Goal: Task Accomplishment & Management: Use online tool/utility

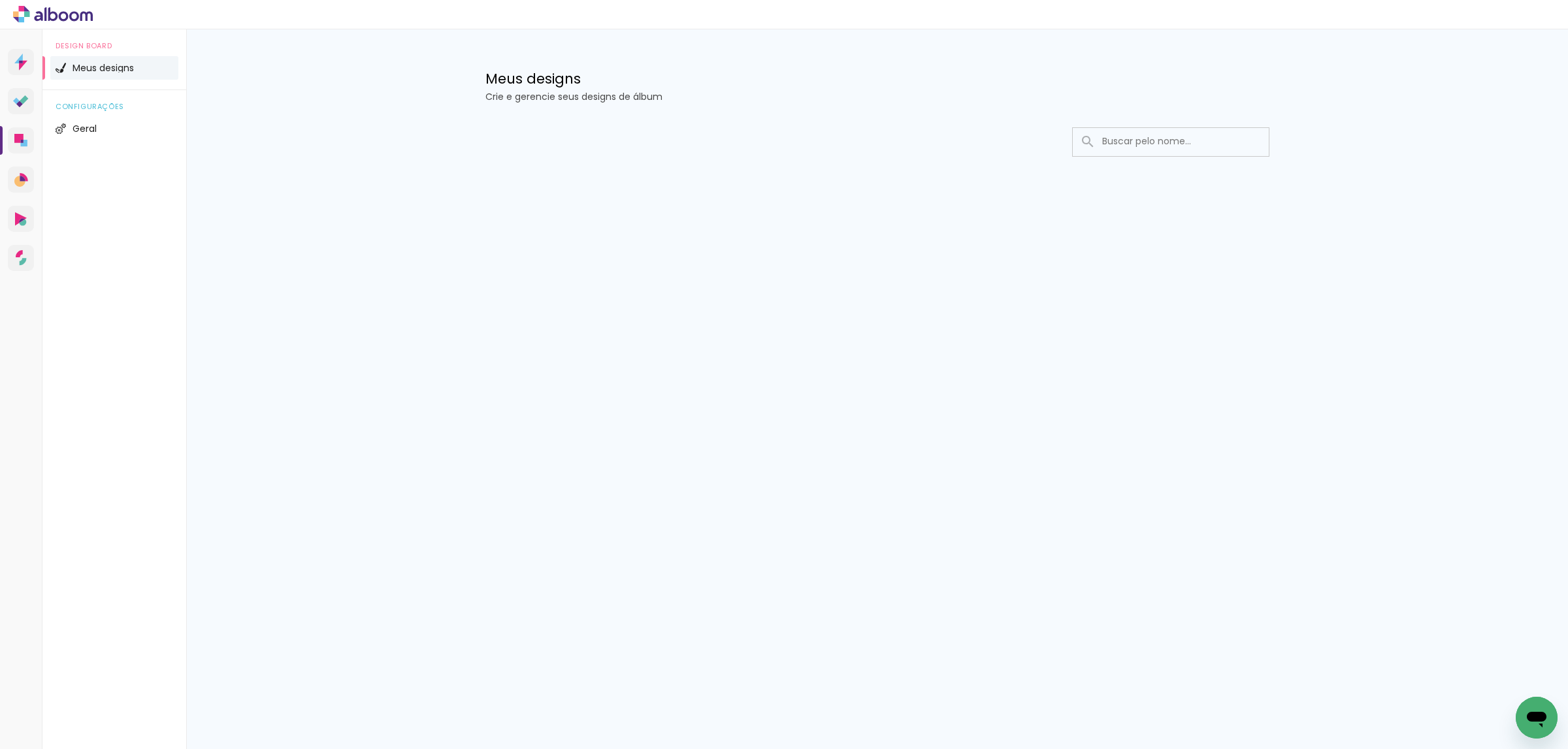
click at [1154, 144] on input at bounding box center [1189, 141] width 186 height 27
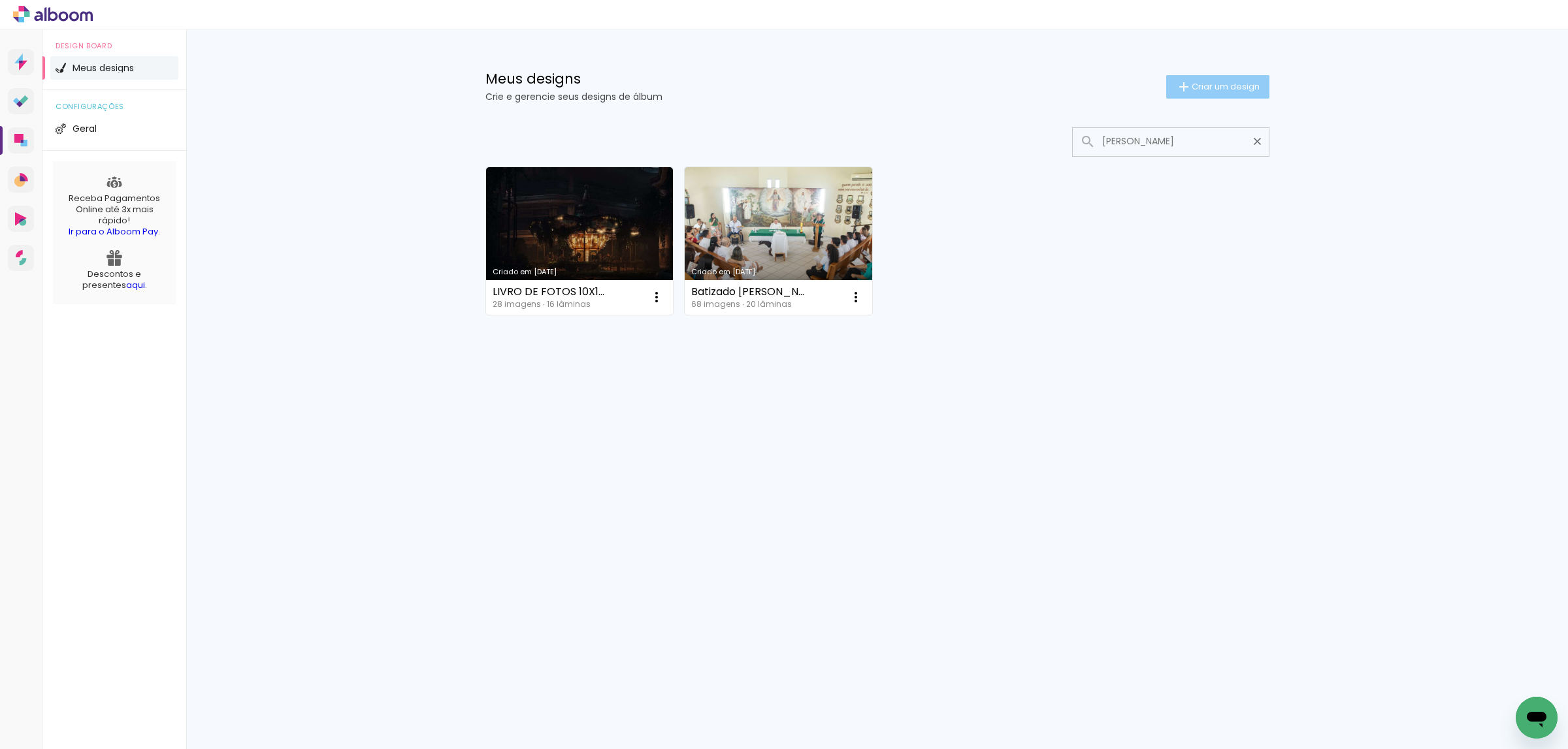
type input "[PERSON_NAME]"
type paper-input "[PERSON_NAME]"
click at [1209, 87] on span "Criar um design" at bounding box center [1225, 86] width 68 height 9
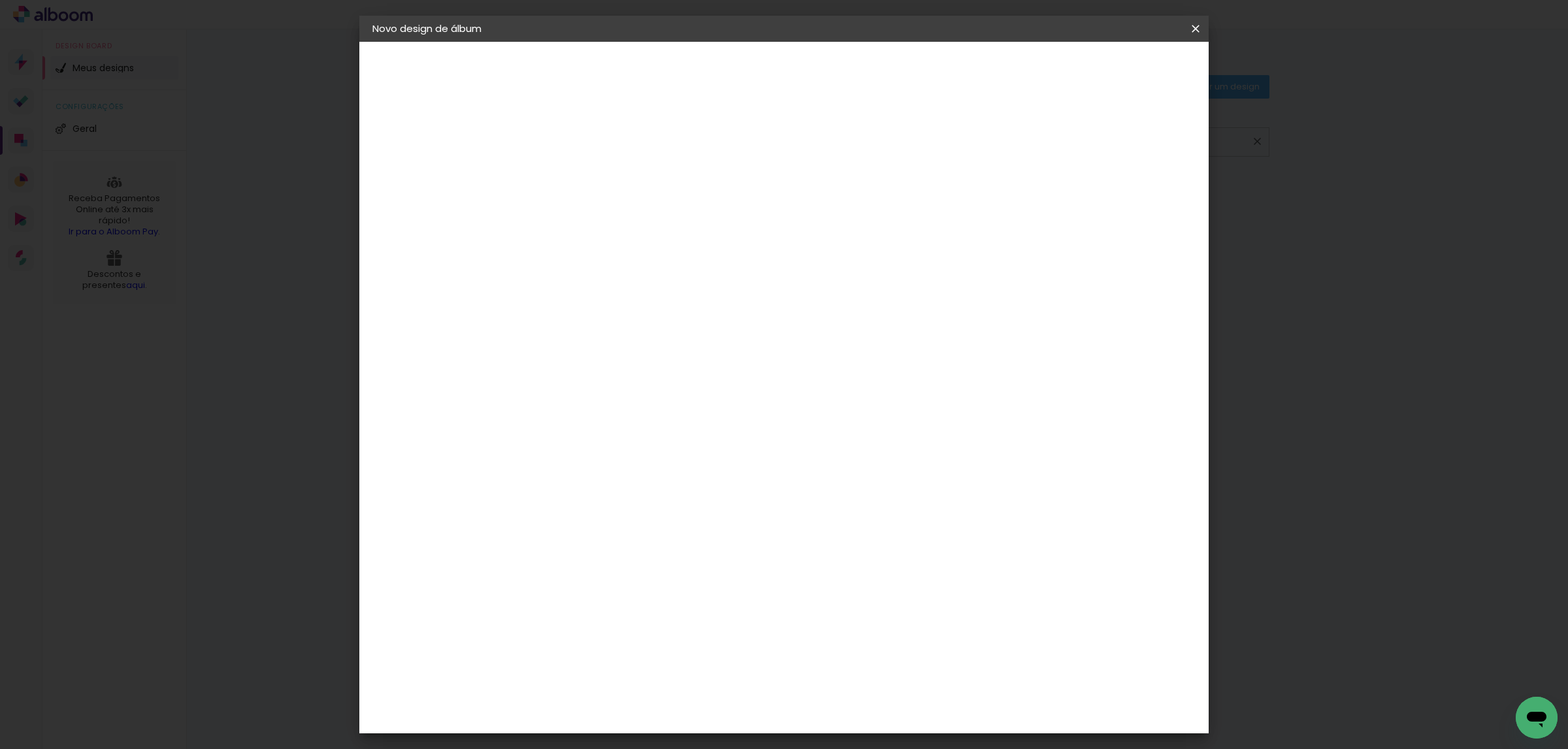
click at [586, 177] on input at bounding box center [586, 175] width 0 height 20
drag, startPoint x: 755, startPoint y: 178, endPoint x: 735, endPoint y: 184, distance: 20.9
click at [623, 185] on div at bounding box center [586, 176] width 74 height 99
type input "[PERSON_NAME]"
type paper-input "[PERSON_NAME]"
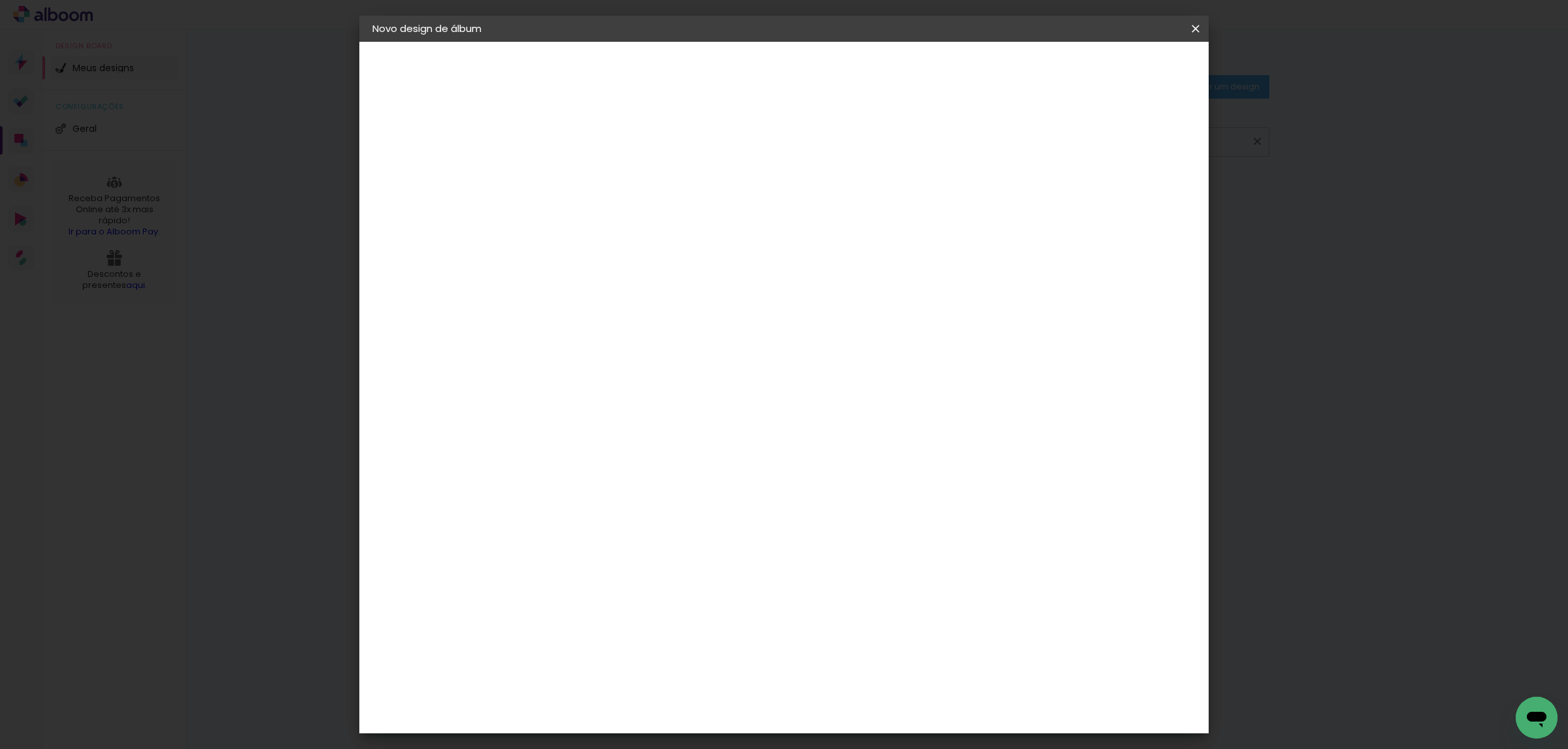
click at [720, 73] on paper-button "Avançar" at bounding box center [688, 69] width 64 height 23
drag, startPoint x: 1043, startPoint y: 209, endPoint x: 1045, endPoint y: 202, distance: 7.3
click at [831, 203] on paper-item "Tamanho Livre" at bounding box center [768, 198] width 126 height 29
drag, startPoint x: 1065, startPoint y: 198, endPoint x: 1116, endPoint y: 102, distance: 108.7
click at [831, 195] on paper-item "Tamanho Livre" at bounding box center [768, 198] width 126 height 29
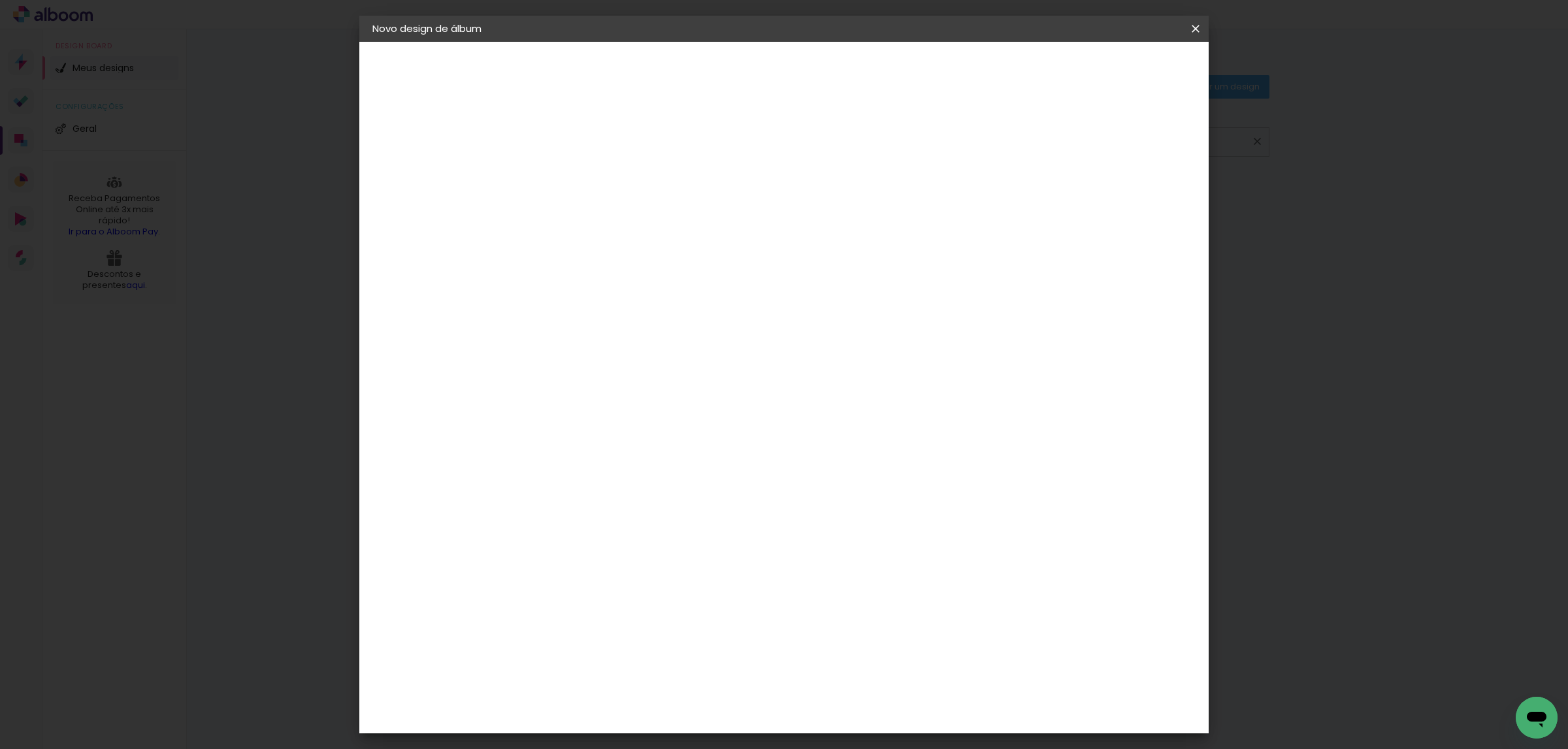
click at [850, 54] on header "Fornecedor Escolha um fornecedor ou avance com o tamanho livre. Voltar Avançar" at bounding box center [689, 81] width 321 height 78
click at [0, 0] on slot "Avançar" at bounding box center [0, 0] width 0 height 0
click at [560, 366] on input "30" at bounding box center [544, 369] width 34 height 20
drag, startPoint x: 560, startPoint y: 366, endPoint x: 542, endPoint y: 366, distance: 18.0
click at [542, 366] on input "30" at bounding box center [544, 369] width 34 height 20
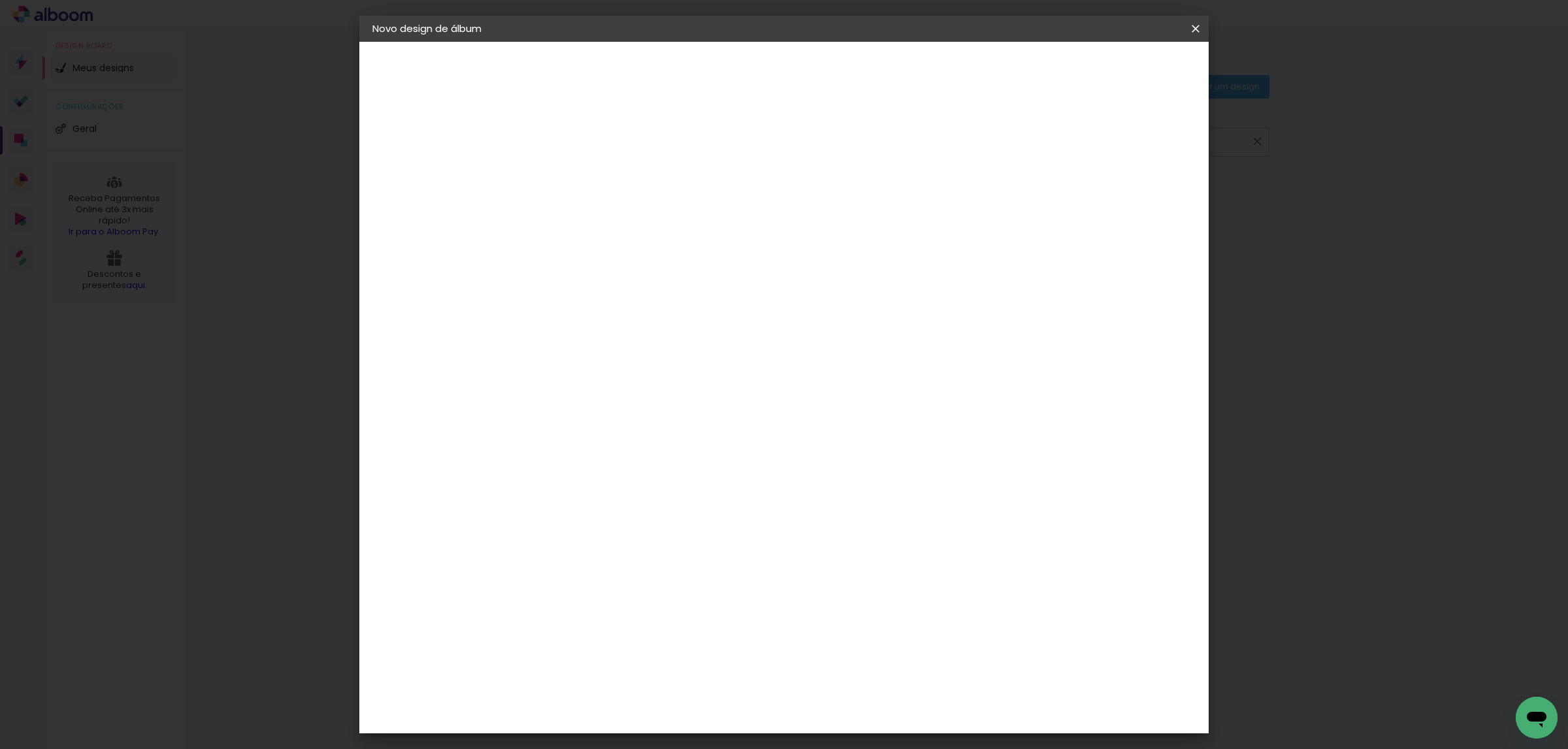
type input "21"
type paper-input "21"
drag, startPoint x: 848, startPoint y: 461, endPoint x: 869, endPoint y: 463, distance: 21.1
click at [869, 463] on input "60" at bounding box center [853, 465] width 34 height 20
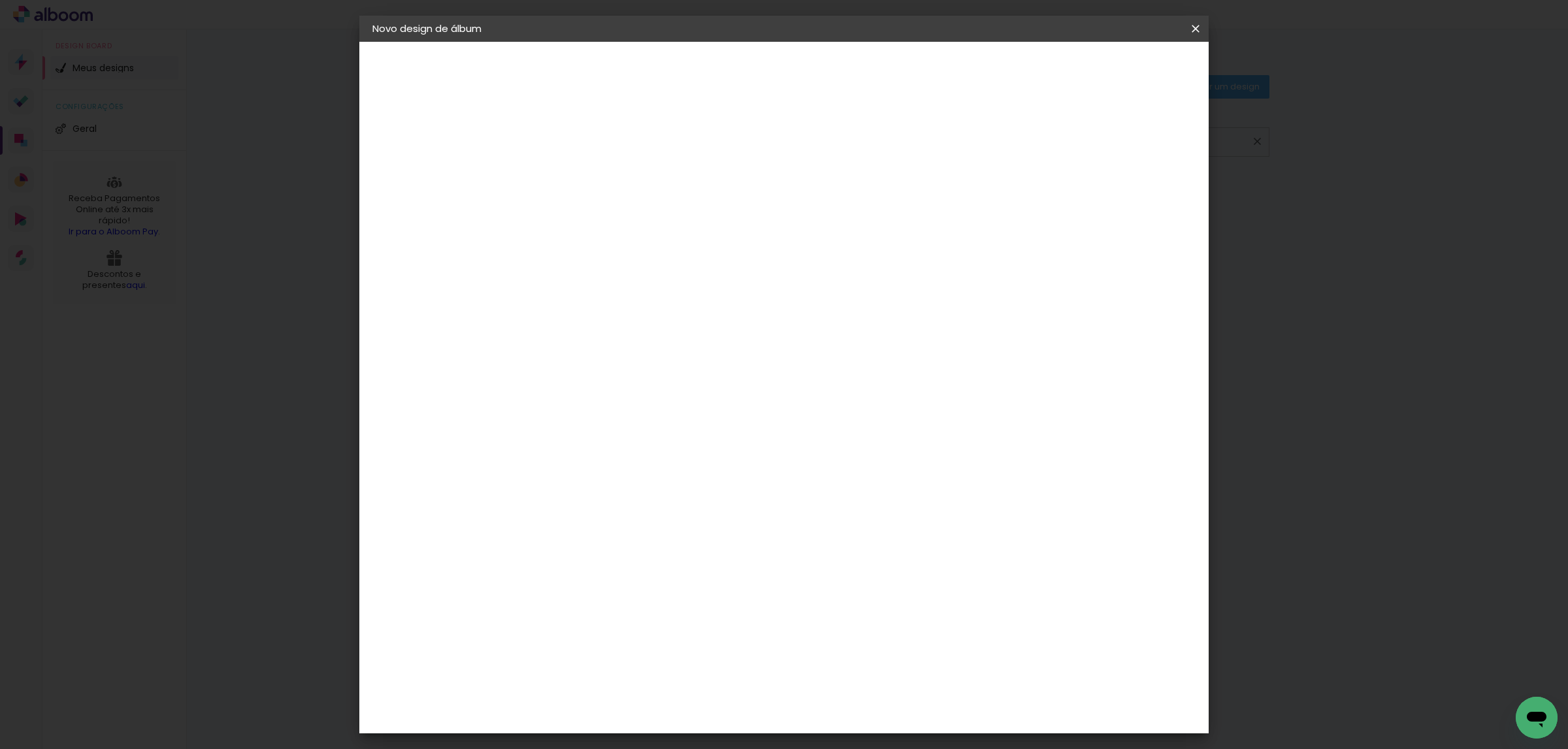
type input "15"
type paper-input "15"
drag, startPoint x: 622, startPoint y: 508, endPoint x: 590, endPoint y: 506, distance: 32.1
click at [590, 506] on paper-input-container "21 cm" at bounding box center [615, 511] width 59 height 33
click at [614, 510] on input "21" at bounding box center [607, 510] width 34 height 20
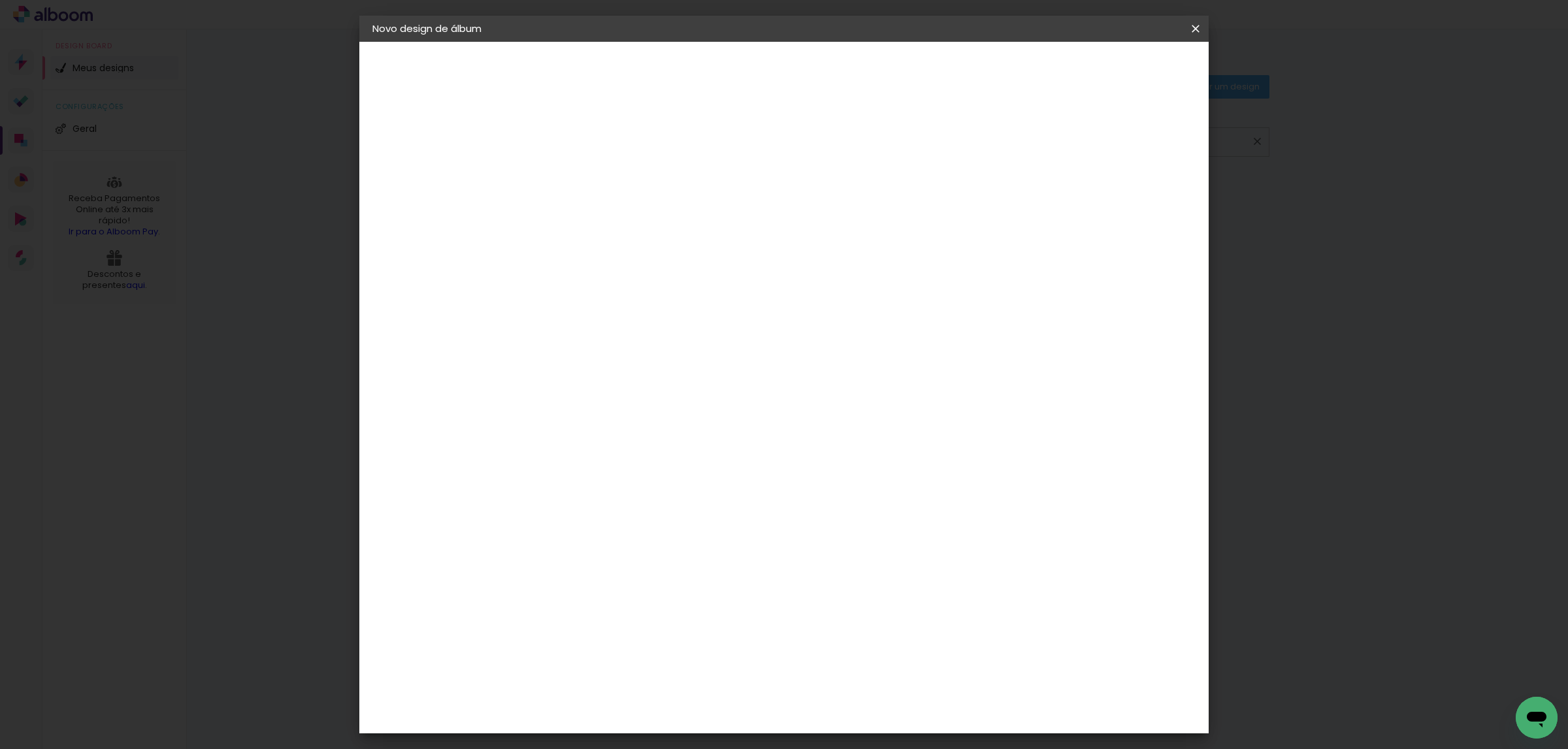
click at [626, 512] on div "cm" at bounding box center [632, 510] width 16 height 20
drag, startPoint x: 625, startPoint y: 512, endPoint x: 606, endPoint y: 515, distance: 19.2
click at [606, 515] on div "21" at bounding box center [615, 510] width 49 height 20
click at [630, 506] on div "cm" at bounding box center [632, 510] width 16 height 20
click at [627, 506] on div "cm" at bounding box center [632, 510] width 16 height 20
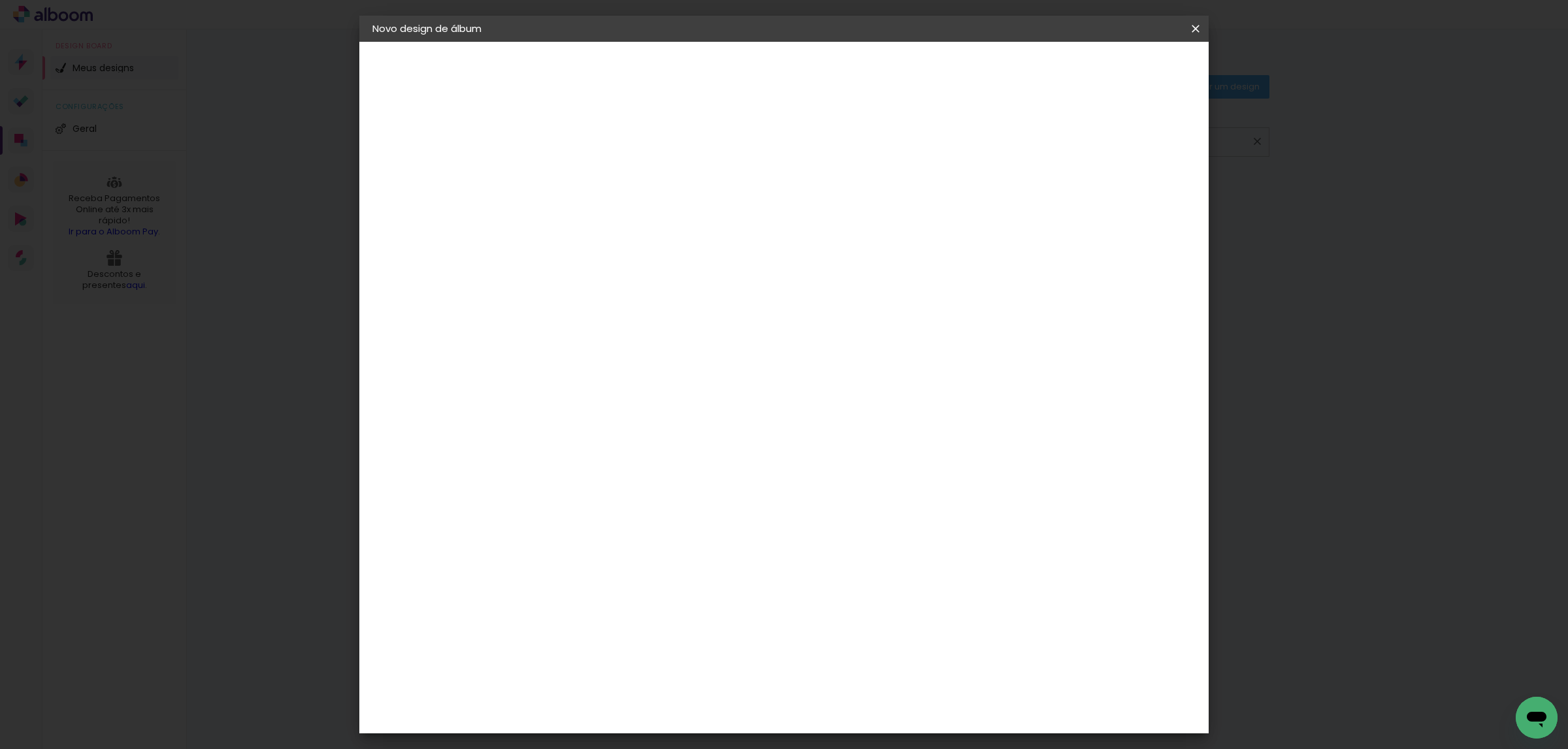
drag, startPoint x: 627, startPoint y: 506, endPoint x: 619, endPoint y: 513, distance: 10.6
click at [623, 511] on div "21" at bounding box center [615, 510] width 49 height 20
click at [619, 513] on input "21" at bounding box center [607, 510] width 34 height 20
drag, startPoint x: 624, startPoint y: 510, endPoint x: 657, endPoint y: 507, distance: 33.1
click at [612, 510] on div "21" at bounding box center [615, 510] width 49 height 20
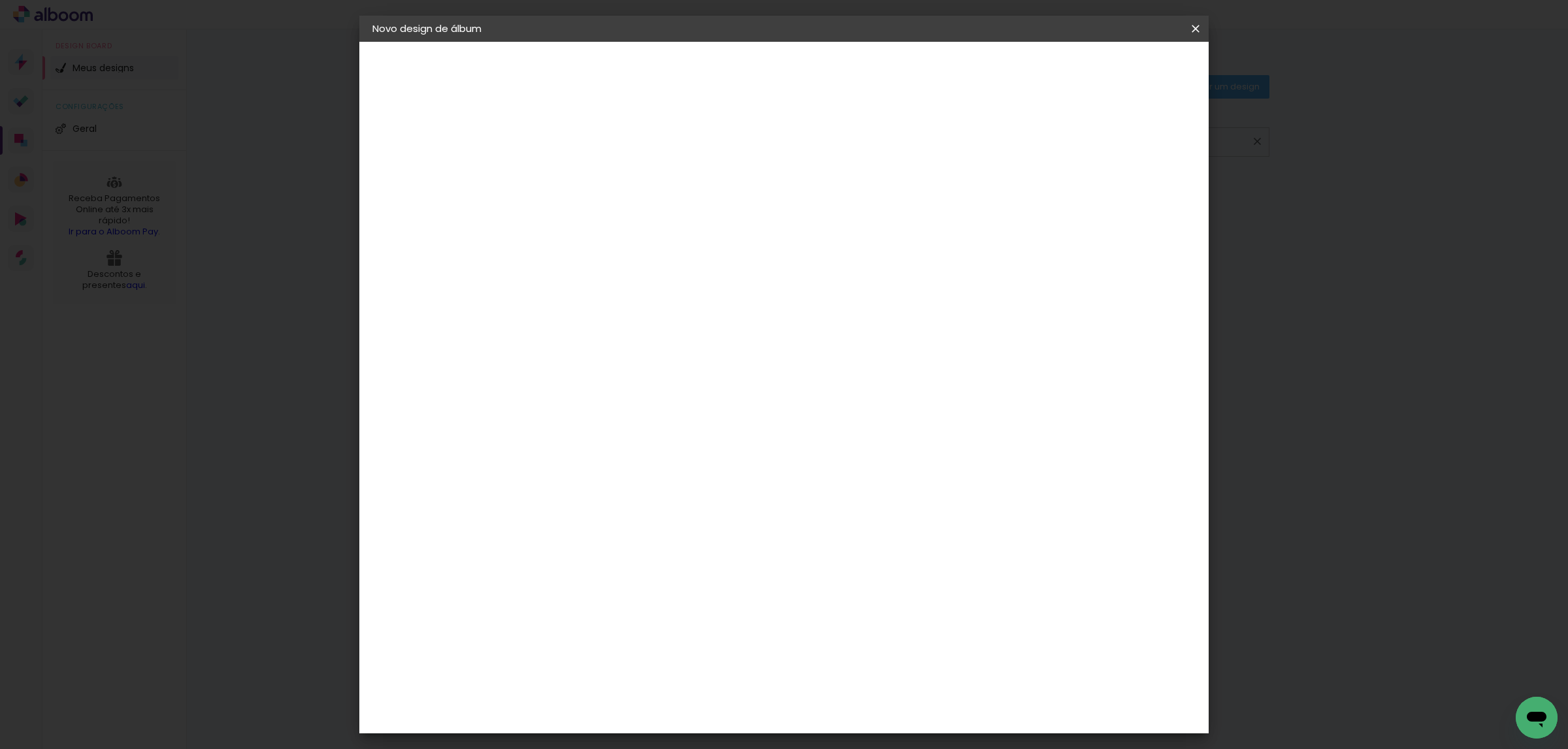
click at [622, 508] on input "21" at bounding box center [607, 510] width 34 height 20
type input "15"
type paper-input "15"
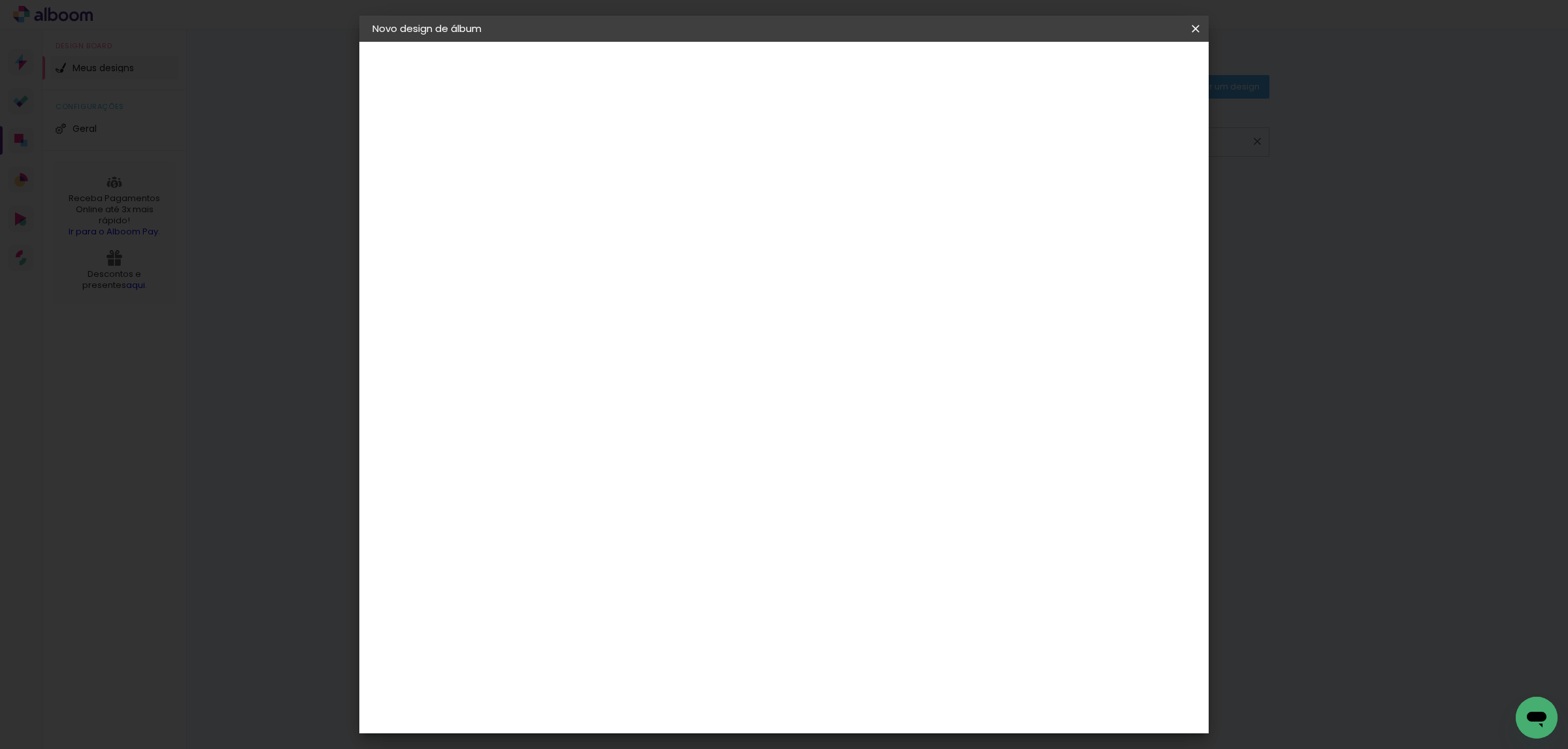
drag, startPoint x: 859, startPoint y: 710, endPoint x: 872, endPoint y: 710, distance: 13.0
click at [872, 710] on div "15" at bounding box center [861, 710] width 49 height 20
type input "21"
type paper-input "21"
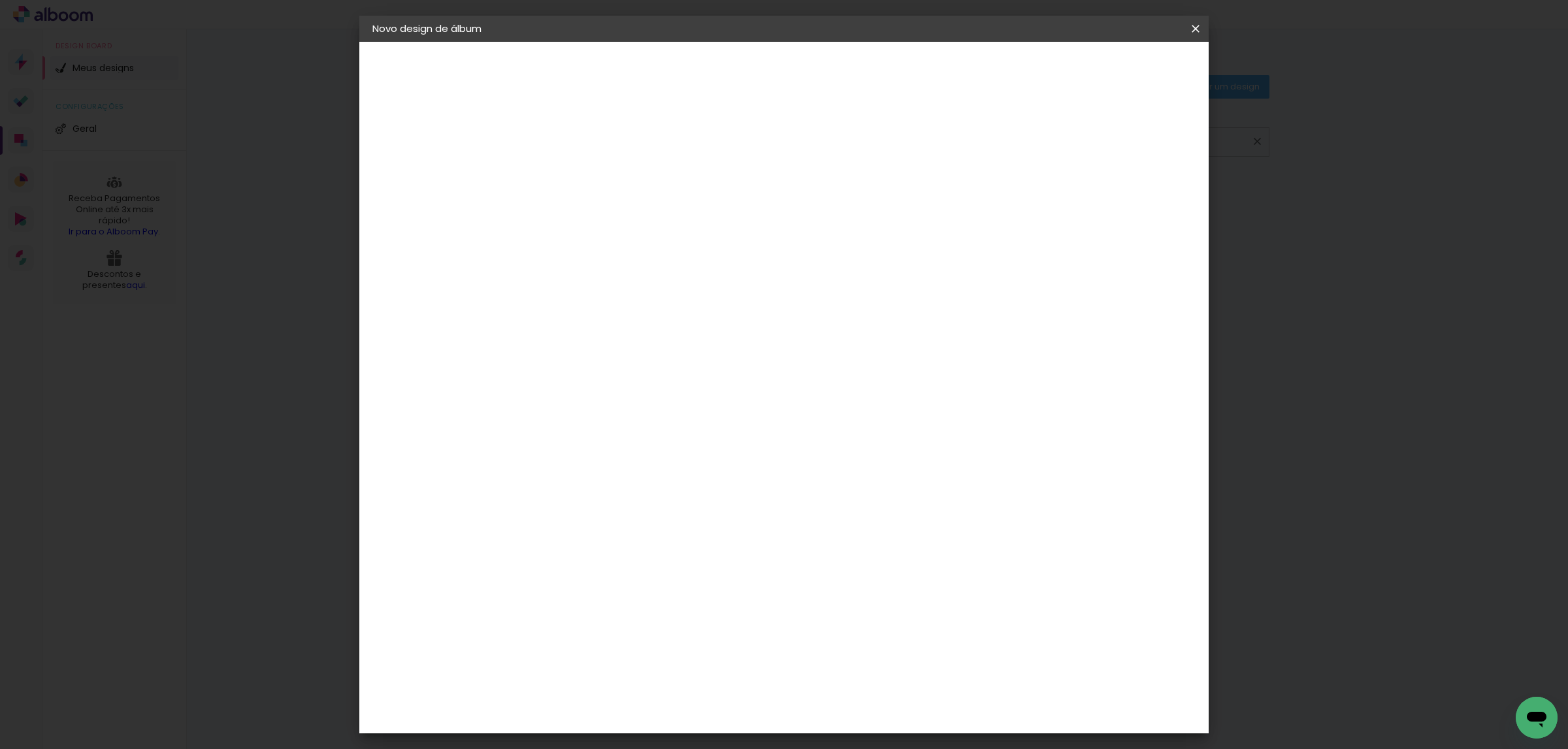
click at [1109, 65] on span "Iniciar design" at bounding box center [1079, 69] width 60 height 9
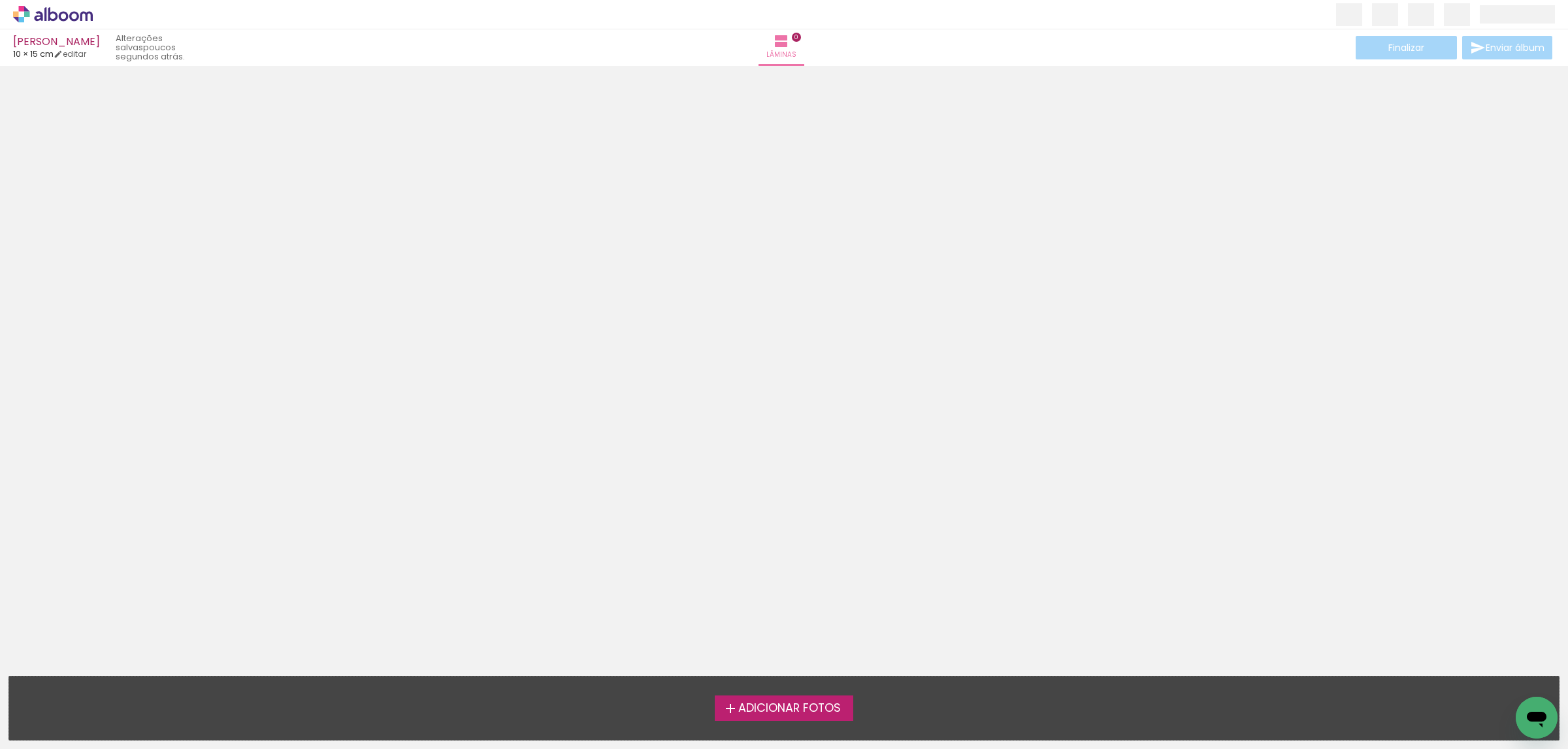
click at [775, 703] on span "Adicionar Fotos" at bounding box center [789, 708] width 102 height 12
click at [0, 0] on input "file" at bounding box center [0, 0] width 0 height 0
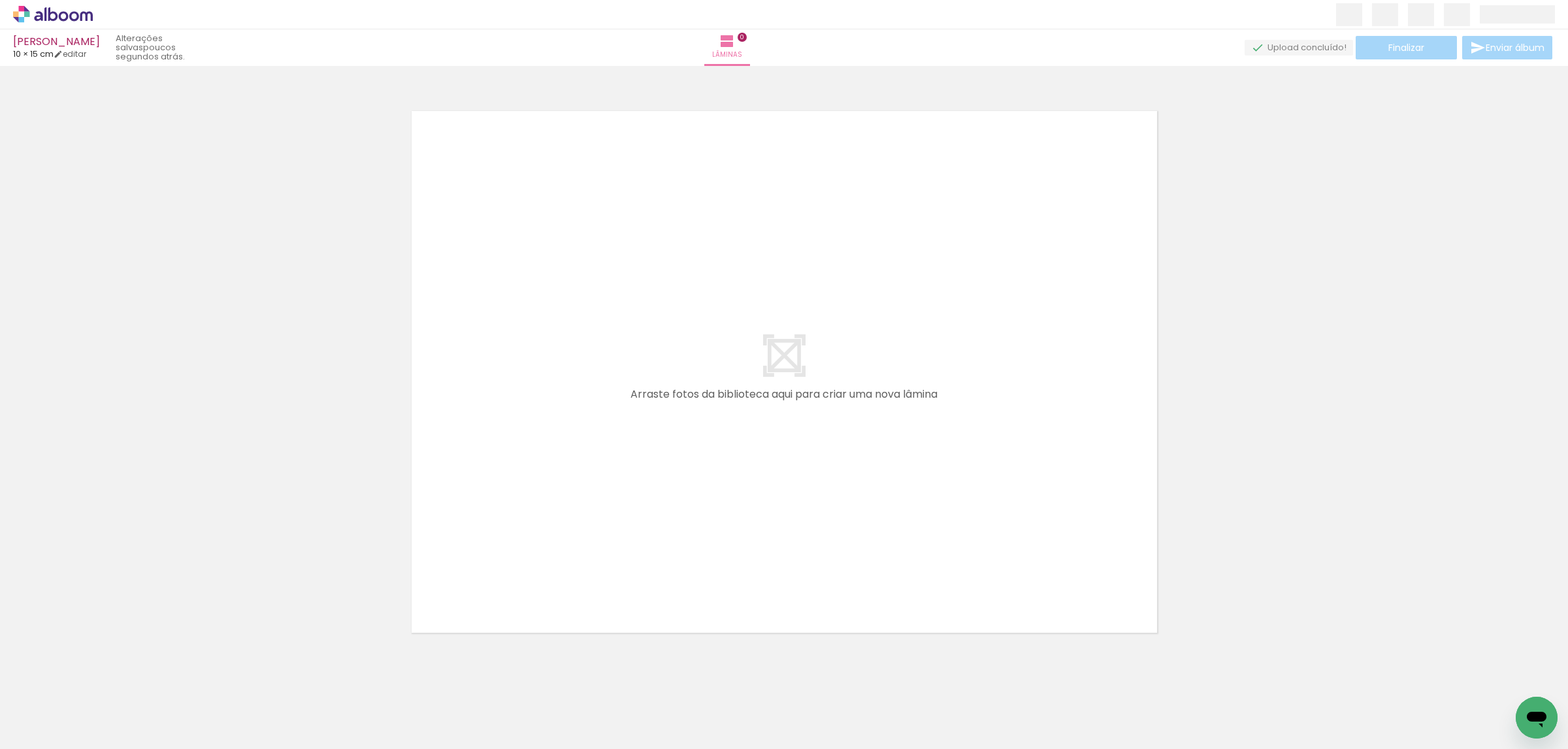
scroll to position [16, 0]
drag, startPoint x: 623, startPoint y: 524, endPoint x: 643, endPoint y: 461, distance: 66.1
click at [643, 461] on quentale-workspace at bounding box center [784, 374] width 1568 height 749
drag, startPoint x: 592, startPoint y: 704, endPoint x: 608, endPoint y: 570, distance: 135.0
click at [618, 546] on quentale-workspace at bounding box center [784, 374] width 1568 height 749
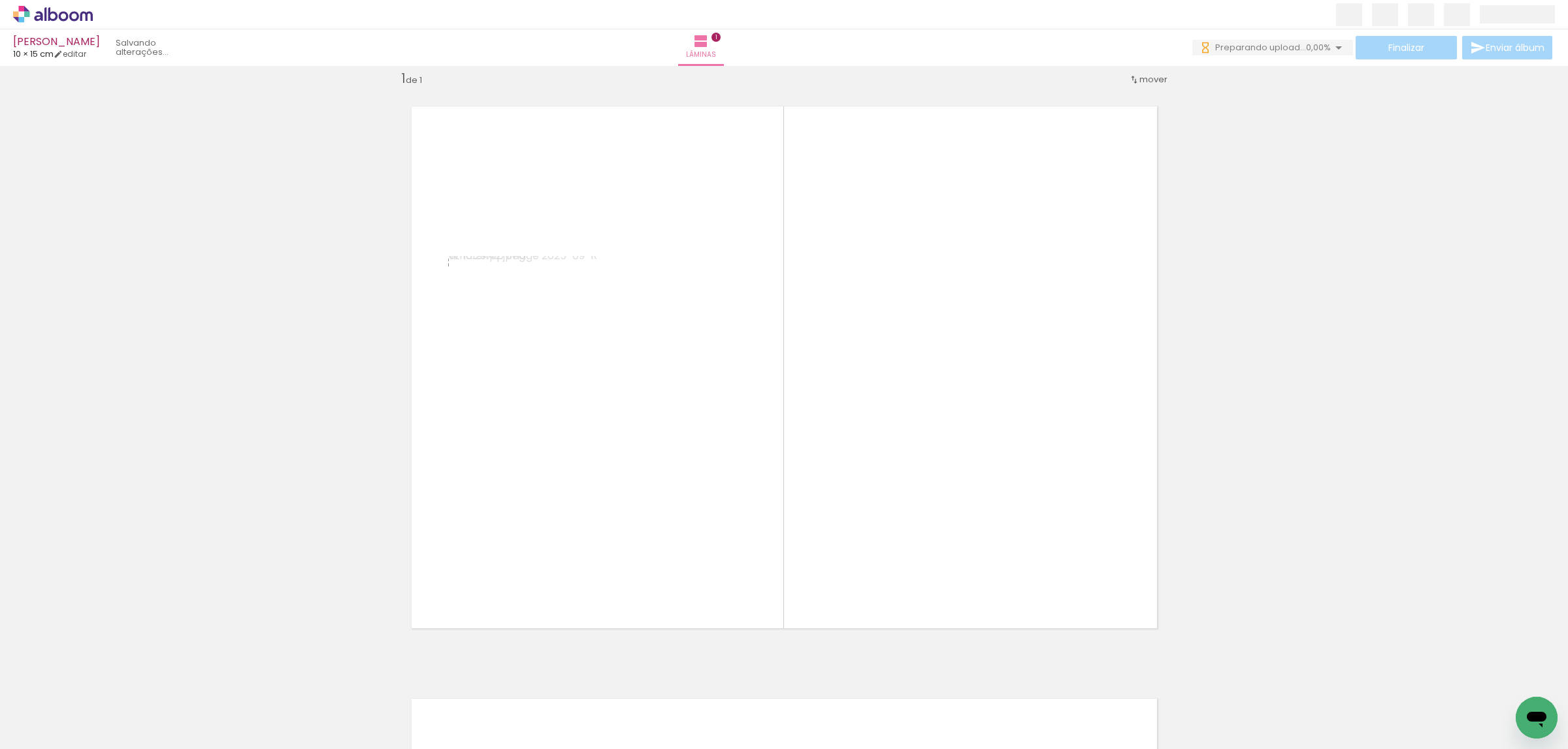
drag, startPoint x: 504, startPoint y: 709, endPoint x: 640, endPoint y: 543, distance: 214.6
click at [640, 543] on quentale-workspace at bounding box center [784, 374] width 1568 height 749
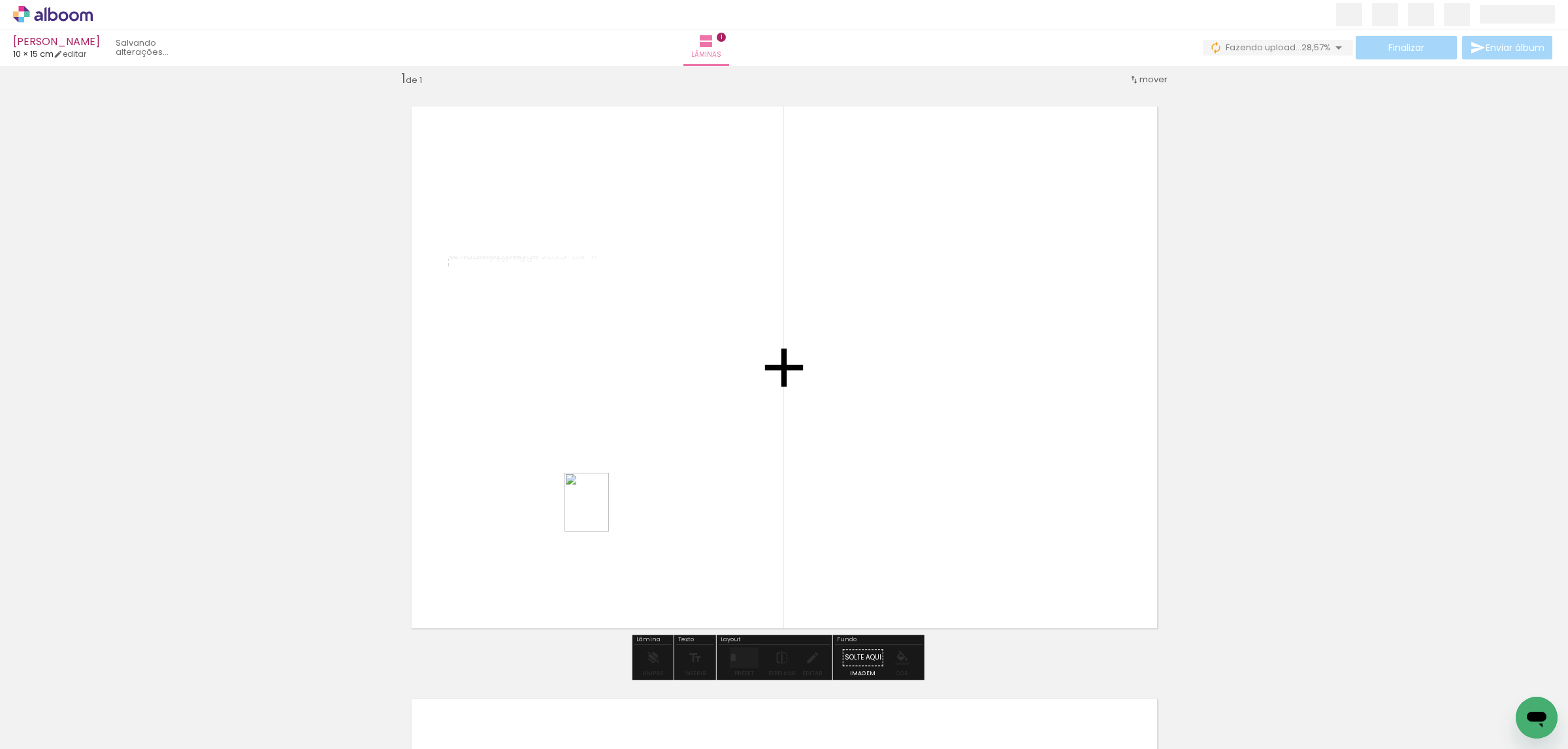
drag, startPoint x: 445, startPoint y: 682, endPoint x: 604, endPoint y: 510, distance: 234.2
click at [604, 510] on quentale-workspace at bounding box center [784, 374] width 1568 height 749
drag, startPoint x: 365, startPoint y: 702, endPoint x: 550, endPoint y: 594, distance: 214.2
click at [611, 523] on quentale-workspace at bounding box center [784, 374] width 1568 height 749
drag, startPoint x: 288, startPoint y: 713, endPoint x: 539, endPoint y: 570, distance: 288.9
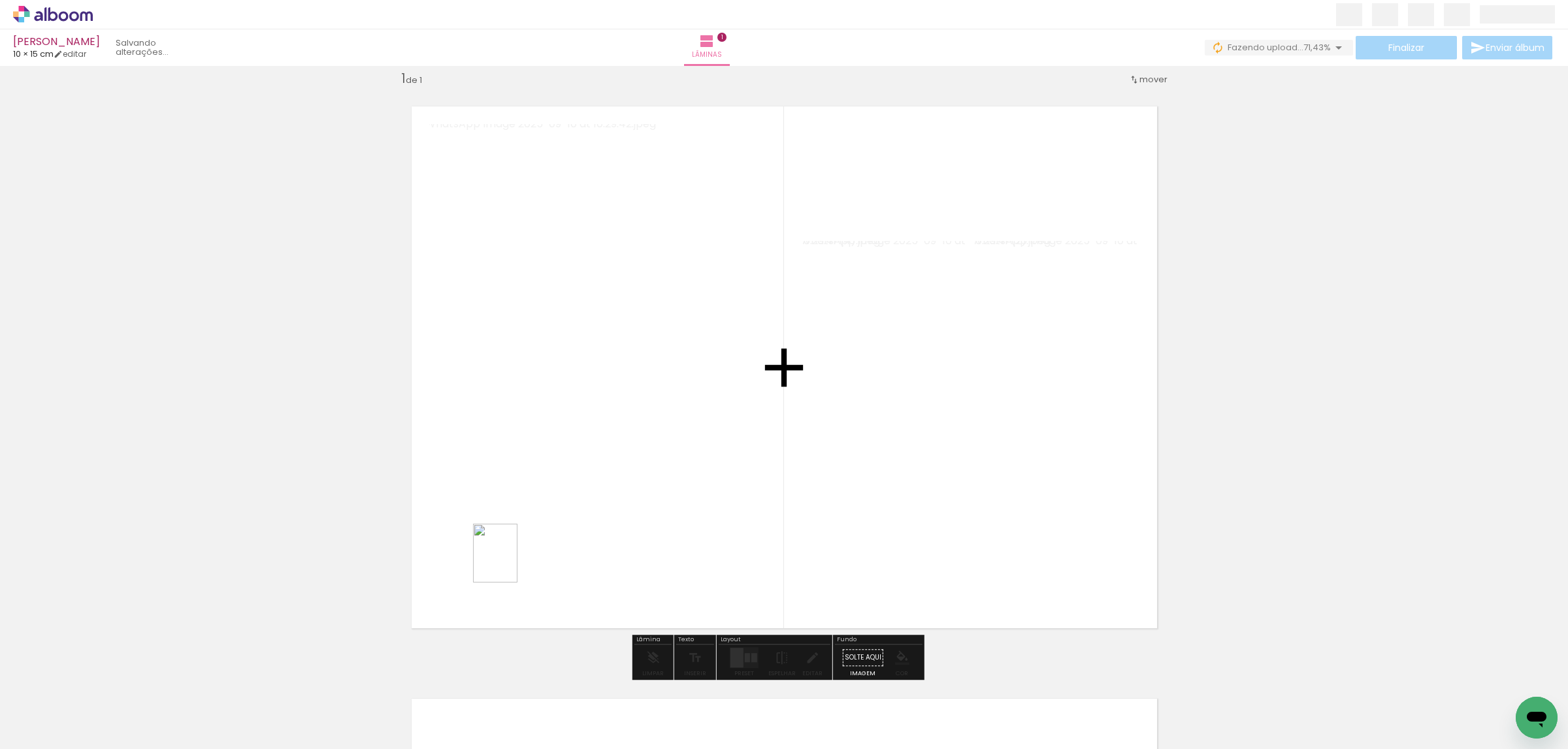
click at [589, 517] on quentale-workspace at bounding box center [784, 374] width 1568 height 749
drag, startPoint x: 209, startPoint y: 707, endPoint x: 447, endPoint y: 599, distance: 261.4
click at [602, 501] on quentale-workspace at bounding box center [784, 374] width 1568 height 749
drag, startPoint x: 132, startPoint y: 700, endPoint x: 737, endPoint y: 447, distance: 655.8
click at [731, 462] on quentale-workspace at bounding box center [784, 374] width 1568 height 749
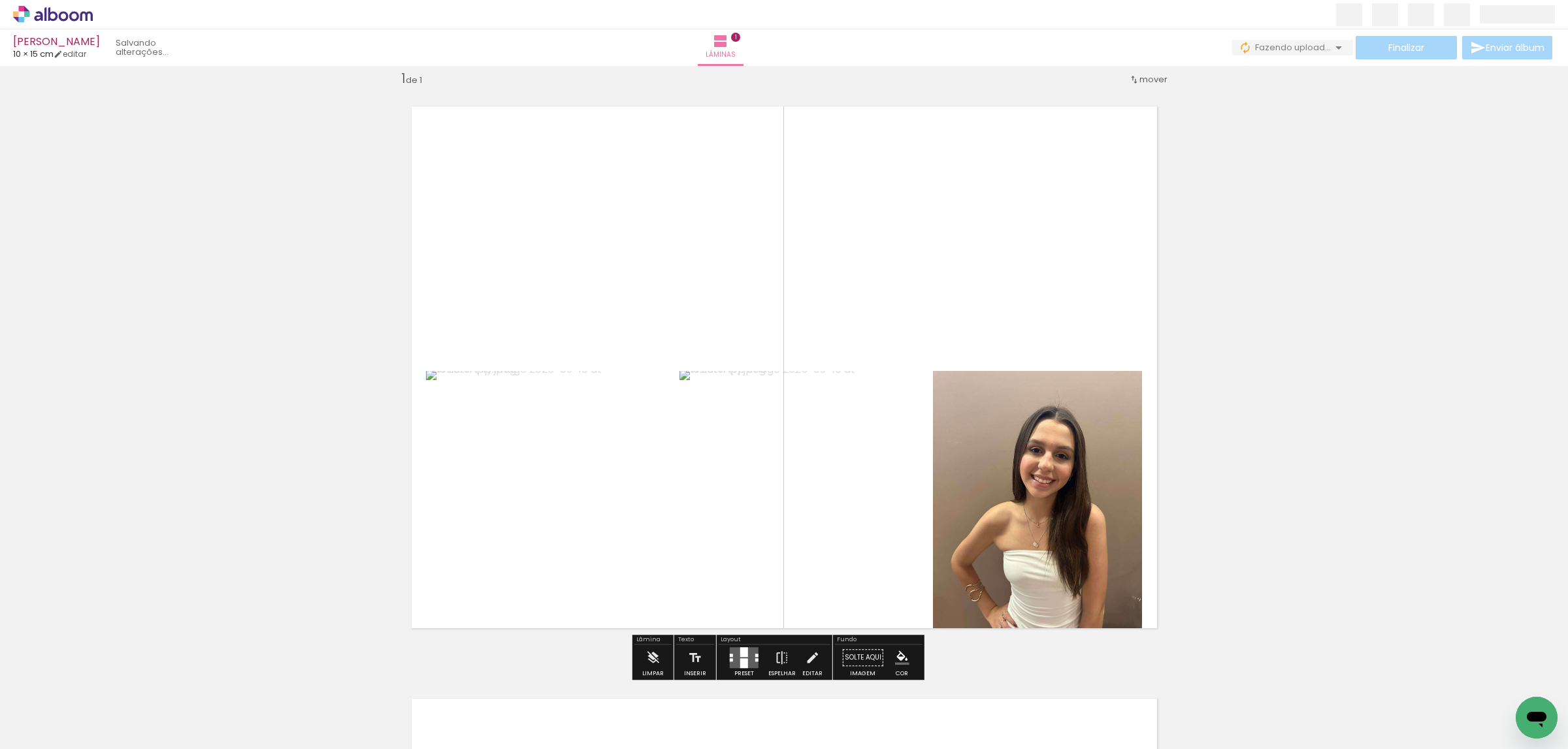
drag, startPoint x: 738, startPoint y: 652, endPoint x: 1255, endPoint y: 492, distance: 541.2
click at [741, 651] on div at bounding box center [744, 652] width 8 height 9
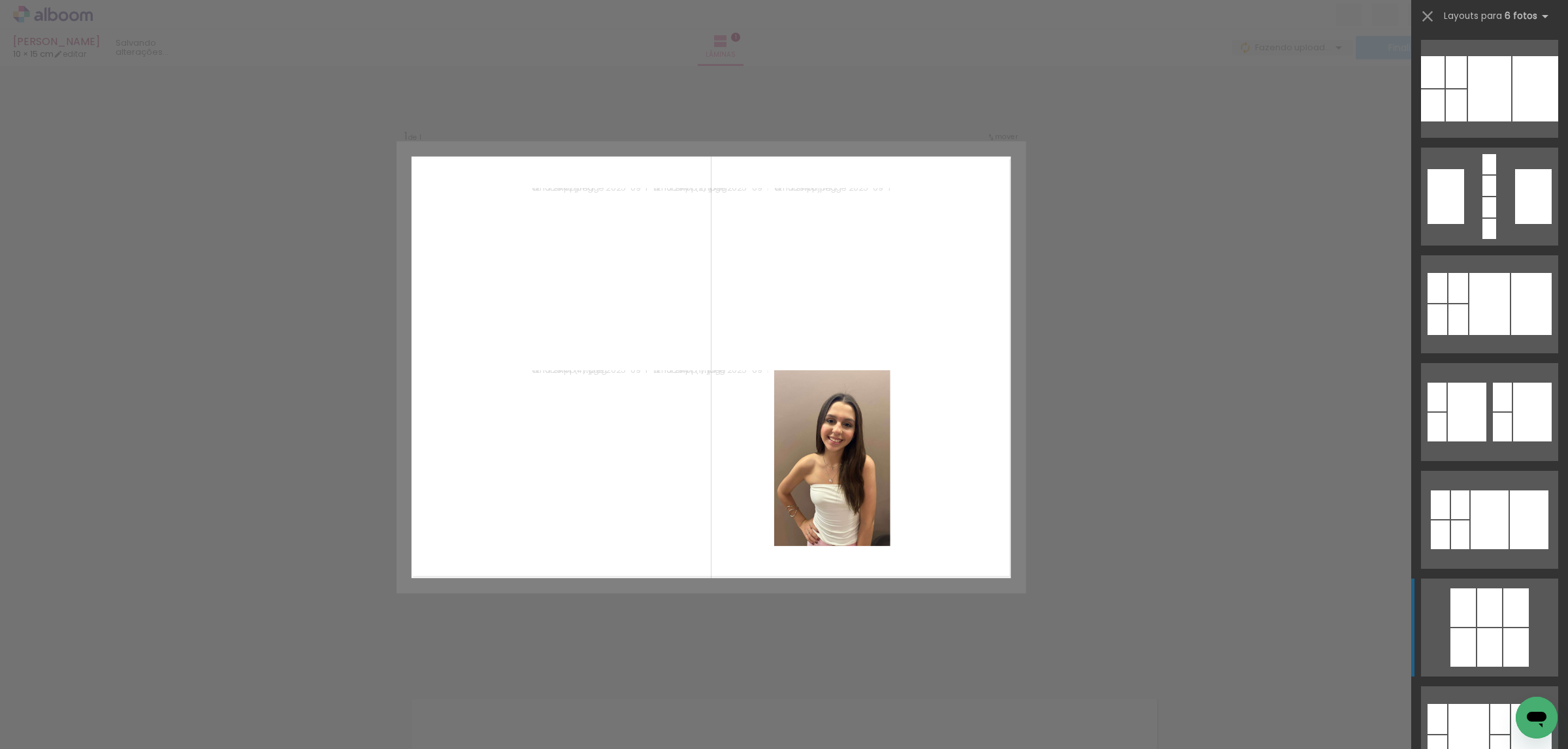
scroll to position [2448, 0]
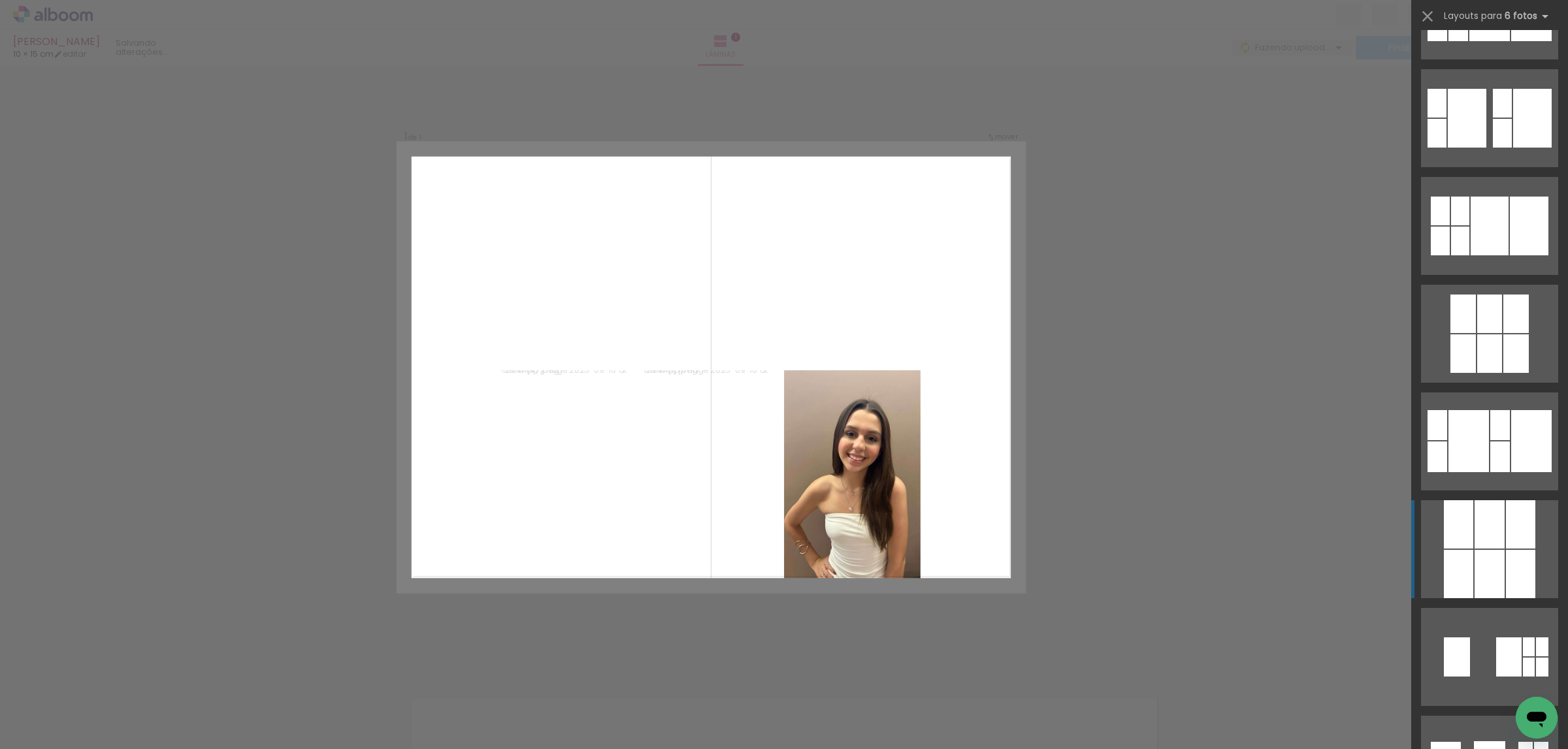
click at [1495, 533] on div at bounding box center [1489, 524] width 30 height 48
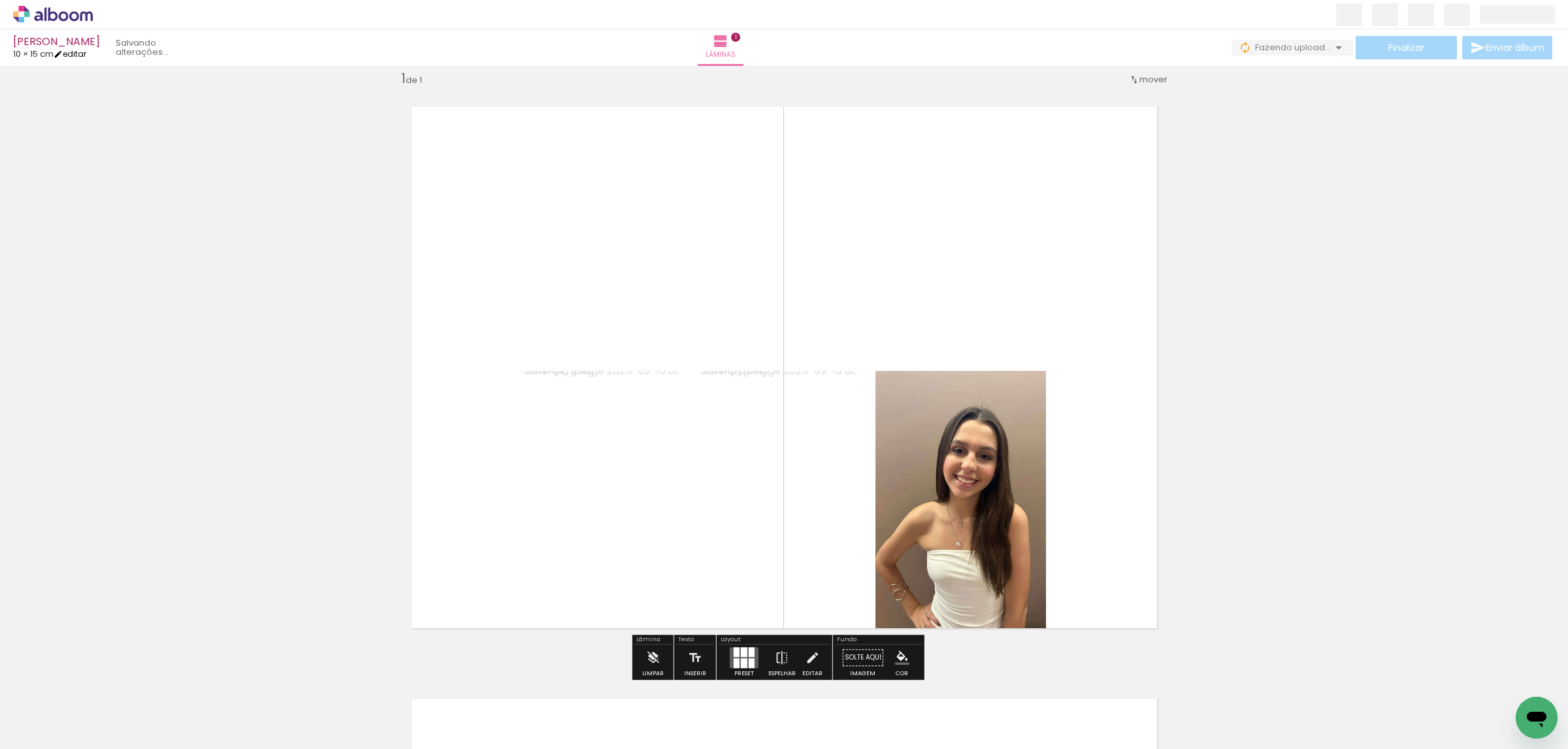
click at [85, 57] on link "editar" at bounding box center [70, 53] width 33 height 11
type input "15"
type input "21"
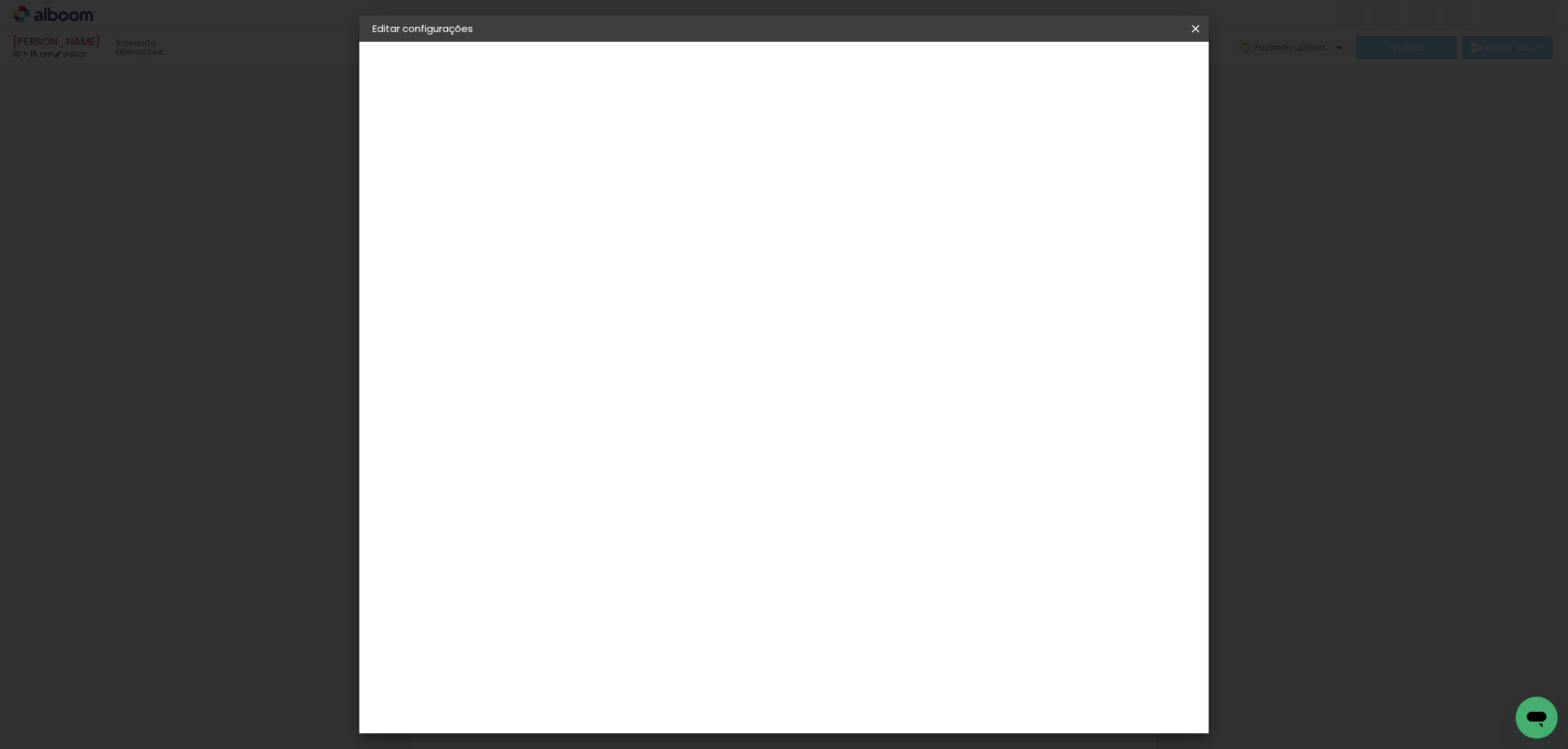
click at [549, 423] on input "15" at bounding box center [544, 424] width 34 height 20
drag, startPoint x: 559, startPoint y: 423, endPoint x: 566, endPoint y: 423, distance: 7.0
click at [542, 427] on div "15" at bounding box center [552, 424] width 49 height 20
click at [562, 422] on div "cm" at bounding box center [570, 424] width 16 height 20
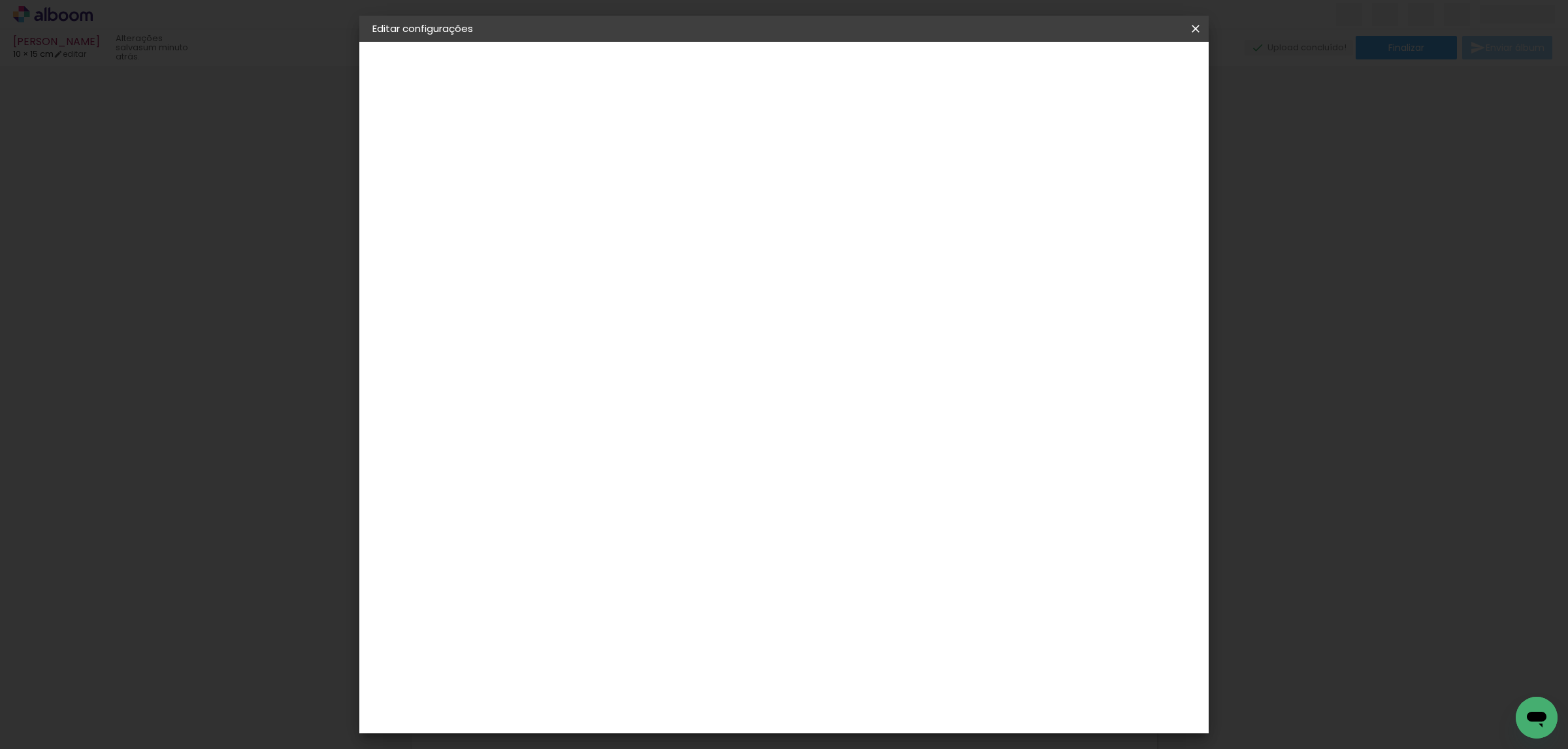
drag, startPoint x: 559, startPoint y: 422, endPoint x: 535, endPoint y: 431, distance: 25.6
click at [535, 431] on input "15" at bounding box center [544, 424] width 34 height 20
type input "21"
type paper-input "21"
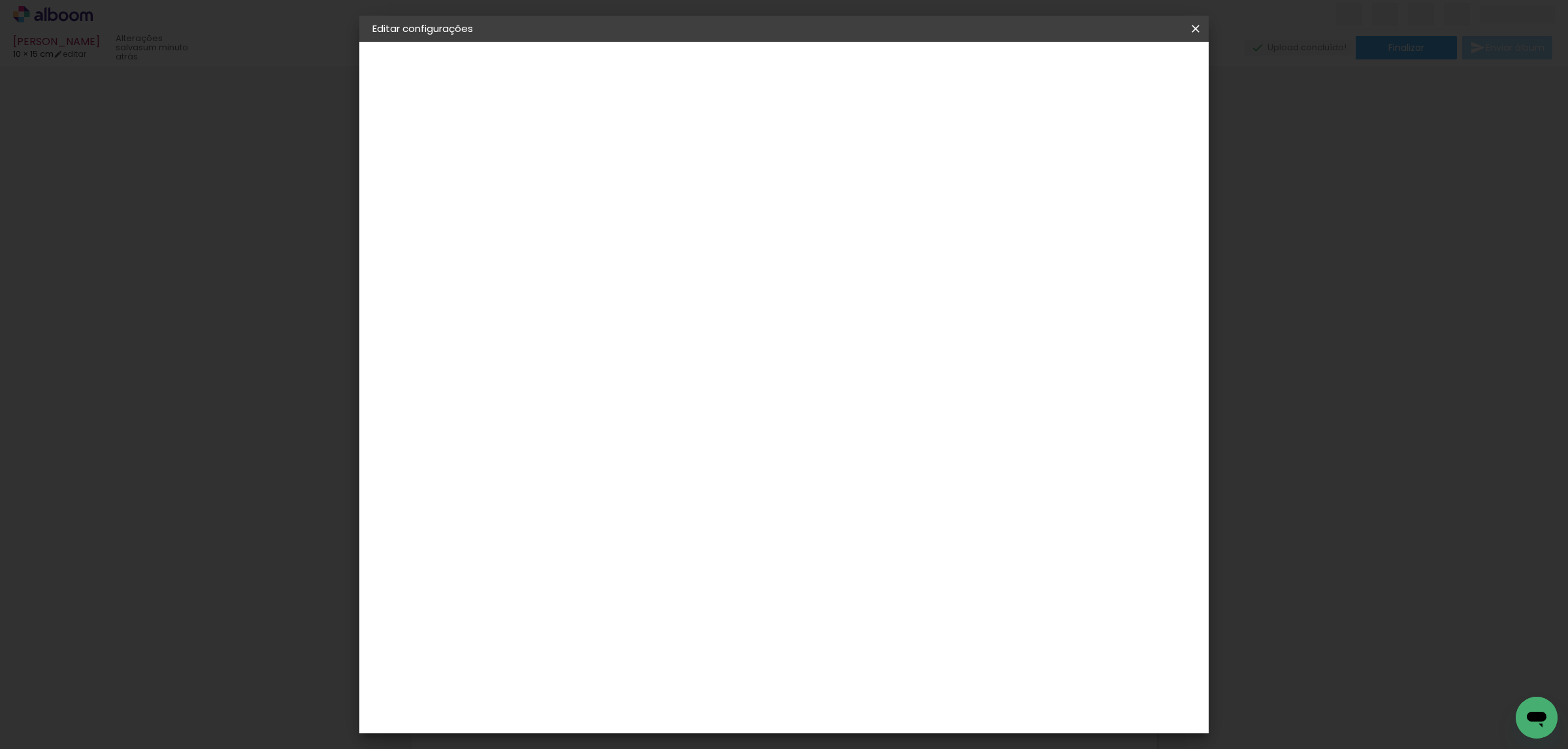
click at [868, 602] on input "21" at bounding box center [853, 601] width 34 height 20
drag, startPoint x: 868, startPoint y: 602, endPoint x: 880, endPoint y: 588, distance: 18.4
click at [867, 597] on input "21" at bounding box center [853, 601] width 34 height 20
type input "15"
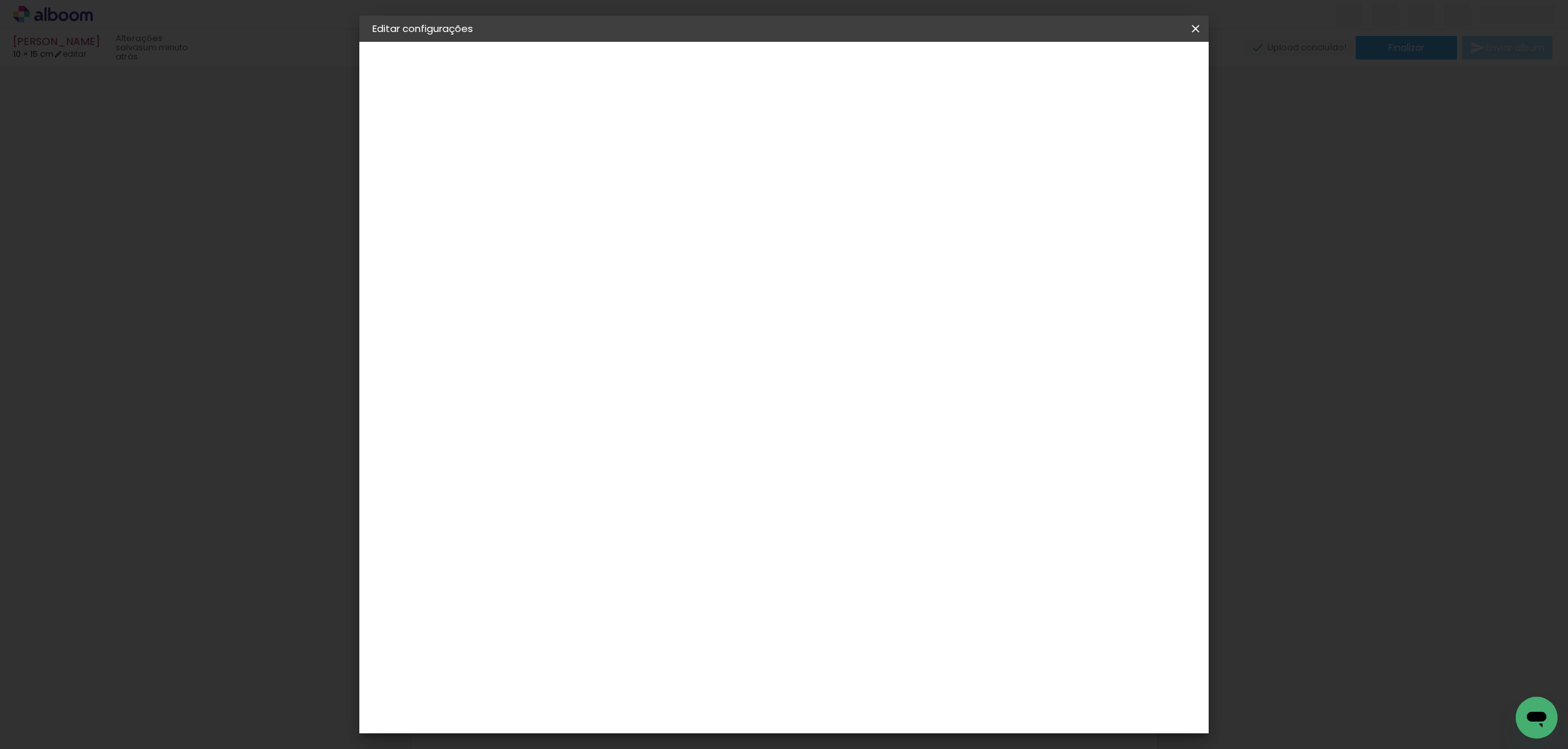
type paper-input "15"
click at [912, 68] on span "Salvar configurações" at bounding box center [874, 73] width 77 height 18
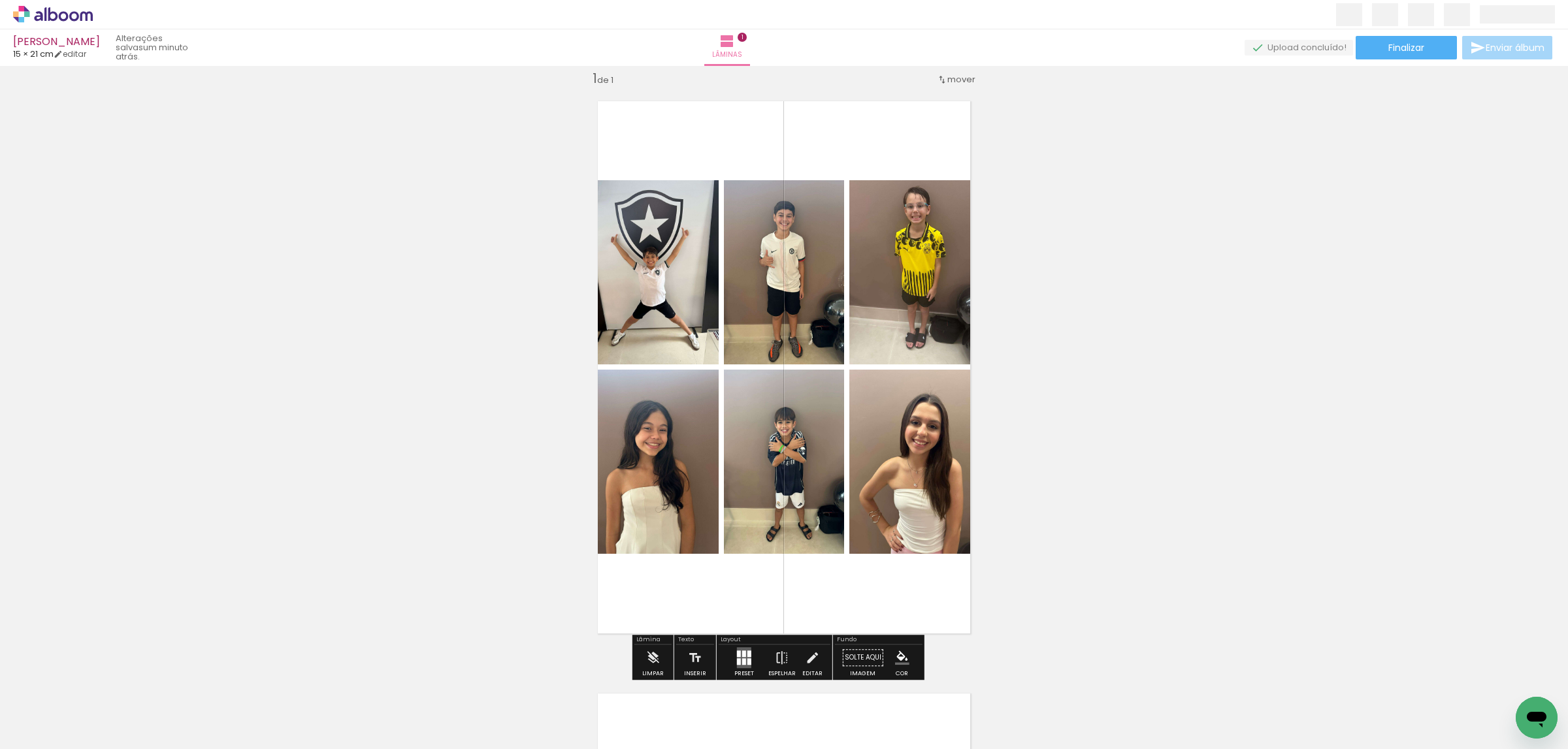
scroll to position [114, 0]
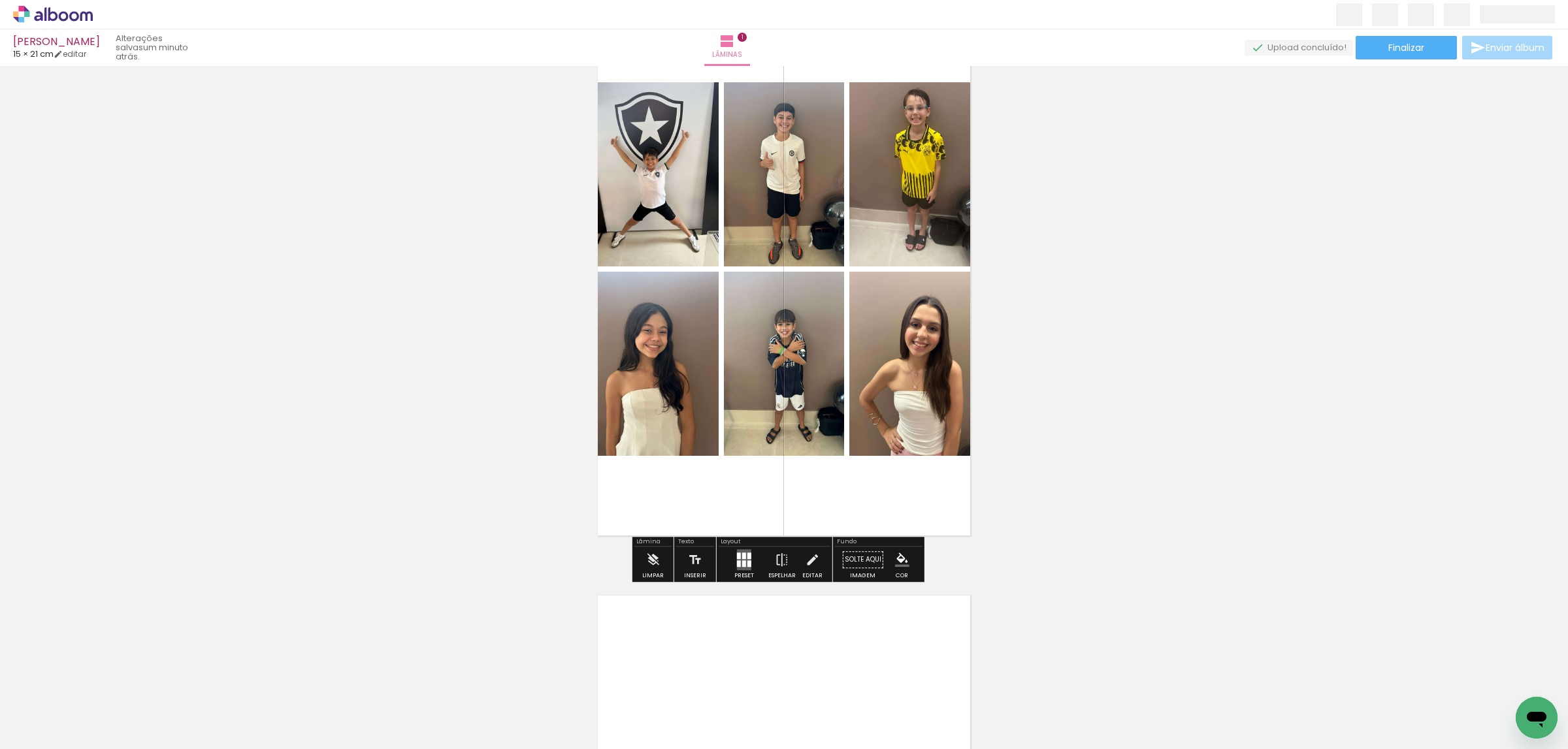
drag, startPoint x: 736, startPoint y: 556, endPoint x: 946, endPoint y: 510, distance: 215.0
click at [0, 0] on slot at bounding box center [0, 0] width 0 height 0
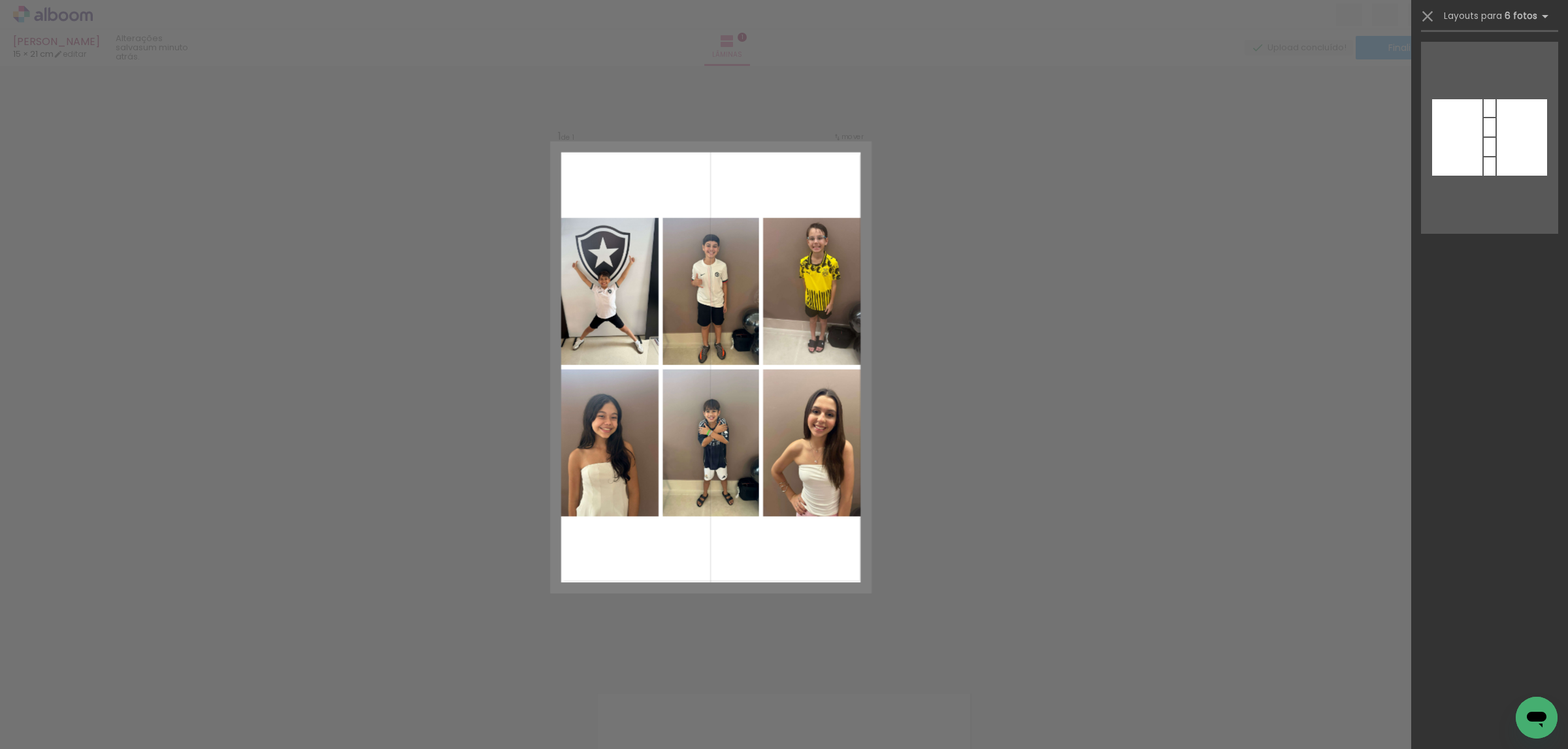
scroll to position [5446, 0]
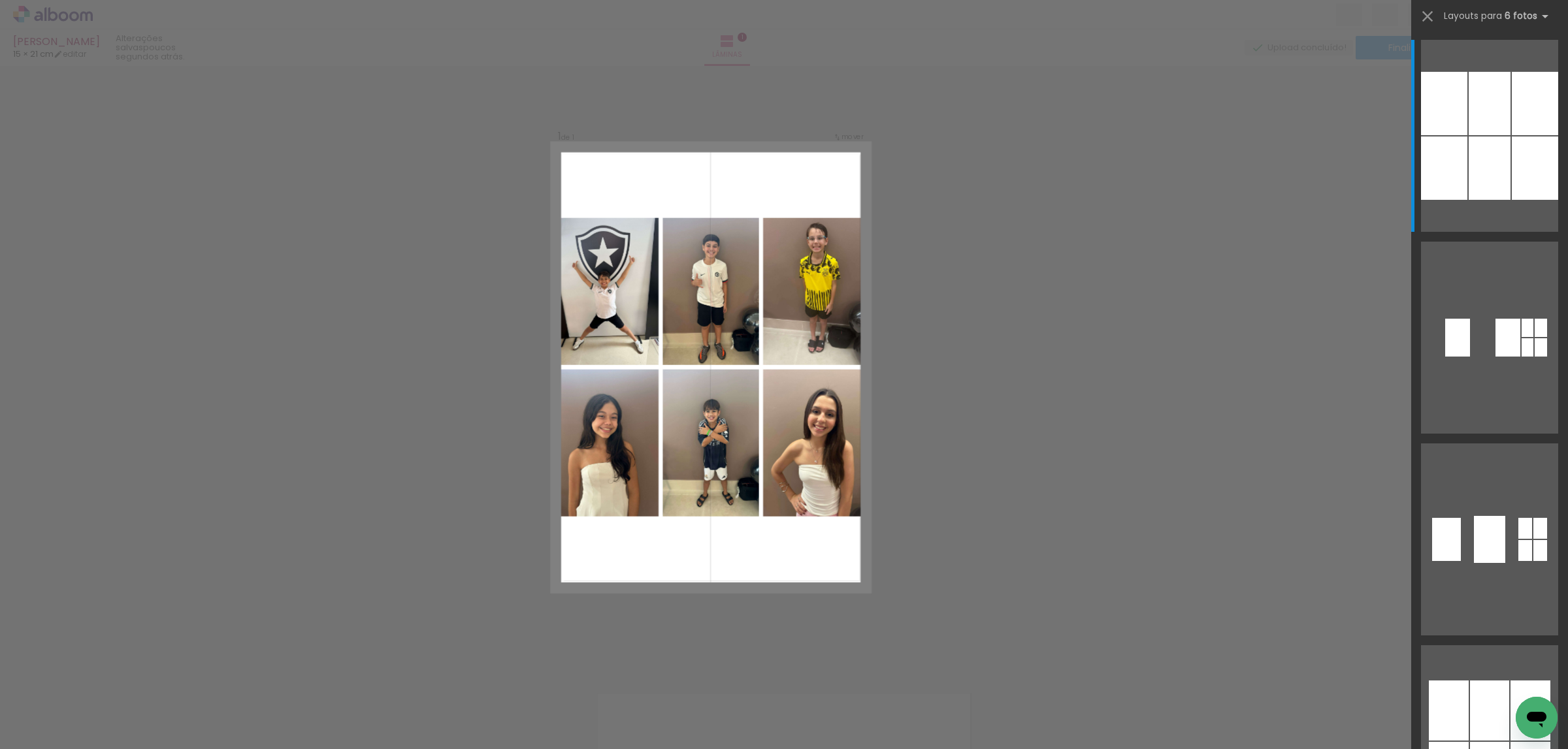
click at [107, 731] on iron-horizontal-list at bounding box center [94, 708] width 26 height 81
click at [1511, 241] on quentale-layouter at bounding box center [1489, 337] width 137 height 192
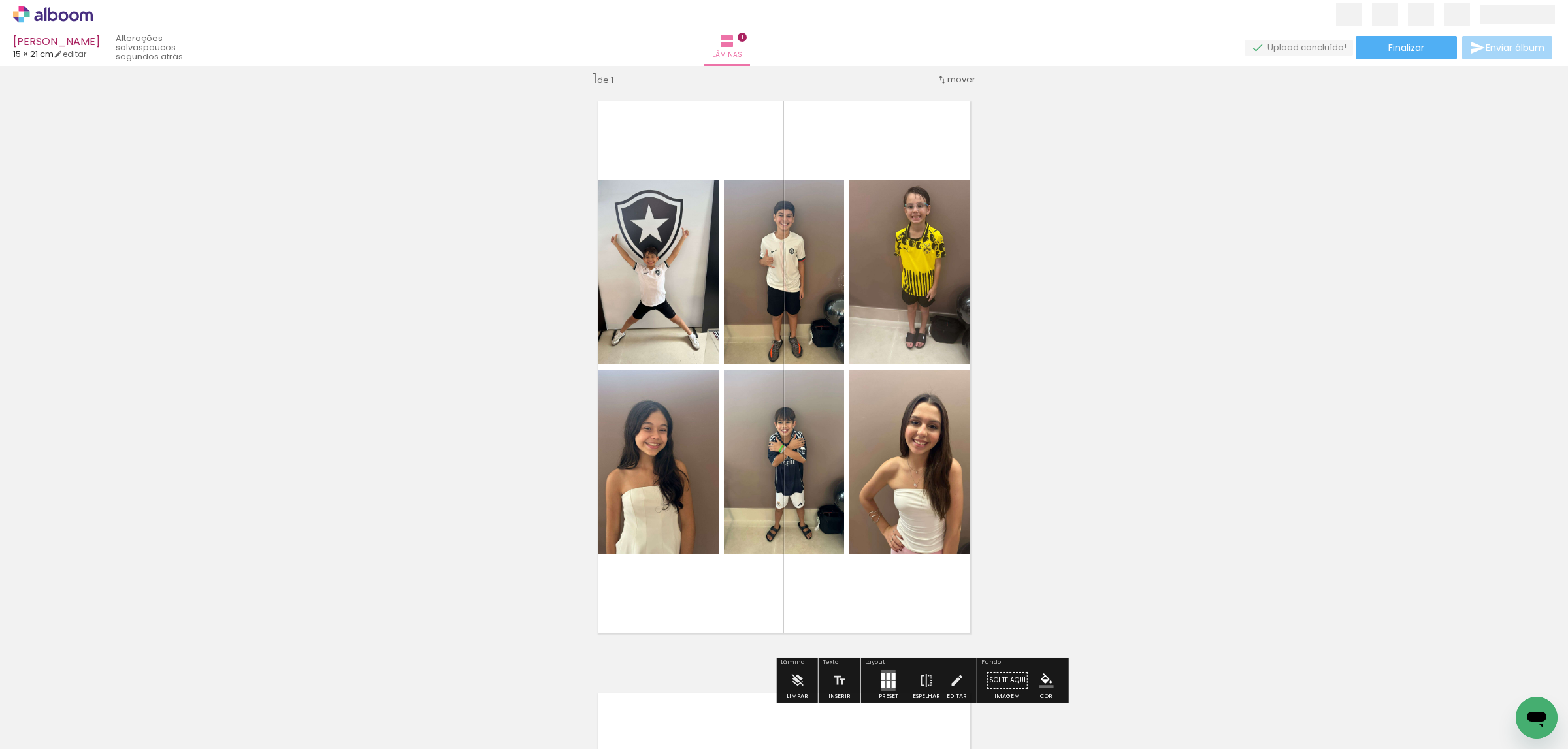
scroll to position [114, 0]
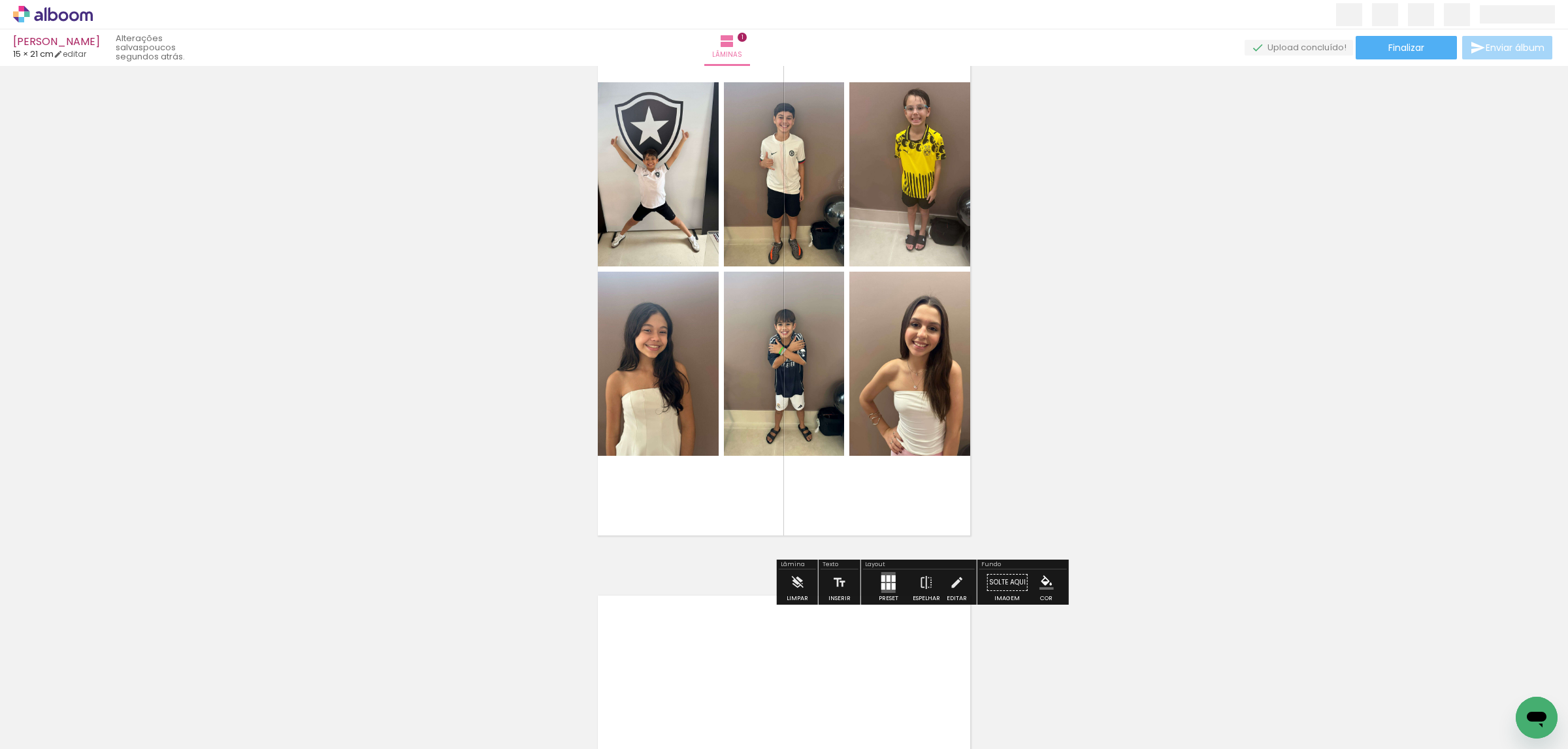
click at [881, 580] on div at bounding box center [882, 578] width 4 height 7
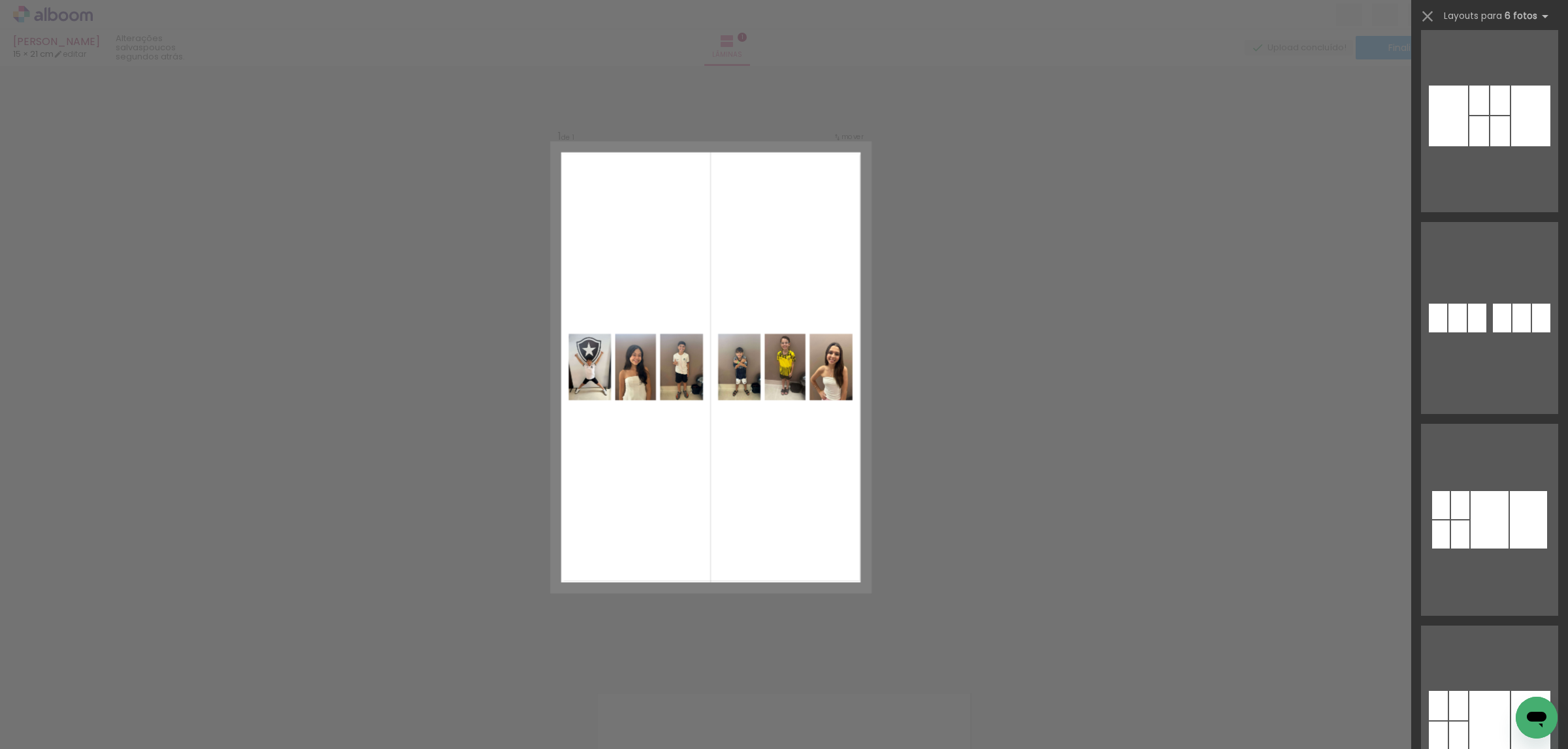
scroll to position [12147, 0]
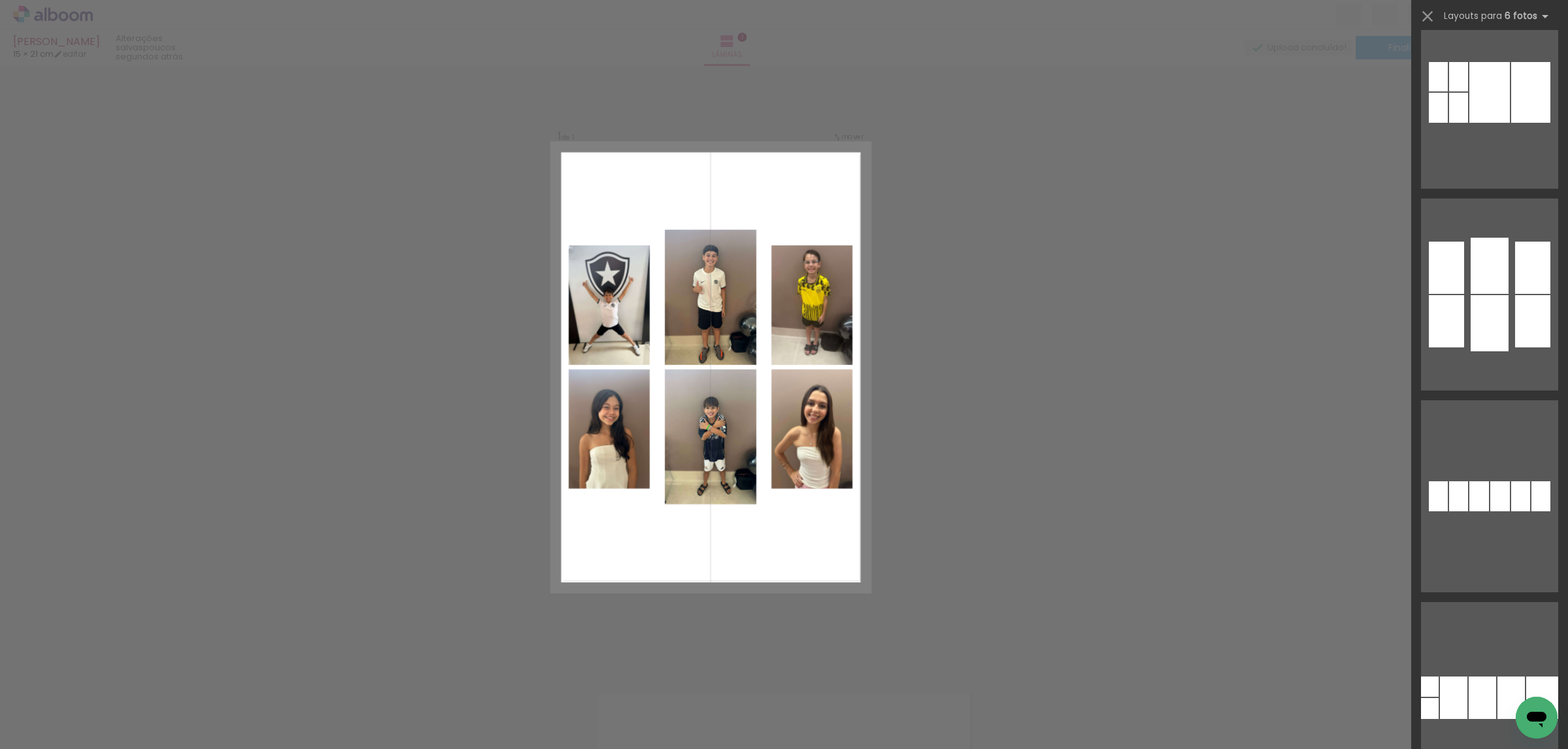
click at [1447, 278] on div at bounding box center [1446, 267] width 36 height 52
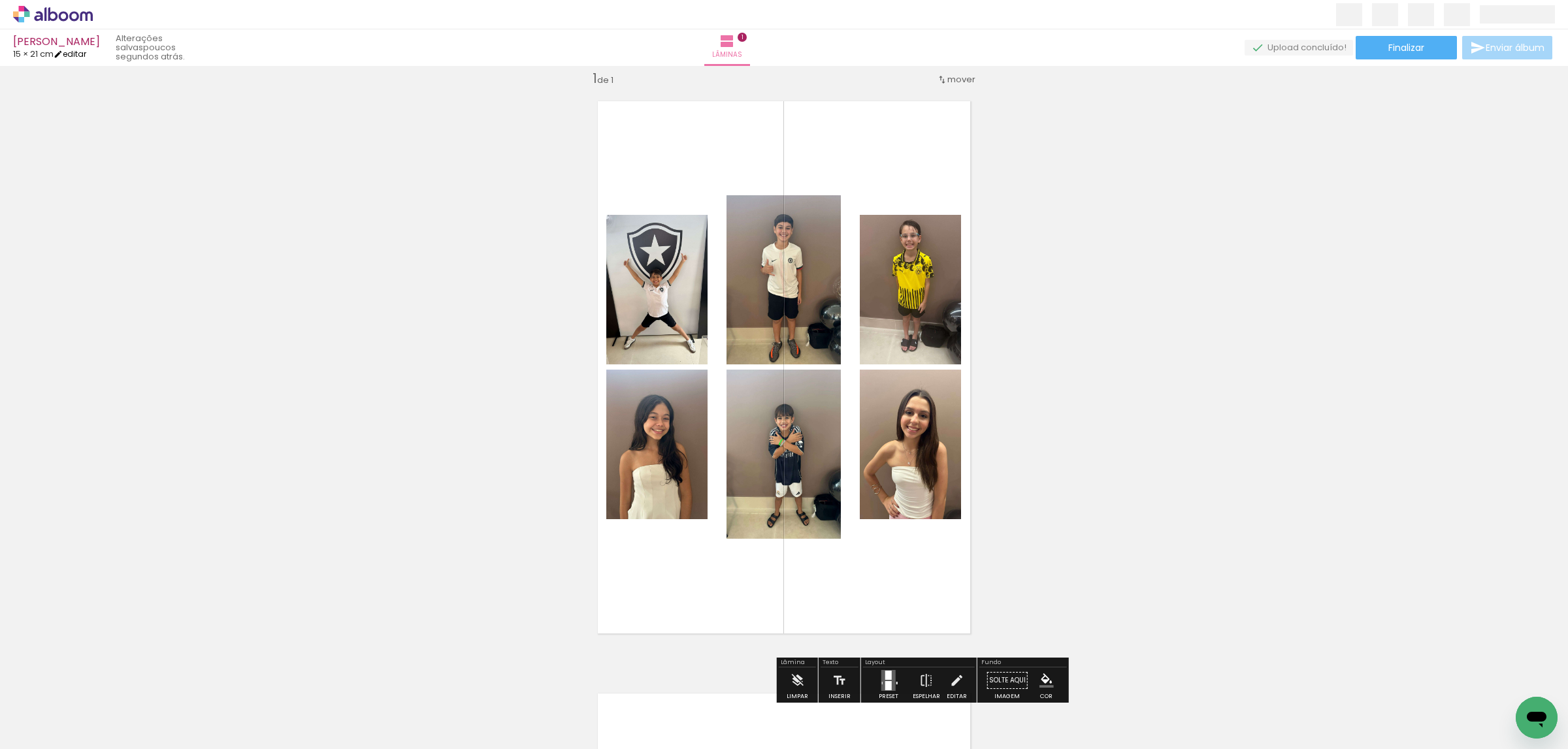
click at [63, 49] on iron-icon at bounding box center [58, 54] width 9 height 9
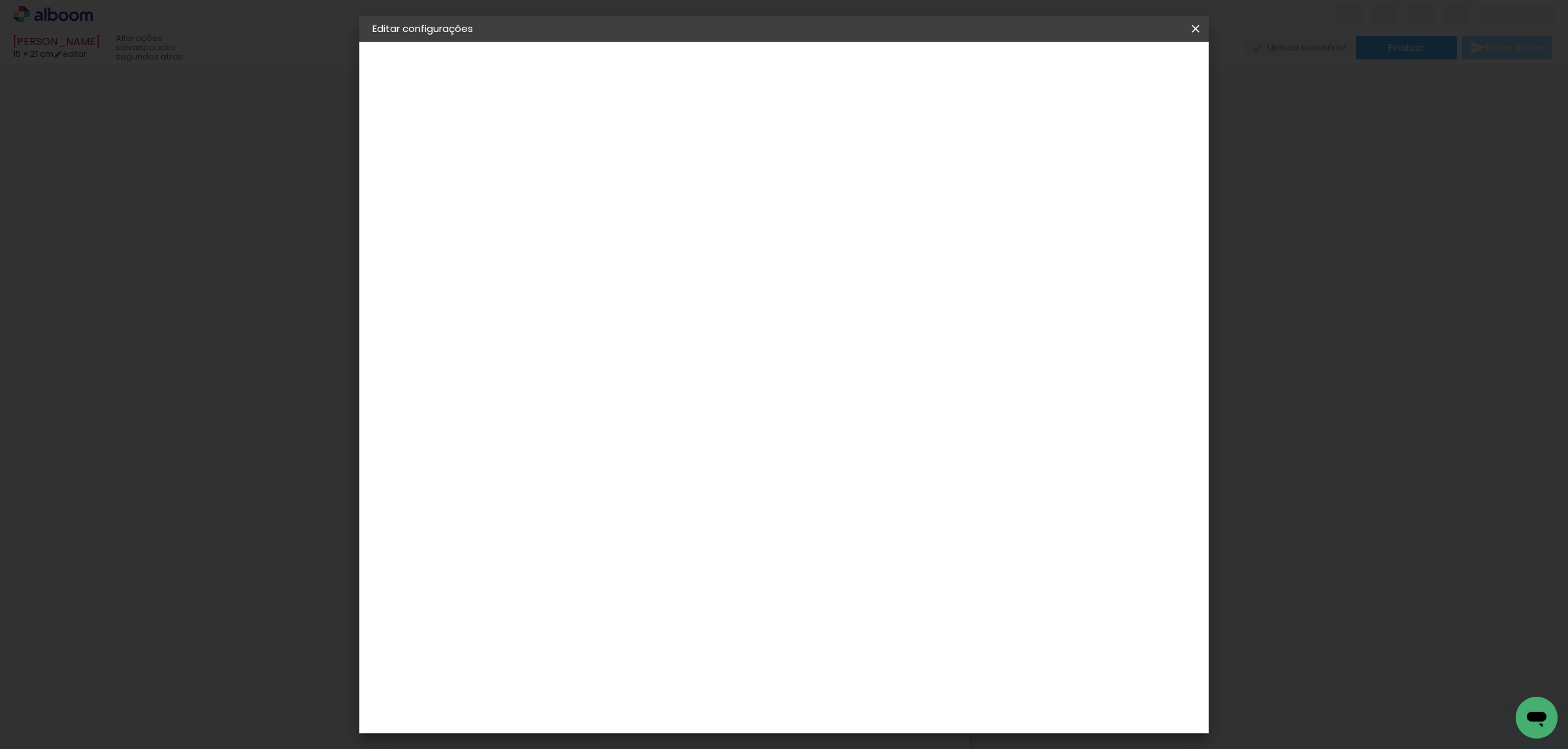
click at [654, 461] on input "21" at bounding box center [643, 461] width 34 height 20
drag, startPoint x: 659, startPoint y: 462, endPoint x: 640, endPoint y: 461, distance: 19.0
click at [639, 461] on input "21" at bounding box center [643, 461] width 34 height 20
type input "15"
type paper-input "15"
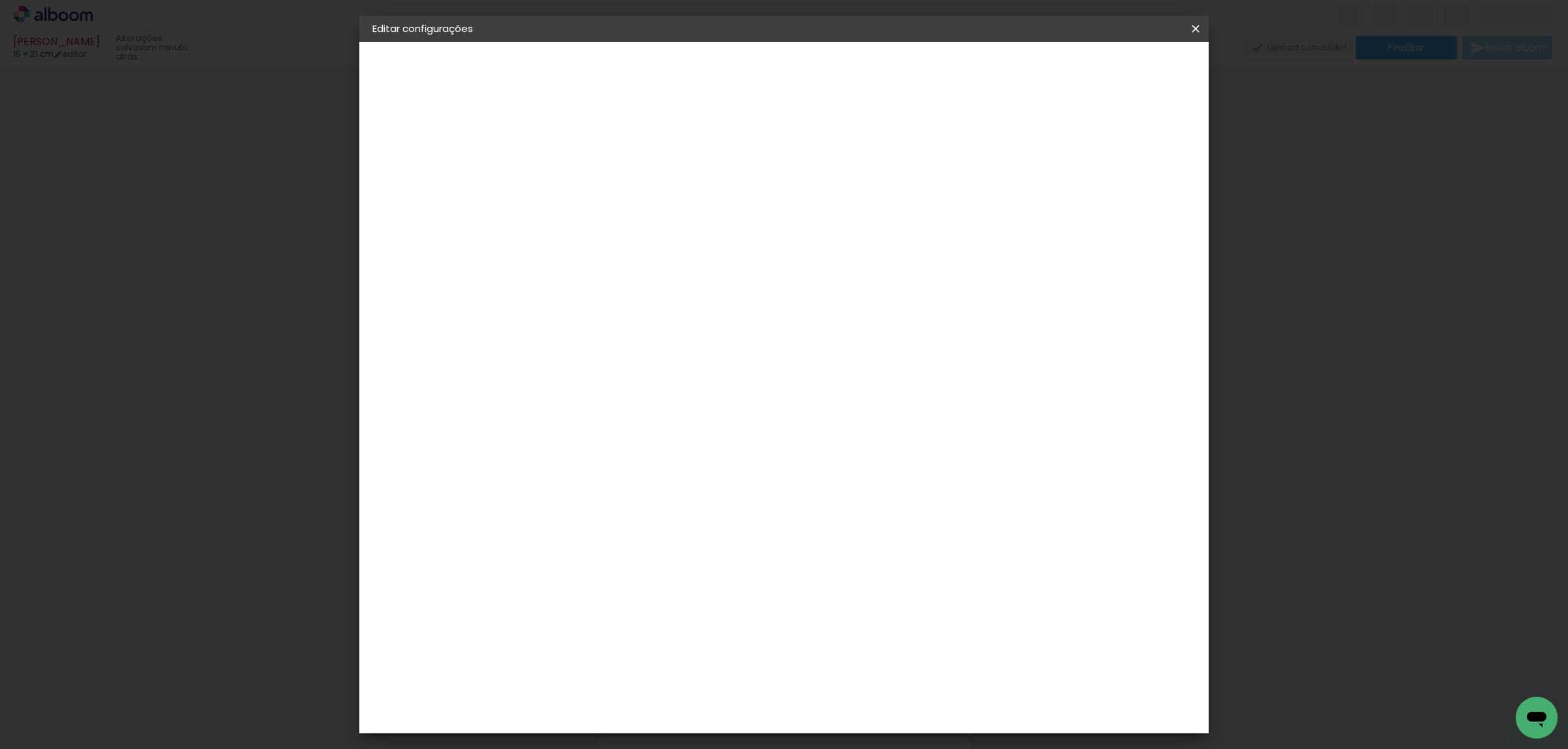
scroll to position [126, 0]
click at [872, 724] on div "cm" at bounding box center [879, 722] width 16 height 20
drag, startPoint x: 871, startPoint y: 723, endPoint x: 855, endPoint y: 723, distance: 16.0
click at [855, 723] on div "15" at bounding box center [861, 722] width 49 height 20
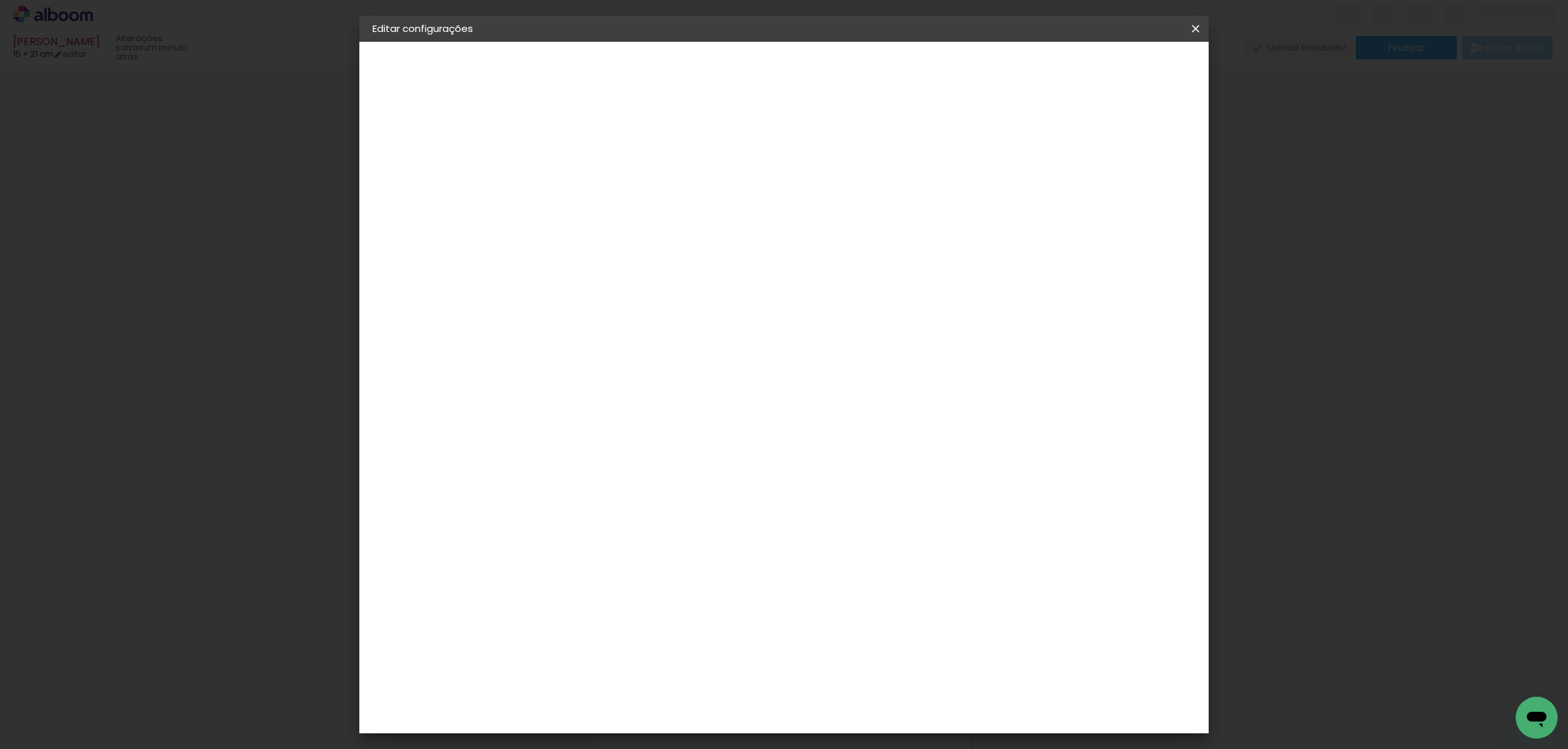
drag, startPoint x: 855, startPoint y: 723, endPoint x: 867, endPoint y: 723, distance: 12.0
click at [867, 723] on paper-input-container "15 cm" at bounding box center [861, 709] width 59 height 33
type input "21"
type paper-input "21"
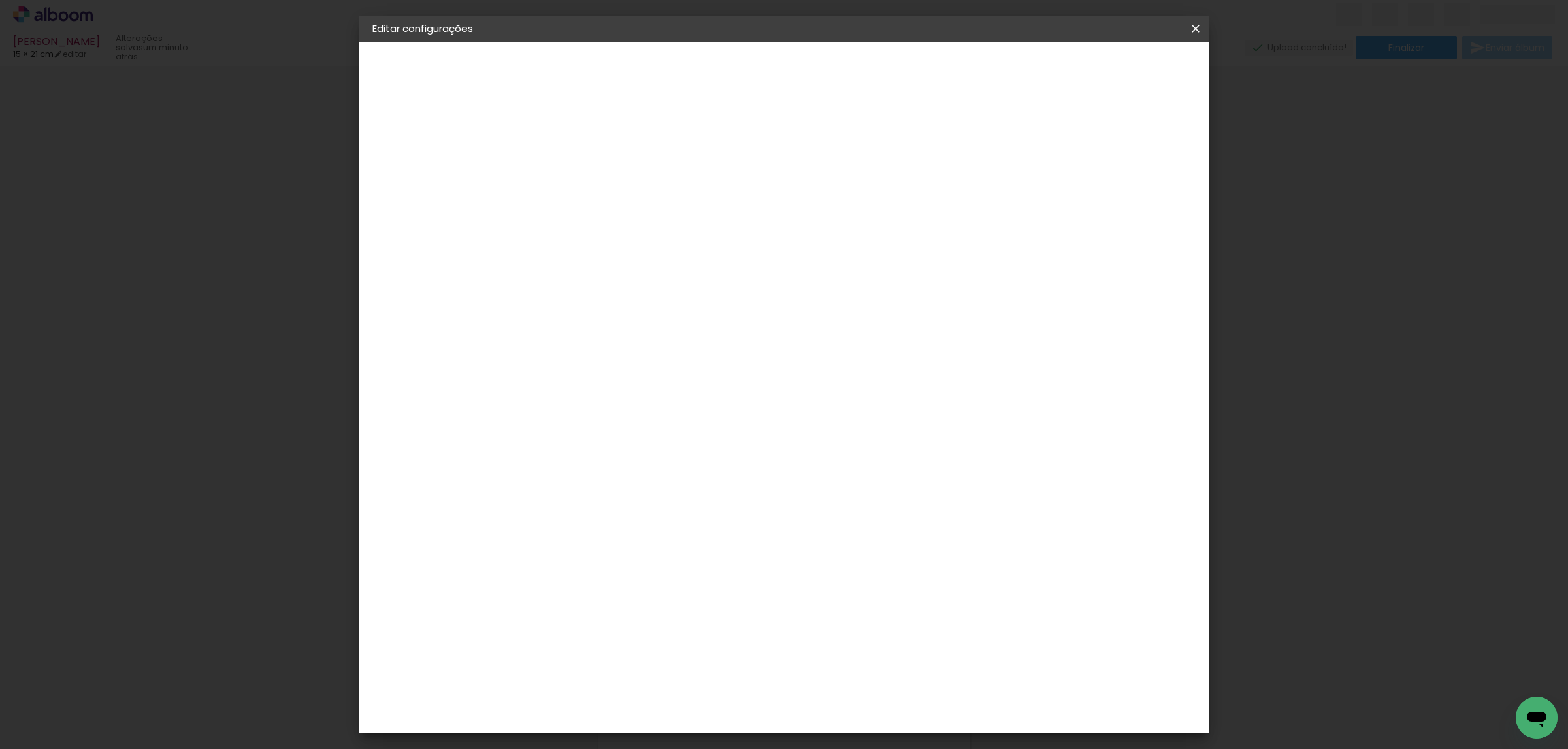
click at [1109, 67] on span "Salvar configurações" at bounding box center [1060, 69] width 97 height 9
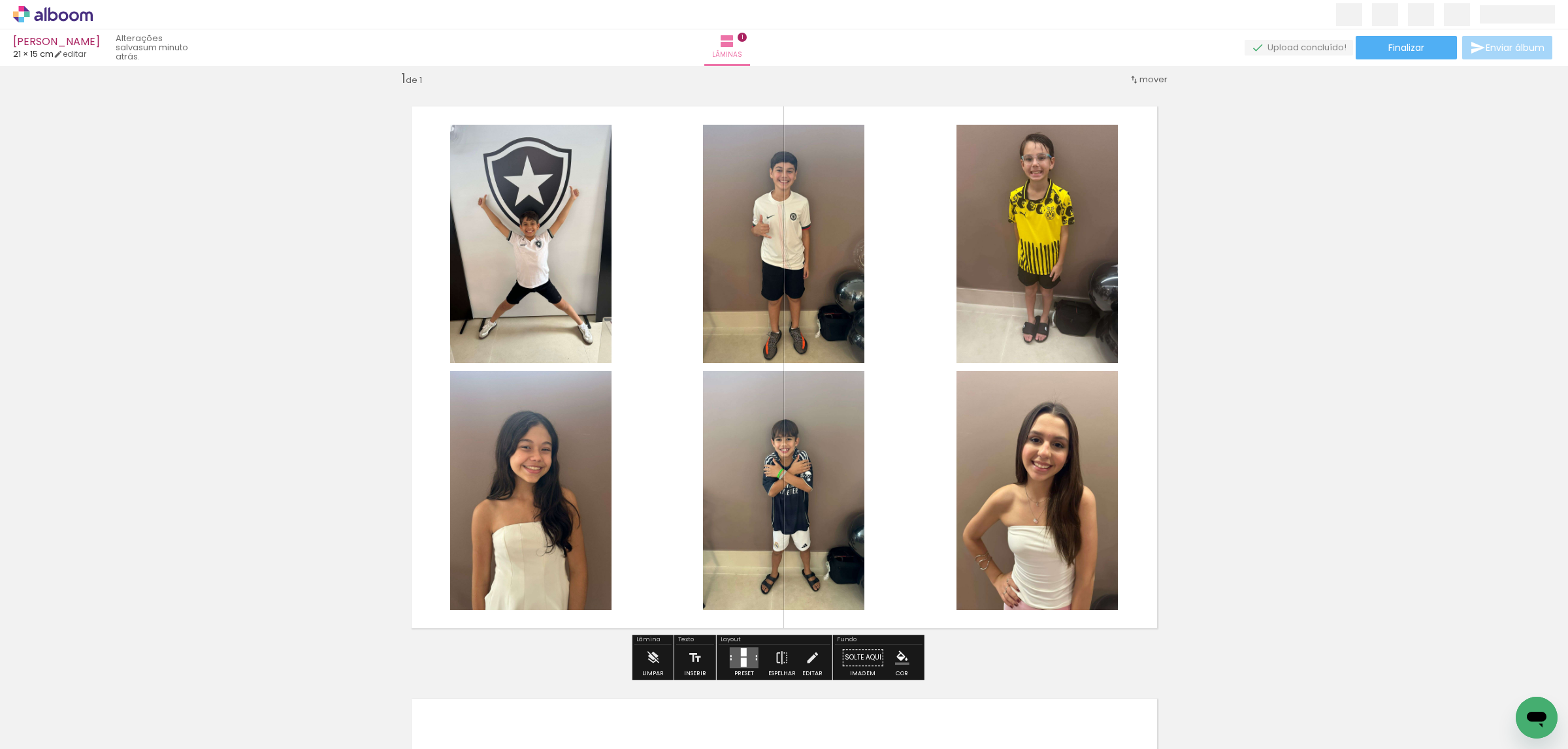
drag, startPoint x: 733, startPoint y: 660, endPoint x: 1214, endPoint y: 544, distance: 494.8
click at [736, 660] on quentale-layouter at bounding box center [744, 657] width 29 height 21
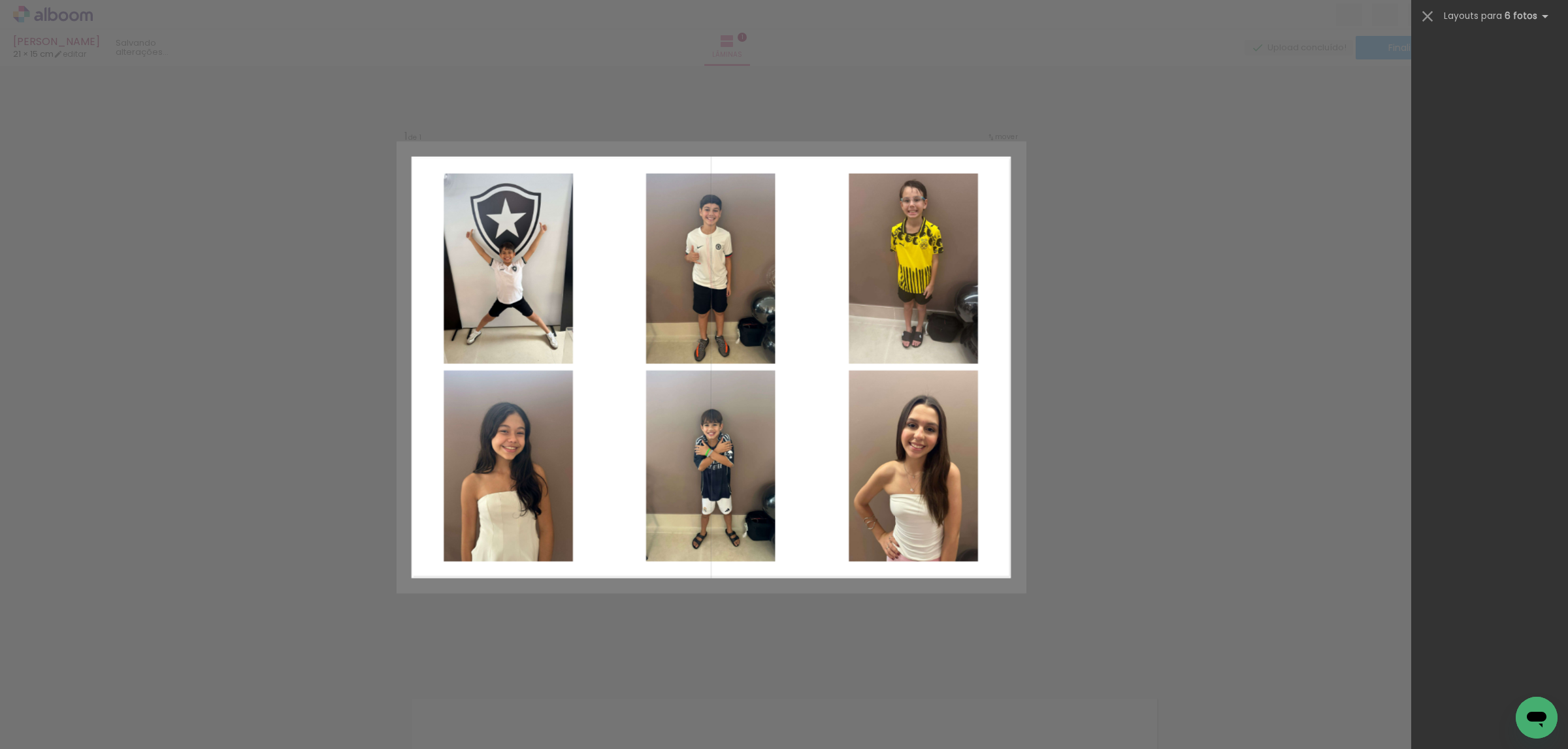
scroll to position [6571, 0]
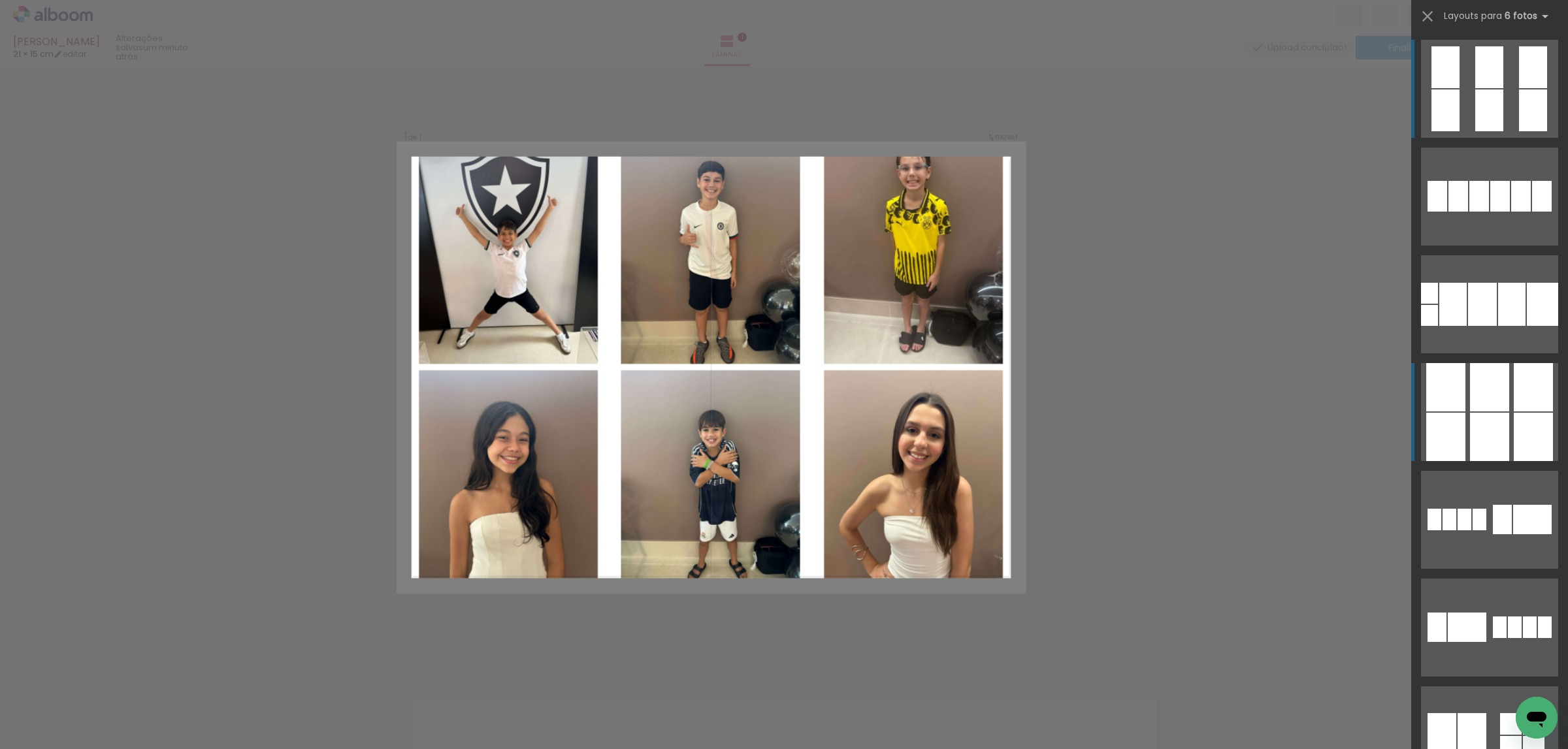
click at [1513, 417] on div at bounding box center [1533, 437] width 39 height 48
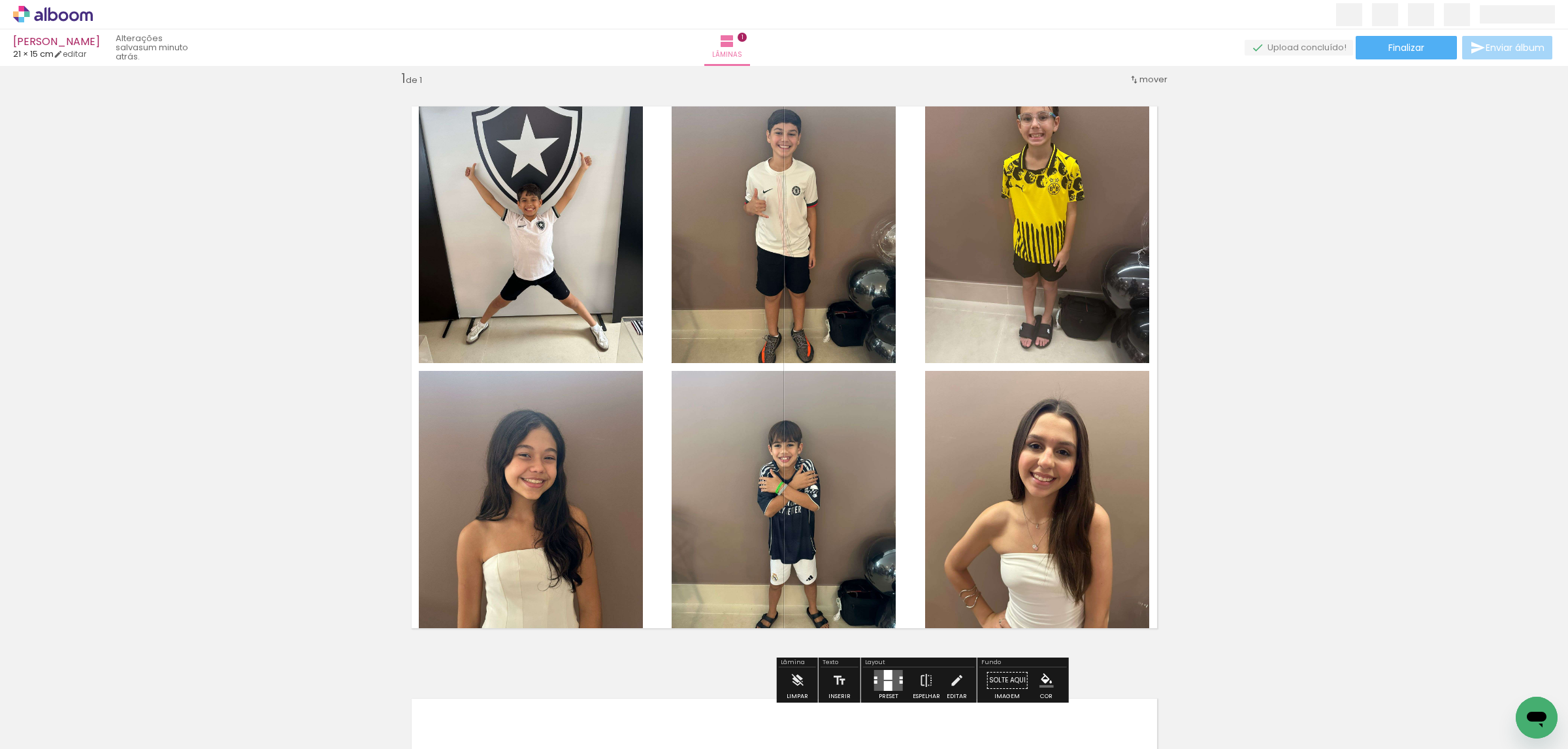
click at [1123, 293] on quentale-photo at bounding box center [1037, 224] width 224 height 275
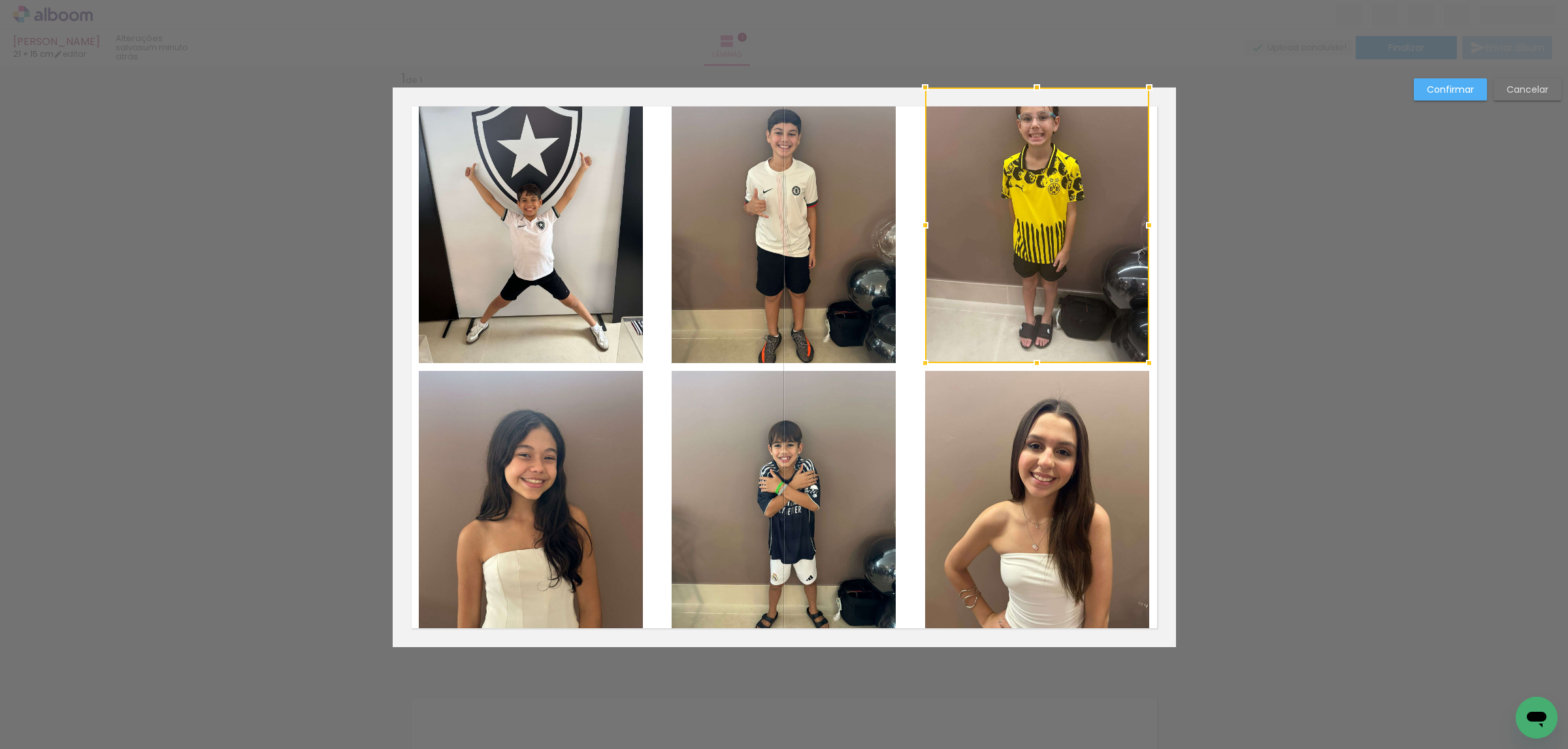
click at [1071, 434] on quentale-photo at bounding box center [1037, 509] width 224 height 276
click at [843, 445] on quentale-photo at bounding box center [784, 509] width 224 height 276
click at [820, 296] on div at bounding box center [910, 367] width 478 height 559
click at [571, 276] on quentale-photo at bounding box center [531, 224] width 224 height 275
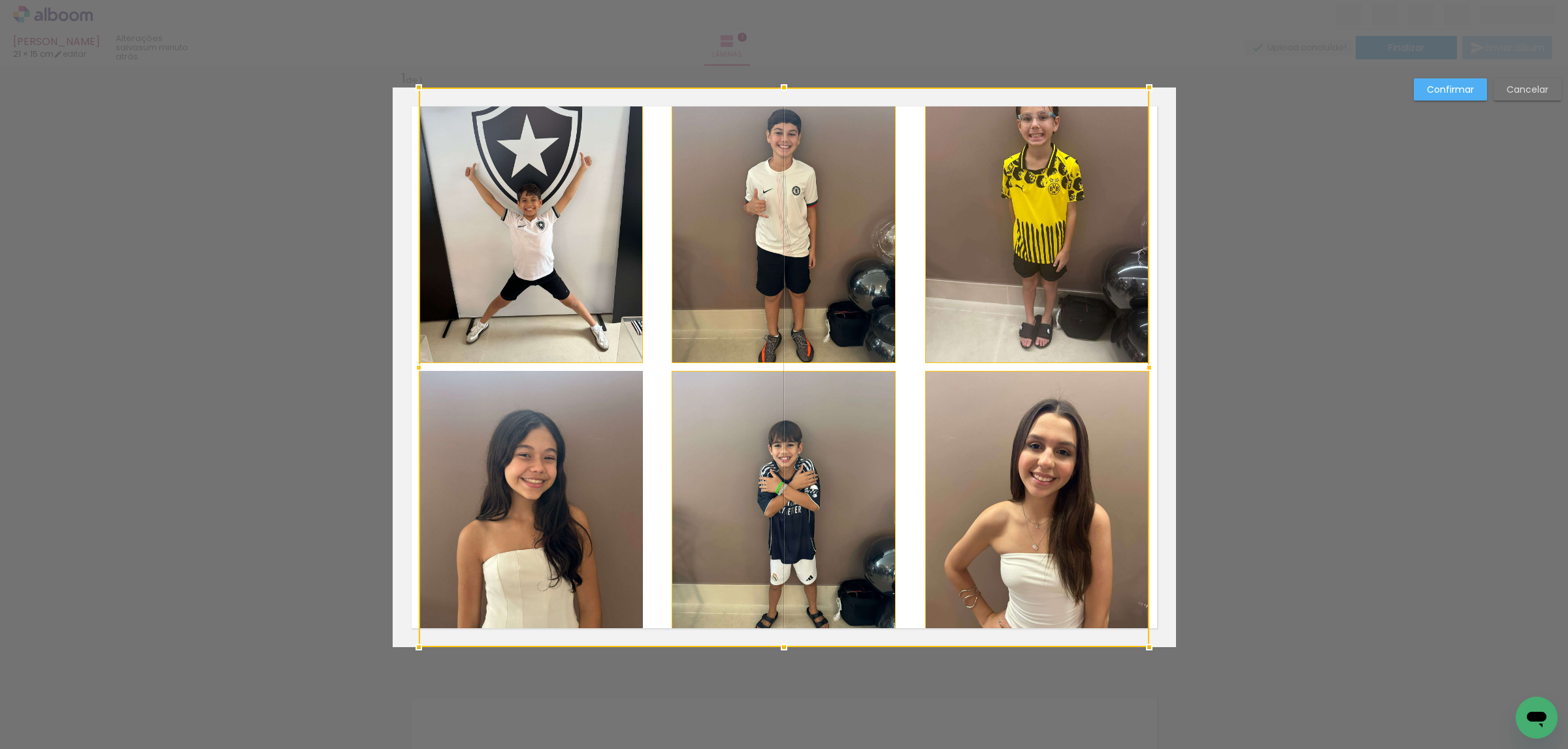
click at [590, 422] on div at bounding box center [784, 367] width 731 height 559
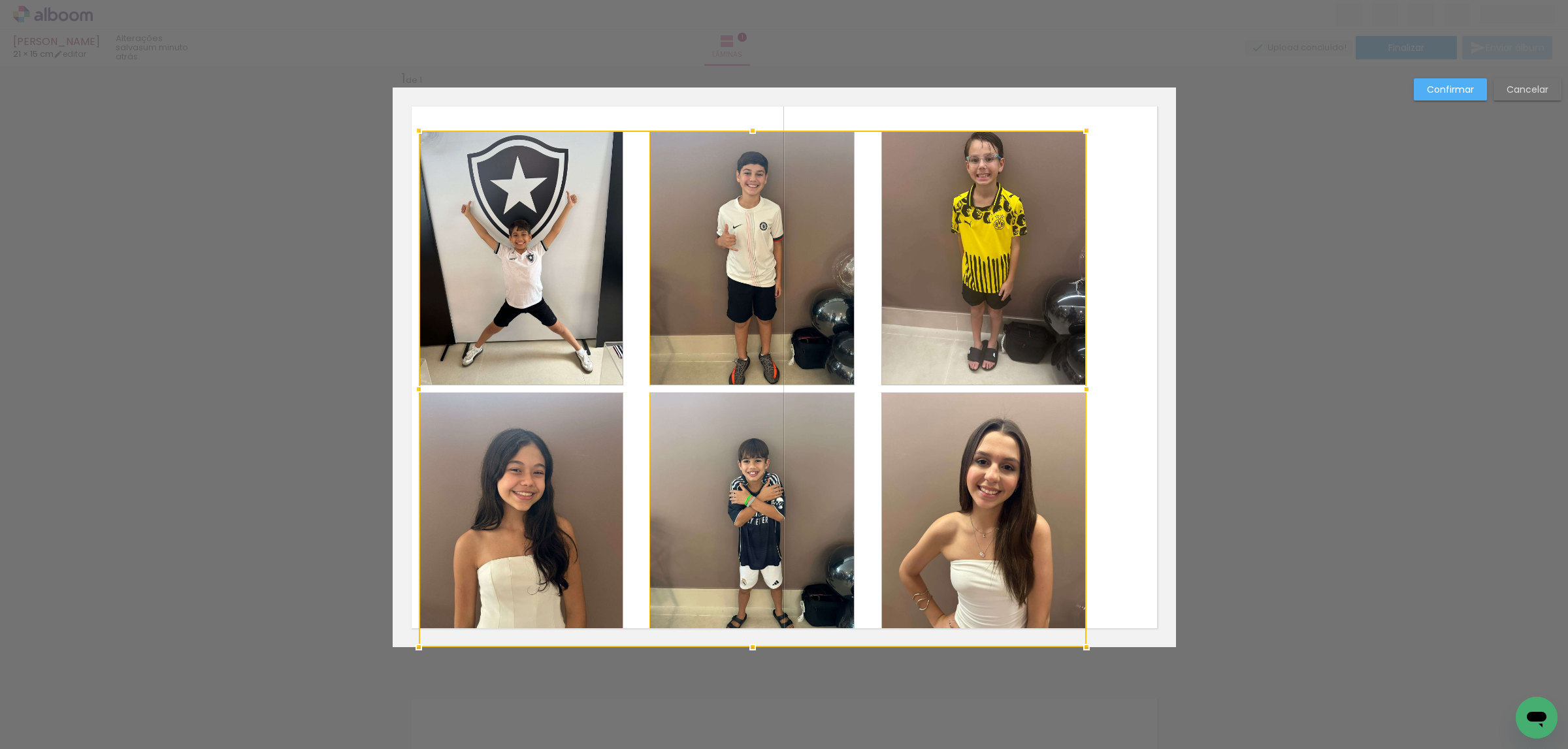
drag, startPoint x: 1141, startPoint y: 84, endPoint x: 1078, endPoint y: 126, distance: 75.7
click at [1078, 126] on div at bounding box center [1086, 131] width 26 height 26
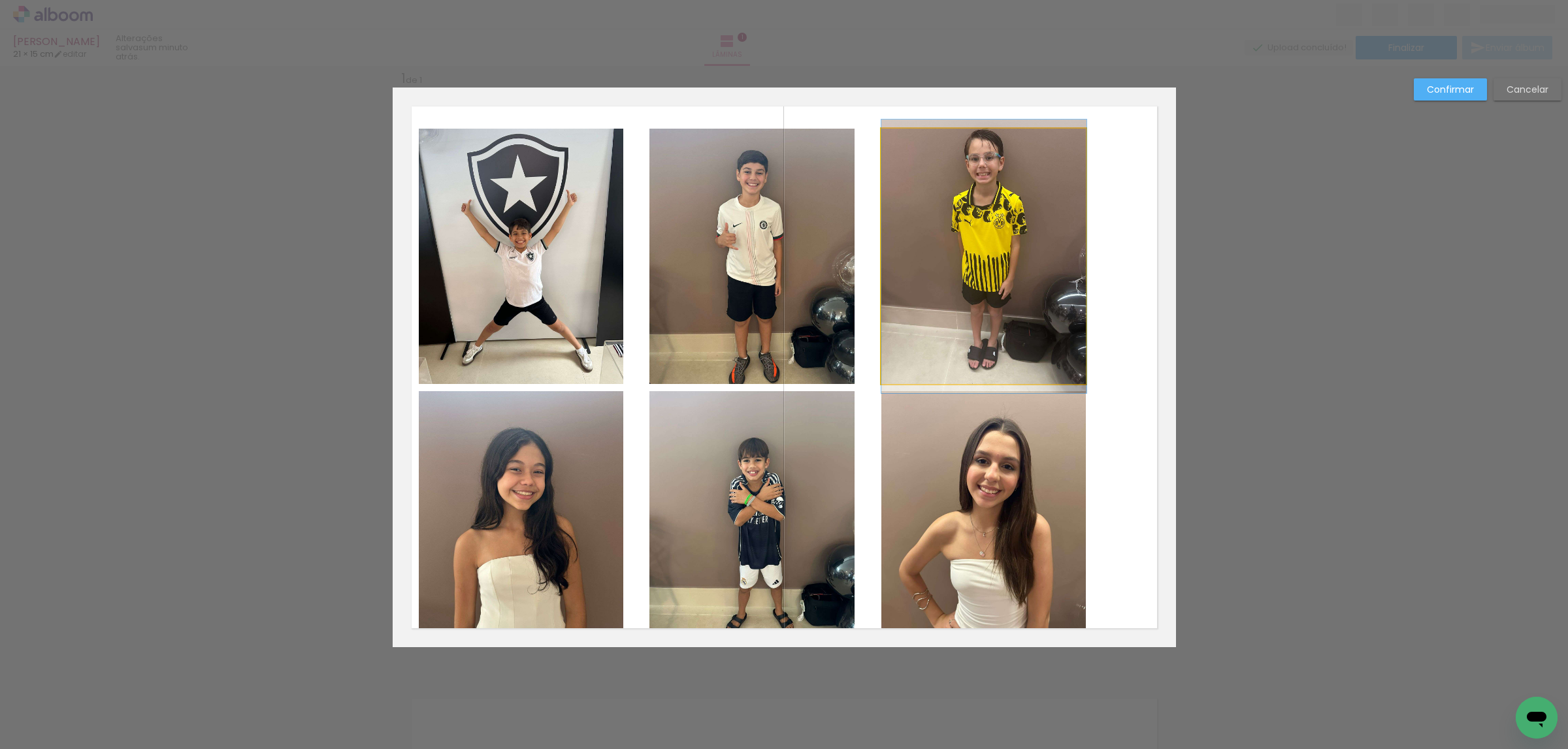
drag, startPoint x: 1053, startPoint y: 164, endPoint x: 1034, endPoint y: 341, distance: 178.0
click at [1053, 165] on quentale-photo at bounding box center [984, 256] width 205 height 255
drag, startPoint x: 998, startPoint y: 431, endPoint x: 989, endPoint y: 434, distance: 9.5
click at [996, 431] on quentale-photo at bounding box center [984, 518] width 205 height 255
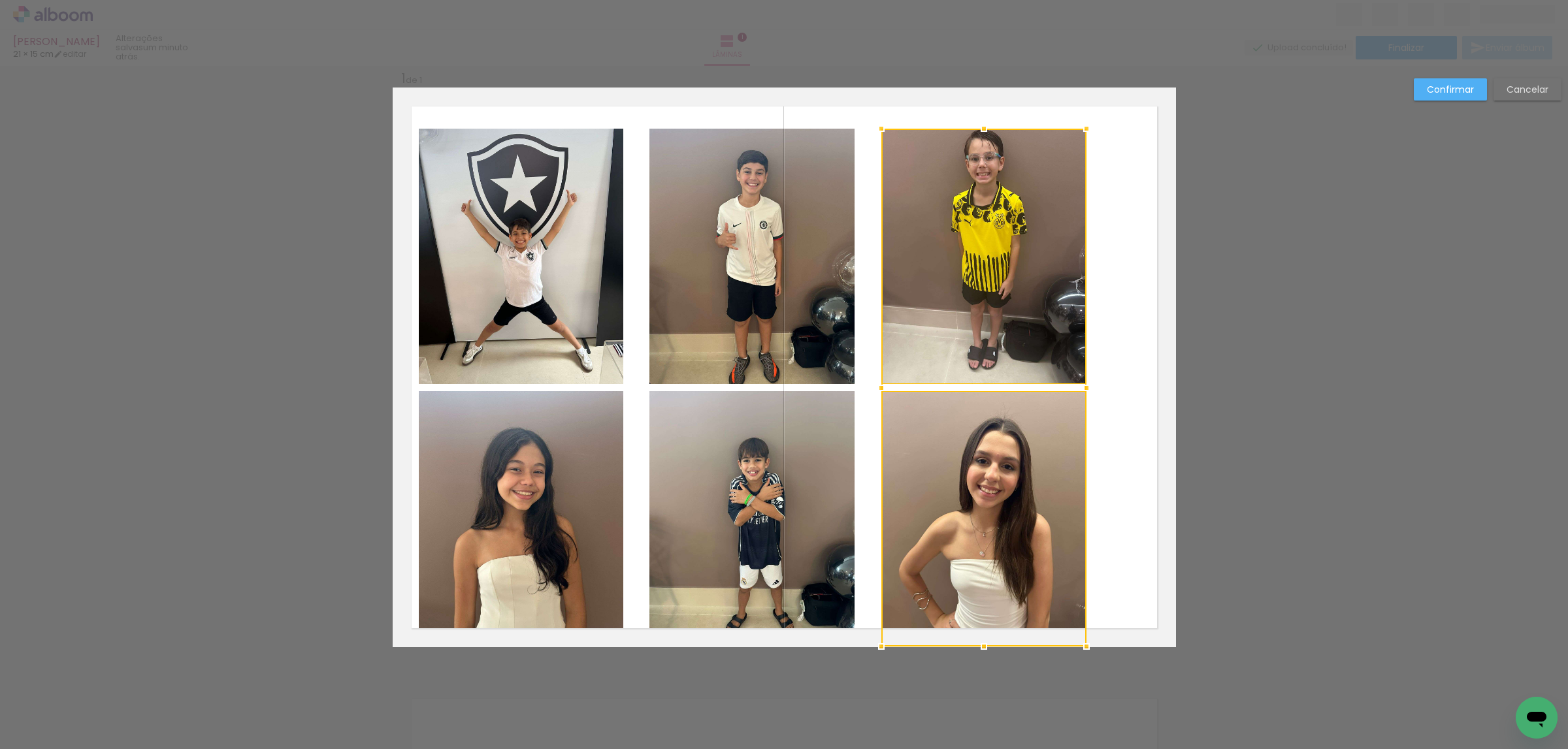
click at [794, 450] on quentale-photo at bounding box center [752, 518] width 205 height 255
click at [759, 285] on div at bounding box center [868, 387] width 436 height 518
click at [560, 308] on quentale-photo at bounding box center [521, 256] width 205 height 255
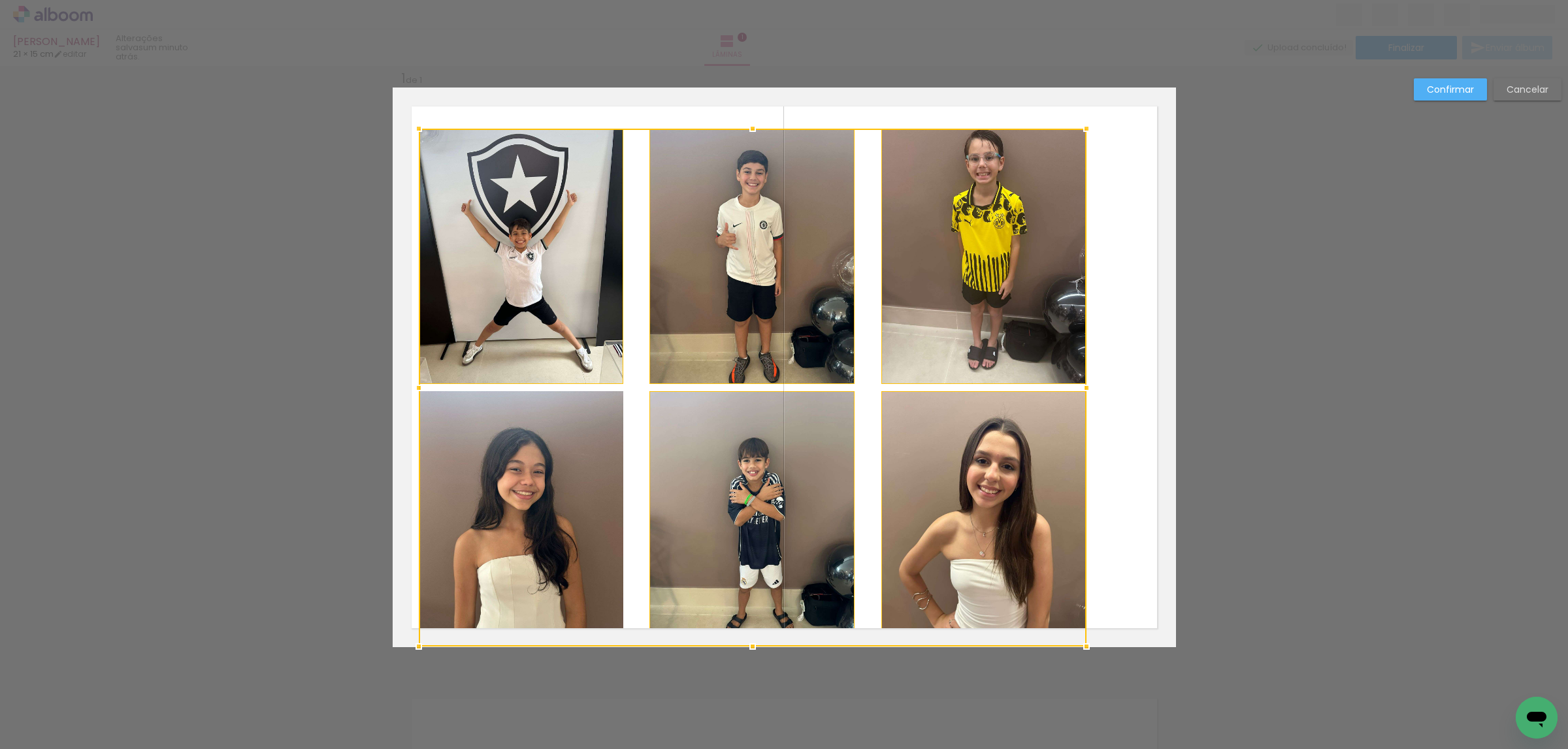
drag, startPoint x: 583, startPoint y: 448, endPoint x: 657, endPoint y: 416, distance: 80.6
click at [583, 445] on div at bounding box center [752, 387] width 667 height 518
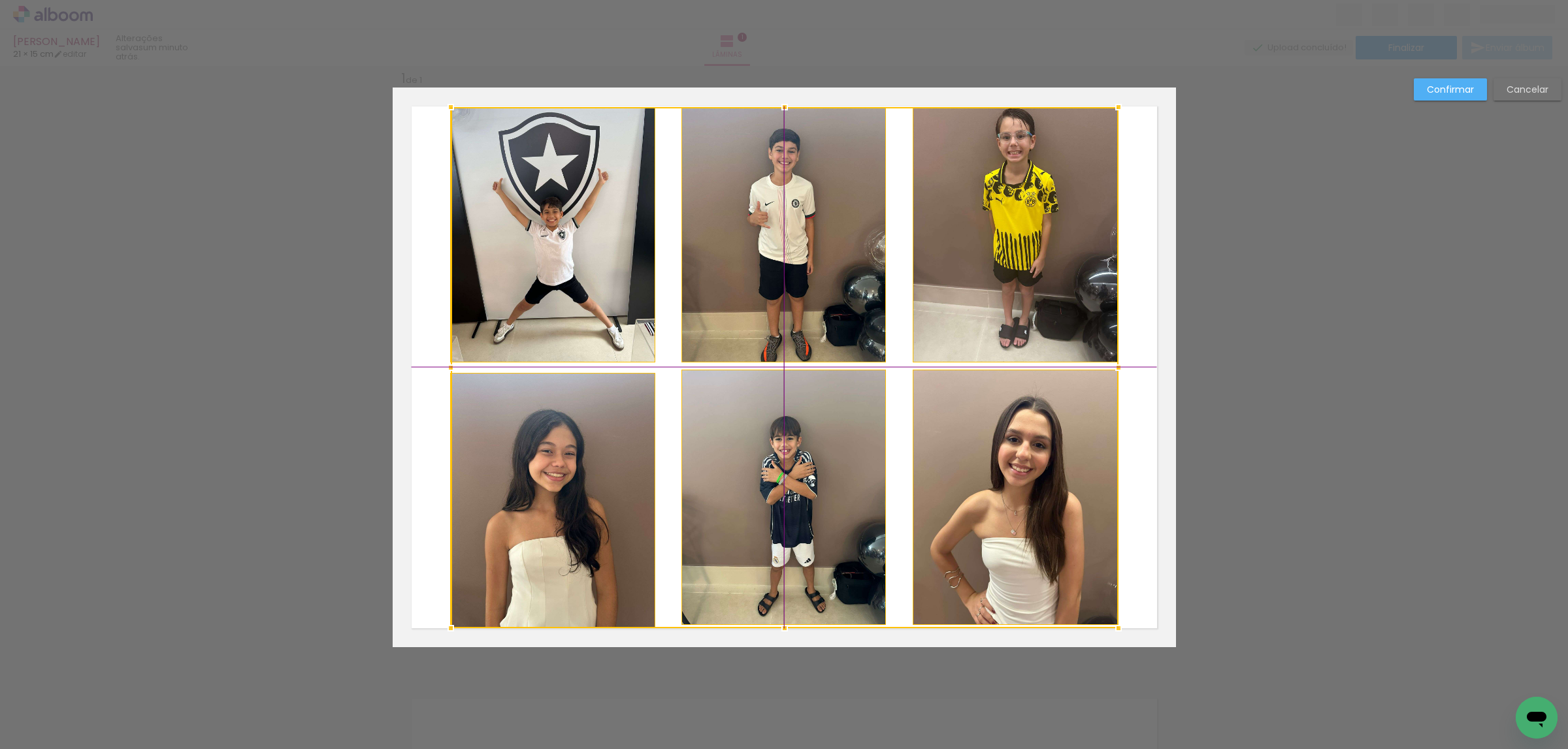
drag, startPoint x: 729, startPoint y: 402, endPoint x: 755, endPoint y: 396, distance: 26.7
click at [755, 396] on div at bounding box center [784, 367] width 667 height 521
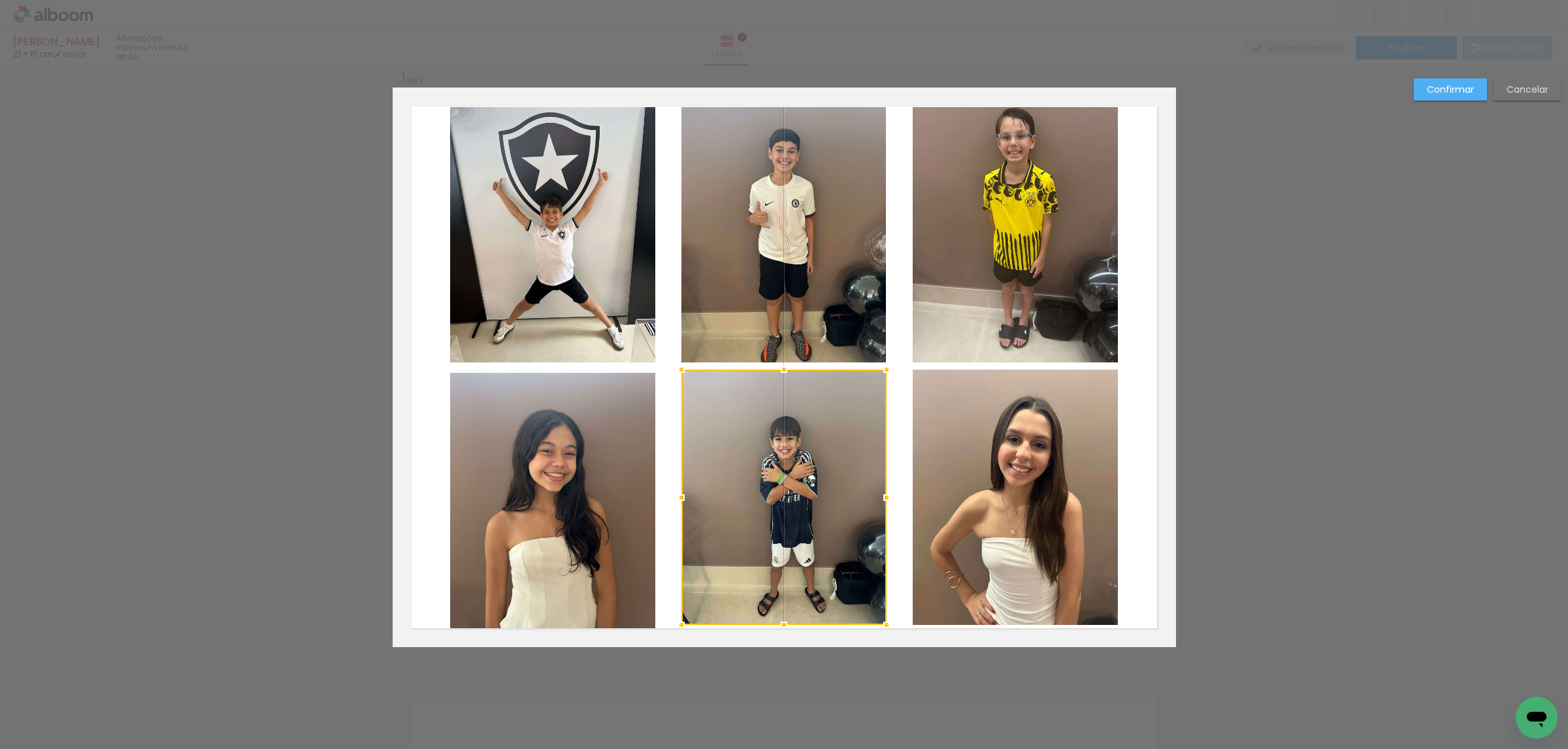
click at [0, 0] on slot "Confirmar" at bounding box center [0, 0] width 0 height 0
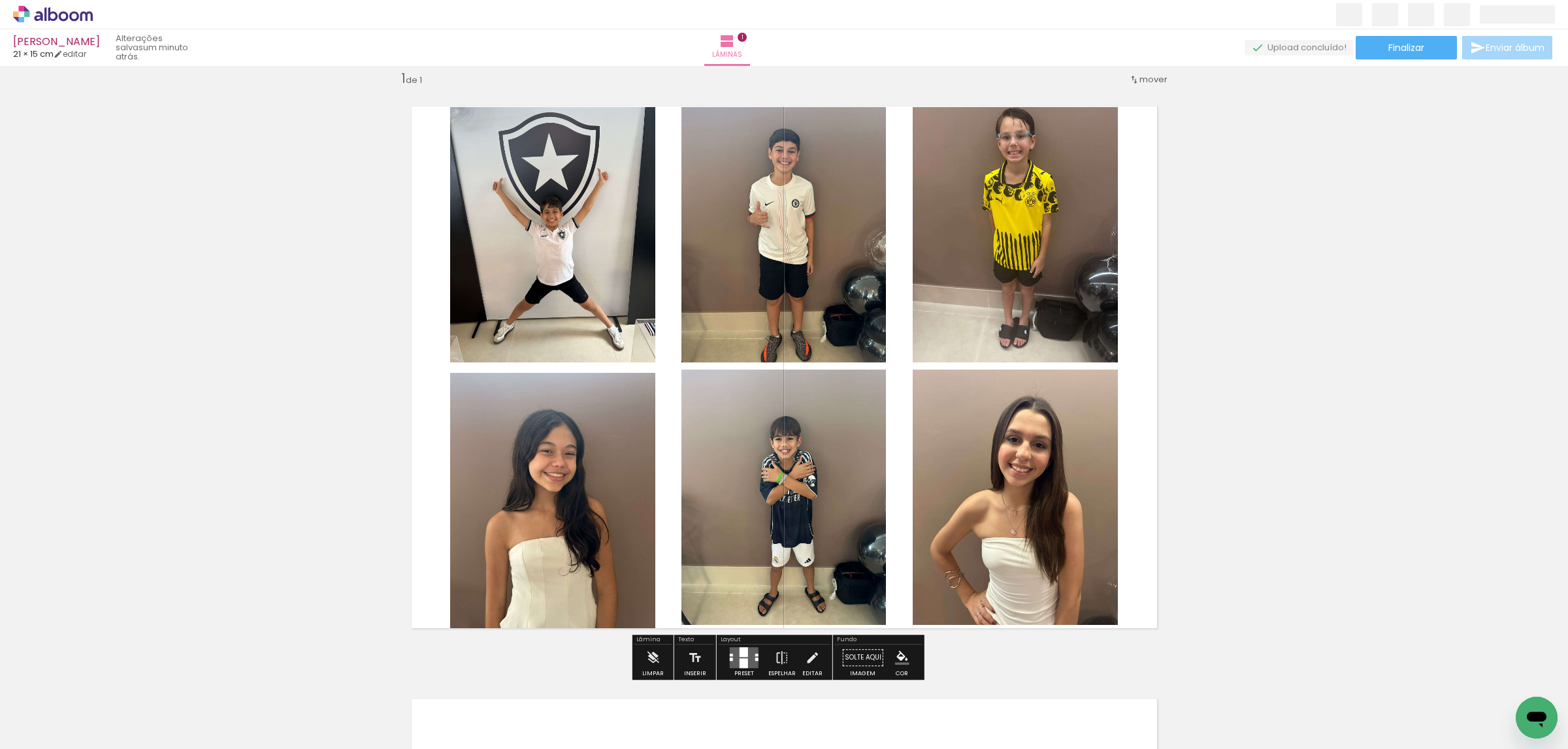
drag, startPoint x: 749, startPoint y: 663, endPoint x: 890, endPoint y: 625, distance: 146.0
click at [751, 658] on quentale-layouter at bounding box center [744, 657] width 29 height 21
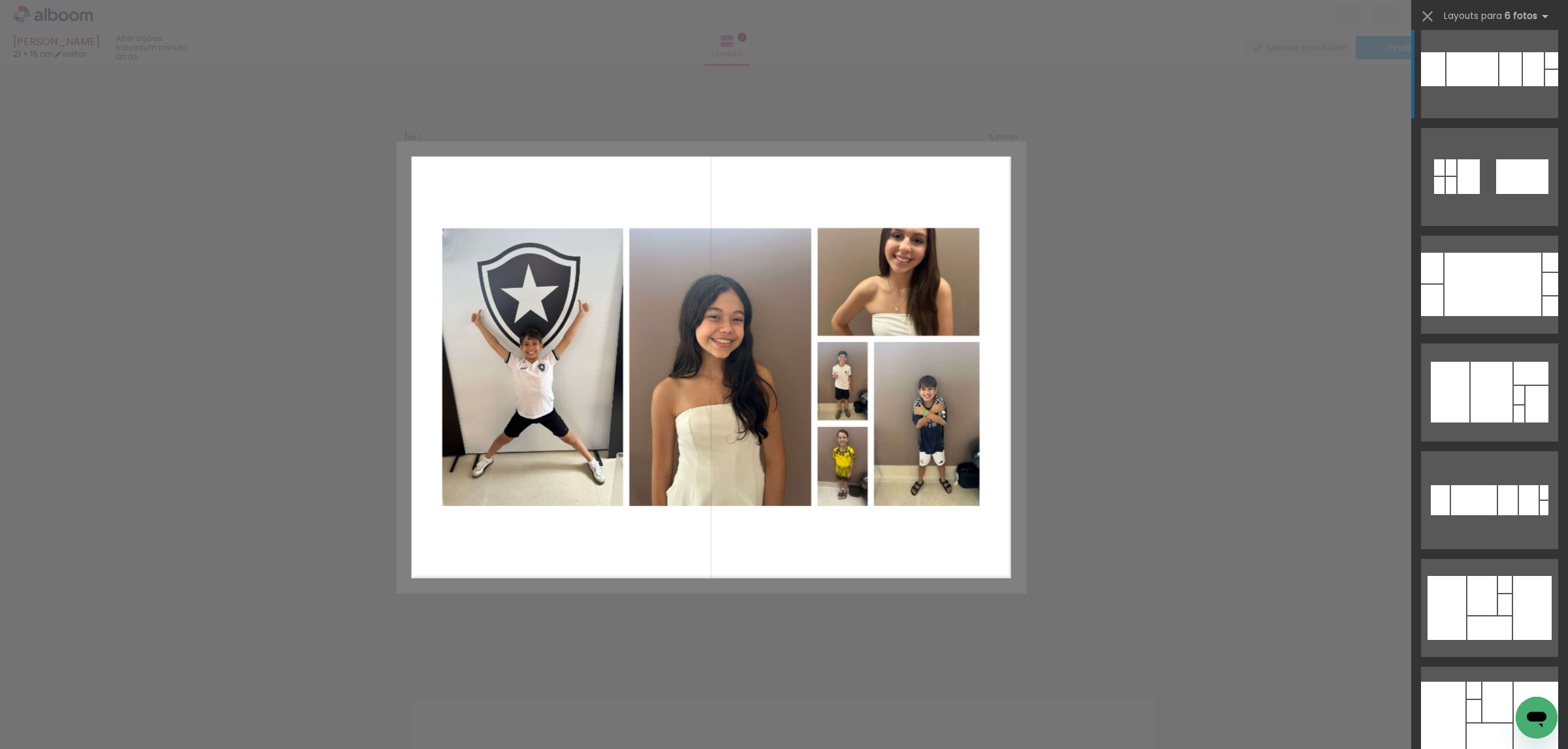
scroll to position [9048, 0]
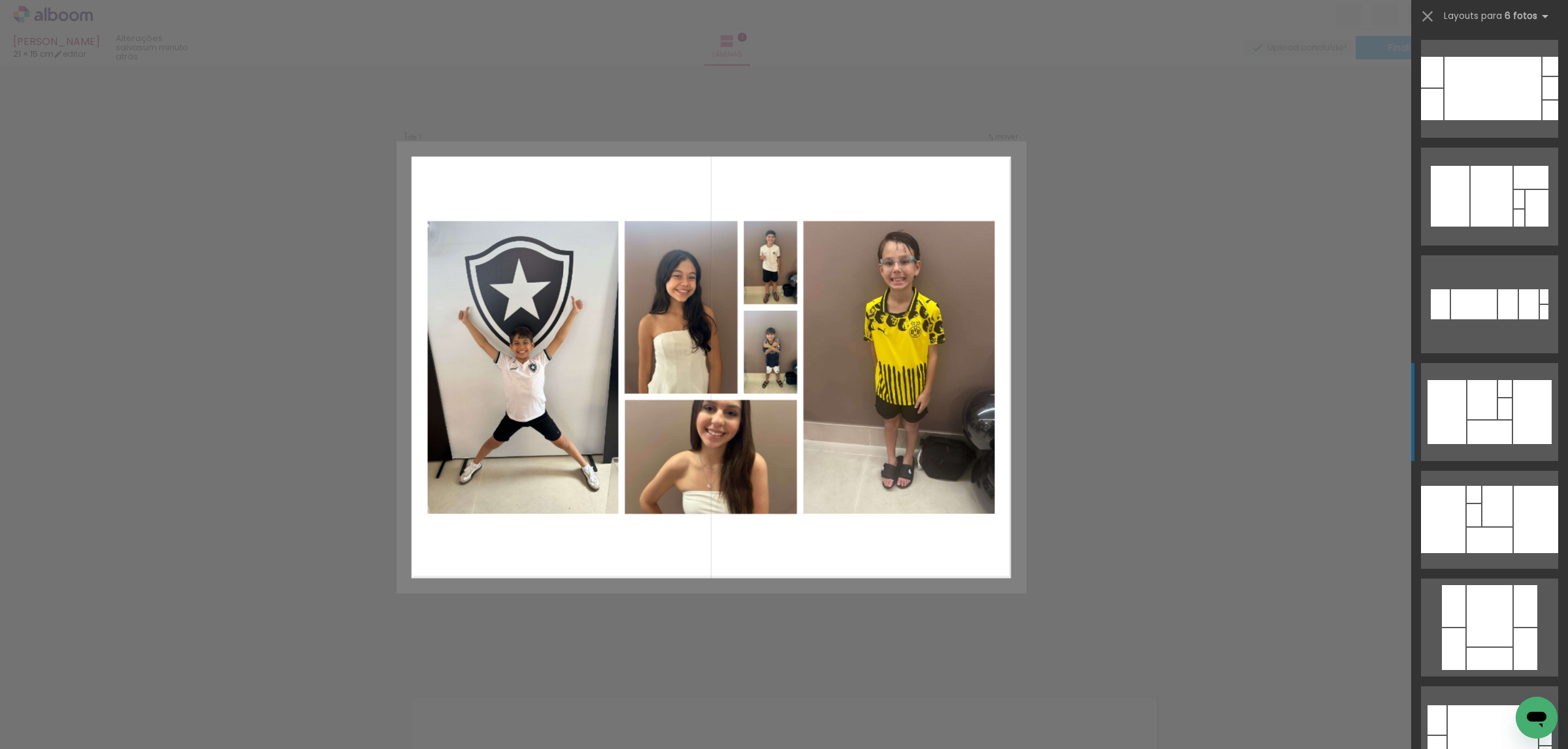
click at [1513, 425] on div at bounding box center [1532, 412] width 39 height 64
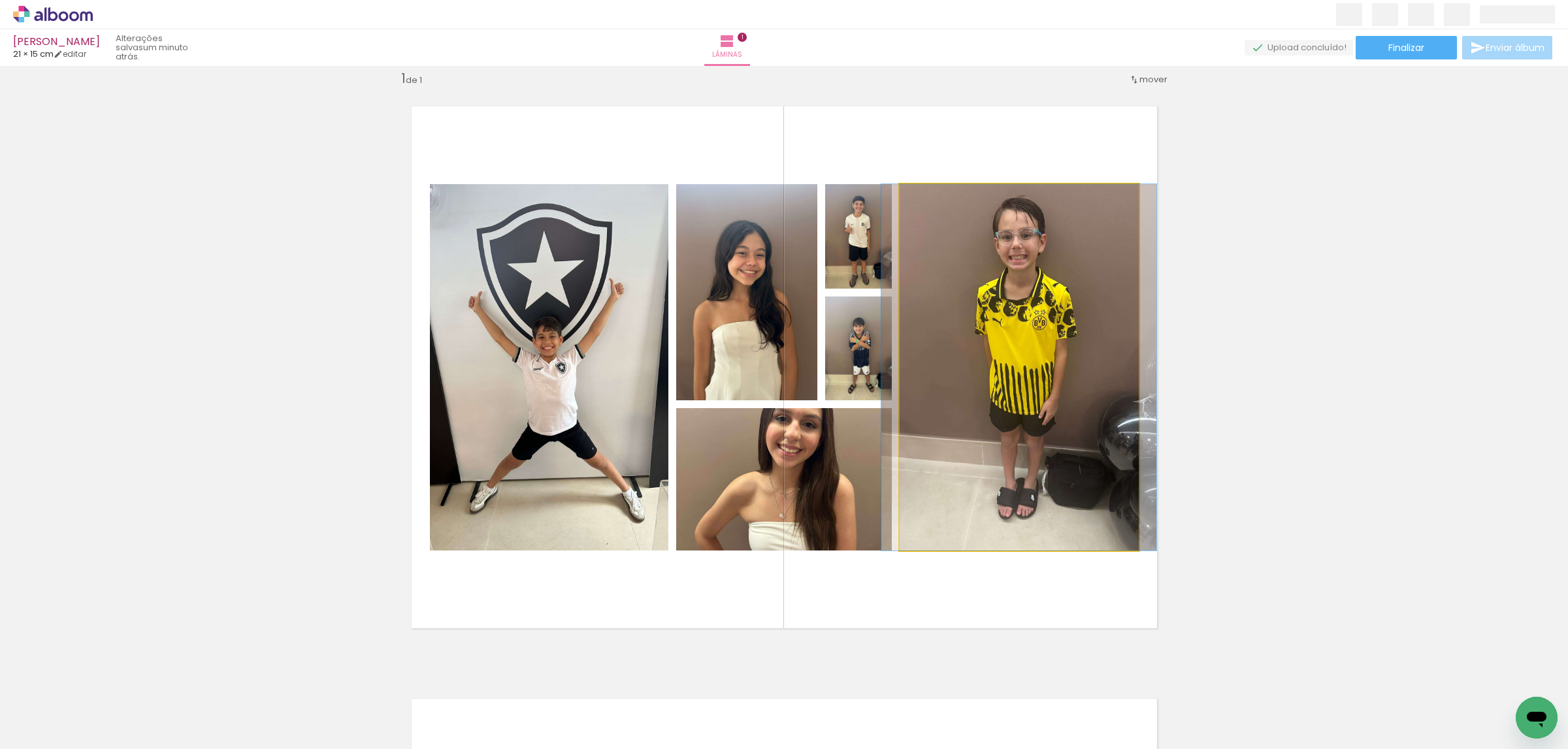
click at [1042, 411] on quentale-photo at bounding box center [1018, 367] width 239 height 366
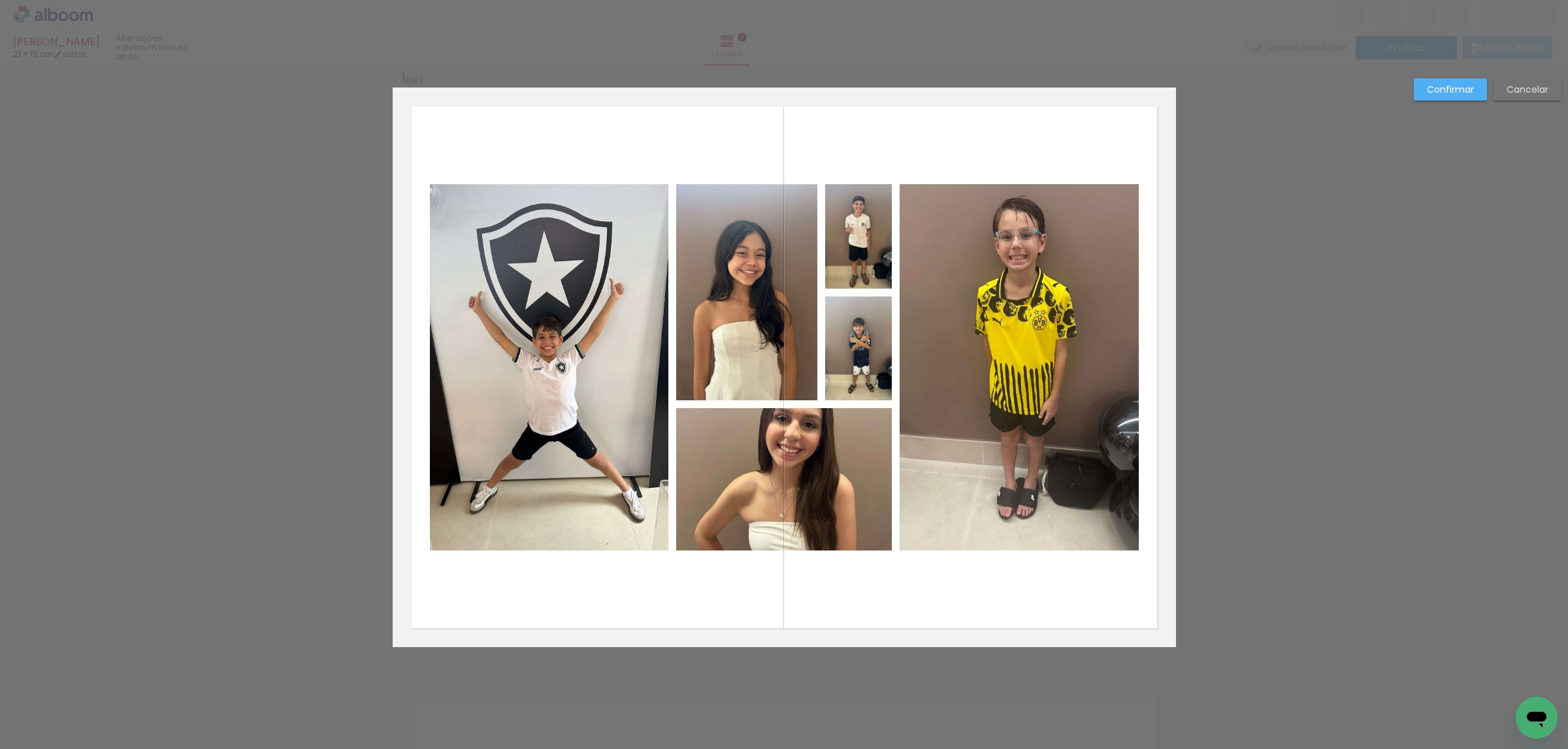
drag, startPoint x: 841, startPoint y: 457, endPoint x: 854, endPoint y: 413, distance: 45.9
click at [841, 456] on quentale-photo at bounding box center [784, 479] width 216 height 142
drag, startPoint x: 878, startPoint y: 351, endPoint x: 833, endPoint y: 347, distance: 45.2
click at [877, 351] on quentale-photo at bounding box center [859, 348] width 67 height 104
drag, startPoint x: 784, startPoint y: 336, endPoint x: 805, endPoint y: 287, distance: 53.3
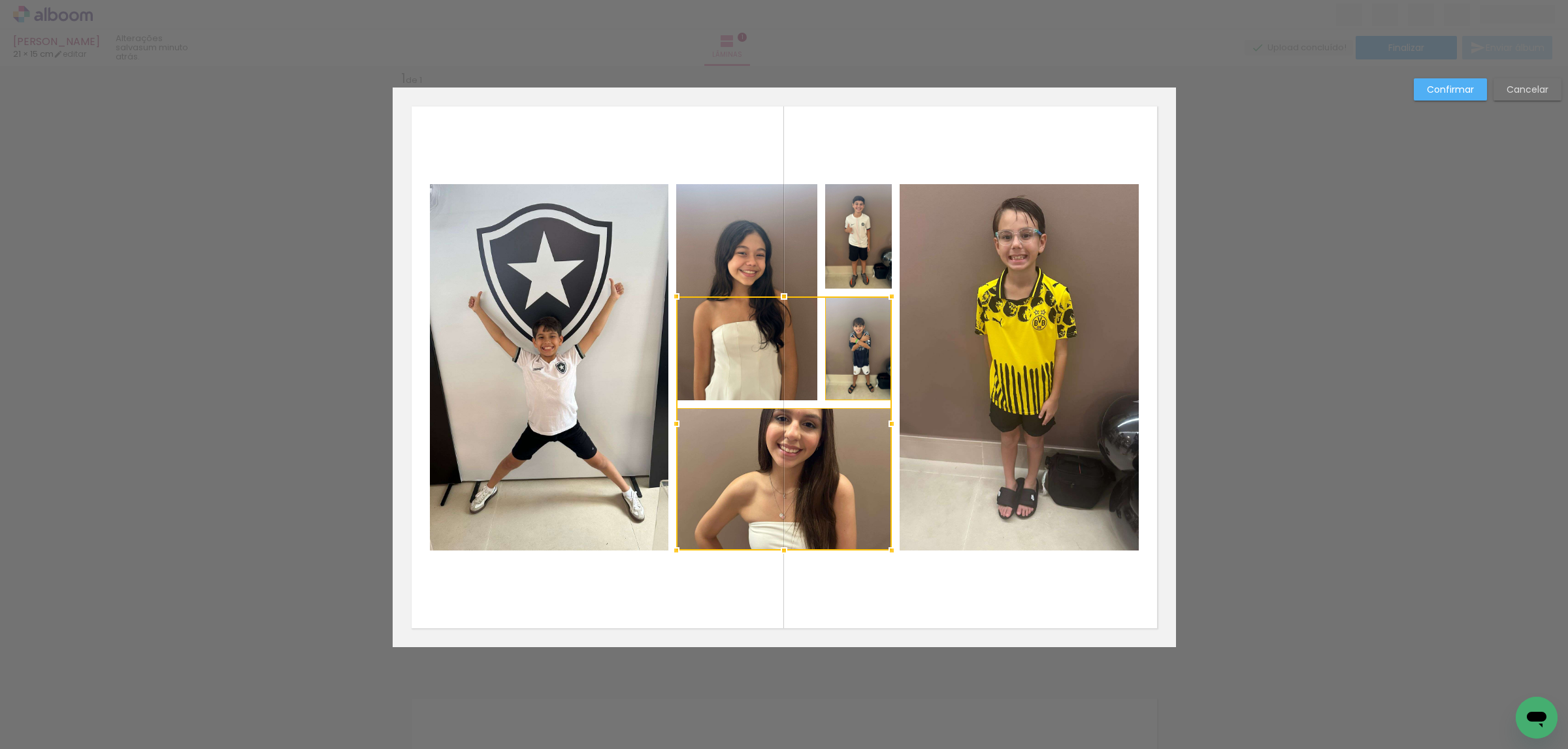
click at [784, 335] on div at bounding box center [784, 424] width 216 height 254
click at [839, 232] on div at bounding box center [784, 366] width 216 height 365
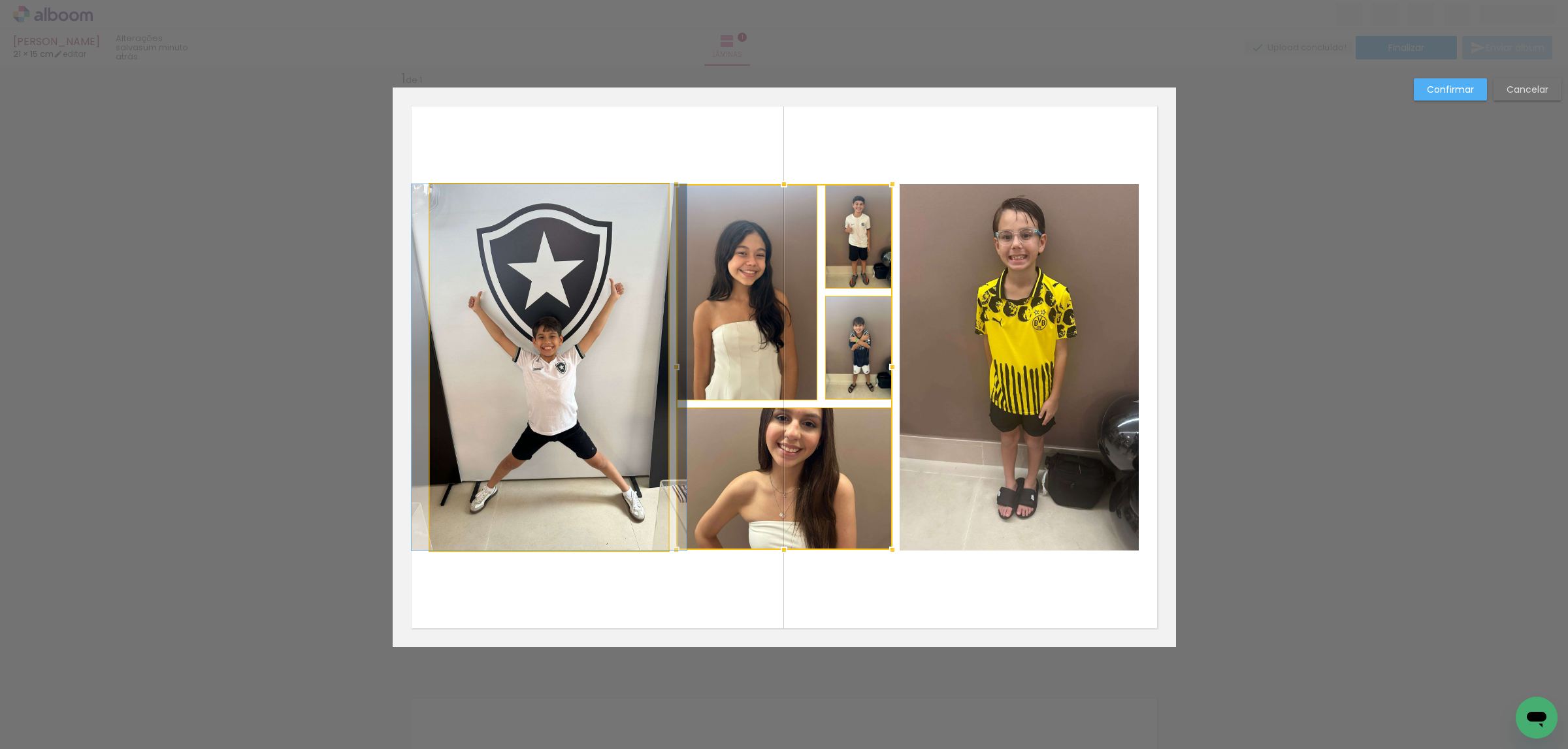
click at [622, 322] on quentale-photo at bounding box center [549, 367] width 238 height 366
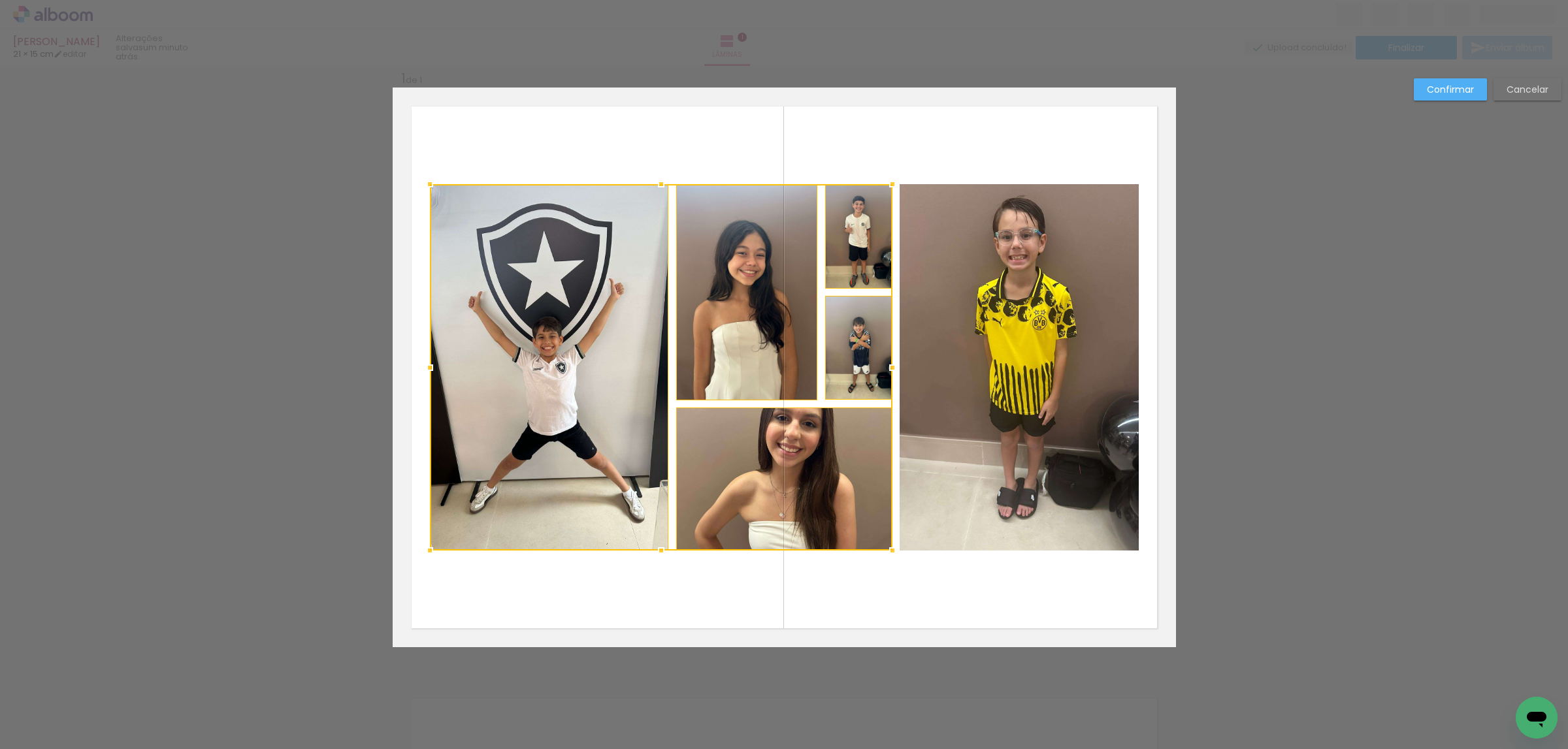
click at [1086, 245] on quentale-photo at bounding box center [1018, 367] width 239 height 366
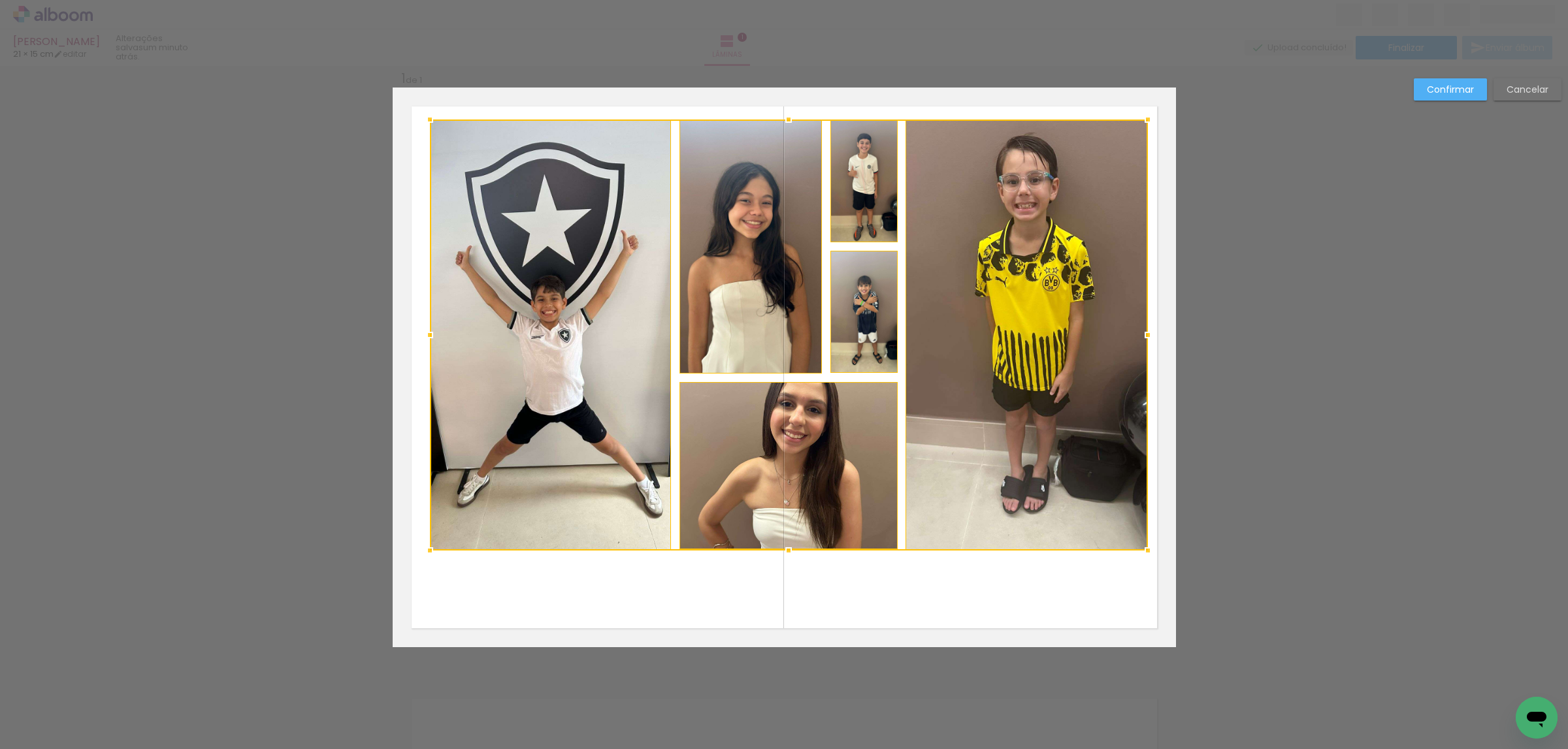
drag, startPoint x: 1131, startPoint y: 181, endPoint x: 1141, endPoint y: 116, distance: 65.8
click at [1141, 116] on div at bounding box center [1148, 119] width 26 height 26
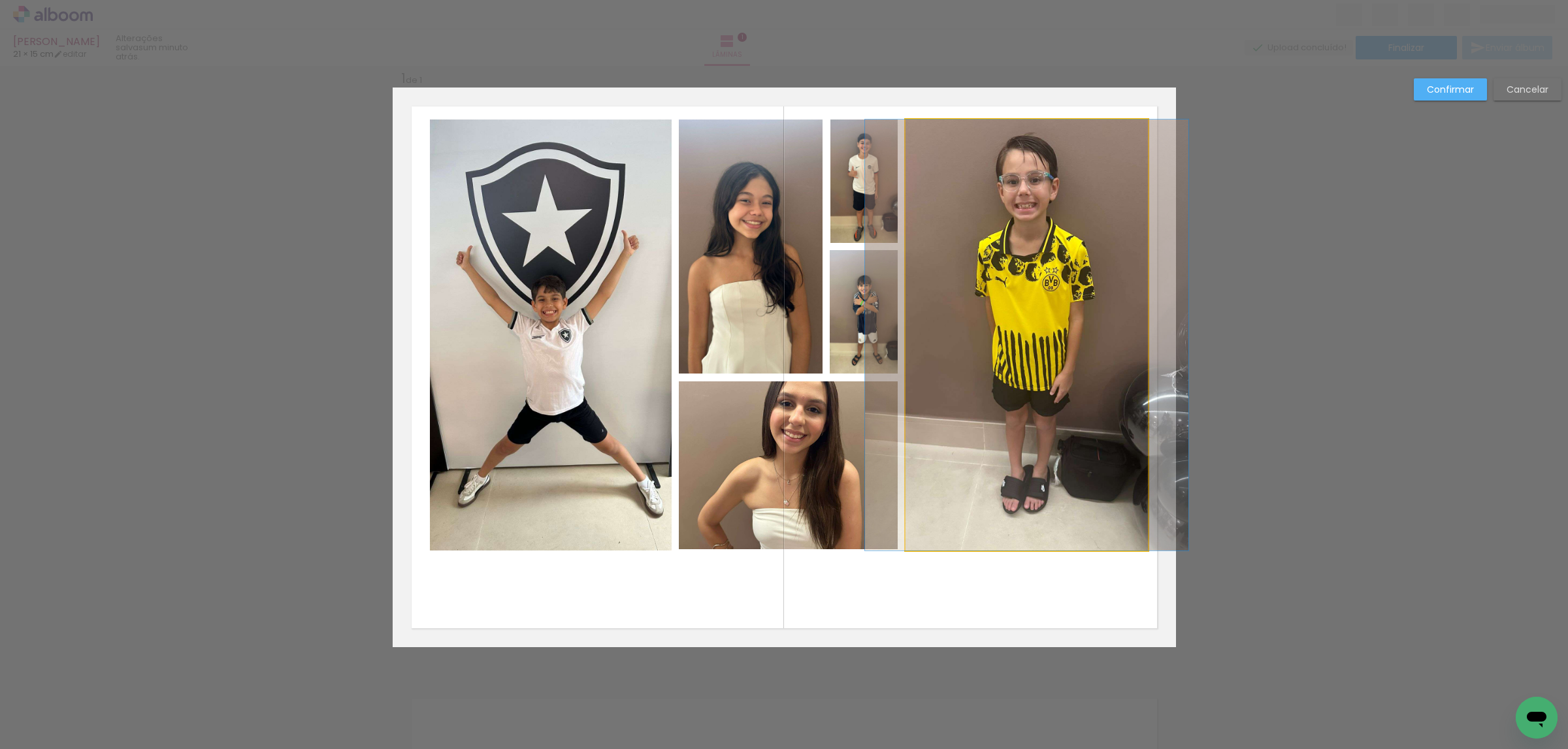
click at [1093, 171] on quentale-photo at bounding box center [1026, 334] width 242 height 431
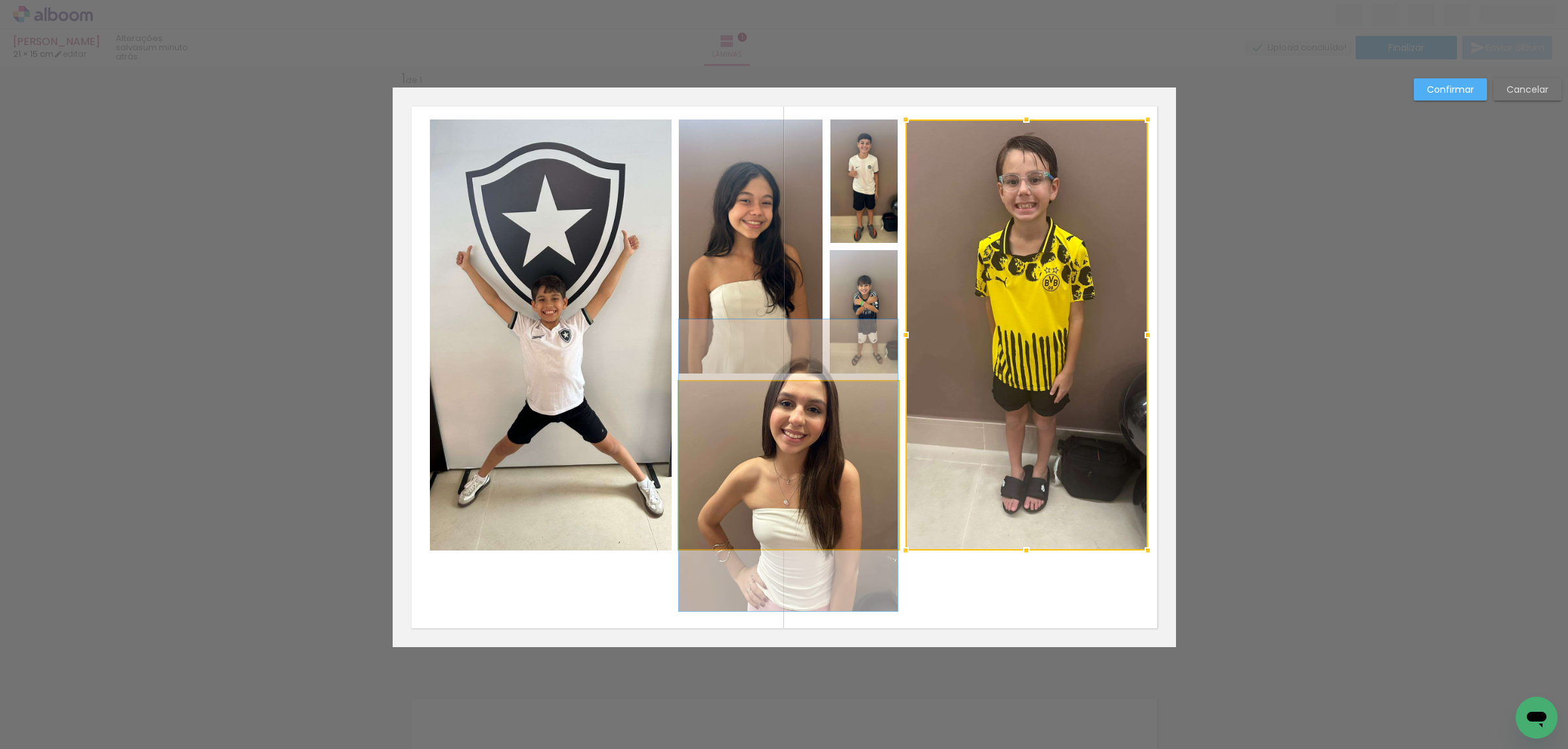
click at [843, 437] on quentale-photo at bounding box center [788, 466] width 219 height 169
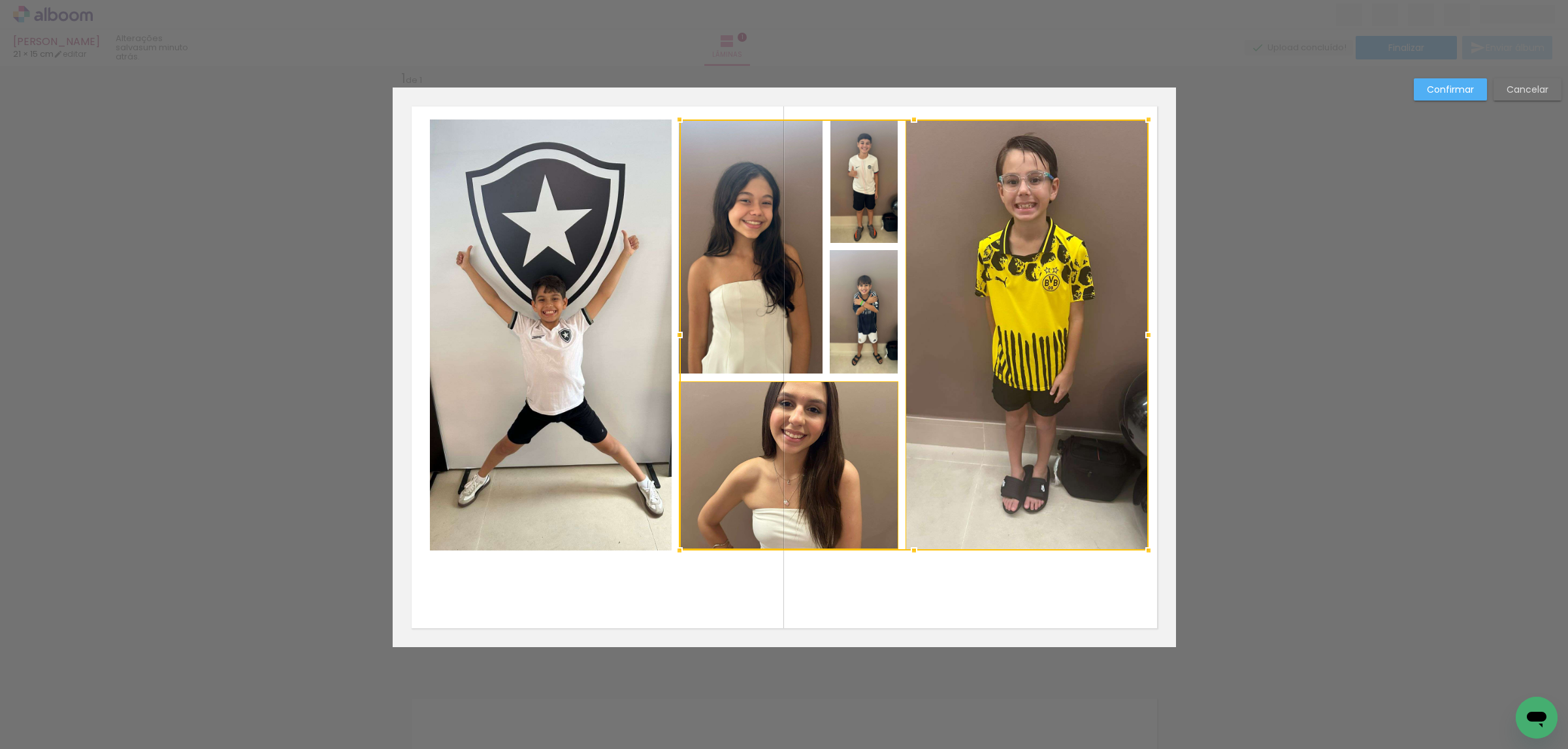
drag, startPoint x: 596, startPoint y: 423, endPoint x: 603, endPoint y: 411, distance: 13.9
click at [596, 422] on quentale-photo at bounding box center [550, 334] width 242 height 431
click at [730, 288] on div at bounding box center [789, 334] width 718 height 431
click at [847, 304] on div at bounding box center [789, 334] width 718 height 431
click at [864, 212] on div at bounding box center [789, 334] width 718 height 431
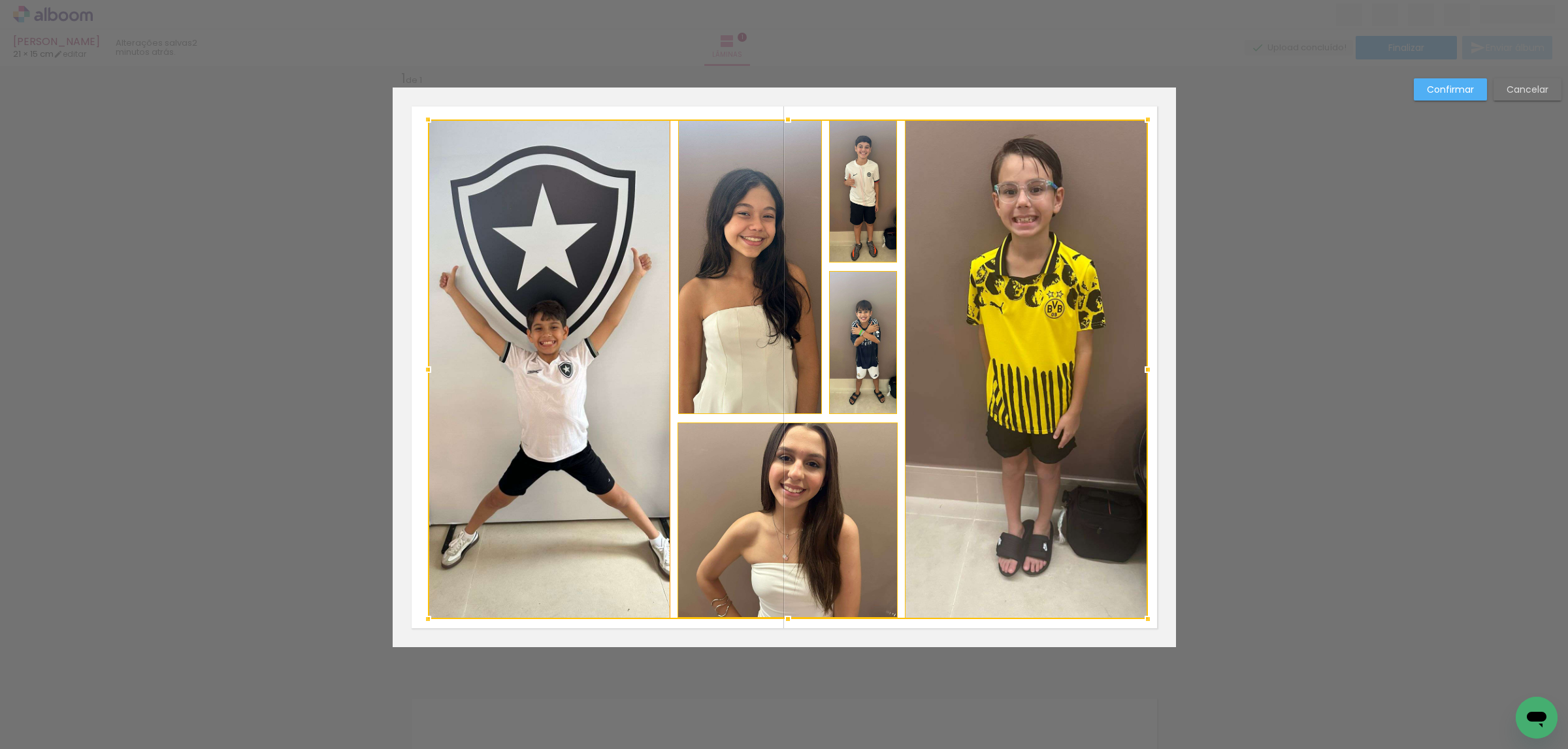
drag, startPoint x: 423, startPoint y: 552, endPoint x: 580, endPoint y: 551, distance: 157.0
click at [424, 619] on div at bounding box center [428, 619] width 26 height 26
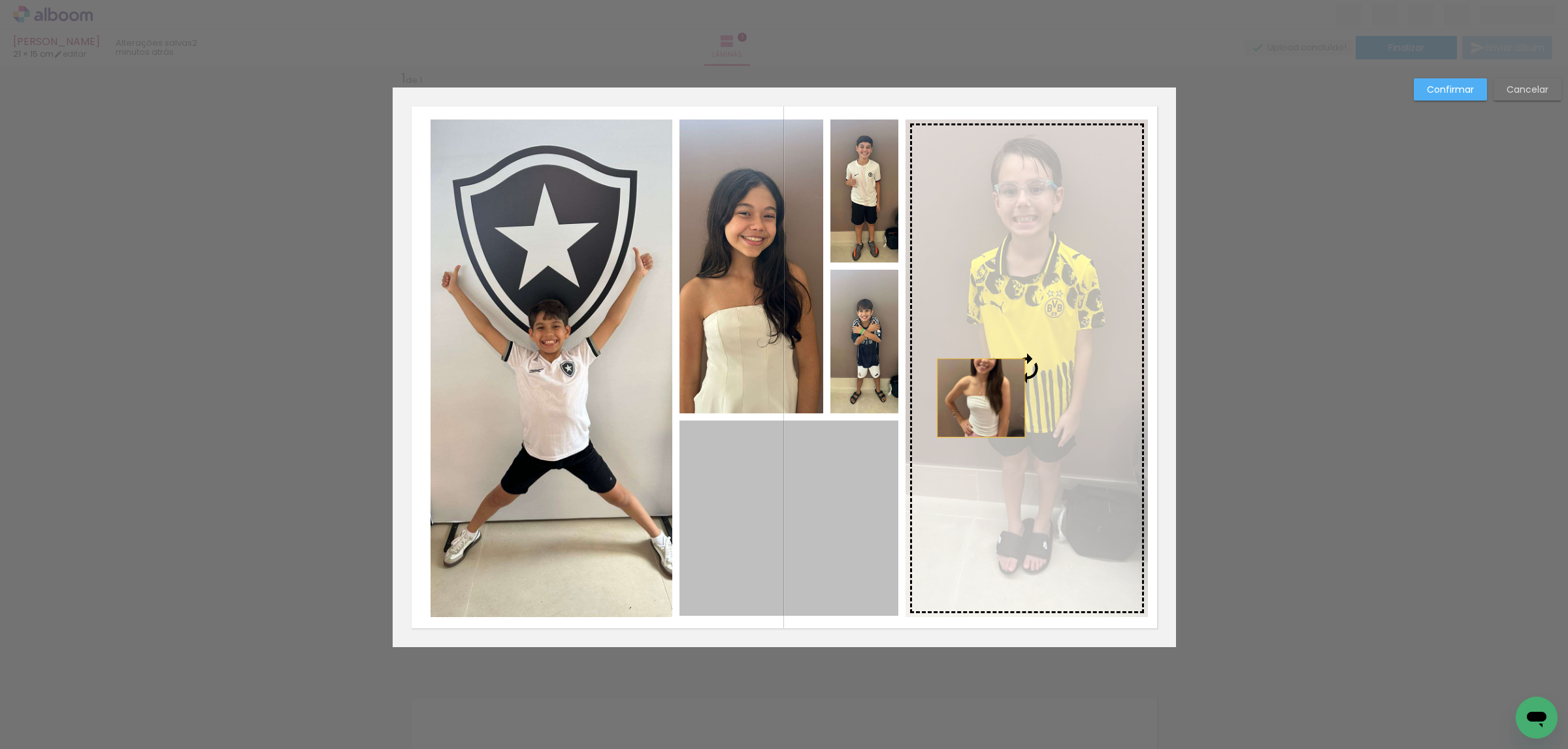
drag, startPoint x: 797, startPoint y: 506, endPoint x: 1009, endPoint y: 377, distance: 248.2
click at [0, 0] on slot at bounding box center [0, 0] width 0 height 0
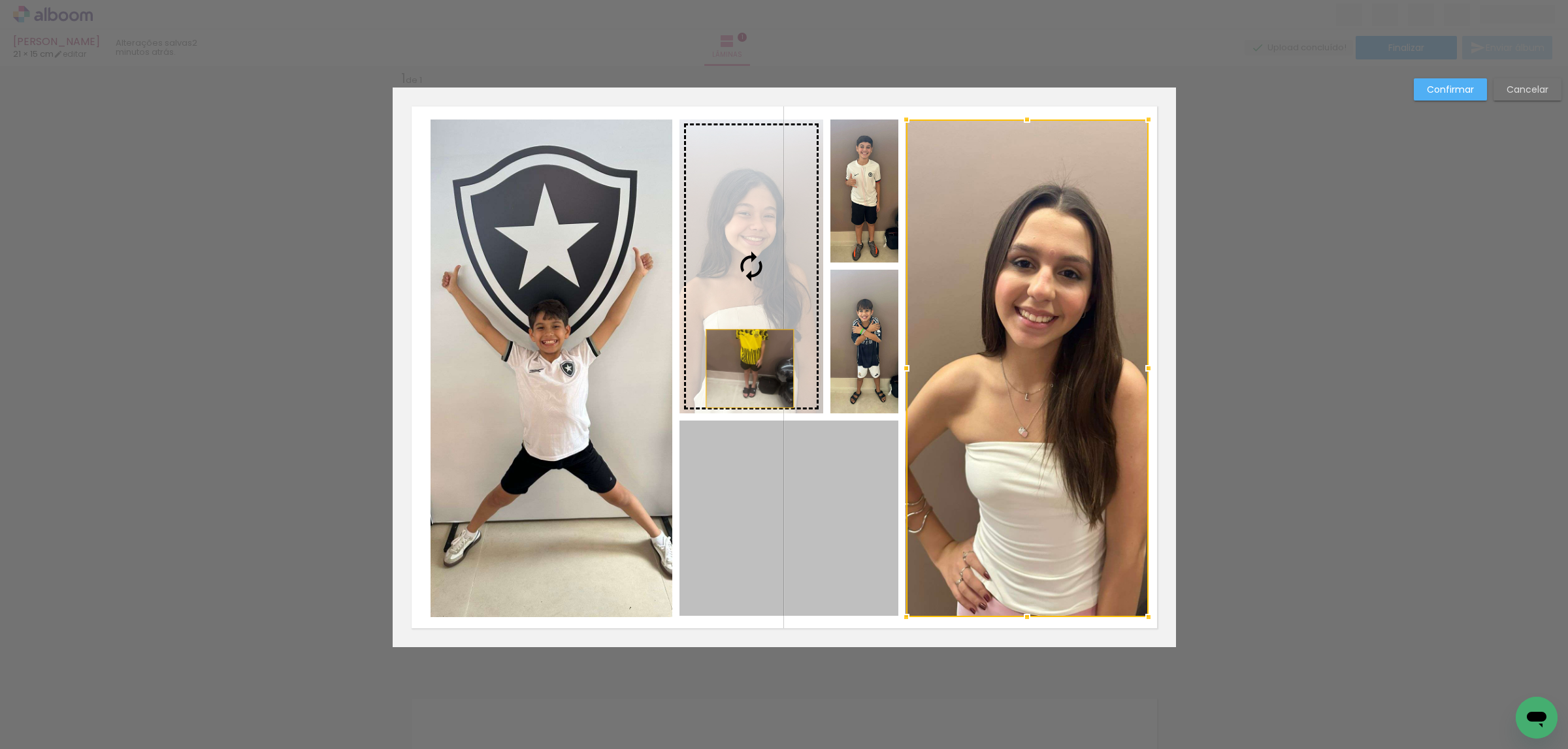
drag, startPoint x: 797, startPoint y: 492, endPoint x: 725, endPoint y: 293, distance: 211.6
click at [0, 0] on slot at bounding box center [0, 0] width 0 height 0
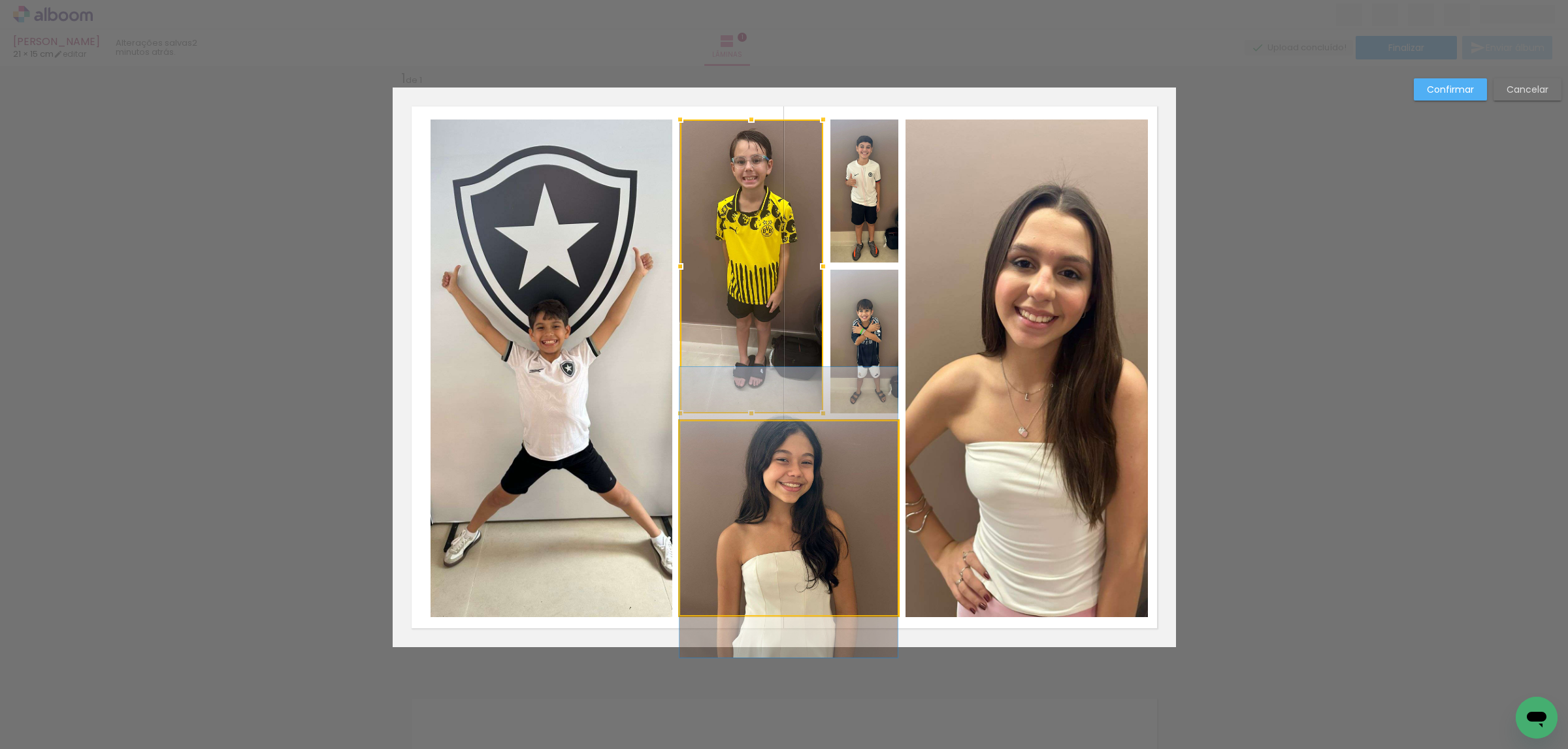
drag, startPoint x: 763, startPoint y: 560, endPoint x: 565, endPoint y: 429, distance: 237.4
click at [0, 0] on slot at bounding box center [0, 0] width 0 height 0
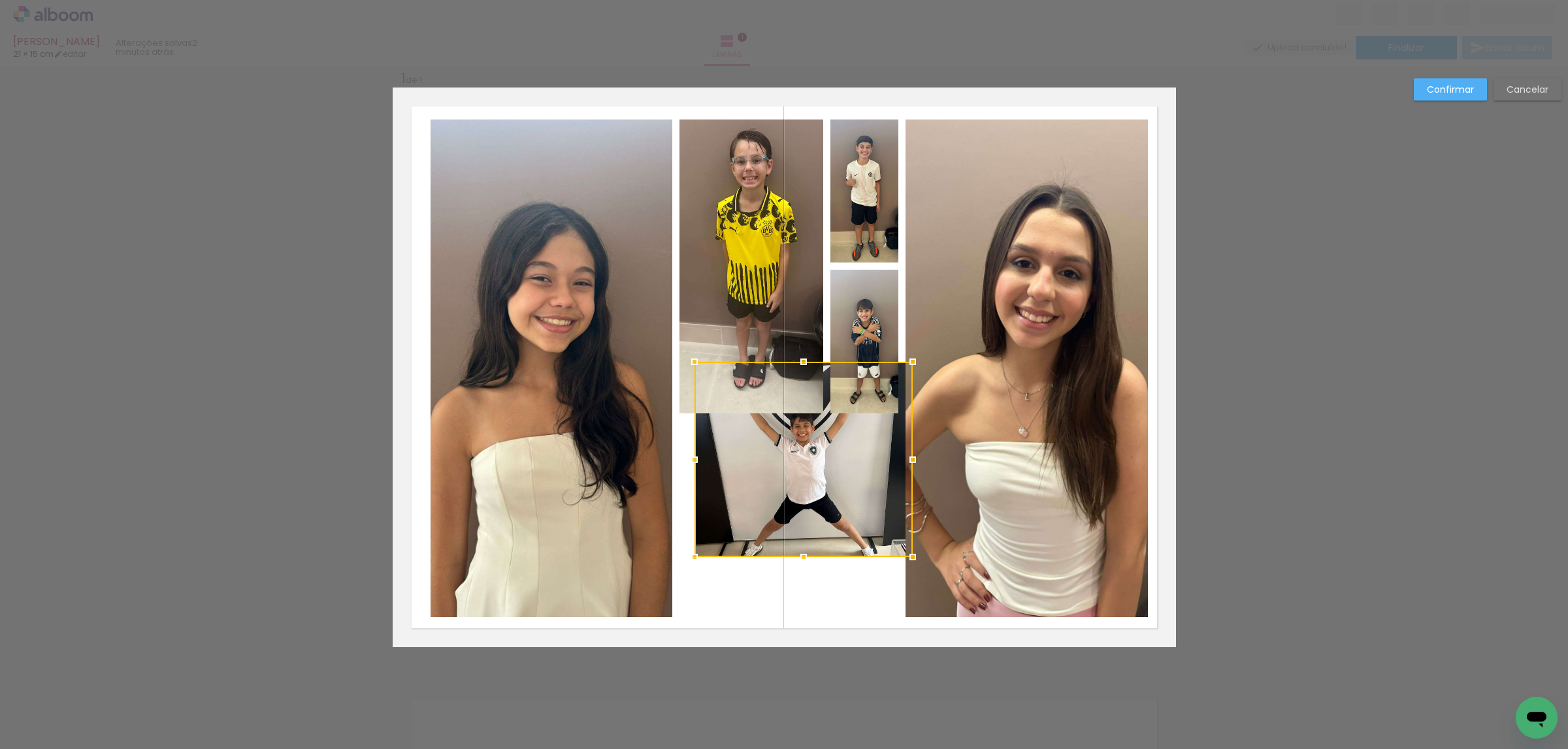
drag, startPoint x: 808, startPoint y: 479, endPoint x: 871, endPoint y: 327, distance: 164.5
click at [871, 327] on album-spread "1 de 1" at bounding box center [784, 367] width 783 height 559
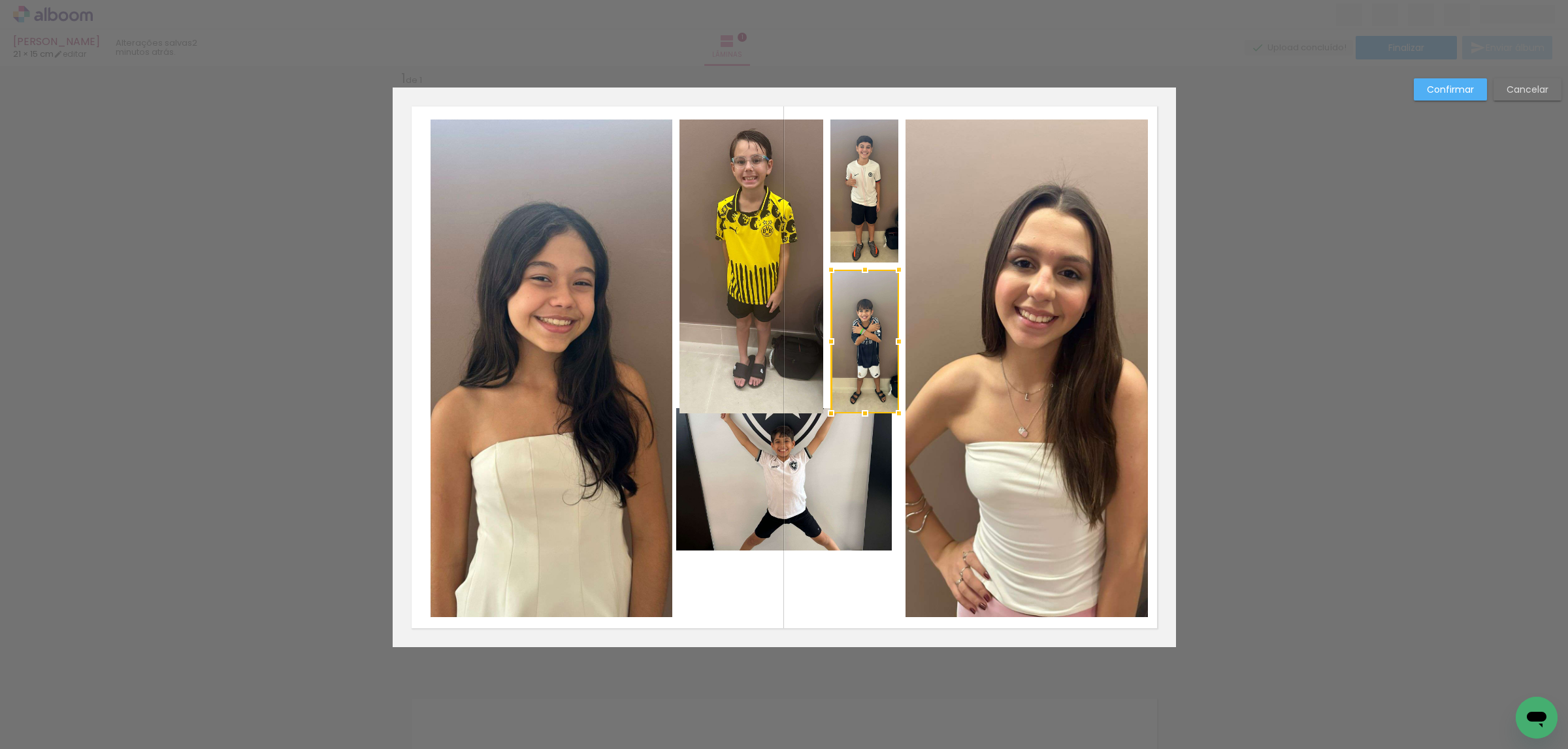
click at [0, 0] on slot "Confirmar" at bounding box center [0, 0] width 0 height 0
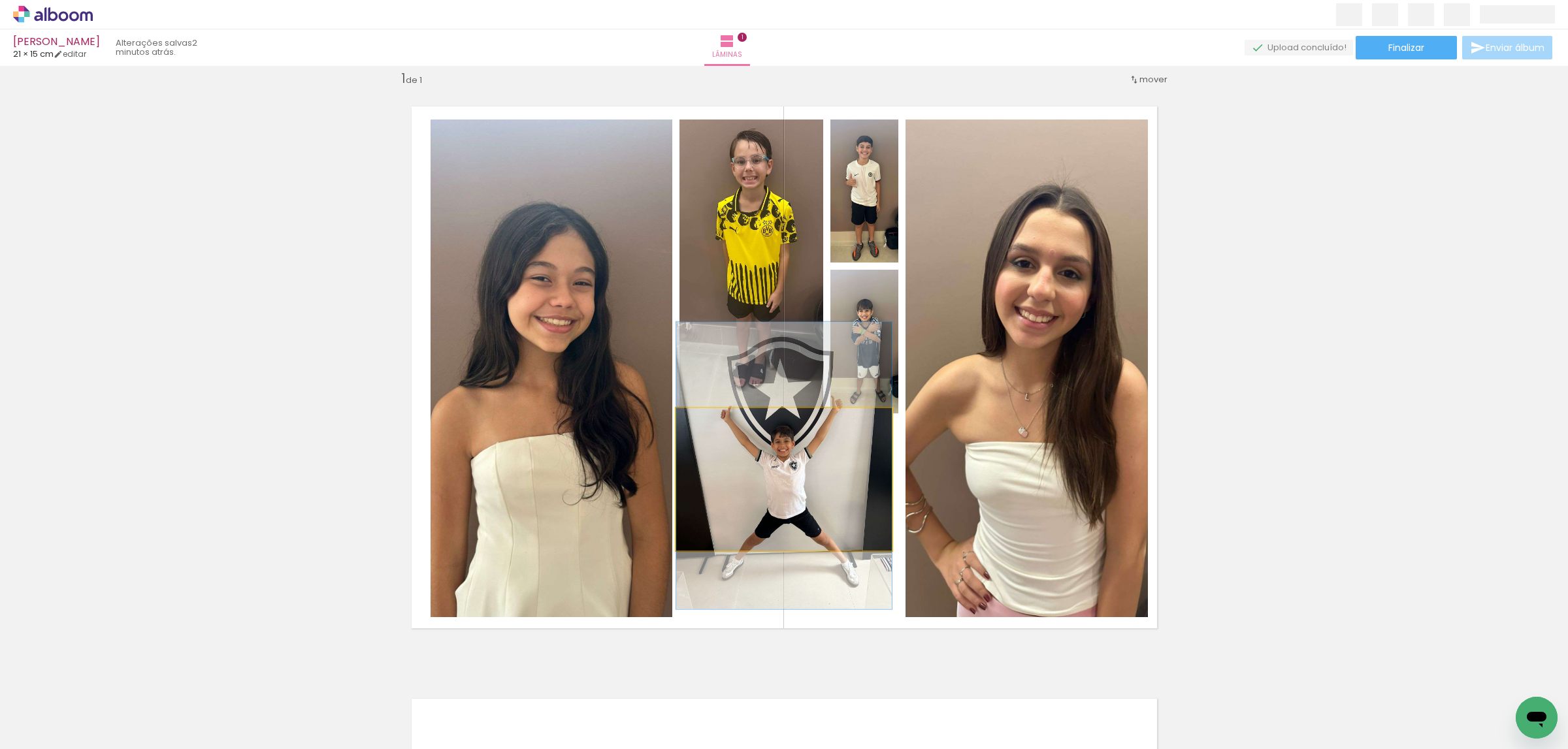
drag, startPoint x: 834, startPoint y: 482, endPoint x: 896, endPoint y: 359, distance: 137.7
click at [896, 359] on quentale-layouter at bounding box center [784, 367] width 783 height 559
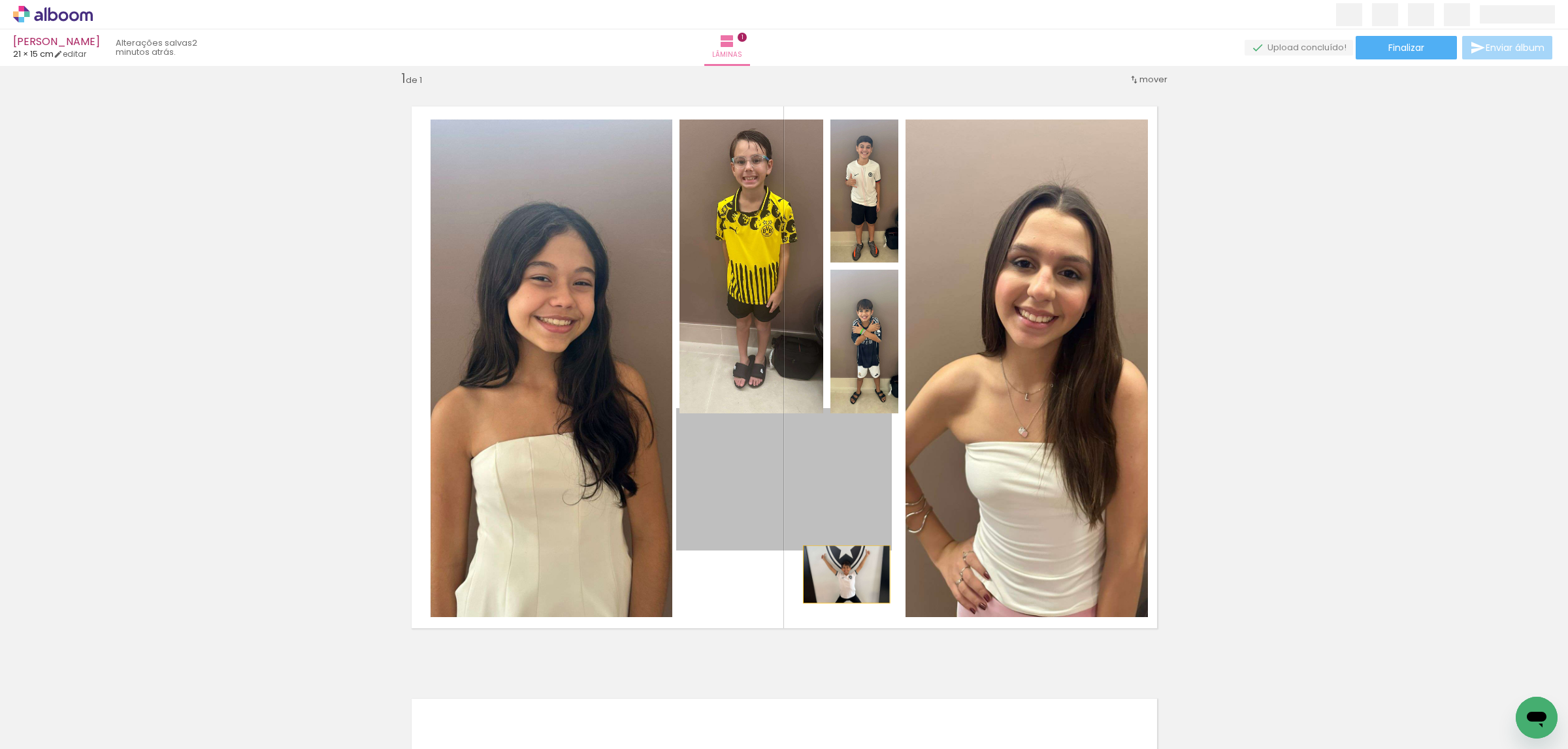
drag, startPoint x: 839, startPoint y: 490, endPoint x: 841, endPoint y: 567, distance: 77.0
click at [839, 572] on quentale-layouter at bounding box center [784, 367] width 783 height 559
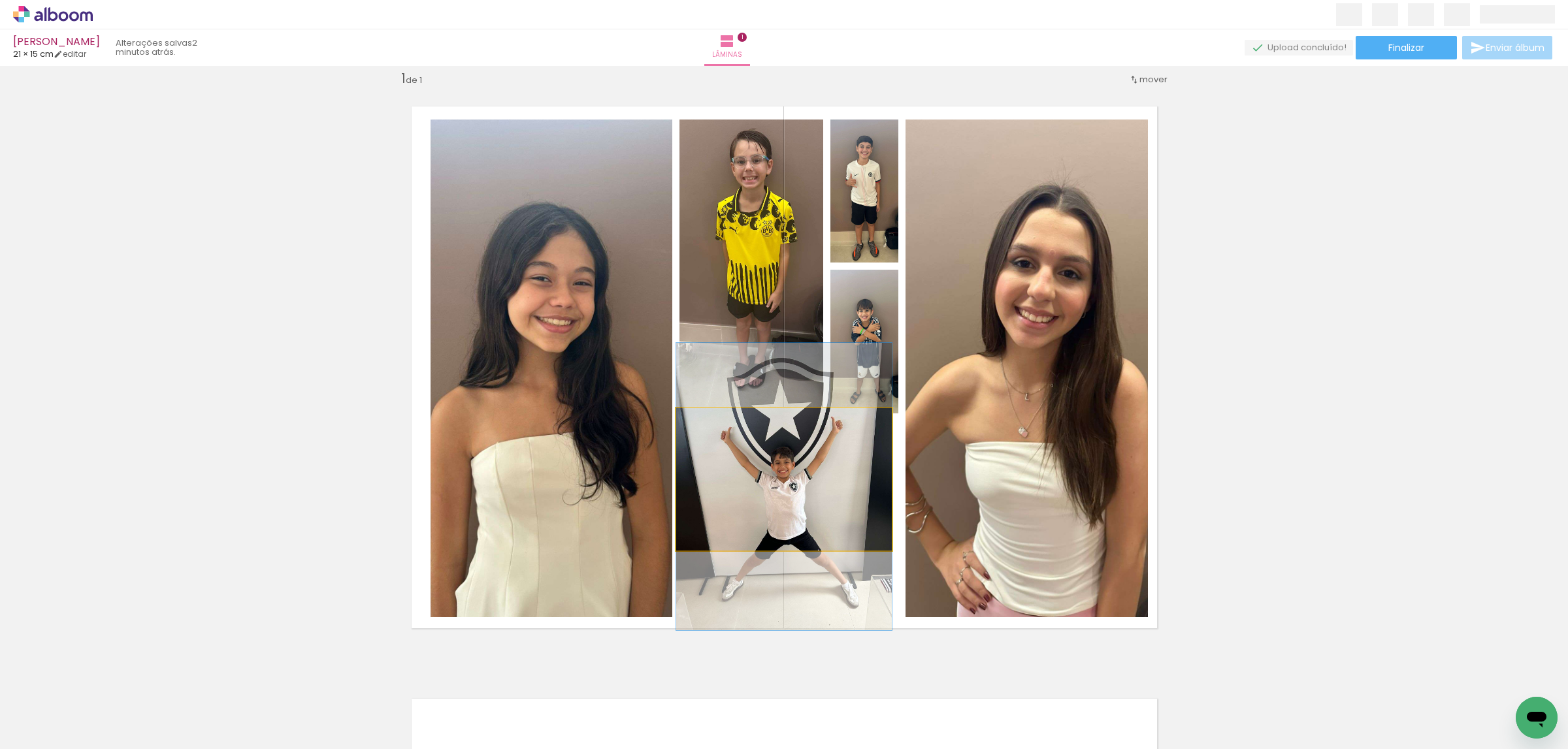
click at [794, 493] on quentale-photo at bounding box center [784, 479] width 216 height 142
click at [794, 493] on quentale-photo at bounding box center [784, 479] width 216 height 142
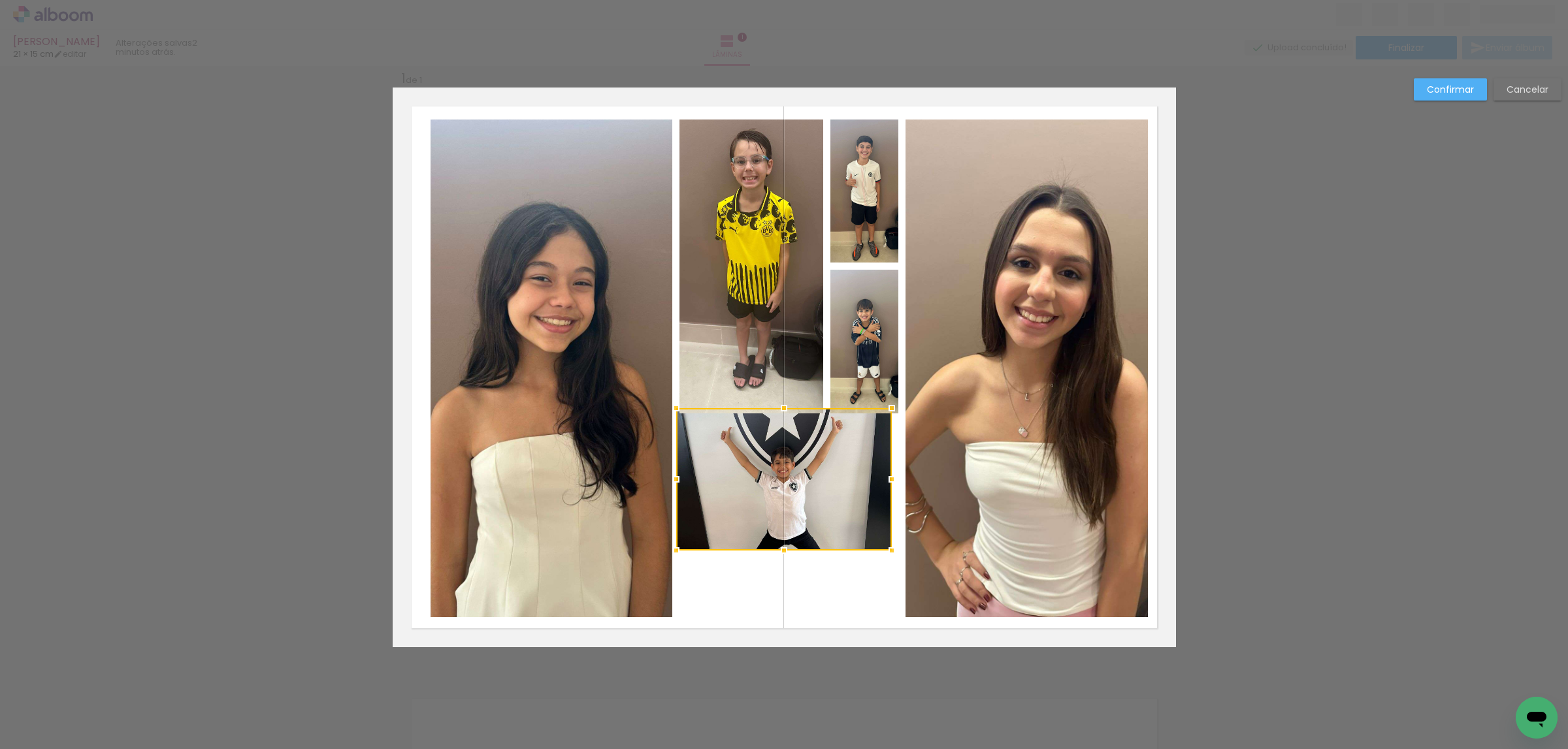
click at [780, 538] on div at bounding box center [784, 551] width 26 height 26
drag, startPoint x: 780, startPoint y: 538, endPoint x: 772, endPoint y: 548, distance: 12.8
click at [779, 538] on div at bounding box center [784, 551] width 26 height 26
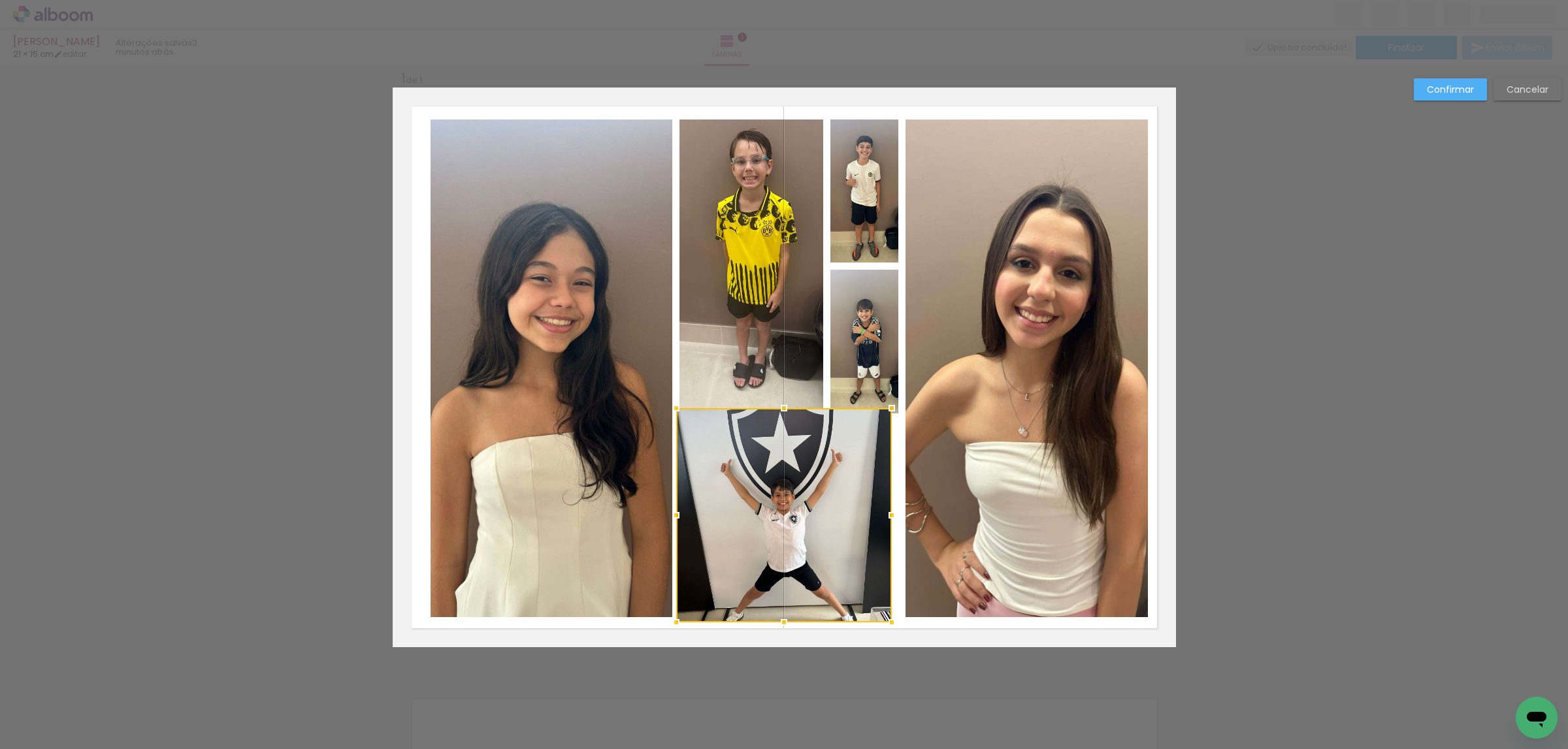
drag, startPoint x: 779, startPoint y: 551, endPoint x: 797, endPoint y: 586, distance: 39.4
click at [781, 620] on div at bounding box center [784, 622] width 26 height 26
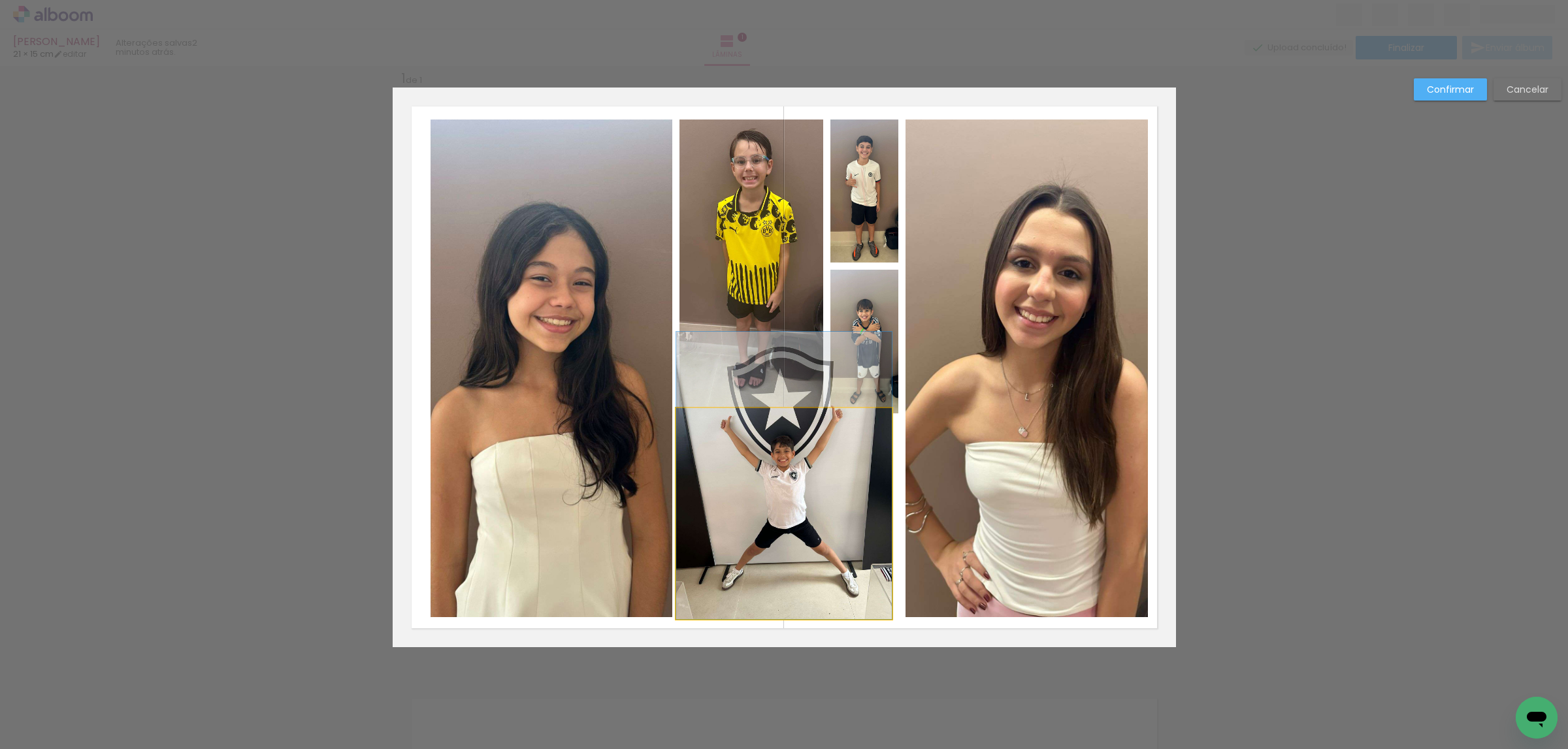
drag, startPoint x: 802, startPoint y: 529, endPoint x: 871, endPoint y: 381, distance: 163.3
click at [0, 0] on slot at bounding box center [0, 0] width 0 height 0
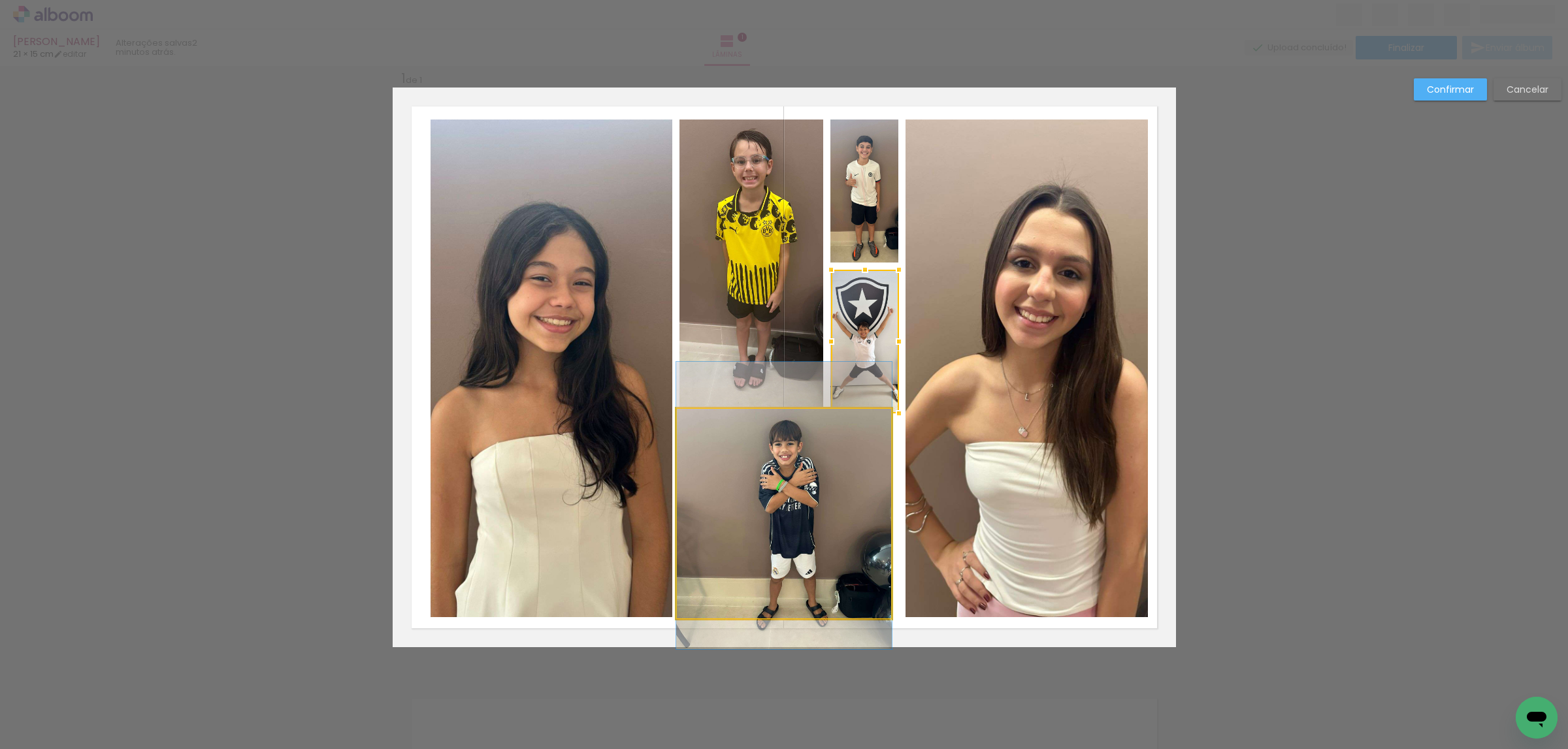
drag, startPoint x: 812, startPoint y: 509, endPoint x: 811, endPoint y: 498, distance: 11.0
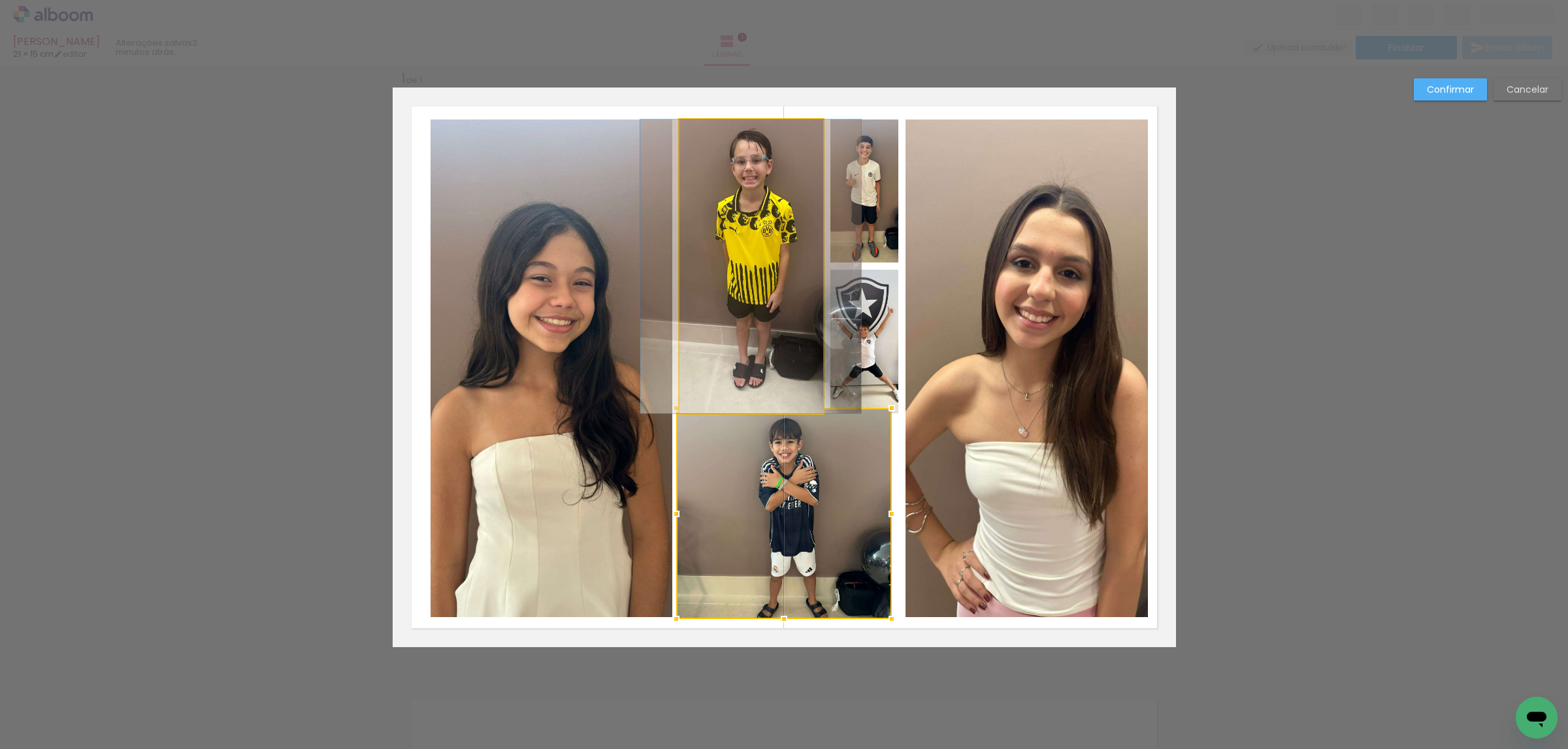
click at [792, 347] on quentale-photo at bounding box center [751, 266] width 143 height 293
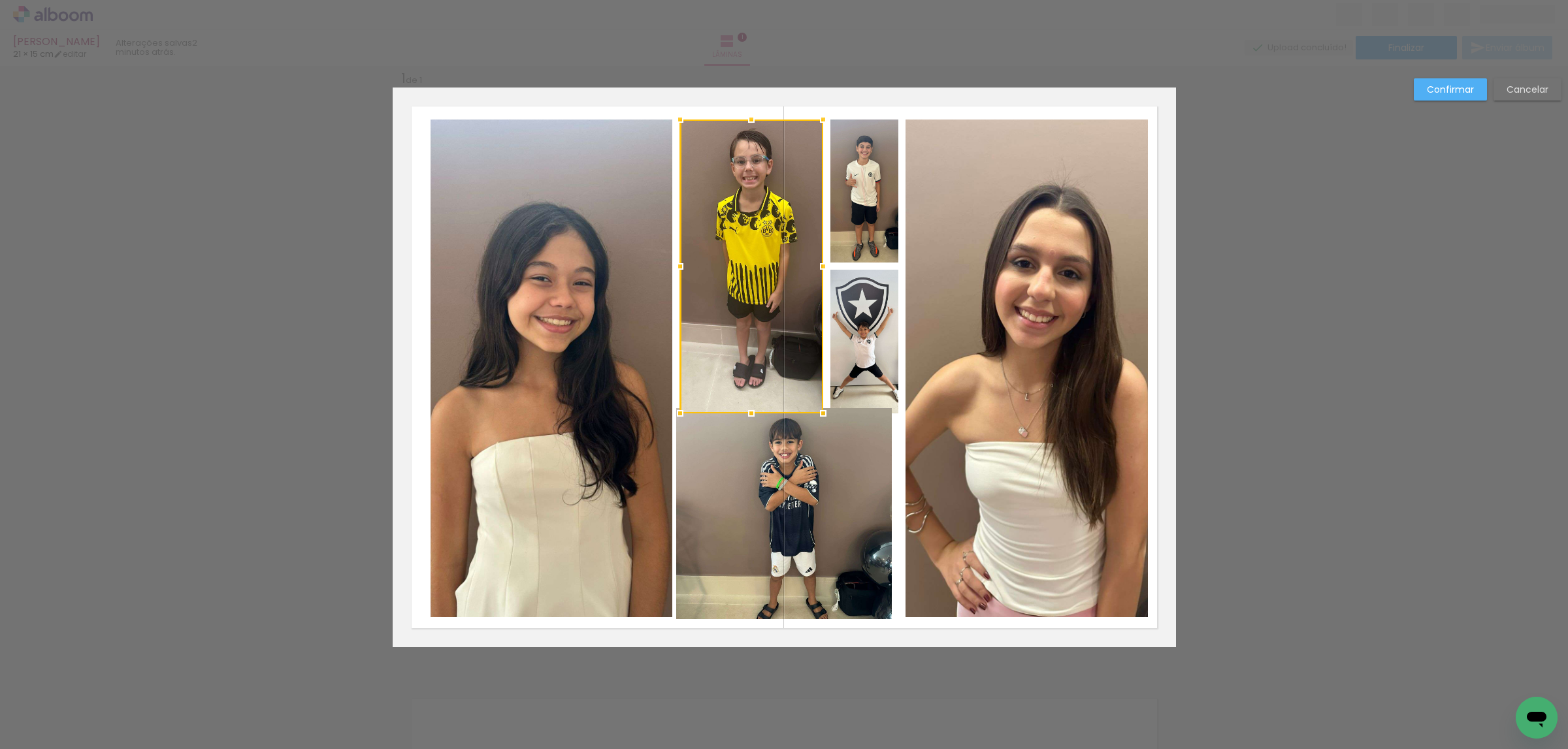
click at [792, 345] on div at bounding box center [751, 266] width 143 height 293
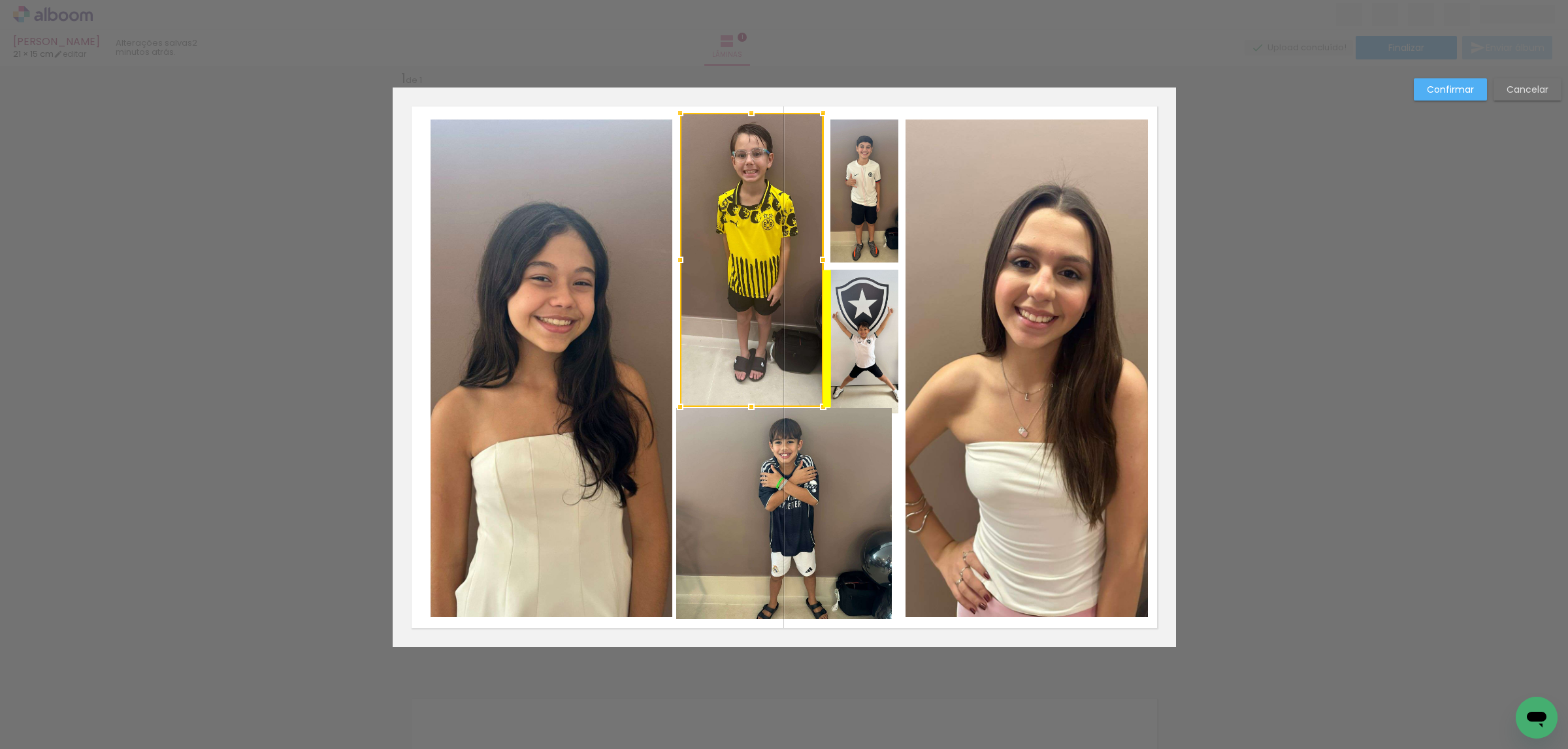
drag, startPoint x: 772, startPoint y: 339, endPoint x: 803, endPoint y: 336, distance: 31.1
click at [773, 333] on div at bounding box center [751, 259] width 143 height 293
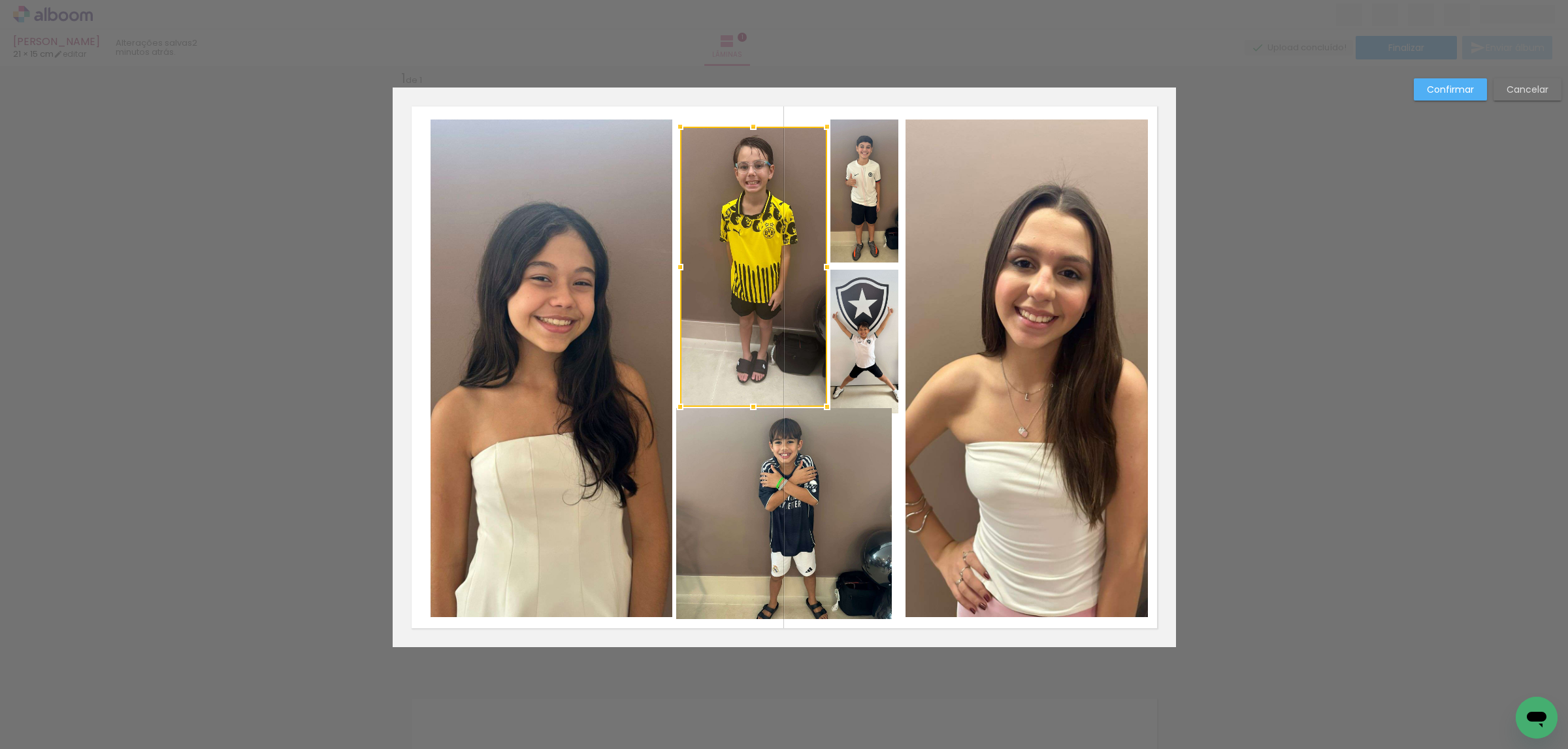
drag, startPoint x: 819, startPoint y: 108, endPoint x: 821, endPoint y: 121, distance: 13.2
click at [821, 121] on div at bounding box center [827, 126] width 26 height 26
click at [806, 155] on quentale-photo at bounding box center [753, 267] width 147 height 280
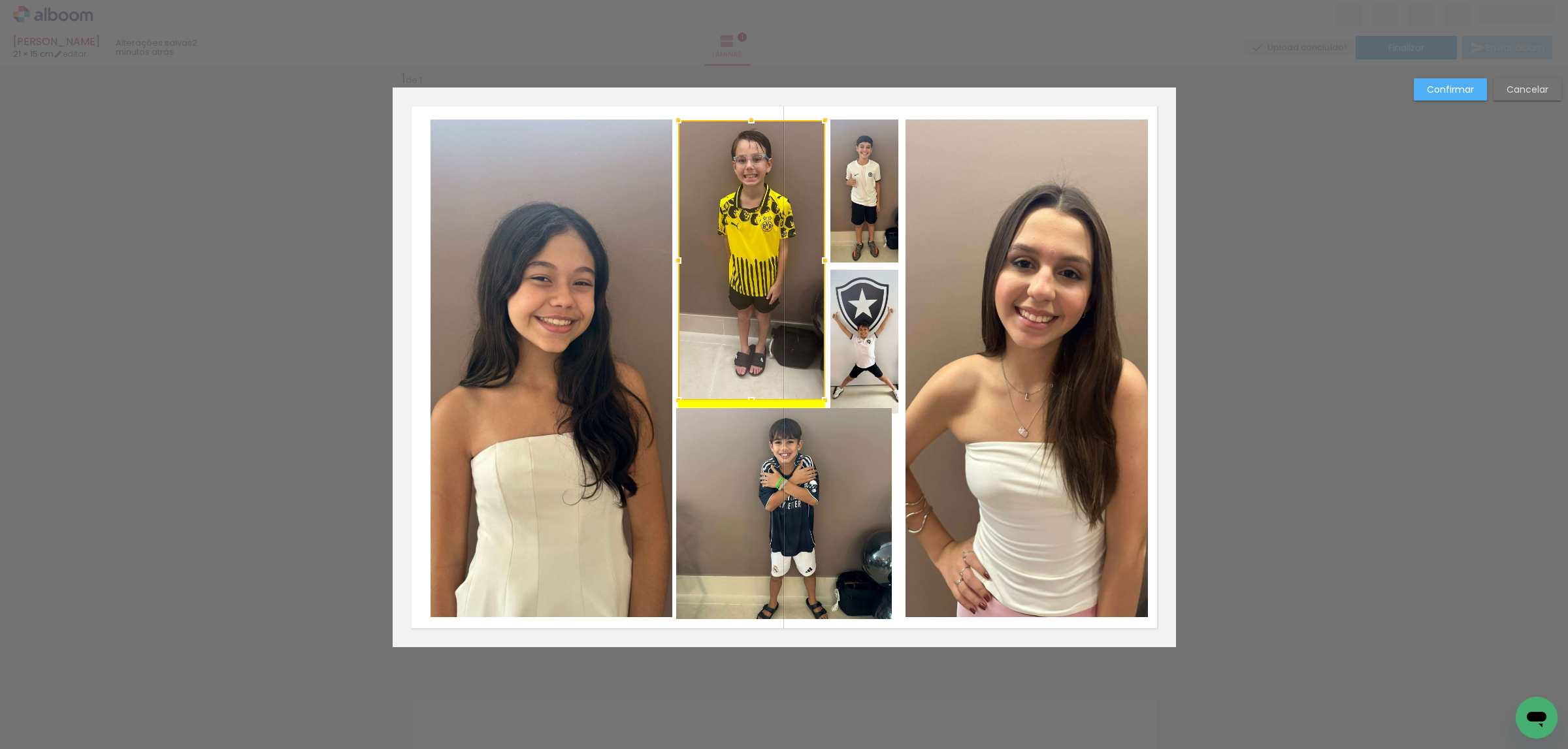
click at [782, 192] on div at bounding box center [752, 260] width 147 height 280
drag, startPoint x: 818, startPoint y: 403, endPoint x: 823, endPoint y: 416, distance: 13.9
click at [820, 405] on div at bounding box center [827, 402] width 26 height 26
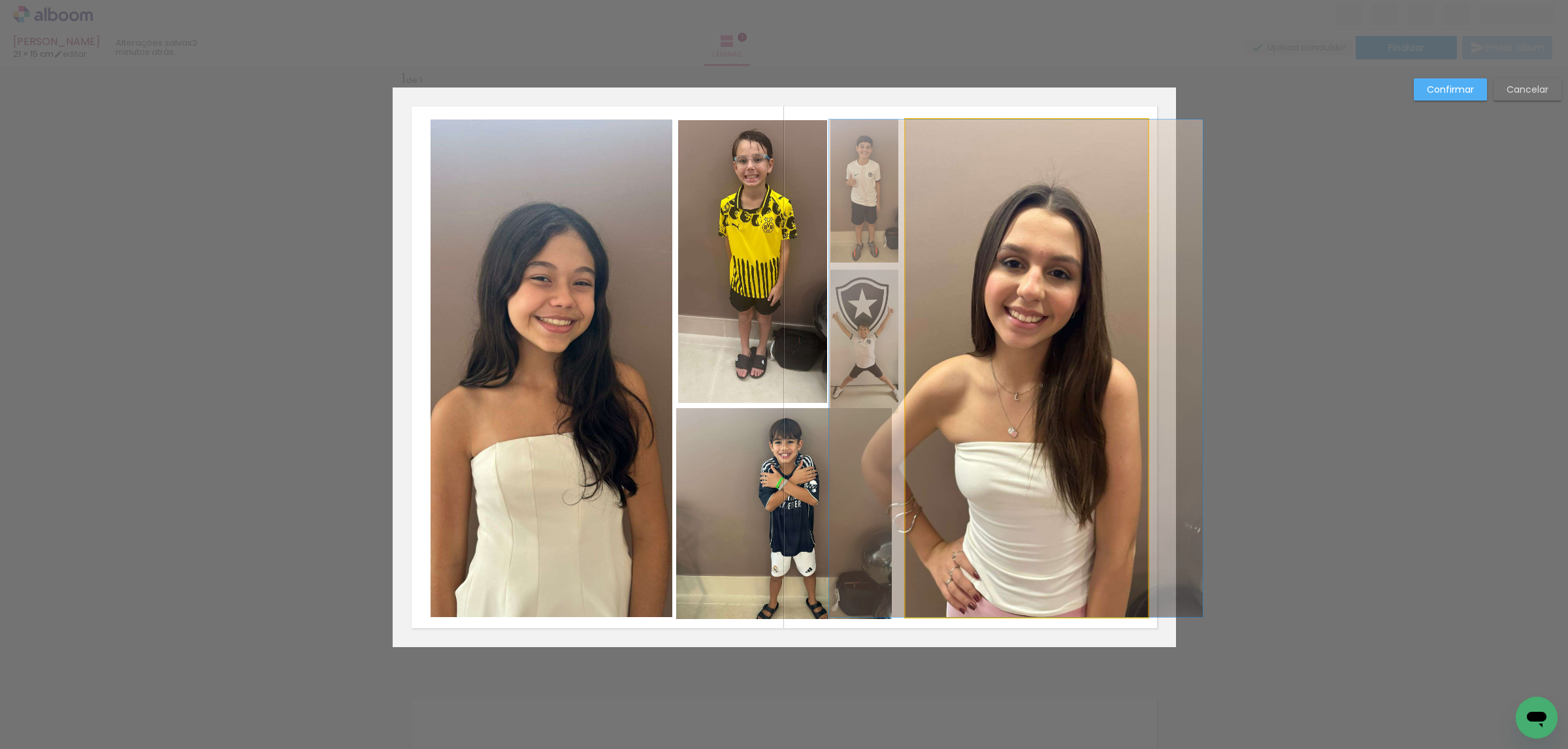
drag, startPoint x: 1020, startPoint y: 349, endPoint x: 1009, endPoint y: 338, distance: 15.6
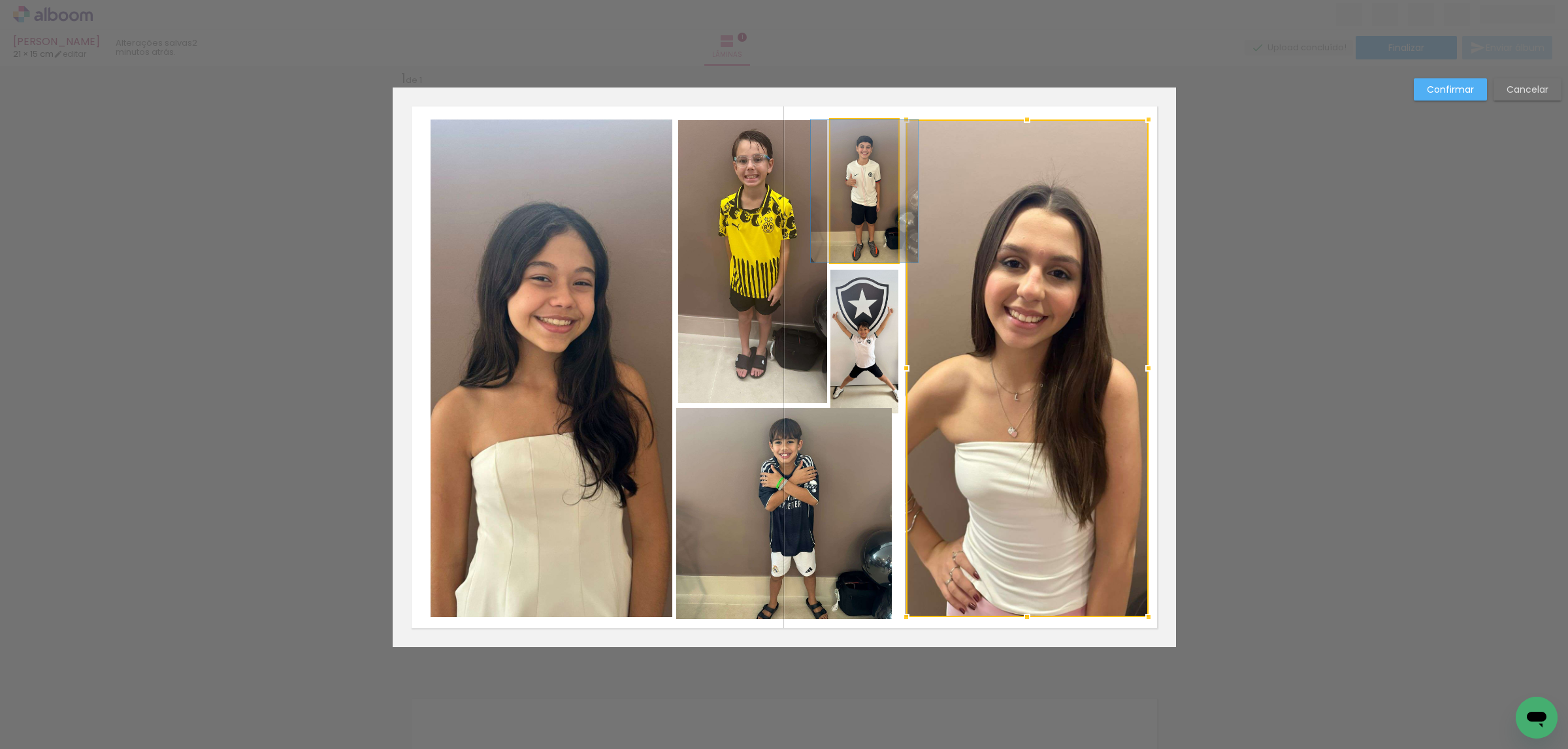
drag, startPoint x: 856, startPoint y: 208, endPoint x: 859, endPoint y: 219, distance: 11.4
click at [857, 208] on quentale-photo at bounding box center [864, 190] width 68 height 143
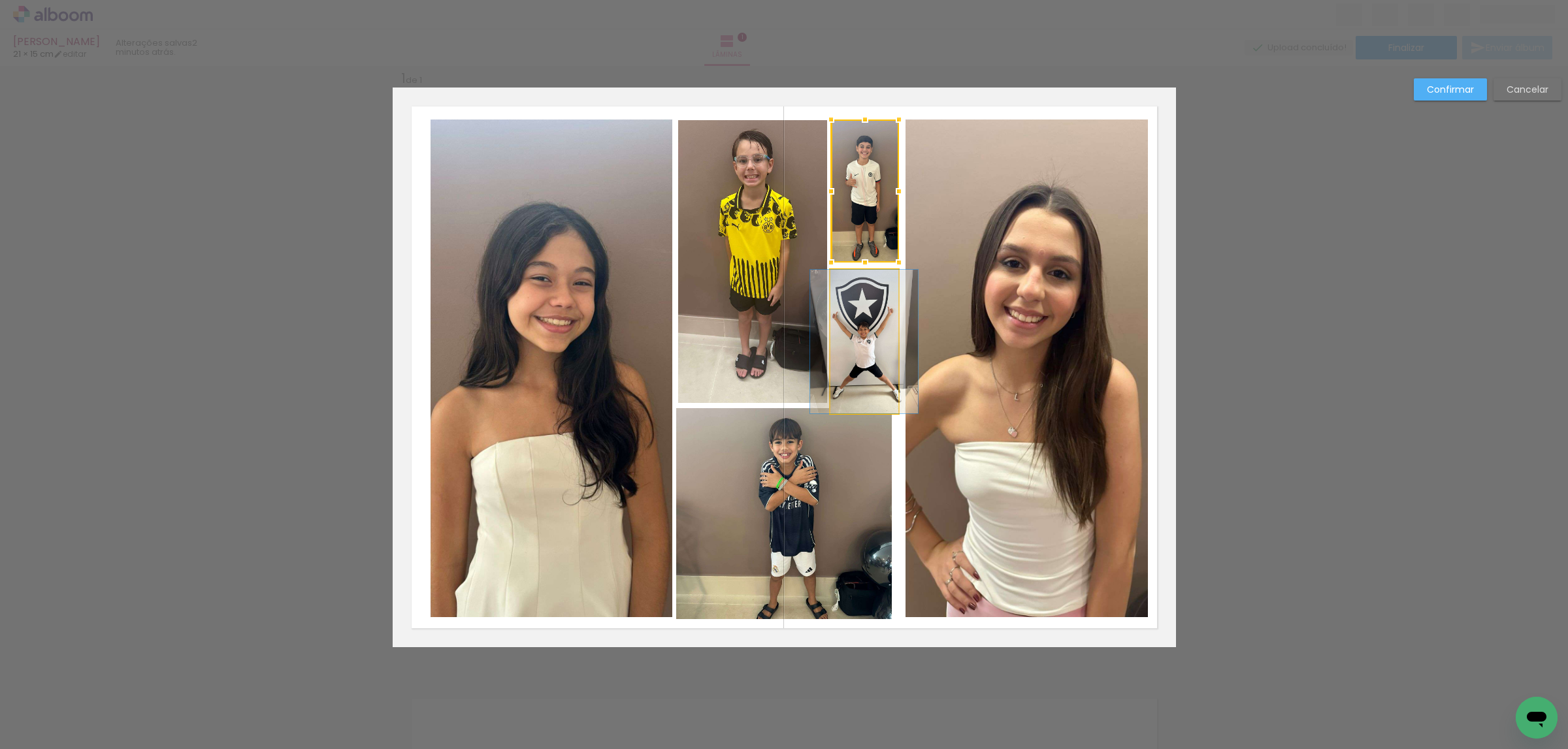
click at [874, 344] on quentale-photo at bounding box center [864, 341] width 68 height 144
click at [874, 360] on div at bounding box center [864, 341] width 68 height 144
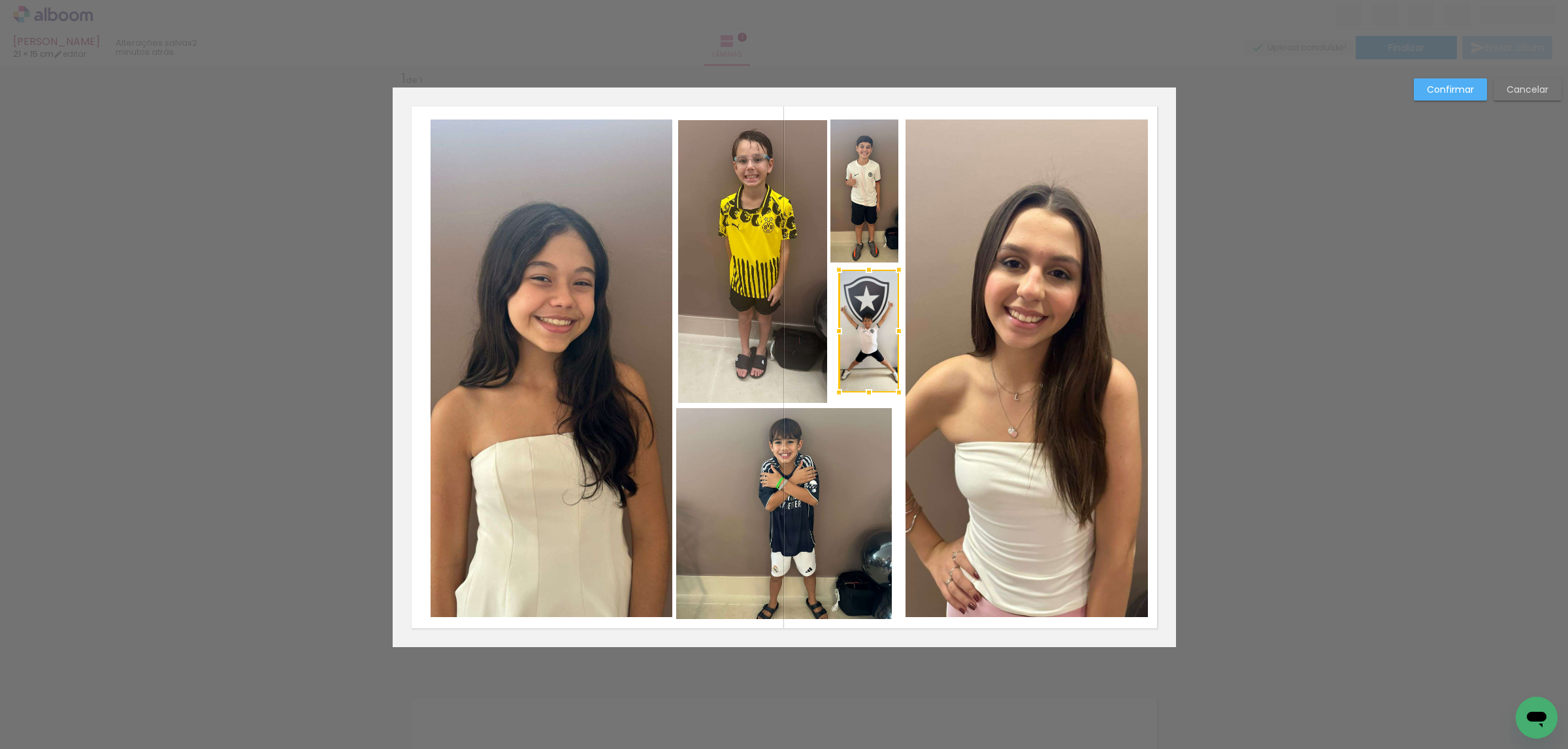
drag, startPoint x: 825, startPoint y: 408, endPoint x: 833, endPoint y: 388, distance: 21.5
click at [833, 388] on div at bounding box center [839, 392] width 26 height 26
drag, startPoint x: 859, startPoint y: 360, endPoint x: 862, endPoint y: 353, distance: 7.6
click at [859, 359] on div at bounding box center [869, 331] width 60 height 123
drag, startPoint x: 837, startPoint y: 382, endPoint x: 833, endPoint y: 392, distance: 10.8
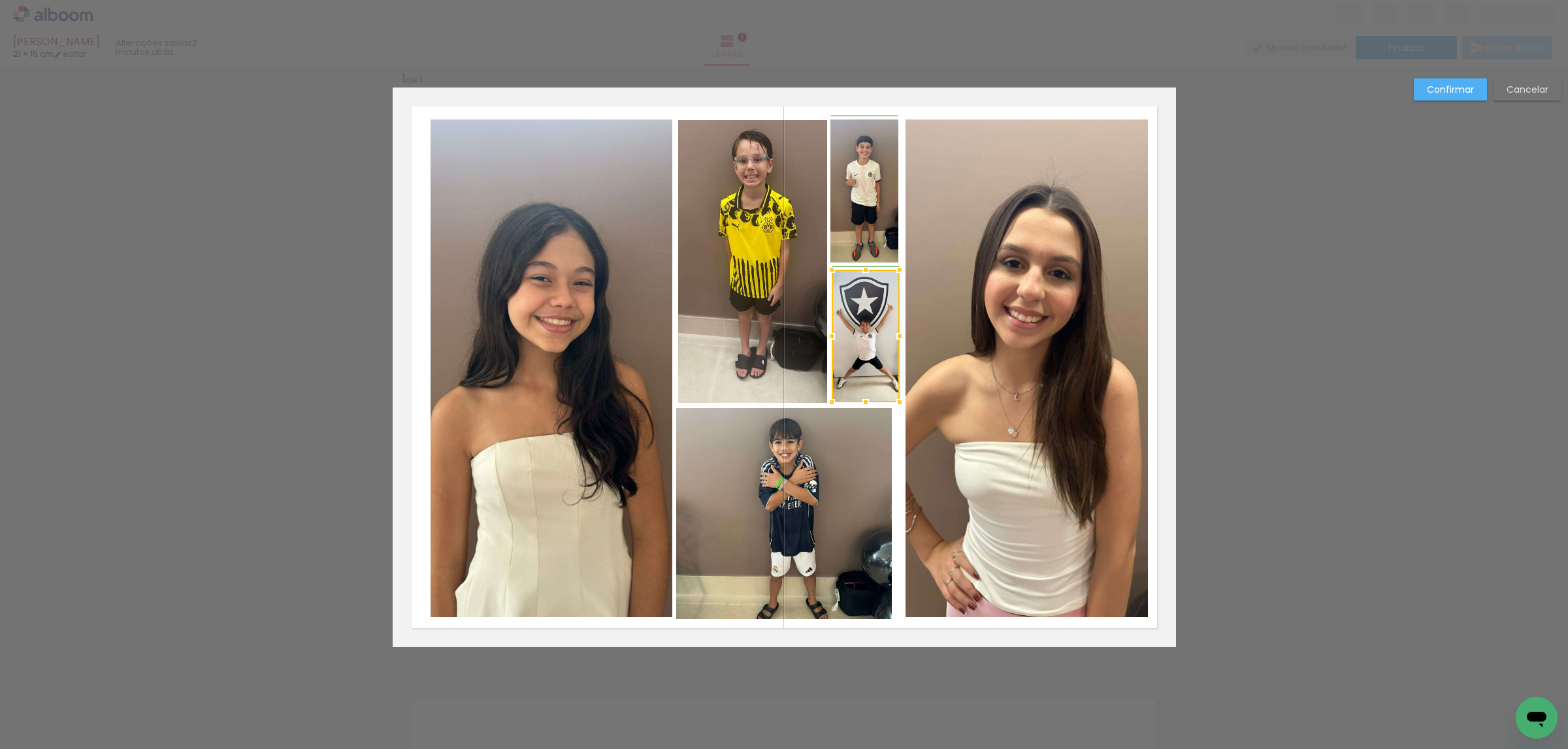
click at [833, 392] on div at bounding box center [832, 402] width 26 height 26
drag, startPoint x: 1444, startPoint y: 76, endPoint x: 1378, endPoint y: 113, distance: 75.7
click at [1439, 79] on div "Confirmar Cancelar" at bounding box center [784, 657] width 1568 height 1215
click at [0, 0] on slot "Confirmar" at bounding box center [0, 0] width 0 height 0
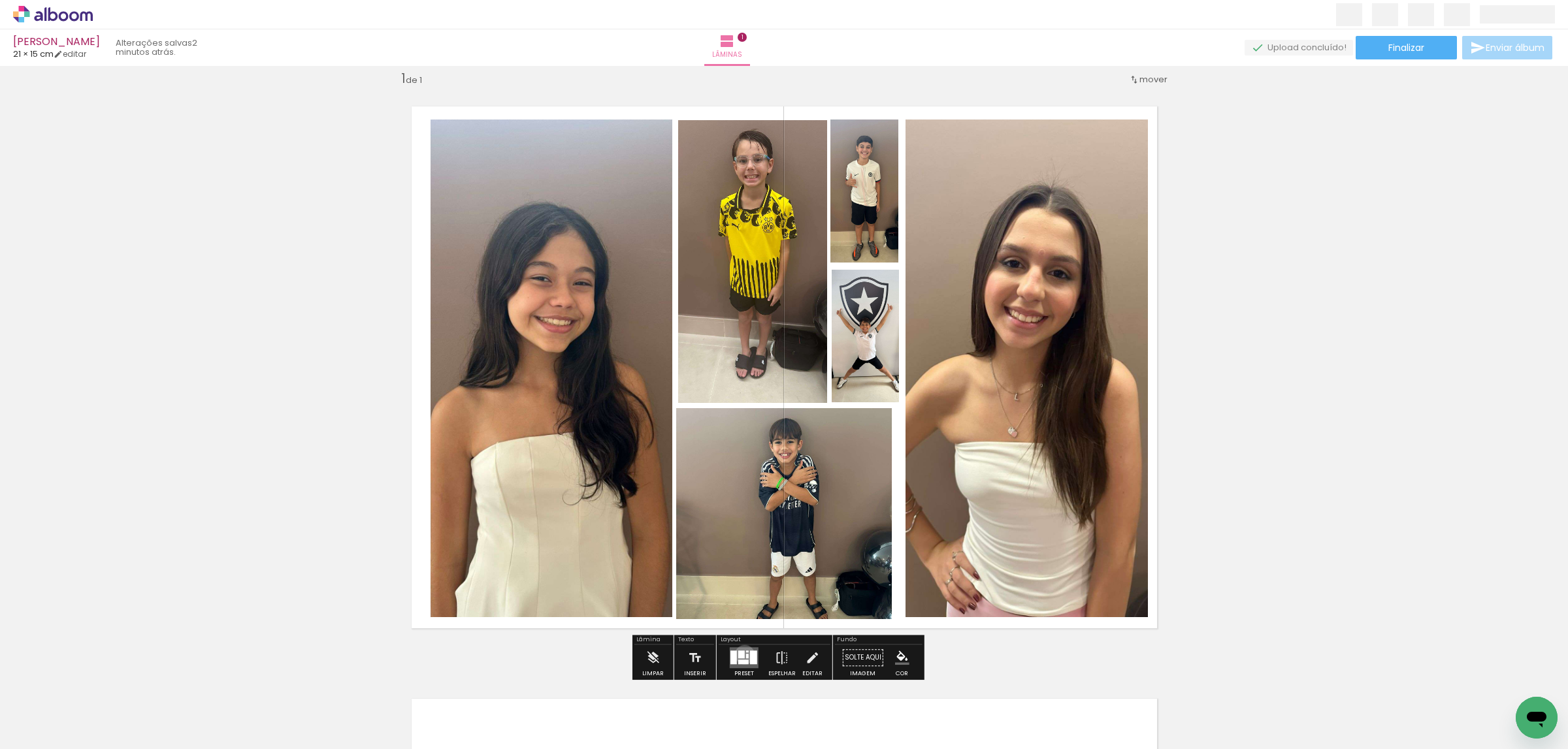
click at [746, 654] on div at bounding box center [747, 656] width 3 height 4
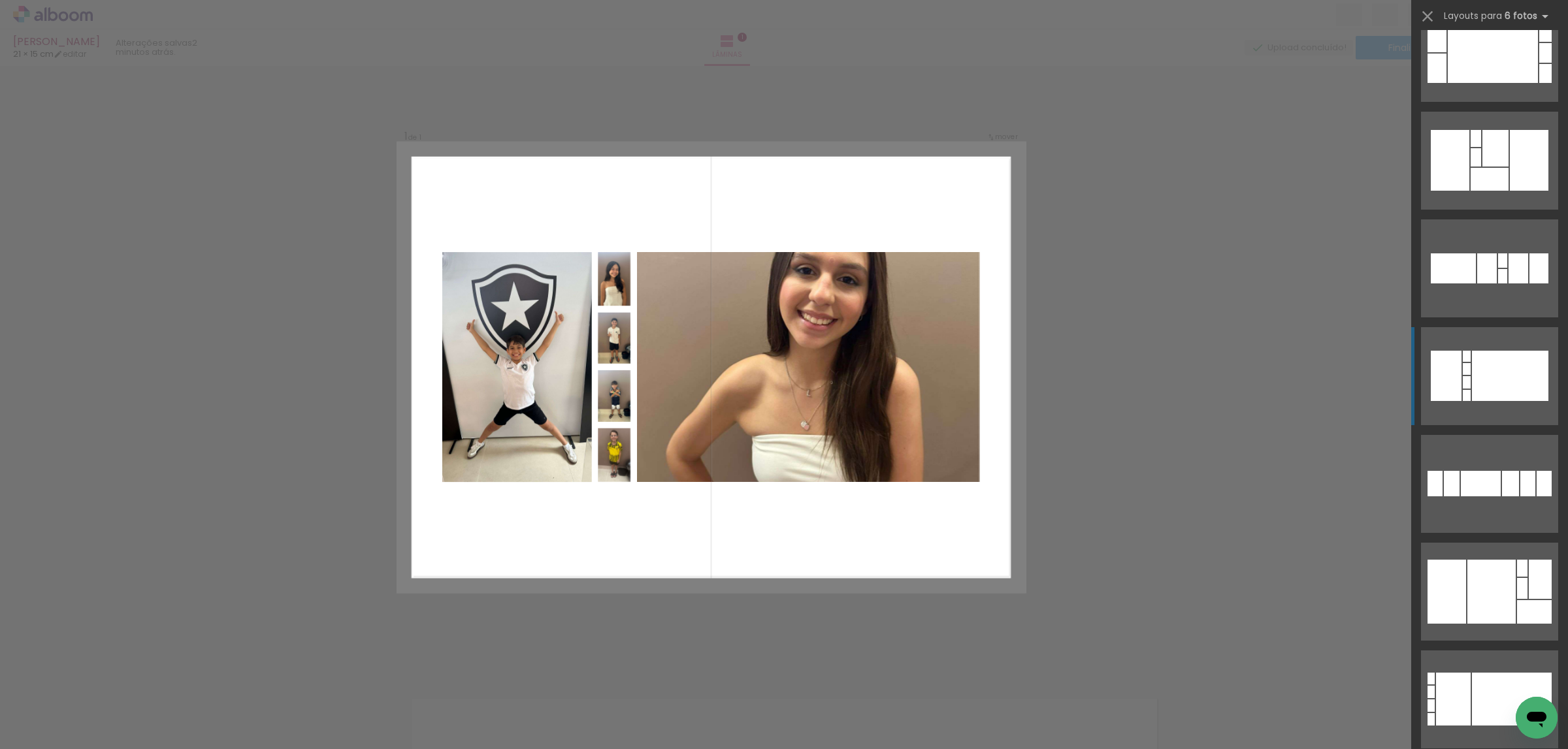
scroll to position [9763, 0]
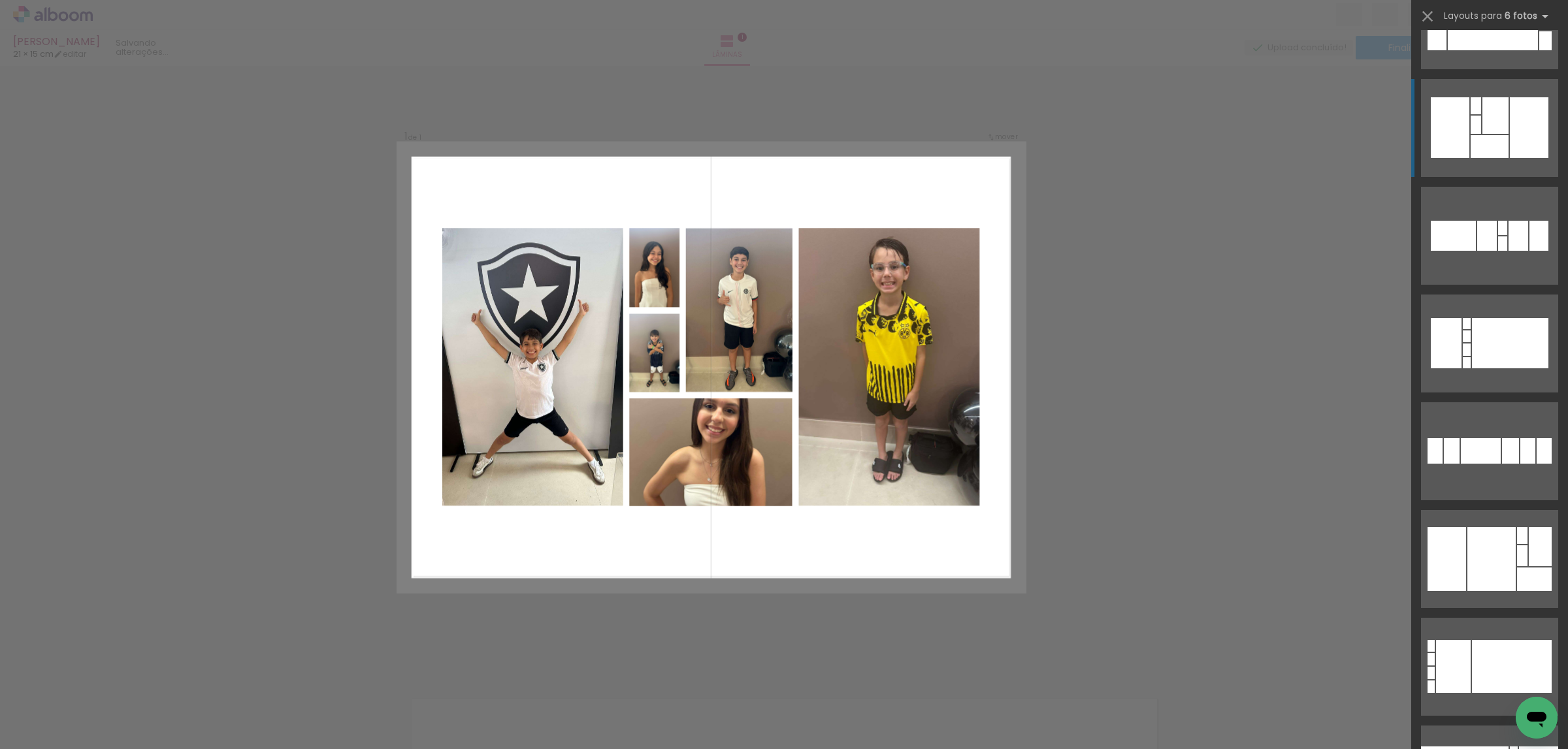
click at [1471, 116] on div at bounding box center [1476, 124] width 10 height 18
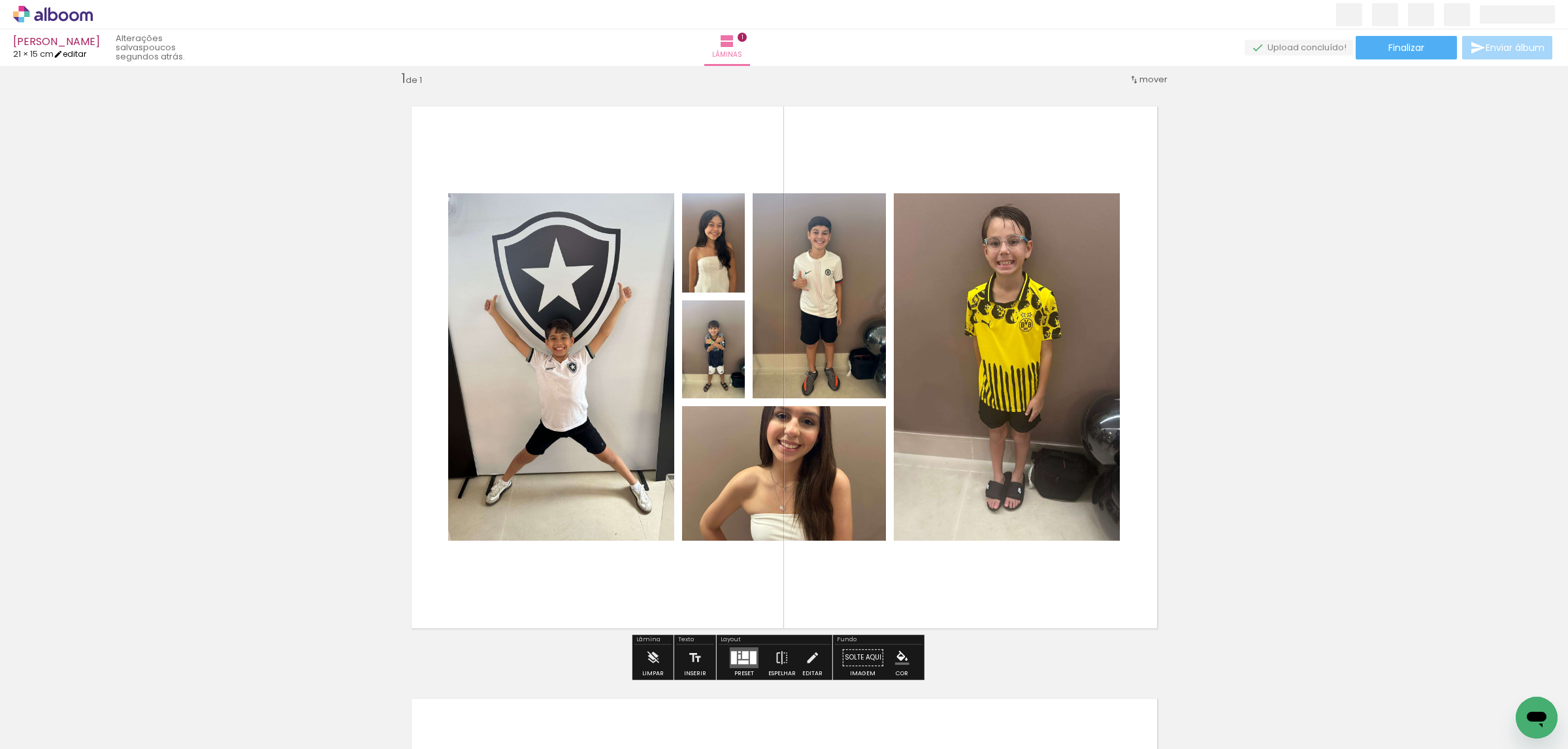
click at [81, 52] on link "editar" at bounding box center [70, 53] width 33 height 11
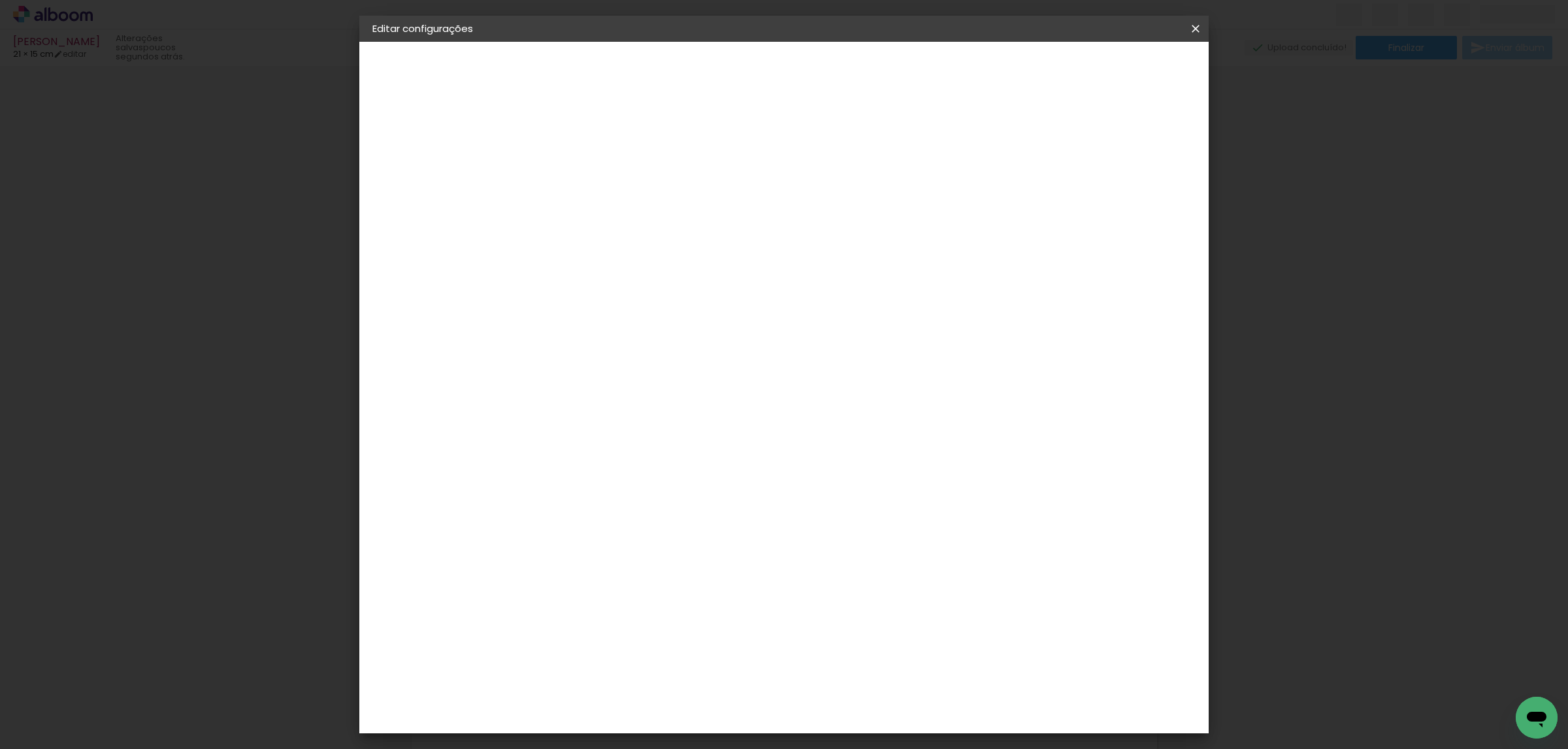
click at [558, 419] on input "15" at bounding box center [544, 424] width 34 height 20
drag, startPoint x: 561, startPoint y: 419, endPoint x: 547, endPoint y: 421, distance: 14.1
click at [547, 421] on div "15" at bounding box center [552, 424] width 49 height 20
drag, startPoint x: 549, startPoint y: 420, endPoint x: 561, endPoint y: 422, distance: 12.2
click at [561, 422] on div "15" at bounding box center [552, 424] width 49 height 20
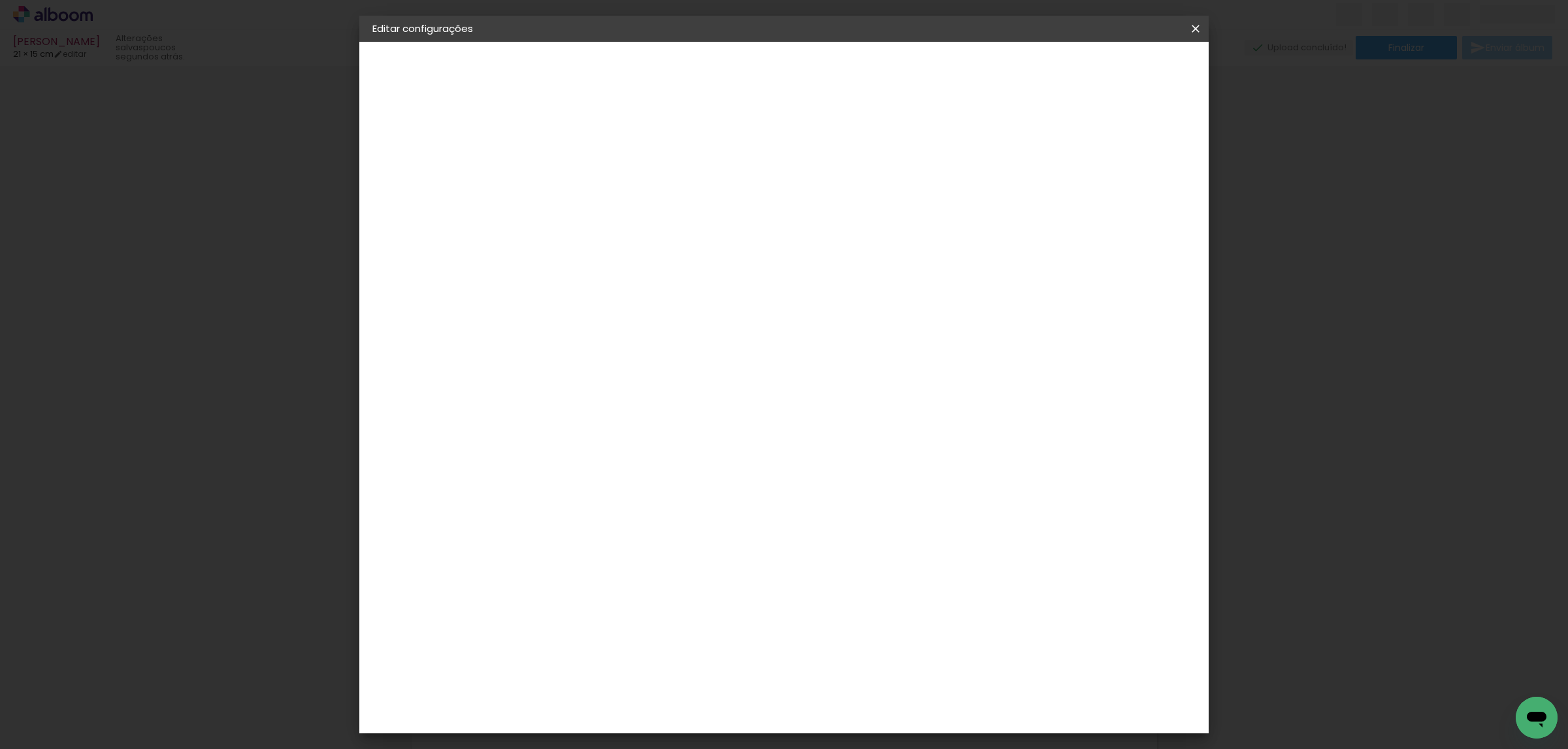
scroll to position [139, 0]
type input "25"
type paper-input "25"
click at [871, 710] on div "cm" at bounding box center [879, 708] width 16 height 20
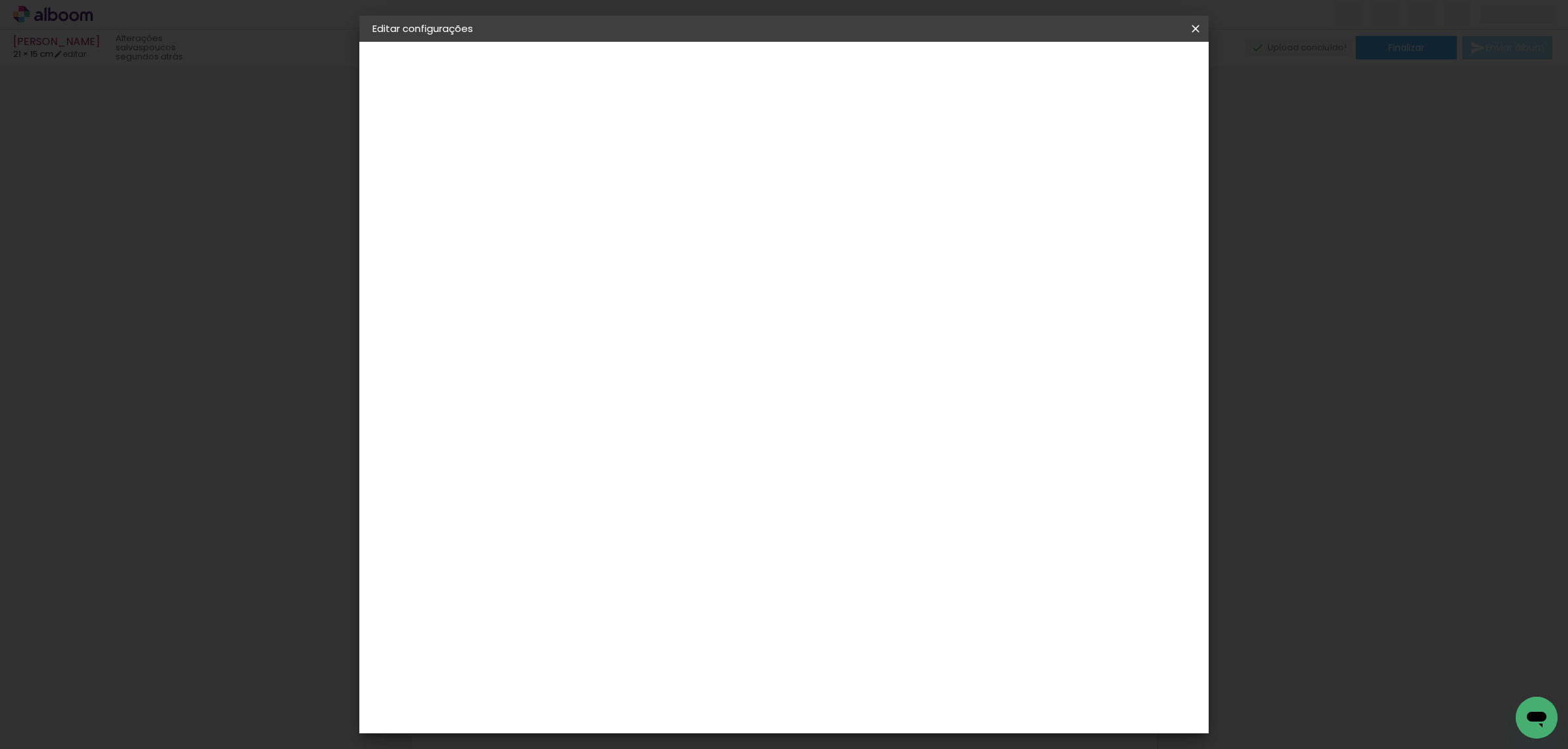
click at [862, 705] on input "21" at bounding box center [853, 708] width 34 height 20
click at [875, 705] on div "21" at bounding box center [861, 708] width 49 height 20
type input "20"
type paper-input "20"
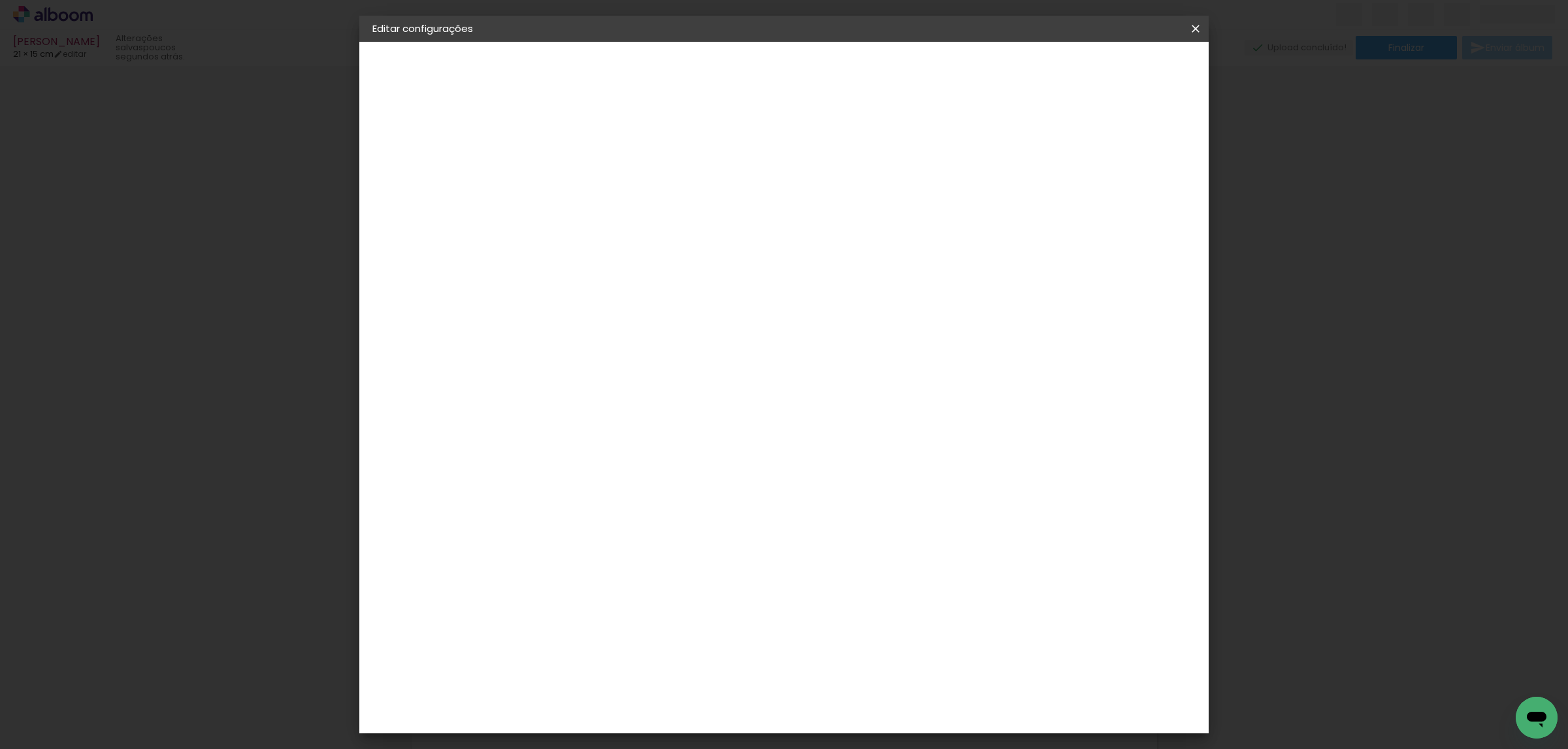
drag, startPoint x: 638, startPoint y: 461, endPoint x: 616, endPoint y: 464, distance: 22.2
click at [616, 464] on input "25" at bounding box center [624, 461] width 34 height 20
drag, startPoint x: 854, startPoint y: 710, endPoint x: 870, endPoint y: 710, distance: 16.0
click at [870, 710] on div "20" at bounding box center [861, 709] width 49 height 20
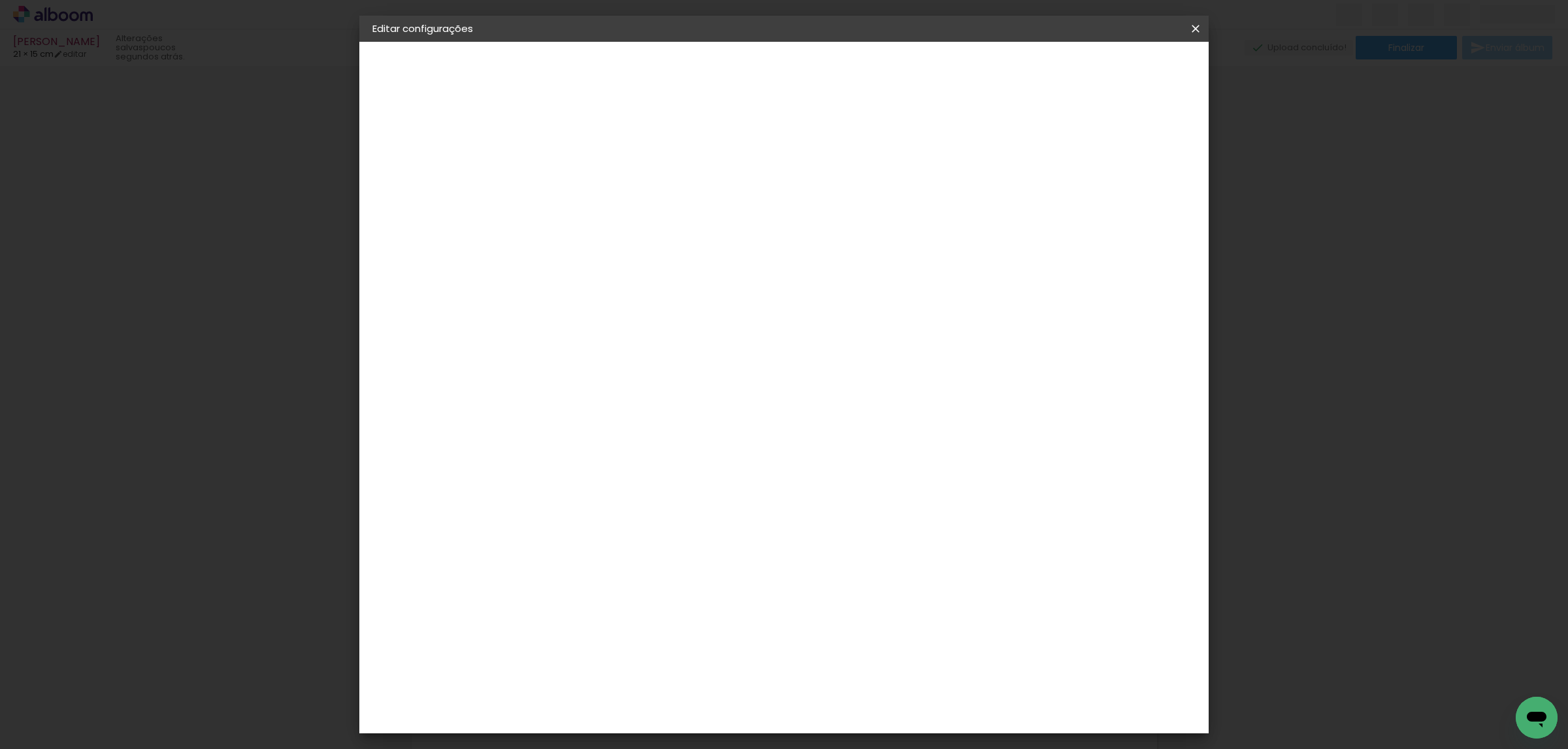
scroll to position [157, 0]
type input "25"
type paper-input "25"
drag, startPoint x: 582, startPoint y: 461, endPoint x: 596, endPoint y: 461, distance: 14.0
click at [596, 461] on input "25" at bounding box center [581, 461] width 34 height 20
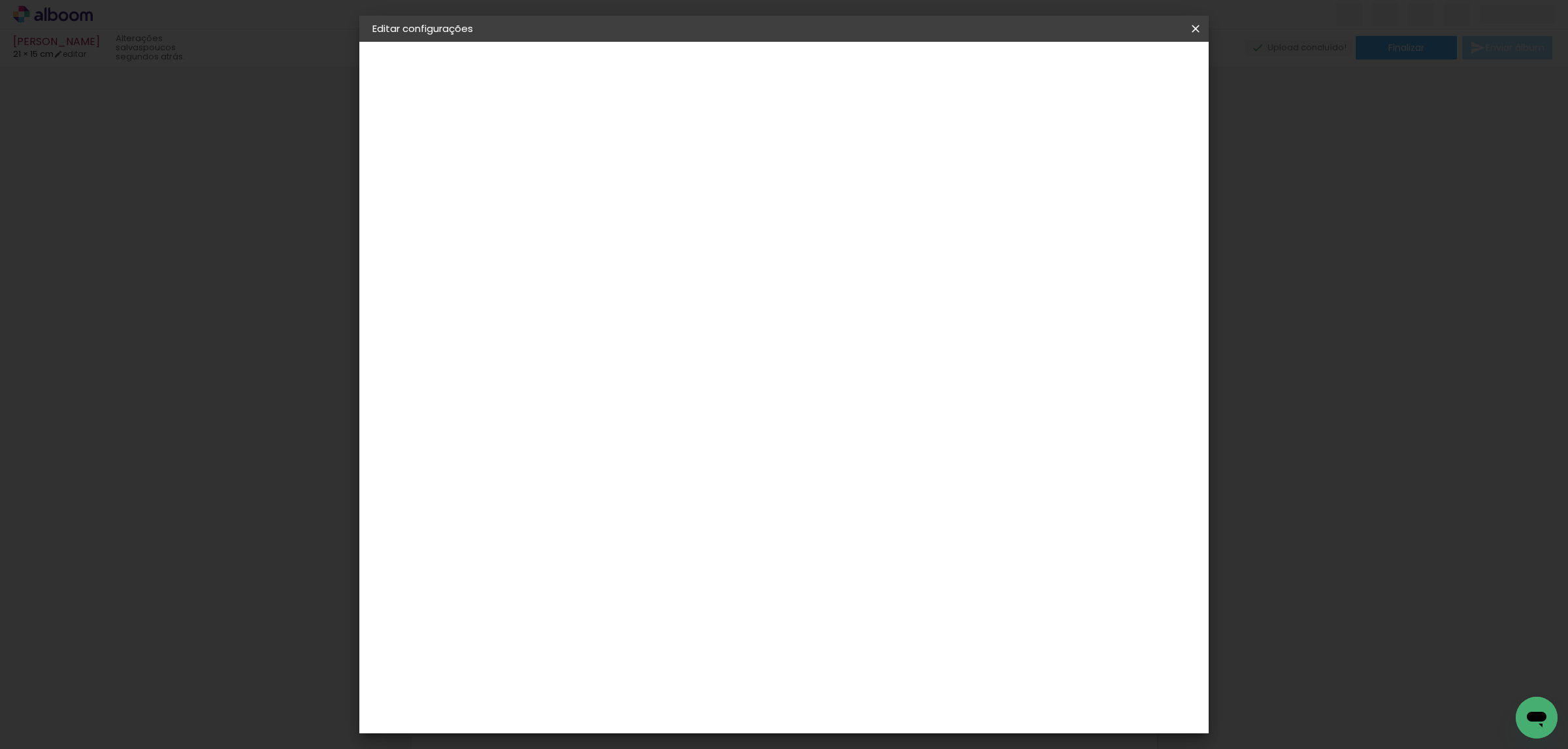
scroll to position [124, 0]
type input "20"
type paper-input "20"
click at [1122, 61] on paper-button "Salvar configurações" at bounding box center [1060, 69] width 123 height 23
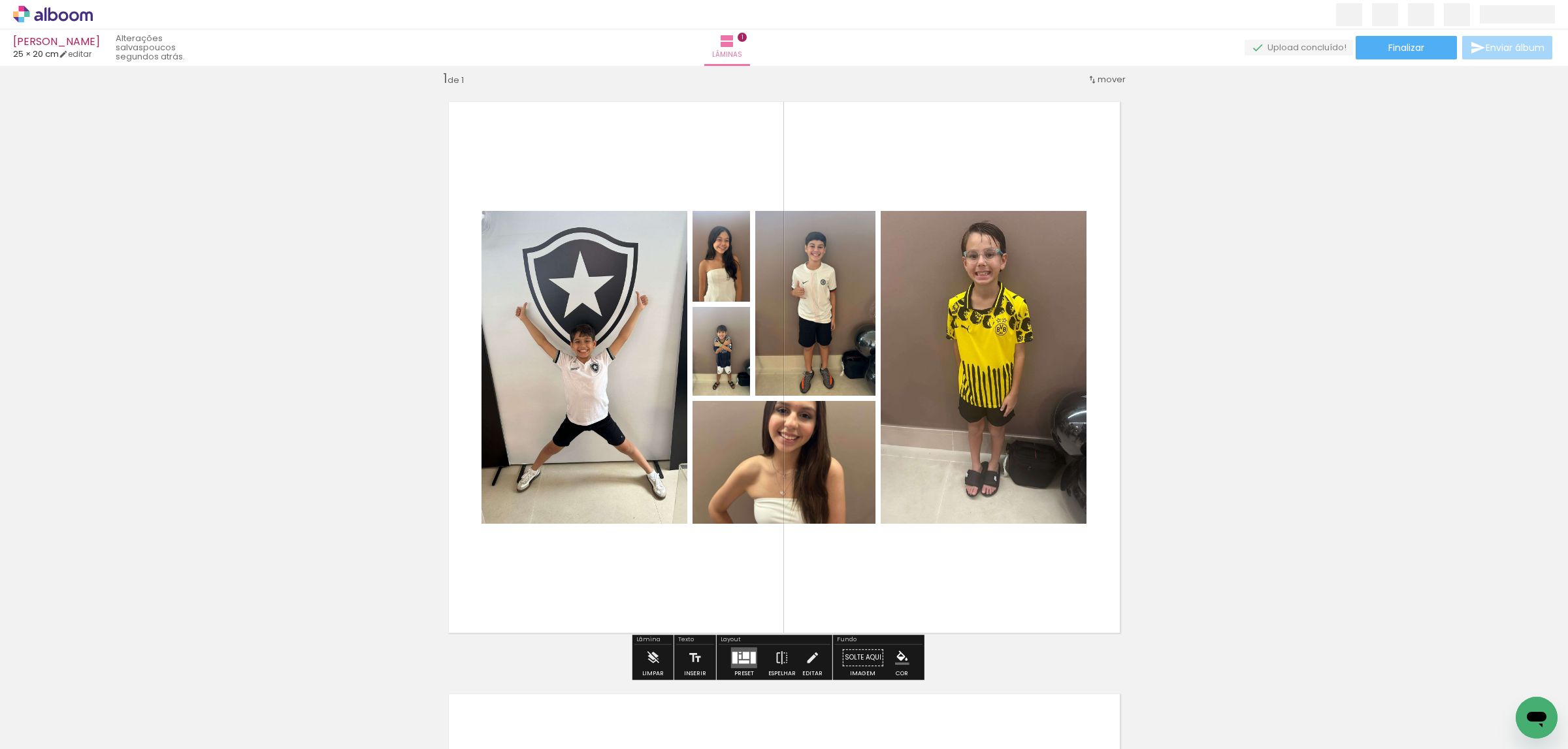
drag, startPoint x: 744, startPoint y: 657, endPoint x: 1359, endPoint y: 404, distance: 665.0
click at [0, 0] on slot at bounding box center [0, 0] width 0 height 0
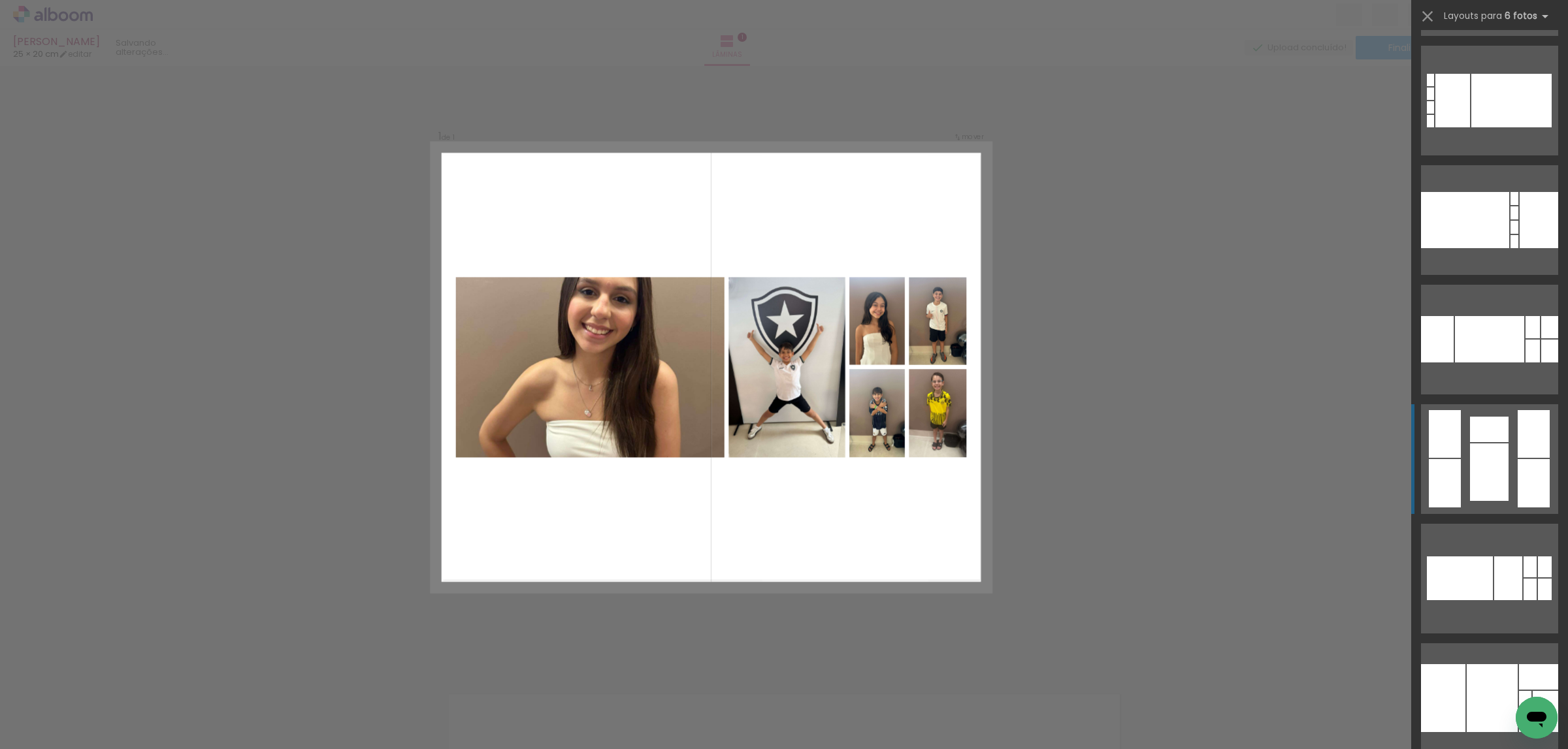
scroll to position [11655, 0]
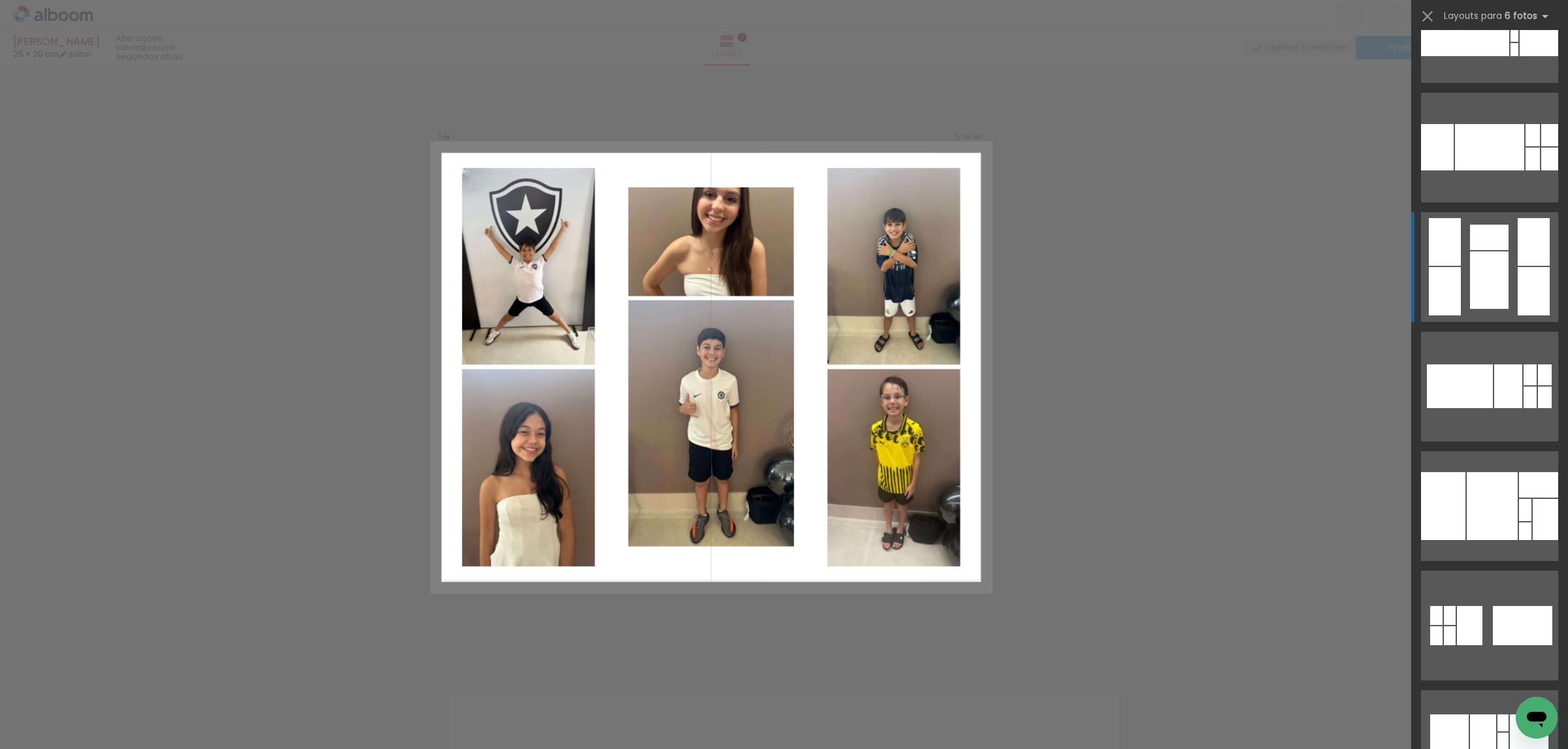
click at [1486, 292] on div at bounding box center [1489, 280] width 39 height 57
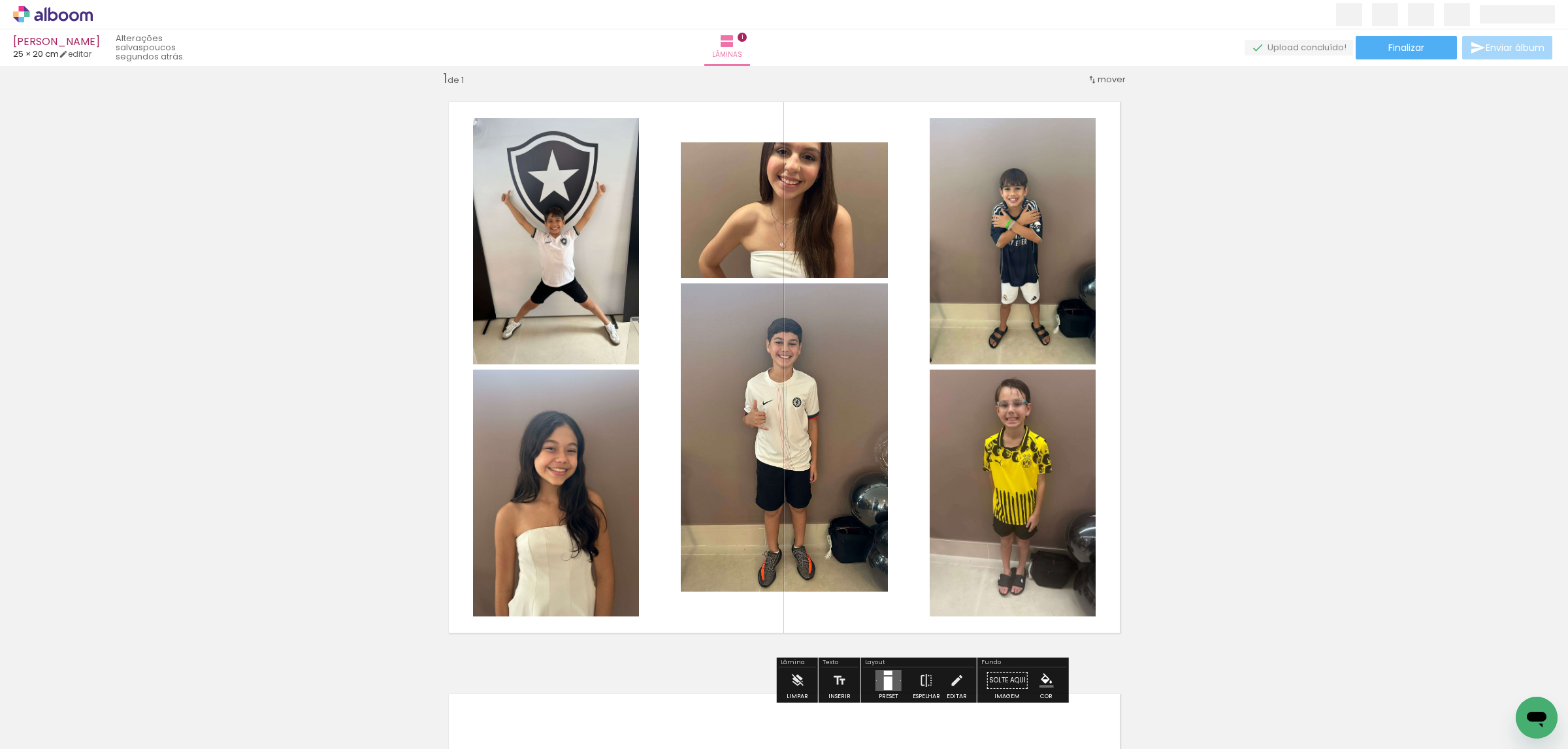
click at [848, 400] on quentale-photo at bounding box center [784, 437] width 207 height 308
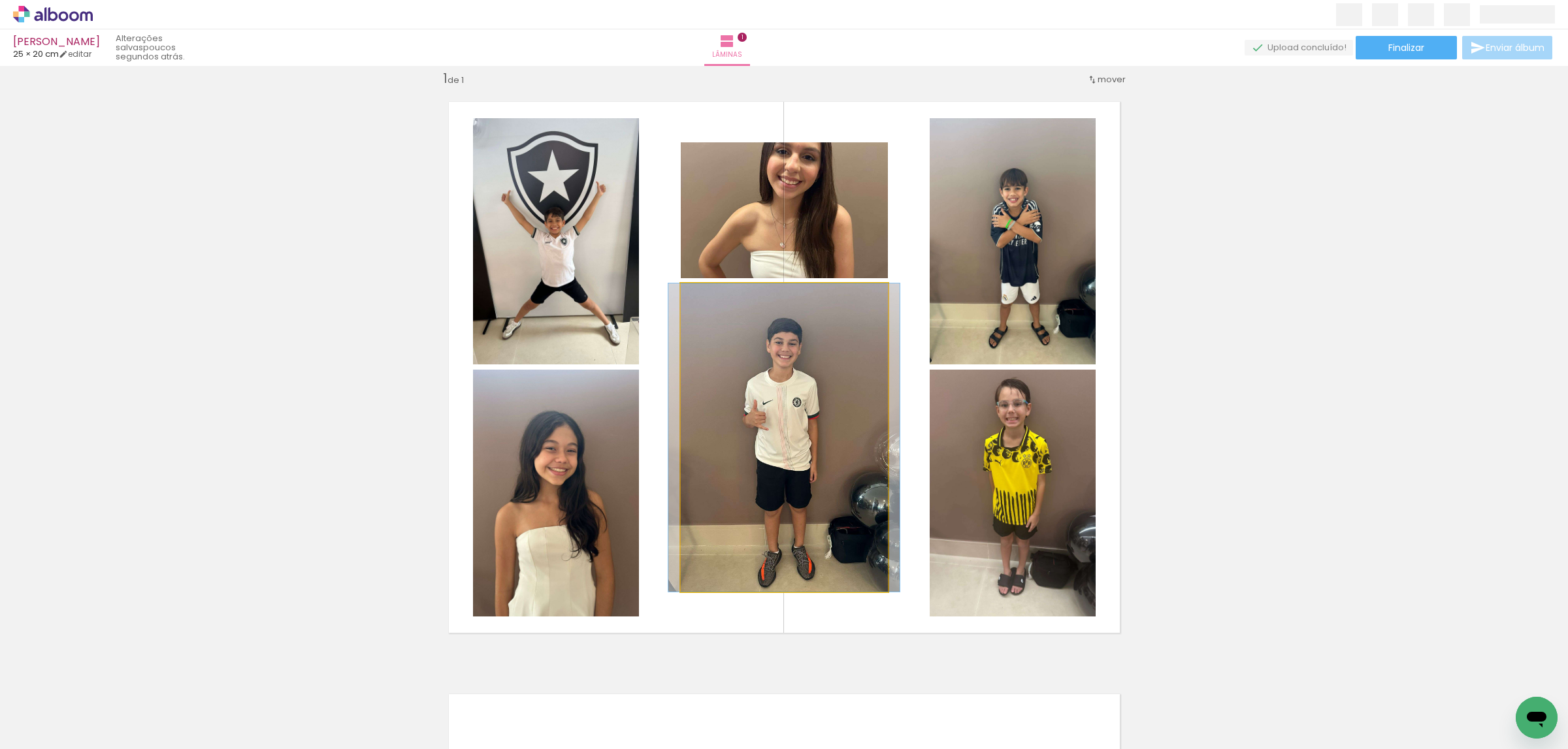
click at [848, 400] on quentale-photo at bounding box center [784, 437] width 207 height 308
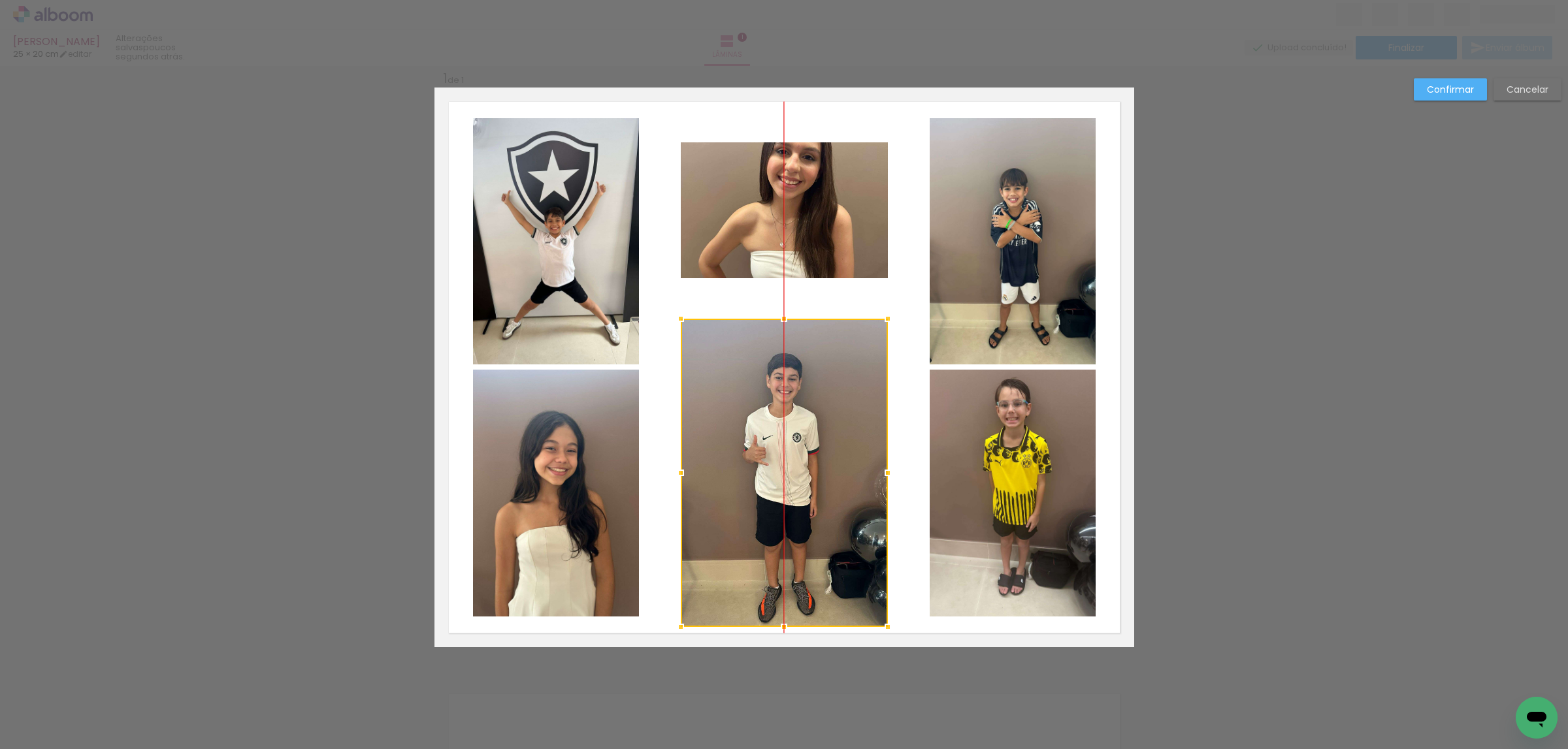
drag, startPoint x: 825, startPoint y: 398, endPoint x: 834, endPoint y: 369, distance: 30.4
click at [827, 434] on div at bounding box center [784, 473] width 207 height 308
click at [816, 128] on quentale-layouter at bounding box center [784, 367] width 699 height 559
click at [810, 195] on quentale-photo at bounding box center [784, 210] width 207 height 136
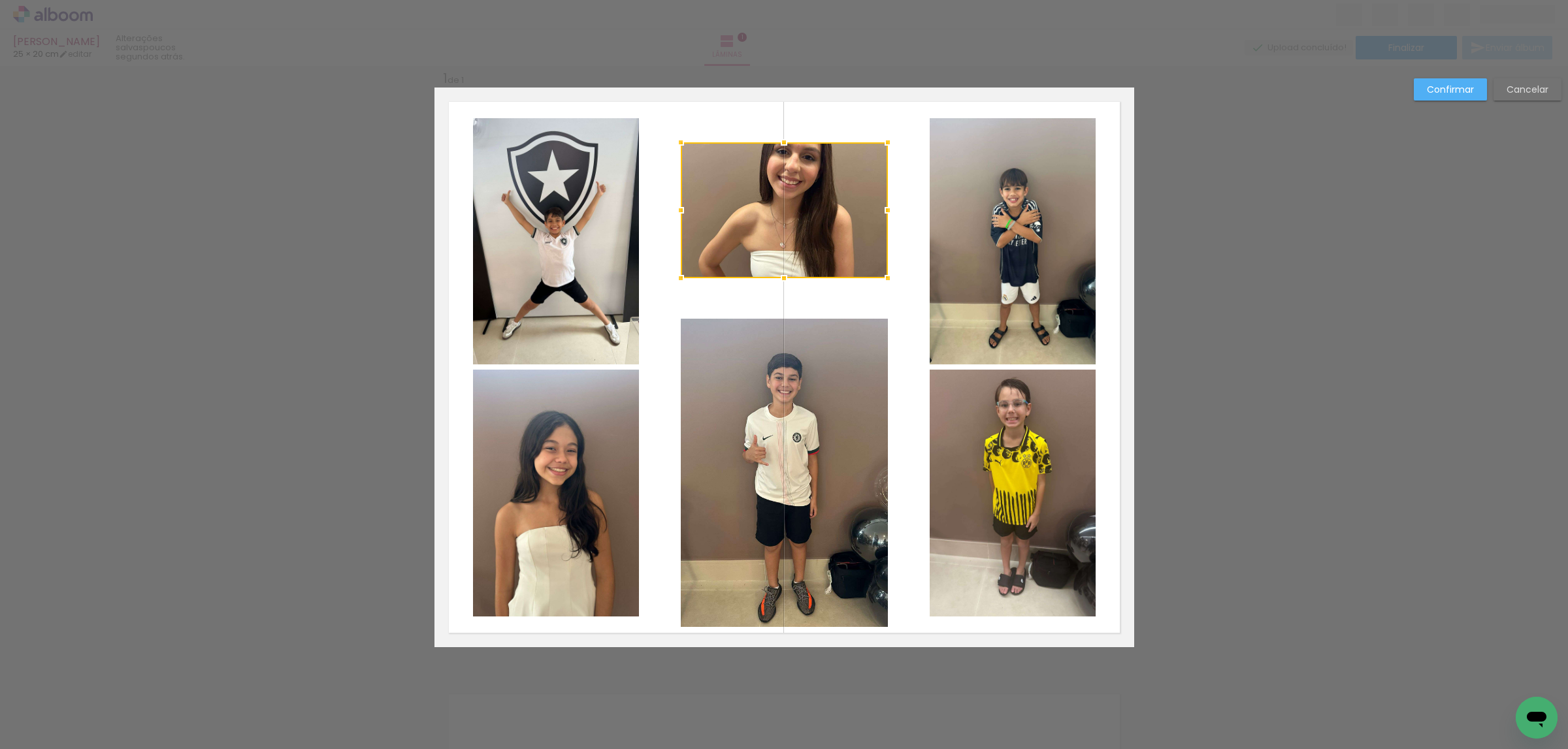
click at [810, 195] on div at bounding box center [784, 210] width 207 height 136
click at [787, 233] on div at bounding box center [784, 210] width 207 height 136
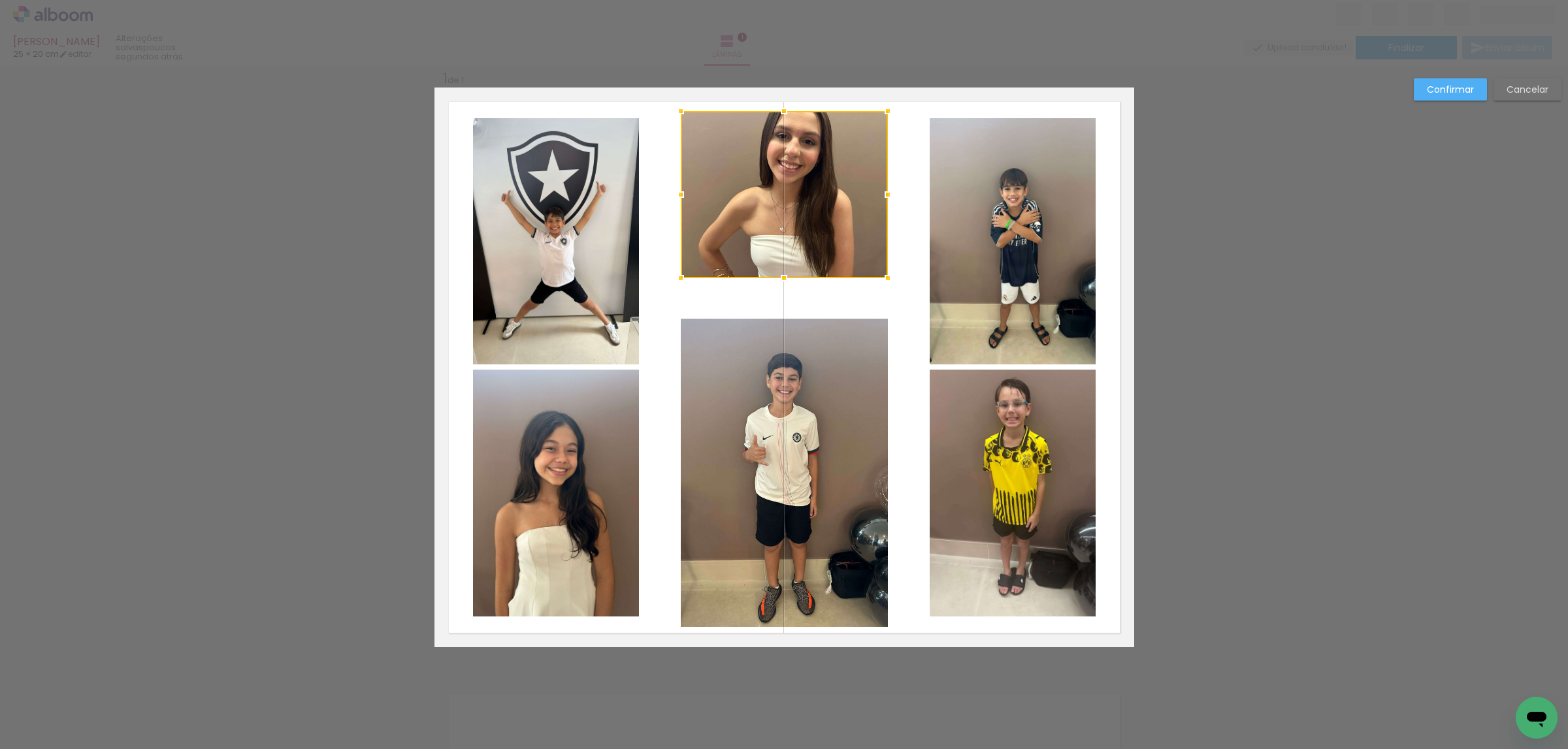
drag, startPoint x: 781, startPoint y: 135, endPoint x: 780, endPoint y: 104, distance: 31.0
click at [780, 104] on div at bounding box center [784, 111] width 26 height 26
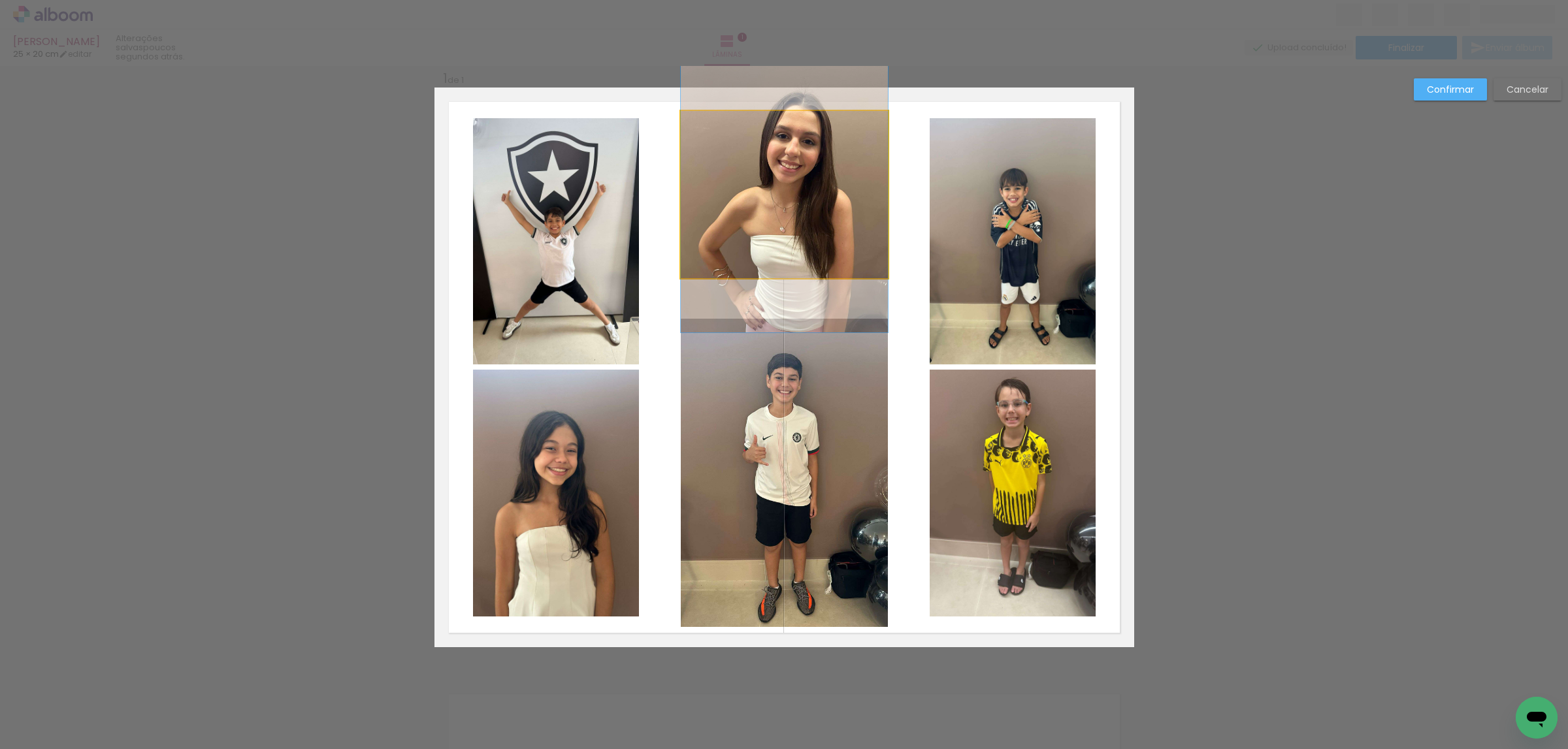
click at [771, 198] on quentale-photo at bounding box center [784, 195] width 207 height 167
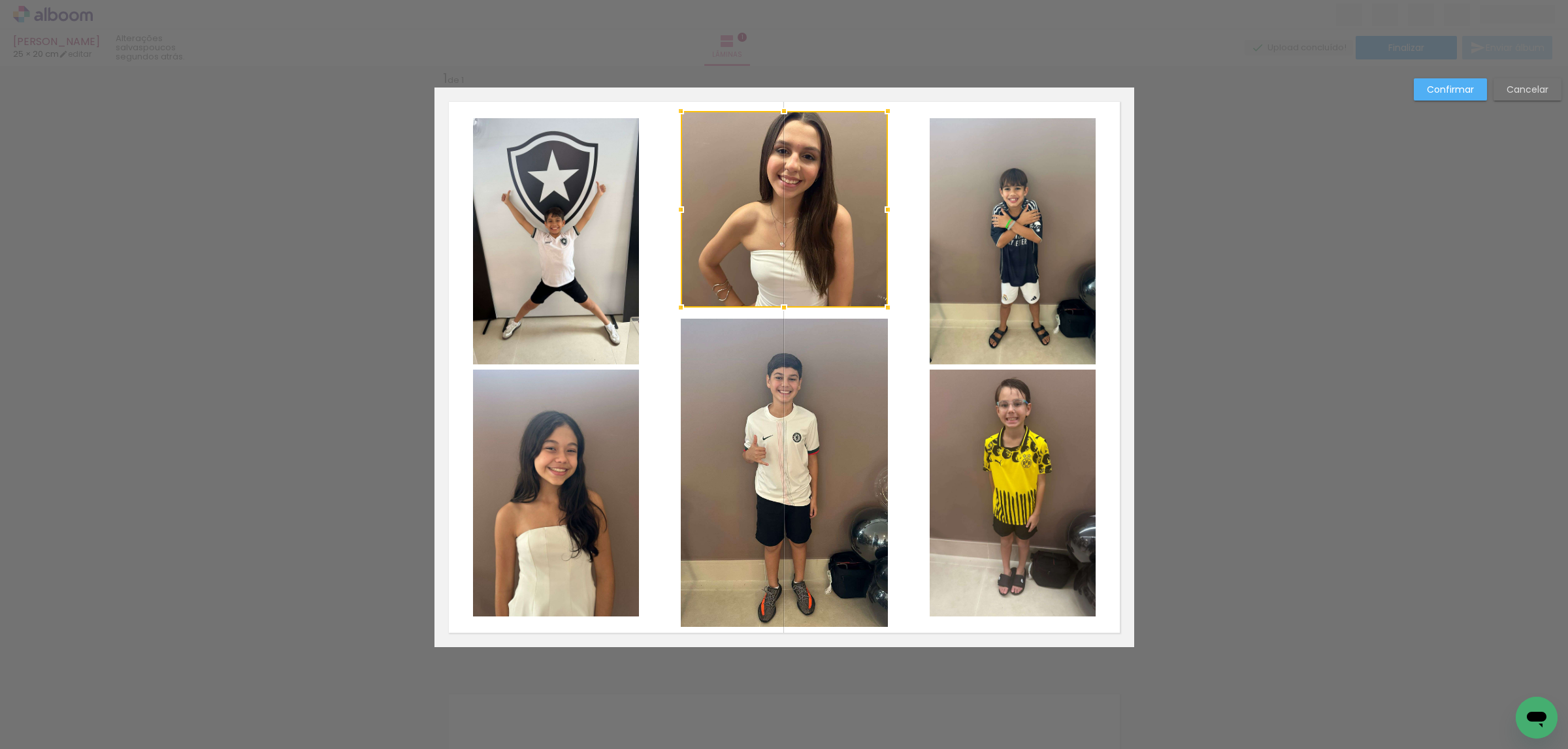
drag, startPoint x: 773, startPoint y: 277, endPoint x: 770, endPoint y: 306, distance: 29.2
click at [771, 306] on div at bounding box center [784, 307] width 26 height 26
click at [0, 0] on slot "Confirmar" at bounding box center [0, 0] width 0 height 0
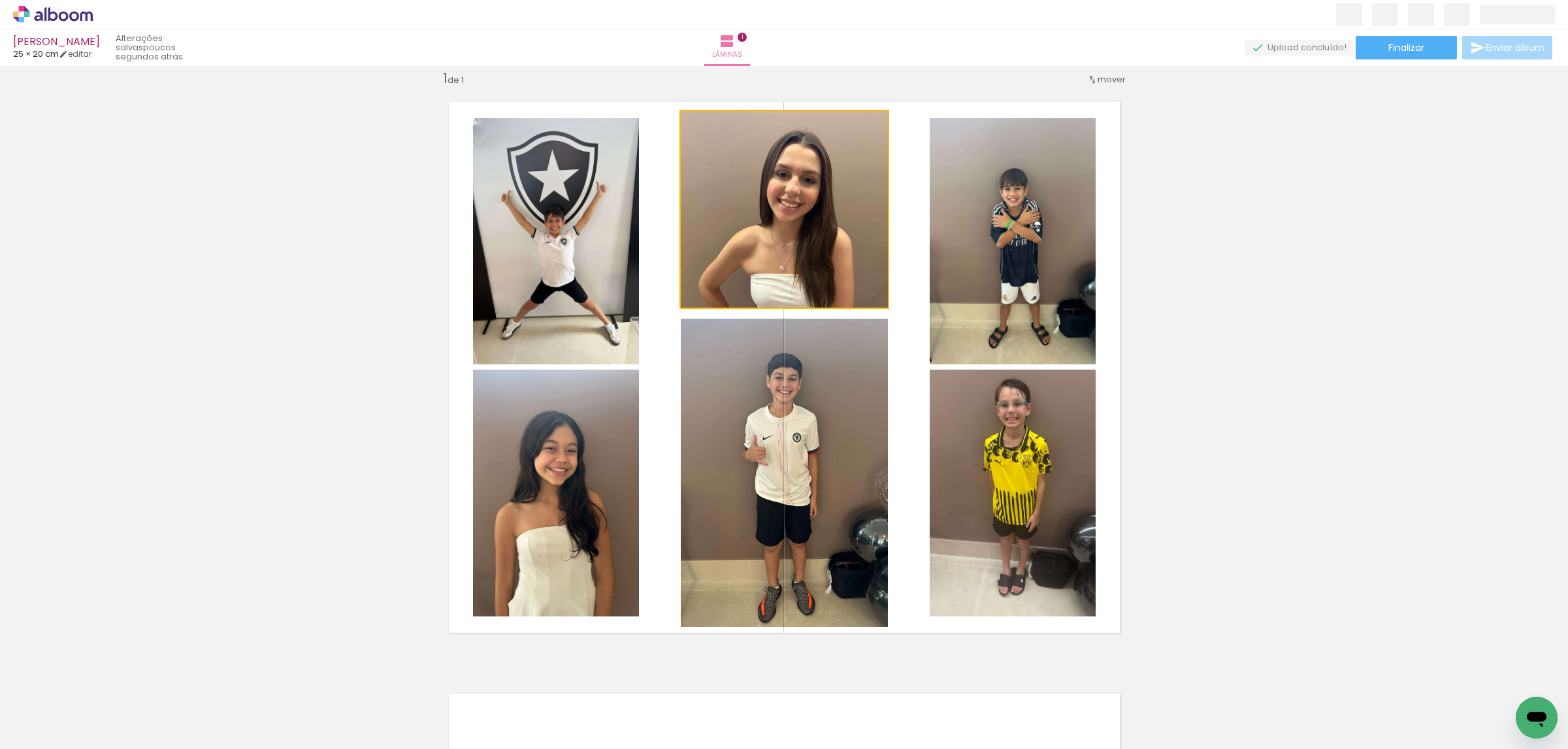
drag, startPoint x: 795, startPoint y: 214, endPoint x: 606, endPoint y: 243, distance: 191.2
click at [0, 0] on slot at bounding box center [0, 0] width 0 height 0
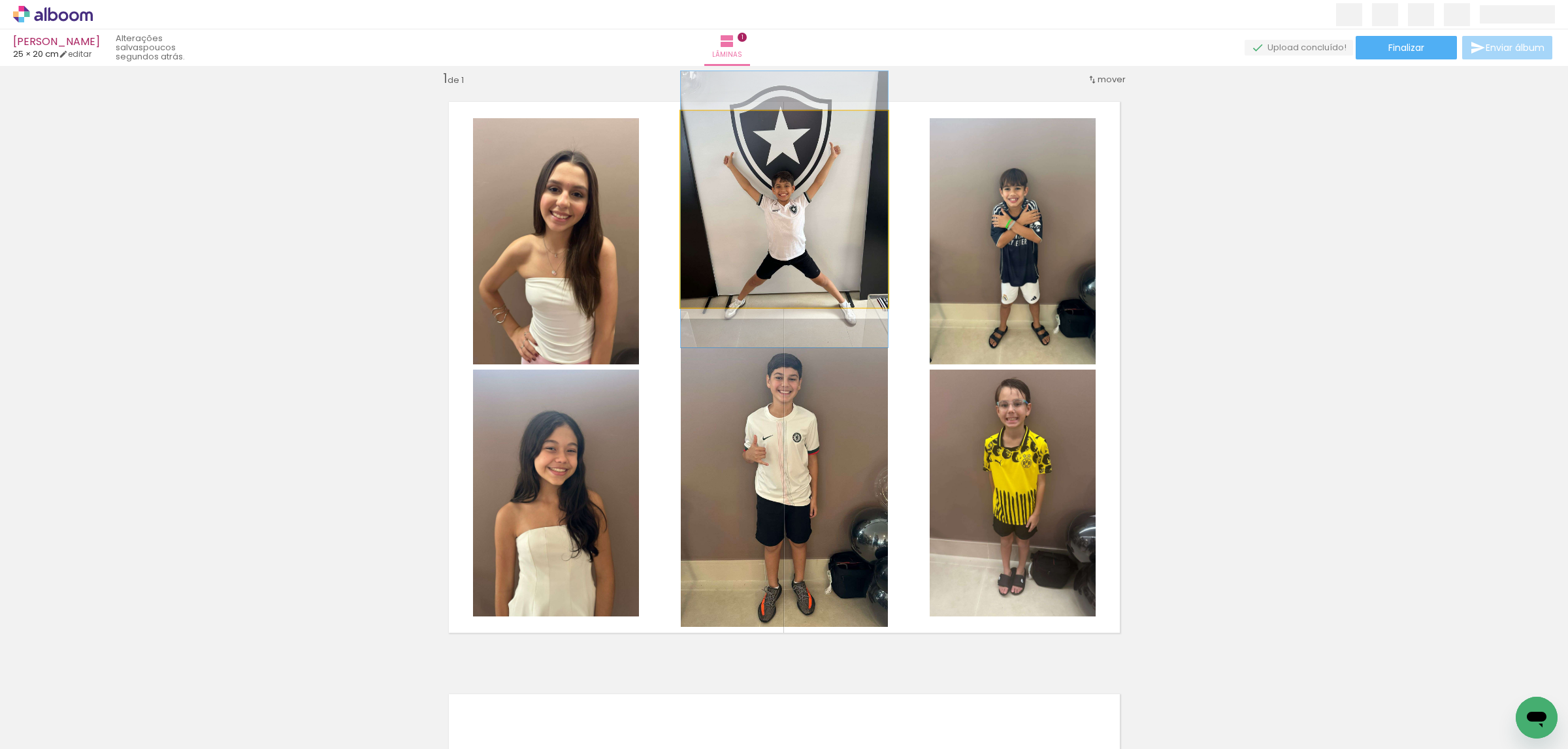
click at [783, 209] on quentale-photo at bounding box center [784, 209] width 207 height 196
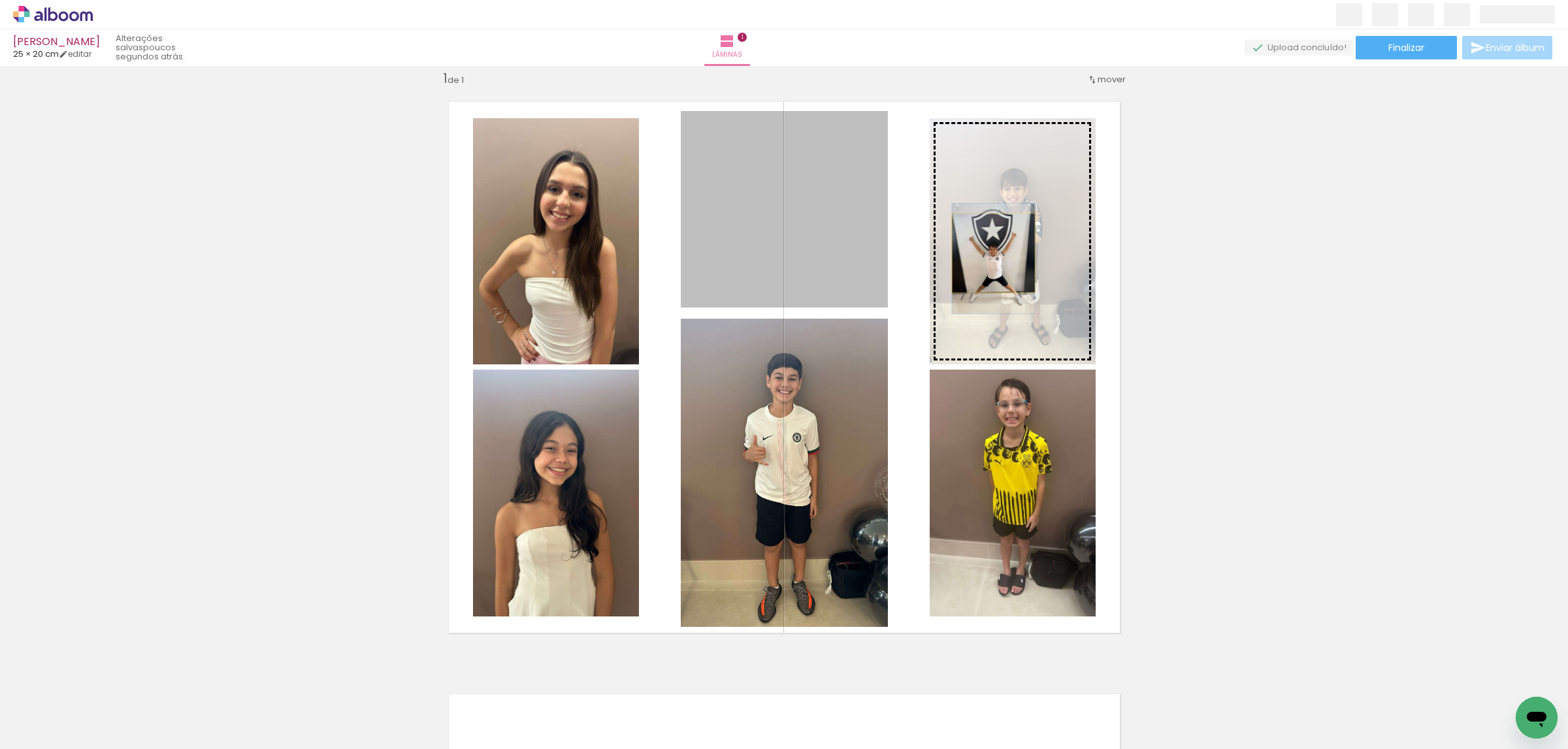
drag, startPoint x: 814, startPoint y: 216, endPoint x: 986, endPoint y: 253, distance: 175.9
click at [0, 0] on slot at bounding box center [0, 0] width 0 height 0
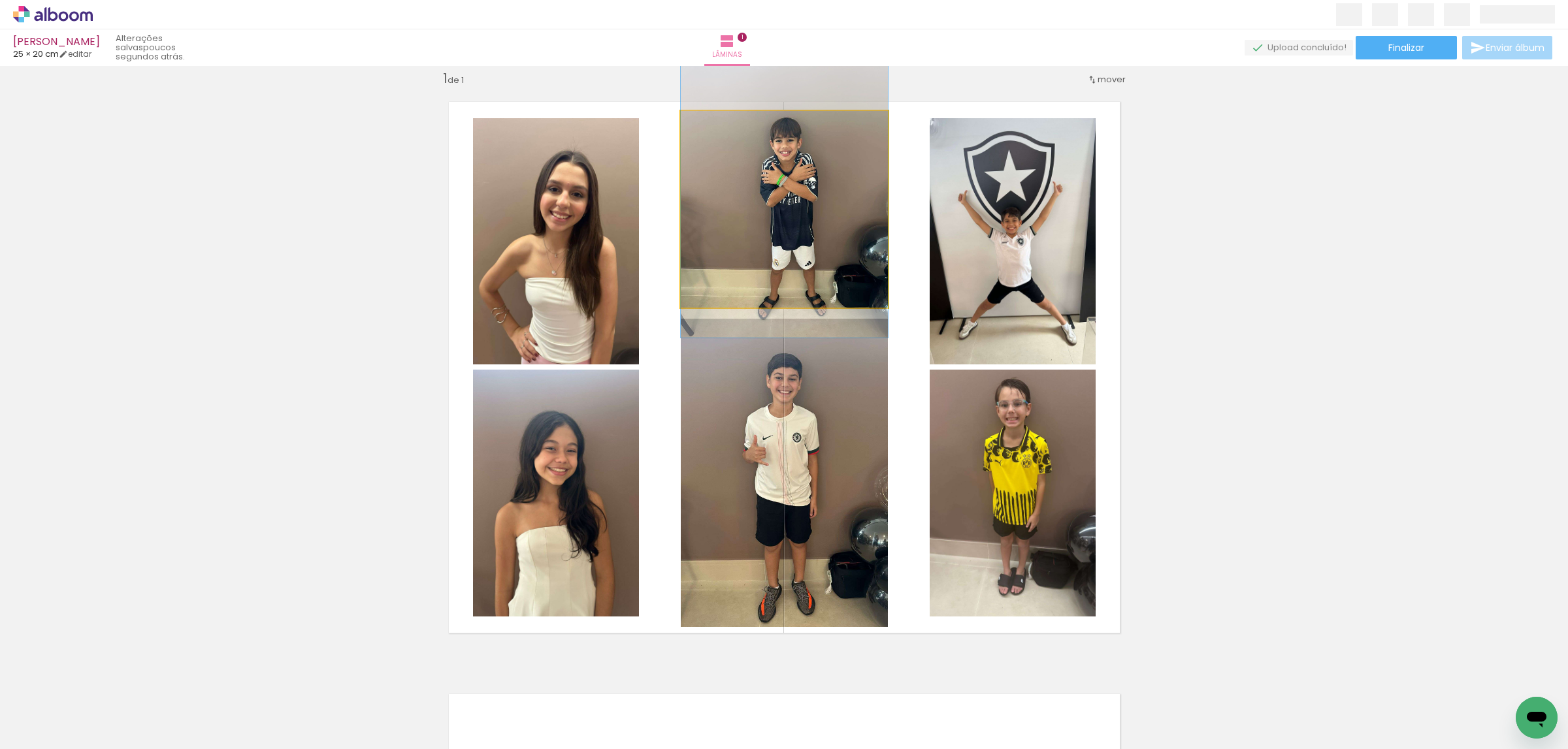
drag, startPoint x: 803, startPoint y: 235, endPoint x: 802, endPoint y: 226, distance: 9.1
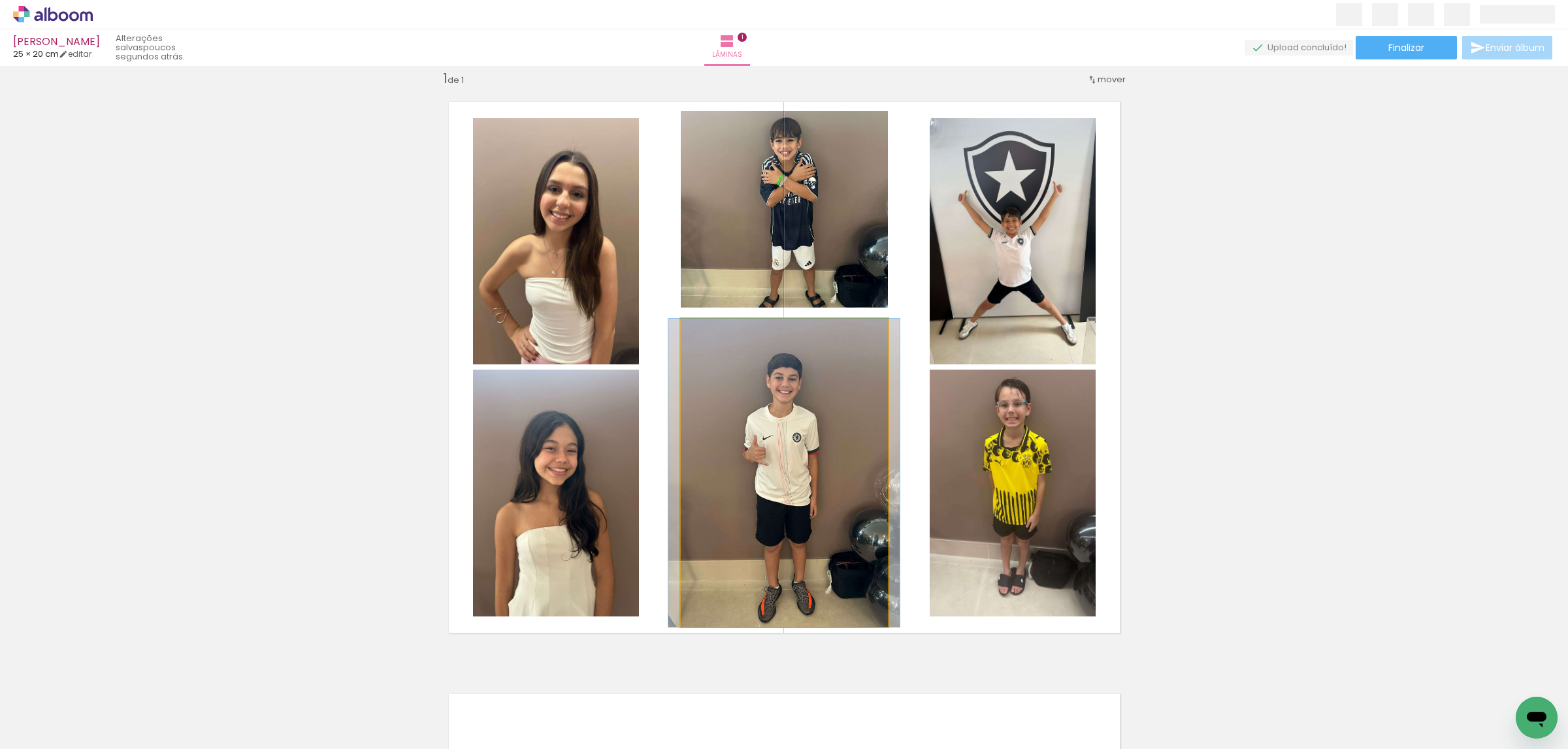
click at [821, 376] on quentale-photo at bounding box center [784, 473] width 207 height 308
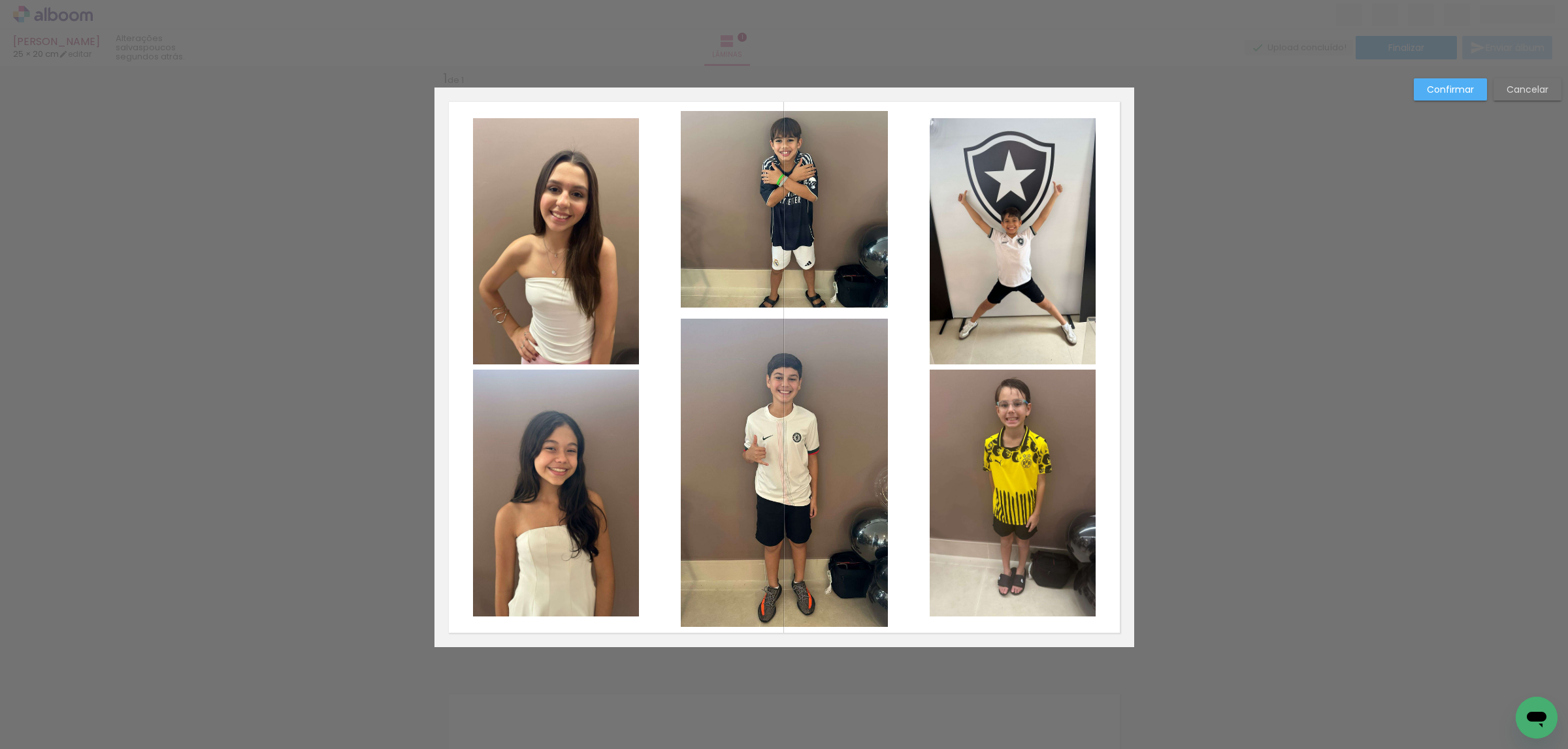
click at [821, 376] on quentale-photo at bounding box center [784, 473] width 207 height 308
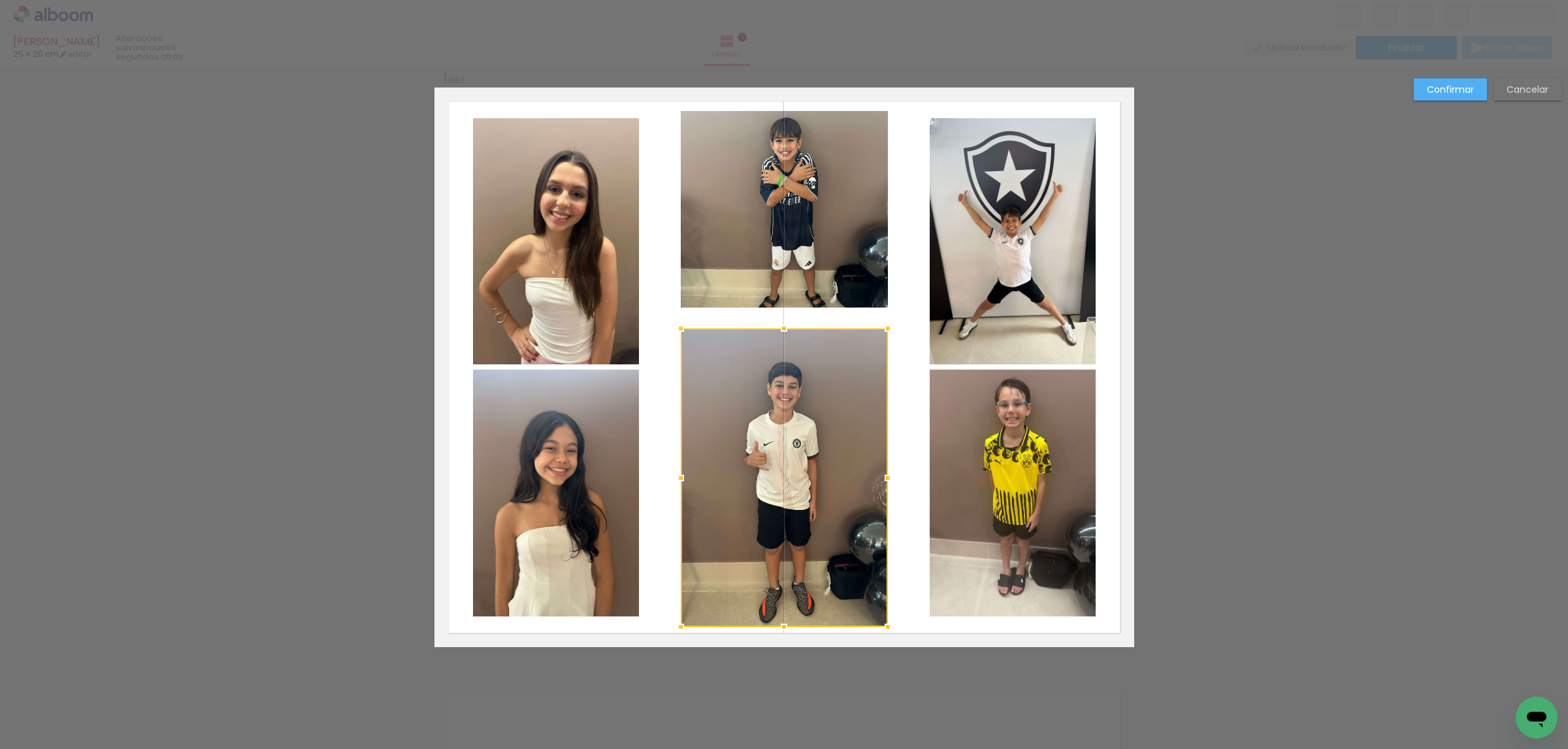
drag, startPoint x: 782, startPoint y: 324, endPoint x: 781, endPoint y: 332, distance: 8.1
click at [781, 332] on div at bounding box center [784, 328] width 26 height 26
click at [790, 273] on quentale-photo at bounding box center [784, 209] width 207 height 196
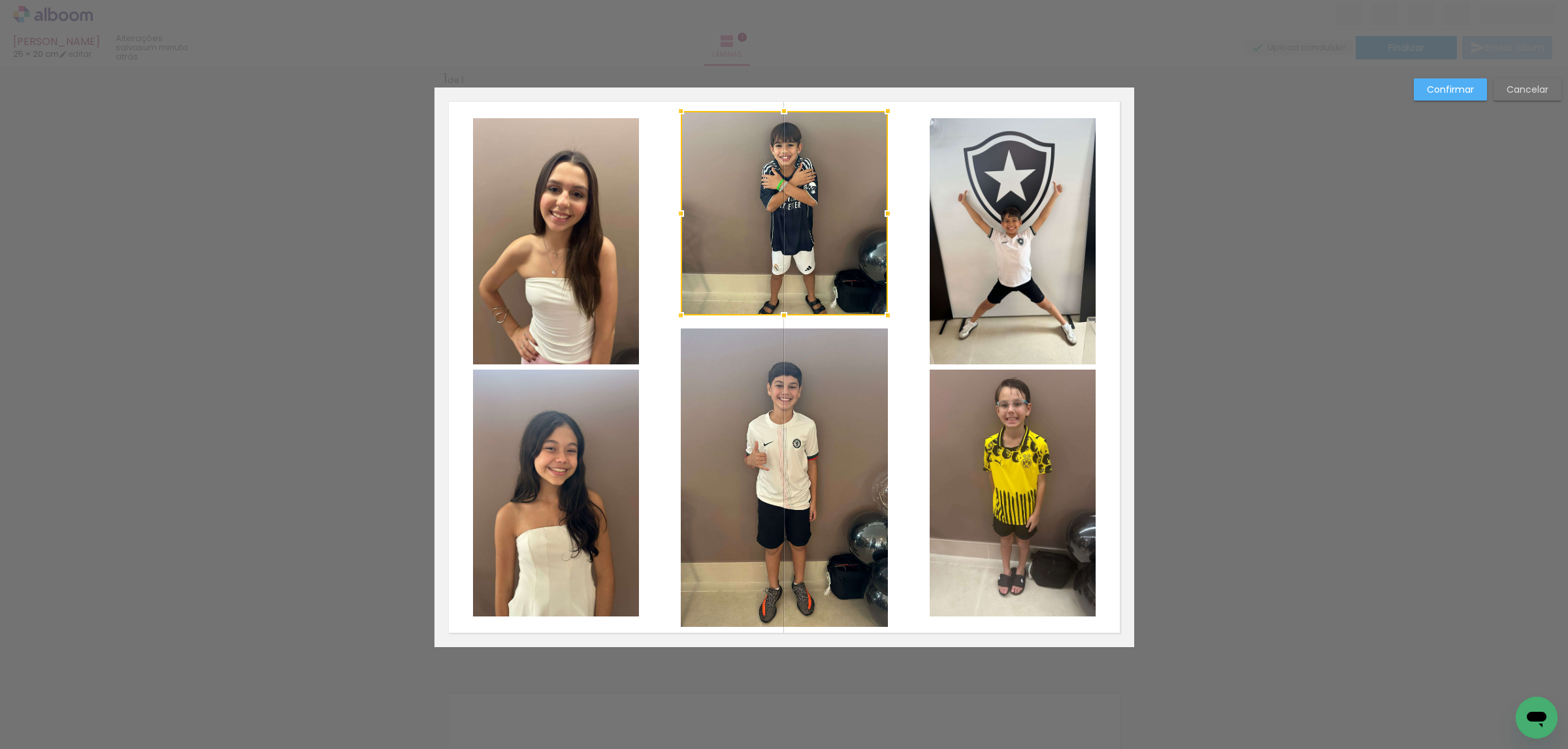
drag, startPoint x: 776, startPoint y: 310, endPoint x: 776, endPoint y: 320, distance: 10.0
click at [776, 319] on div at bounding box center [784, 315] width 26 height 26
click at [787, 365] on quentale-photo at bounding box center [784, 477] width 207 height 299
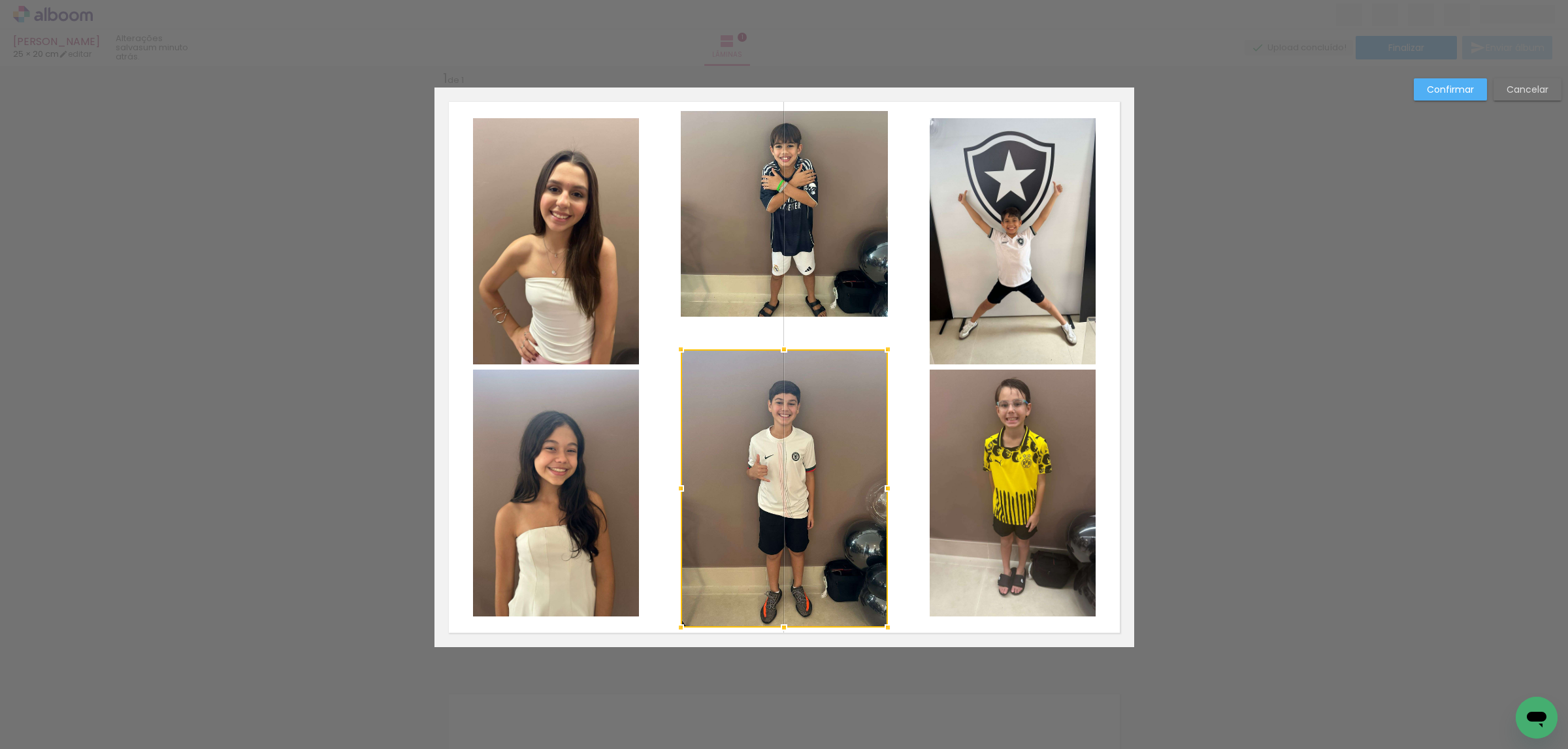
click at [781, 347] on div at bounding box center [784, 349] width 26 height 26
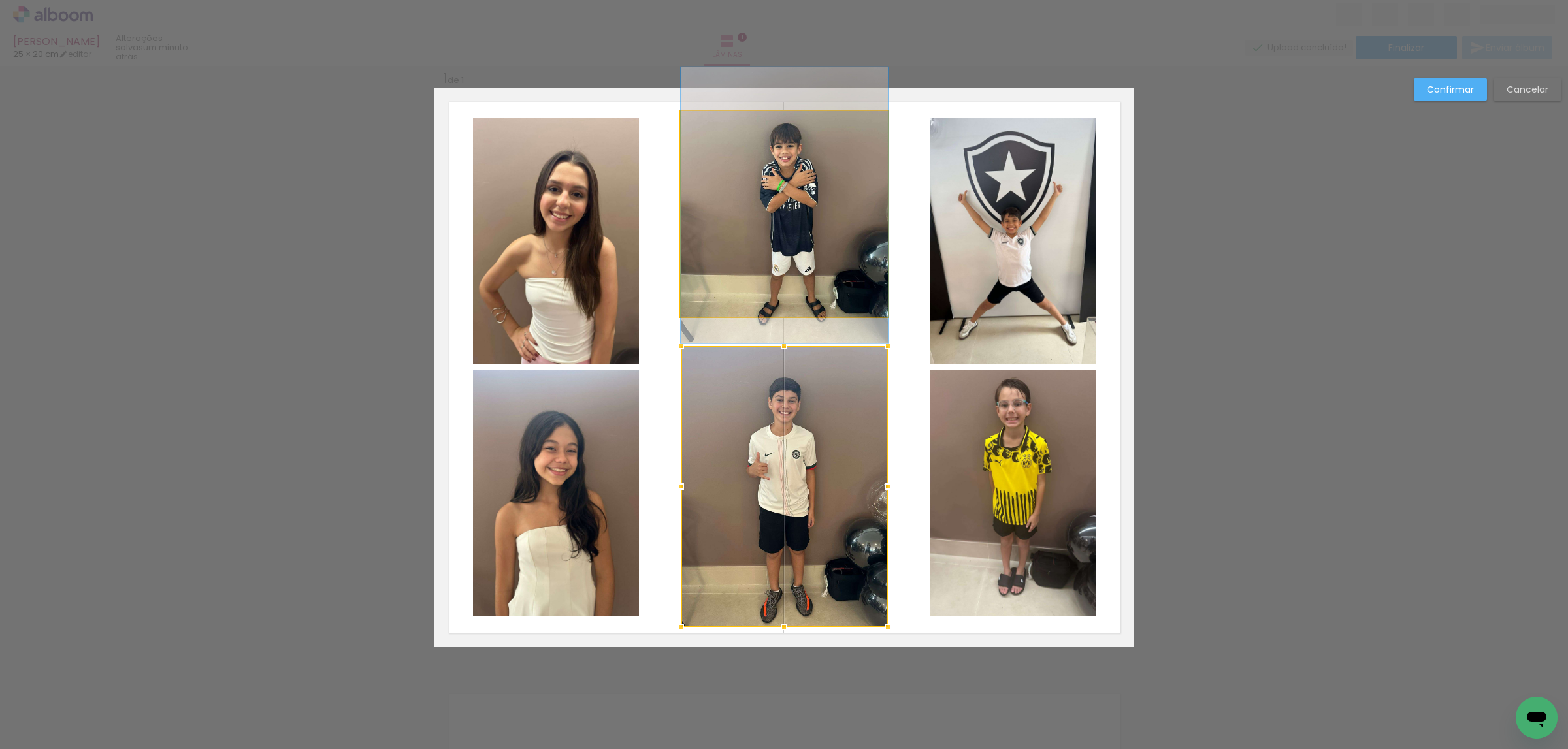
click at [780, 299] on quentale-photo at bounding box center [784, 214] width 207 height 206
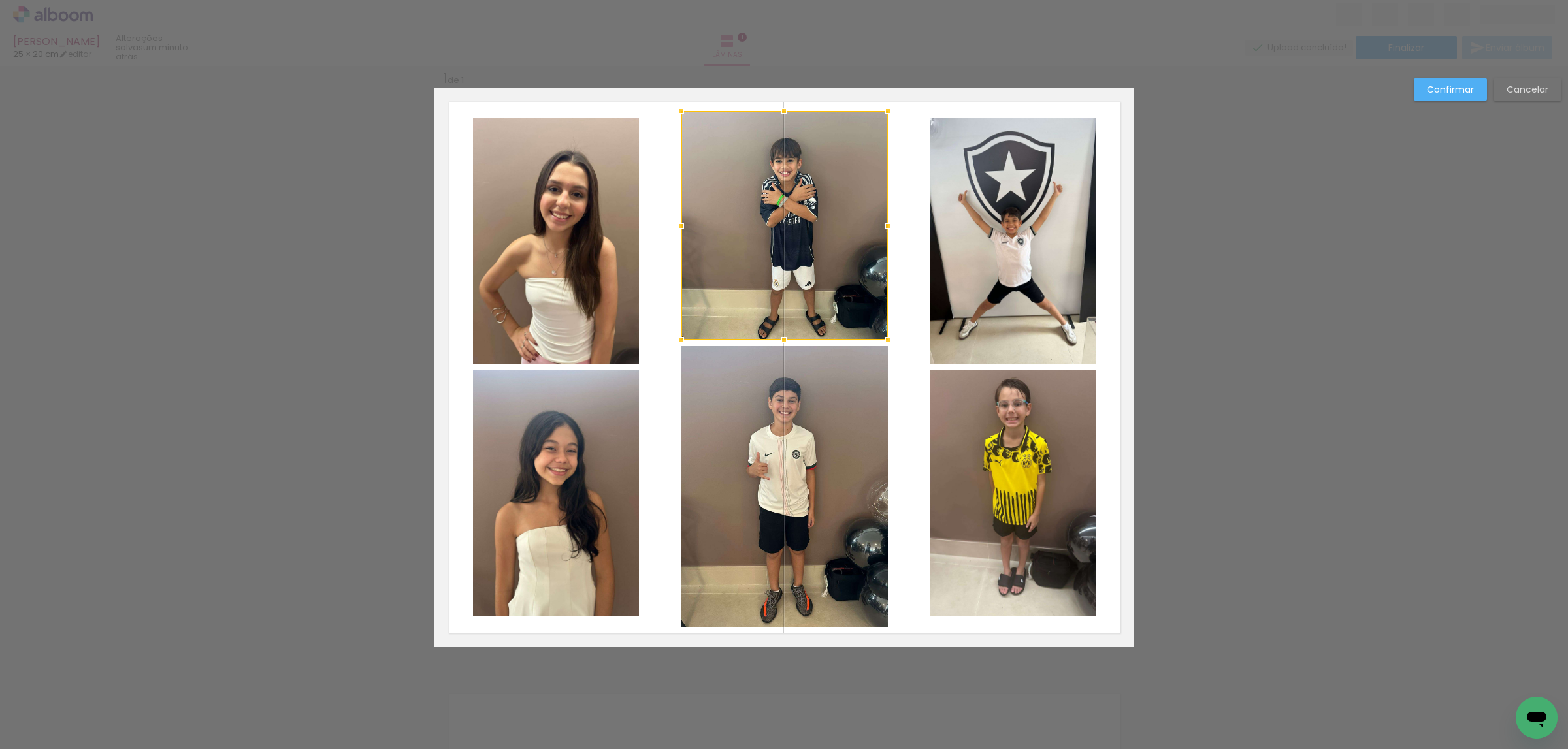
drag, startPoint x: 779, startPoint y: 322, endPoint x: 773, endPoint y: 344, distance: 22.8
click at [773, 344] on div at bounding box center [784, 340] width 26 height 26
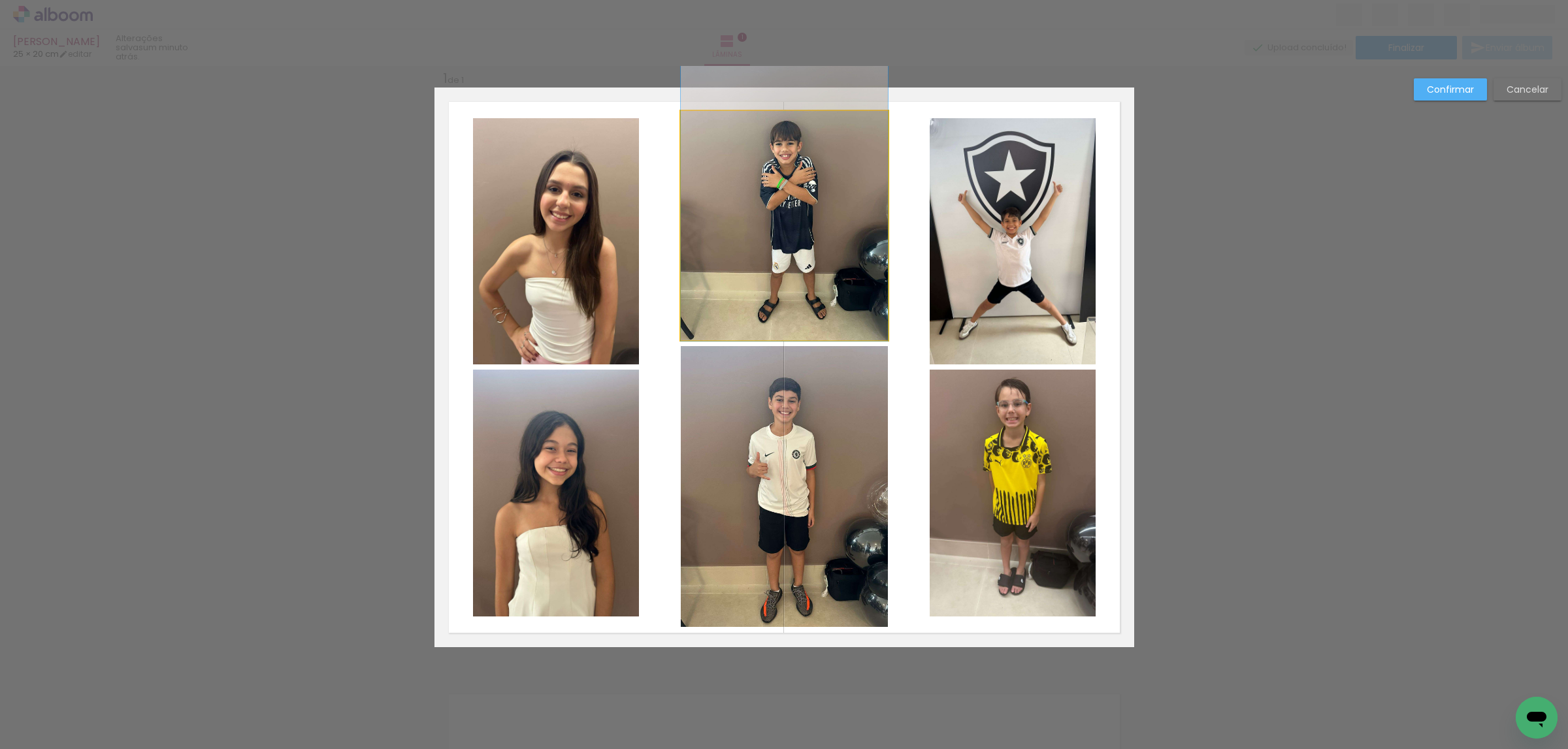
drag, startPoint x: 781, startPoint y: 261, endPoint x: 781, endPoint y: 241, distance: 20.0
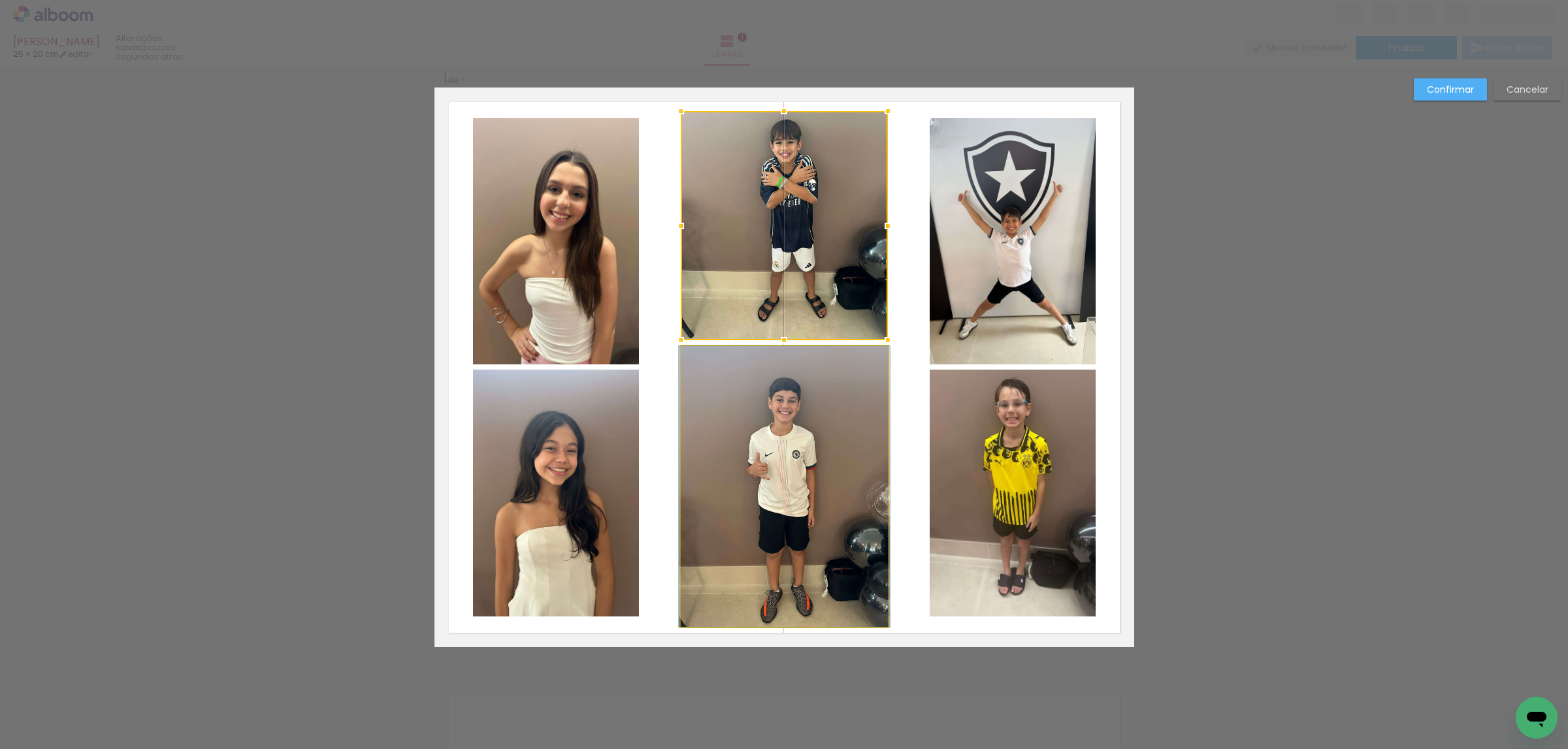
click at [810, 389] on quentale-photo at bounding box center [784, 486] width 207 height 280
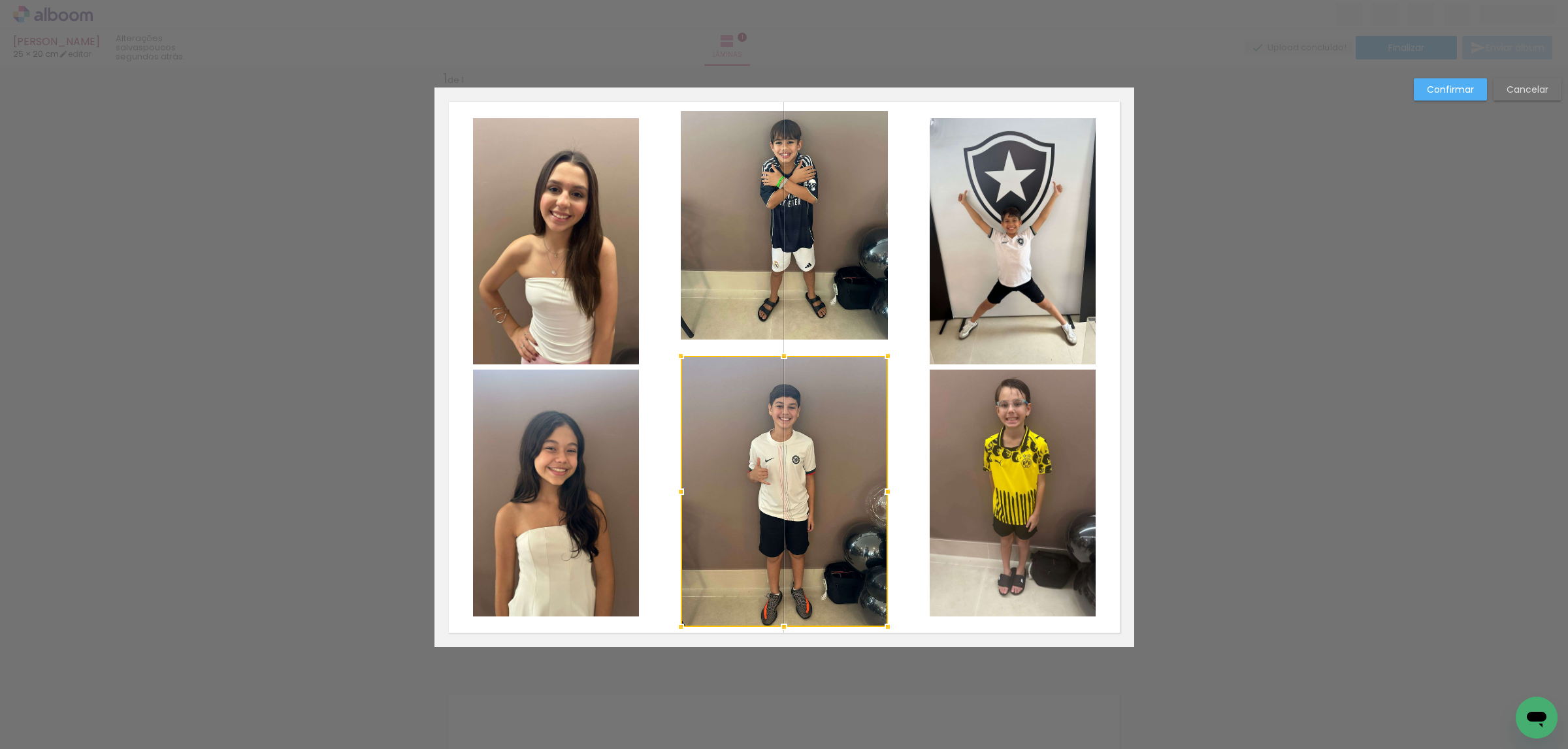
drag, startPoint x: 780, startPoint y: 347, endPoint x: 787, endPoint y: 380, distance: 33.7
click at [781, 352] on div at bounding box center [784, 356] width 26 height 26
click at [789, 394] on quentale-photo at bounding box center [784, 491] width 207 height 272
click at [1463, 96] on paper-button "Confirmar" at bounding box center [1450, 89] width 73 height 23
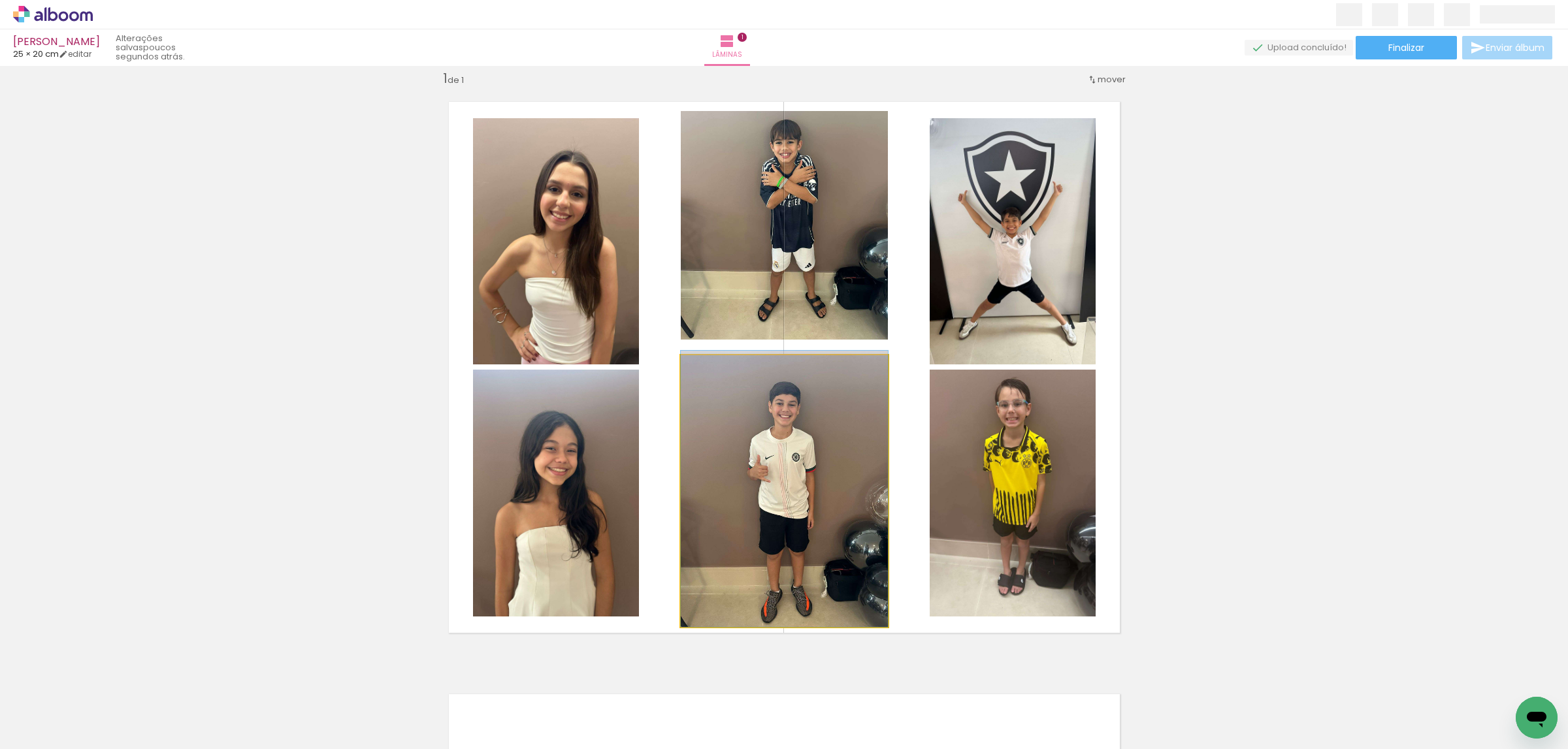
drag, startPoint x: 803, startPoint y: 553, endPoint x: 800, endPoint y: 533, distance: 20.2
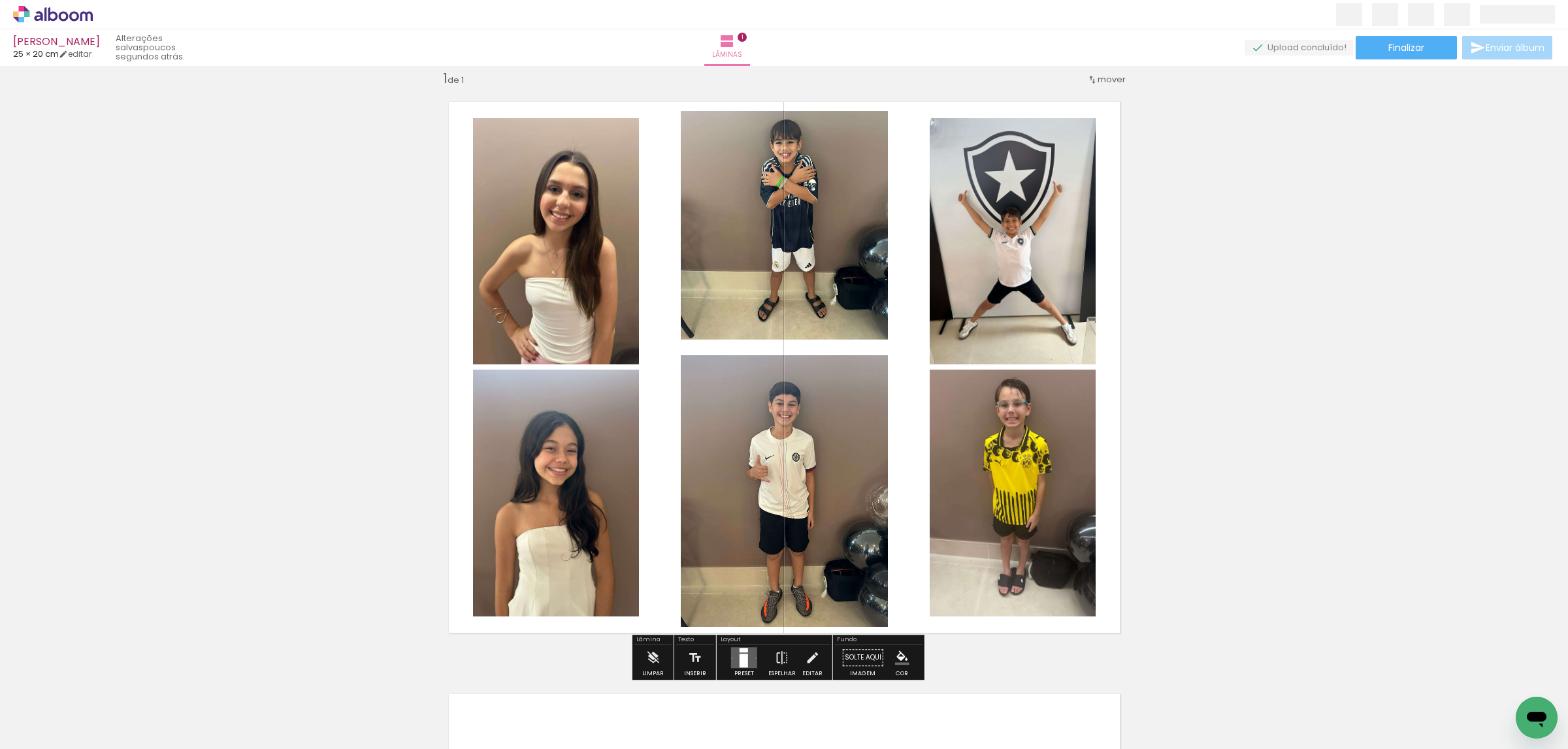
click at [1002, 211] on quentale-photo at bounding box center [1013, 241] width 166 height 246
click at [816, 209] on quentale-photo at bounding box center [784, 225] width 207 height 229
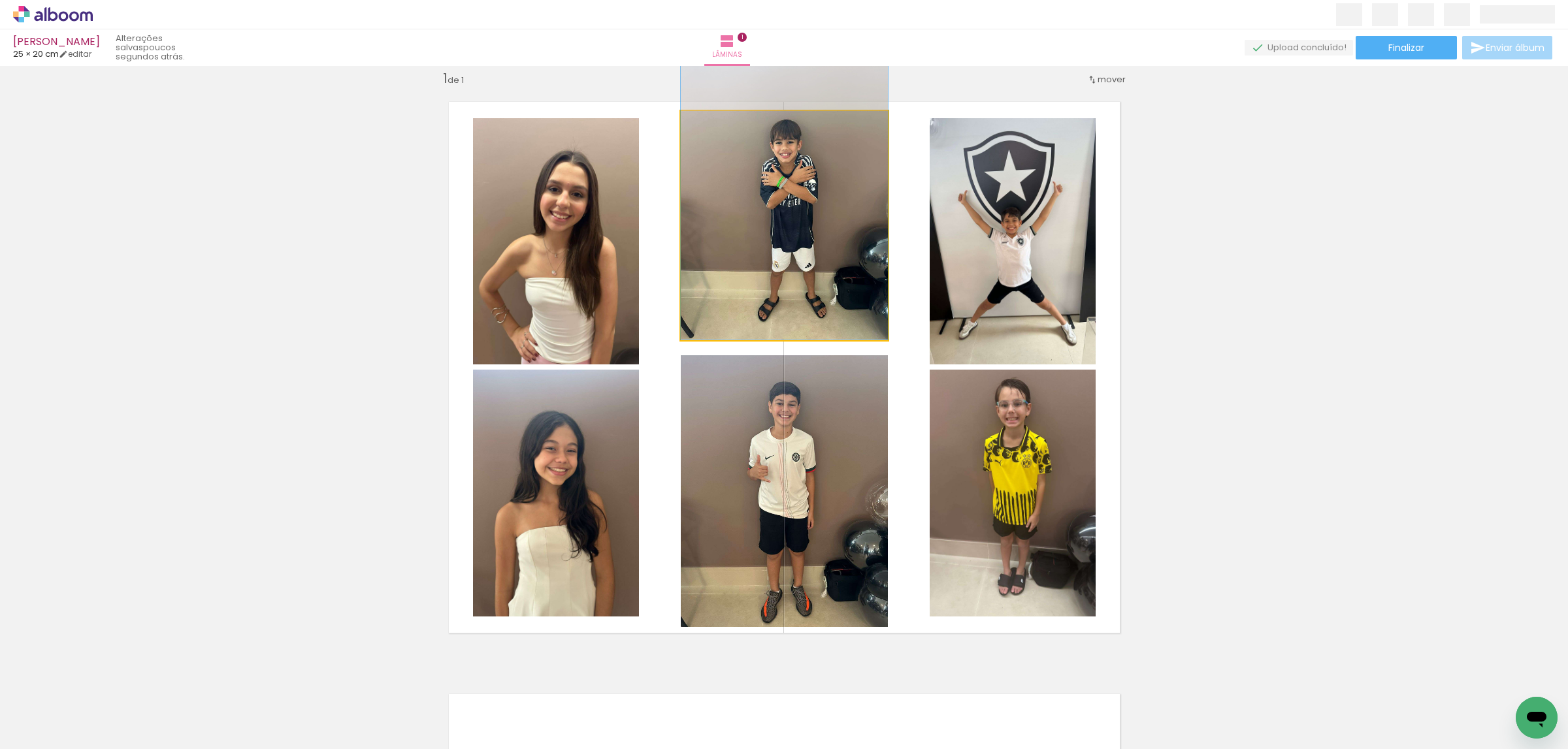
click at [816, 208] on quentale-photo at bounding box center [784, 225] width 207 height 229
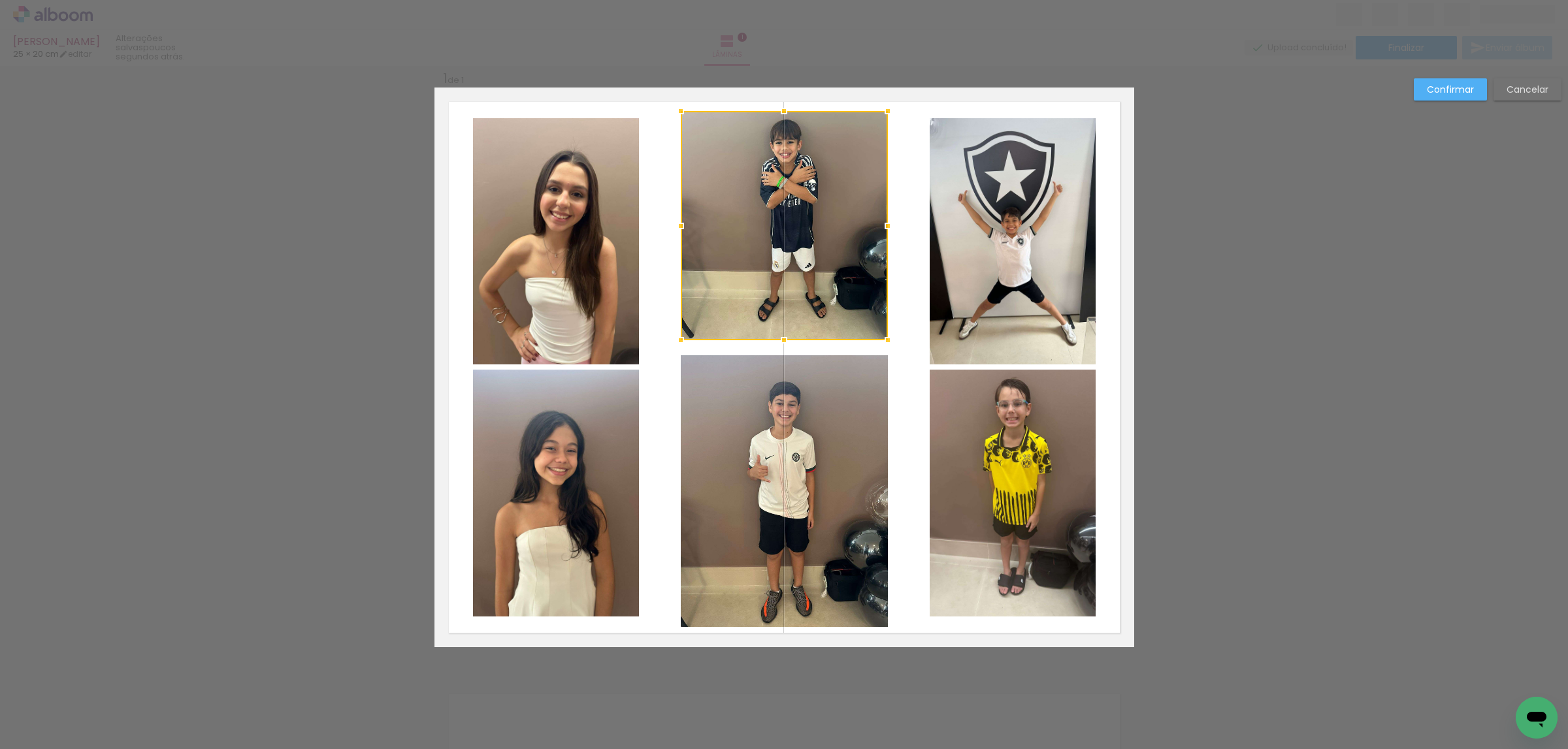
click at [1450, 96] on paper-button "Confirmar" at bounding box center [1450, 89] width 73 height 23
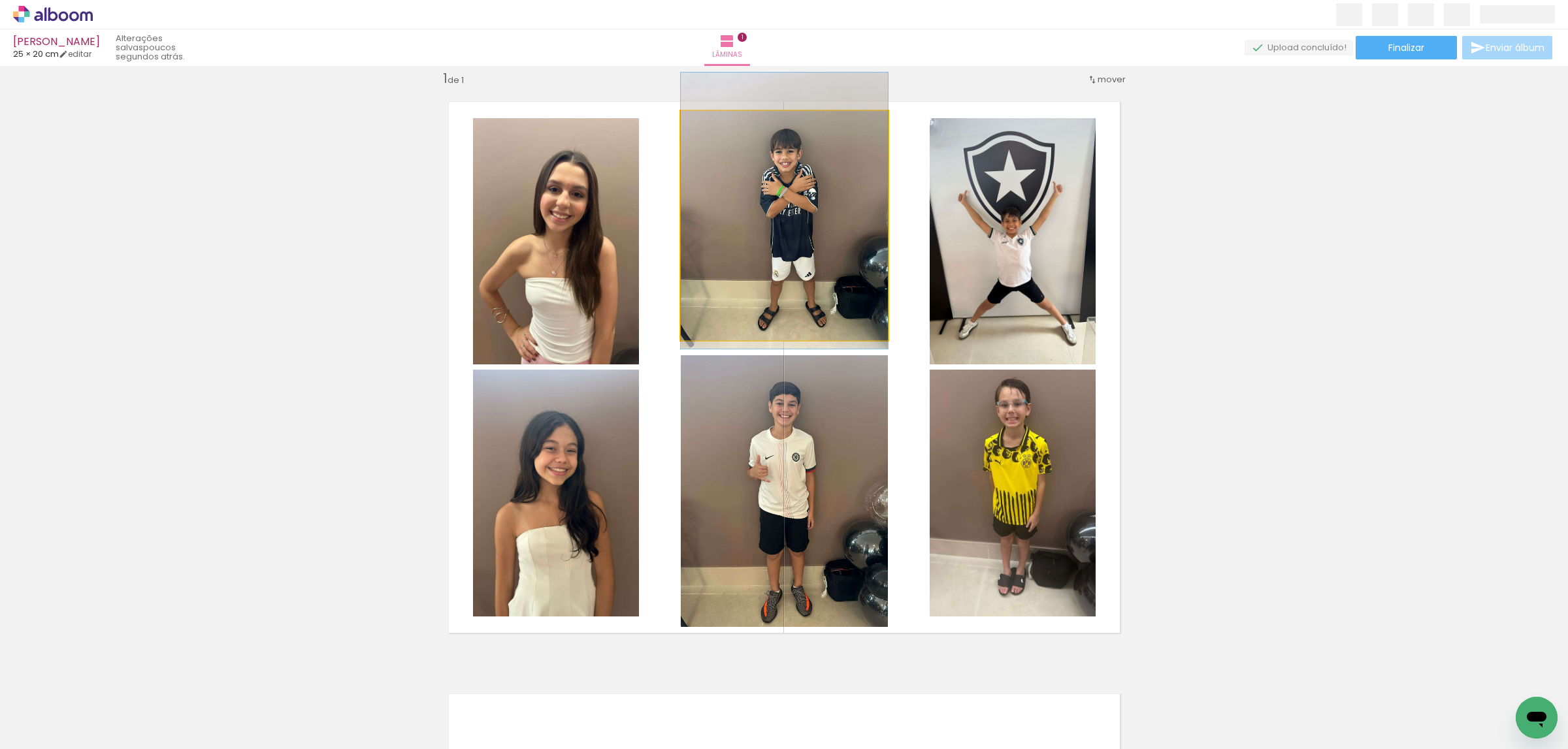
drag, startPoint x: 814, startPoint y: 210, endPoint x: 808, endPoint y: 216, distance: 8.5
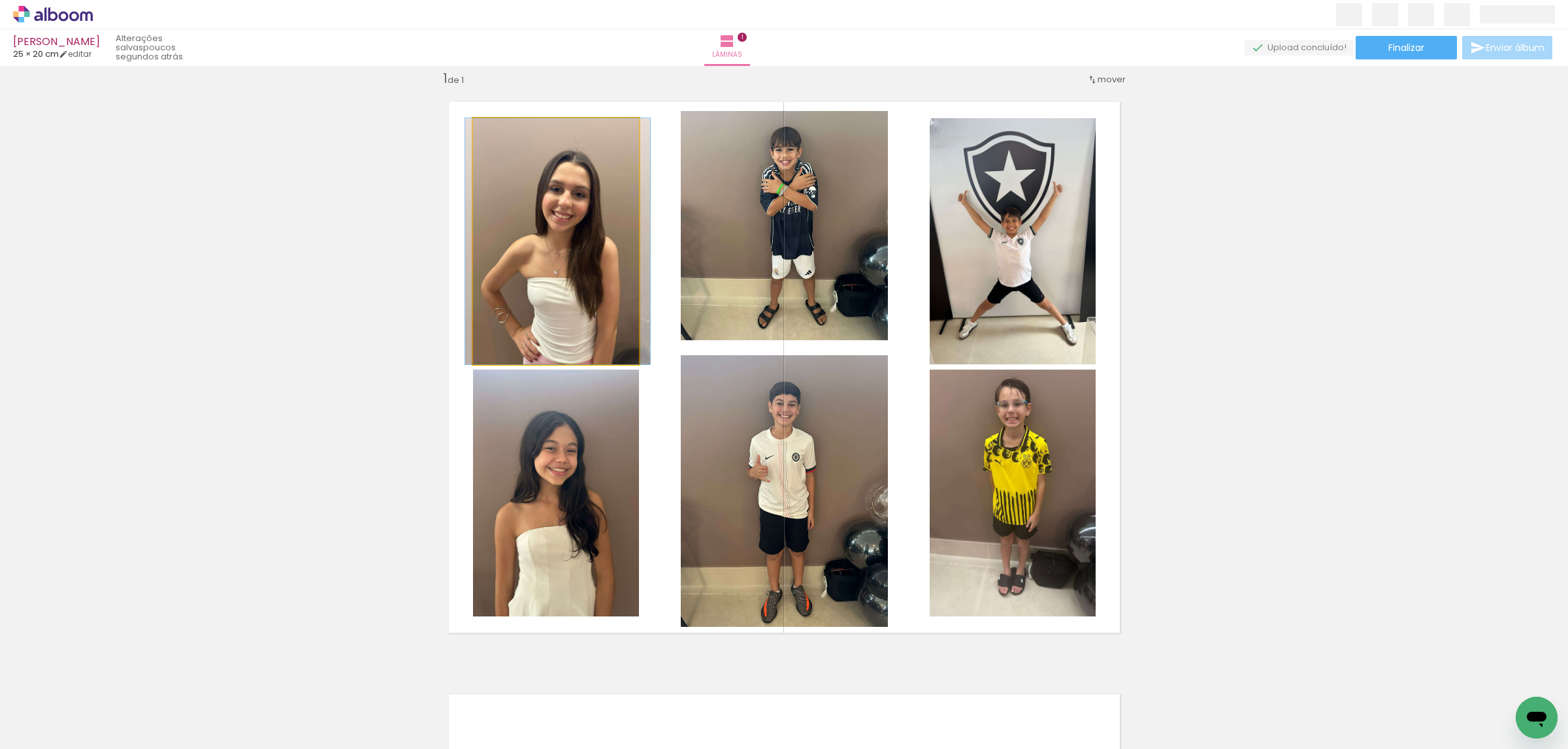
drag, startPoint x: 571, startPoint y: 232, endPoint x: 572, endPoint y: 222, distance: 10.0
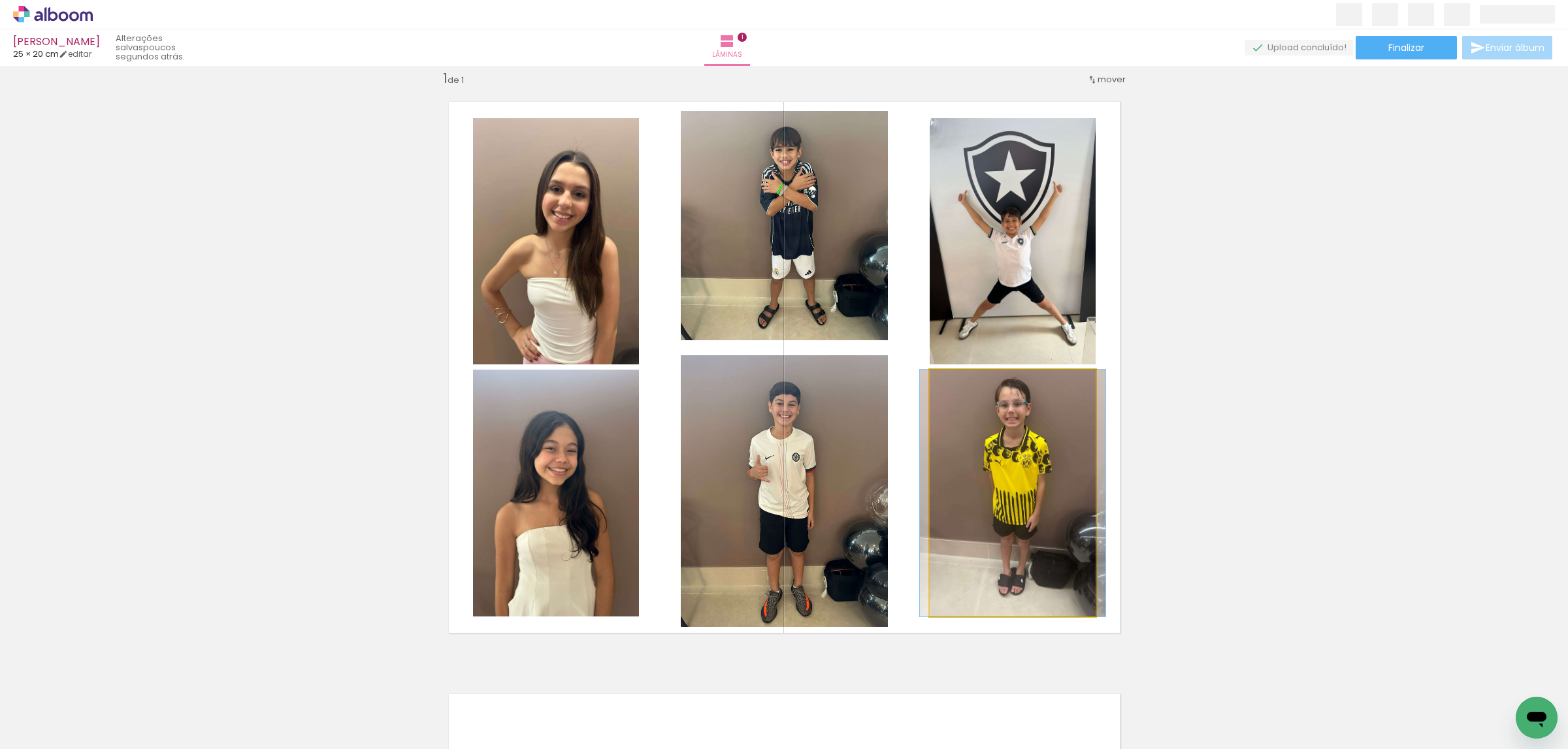
click at [1033, 441] on quentale-photo at bounding box center [1013, 493] width 166 height 247
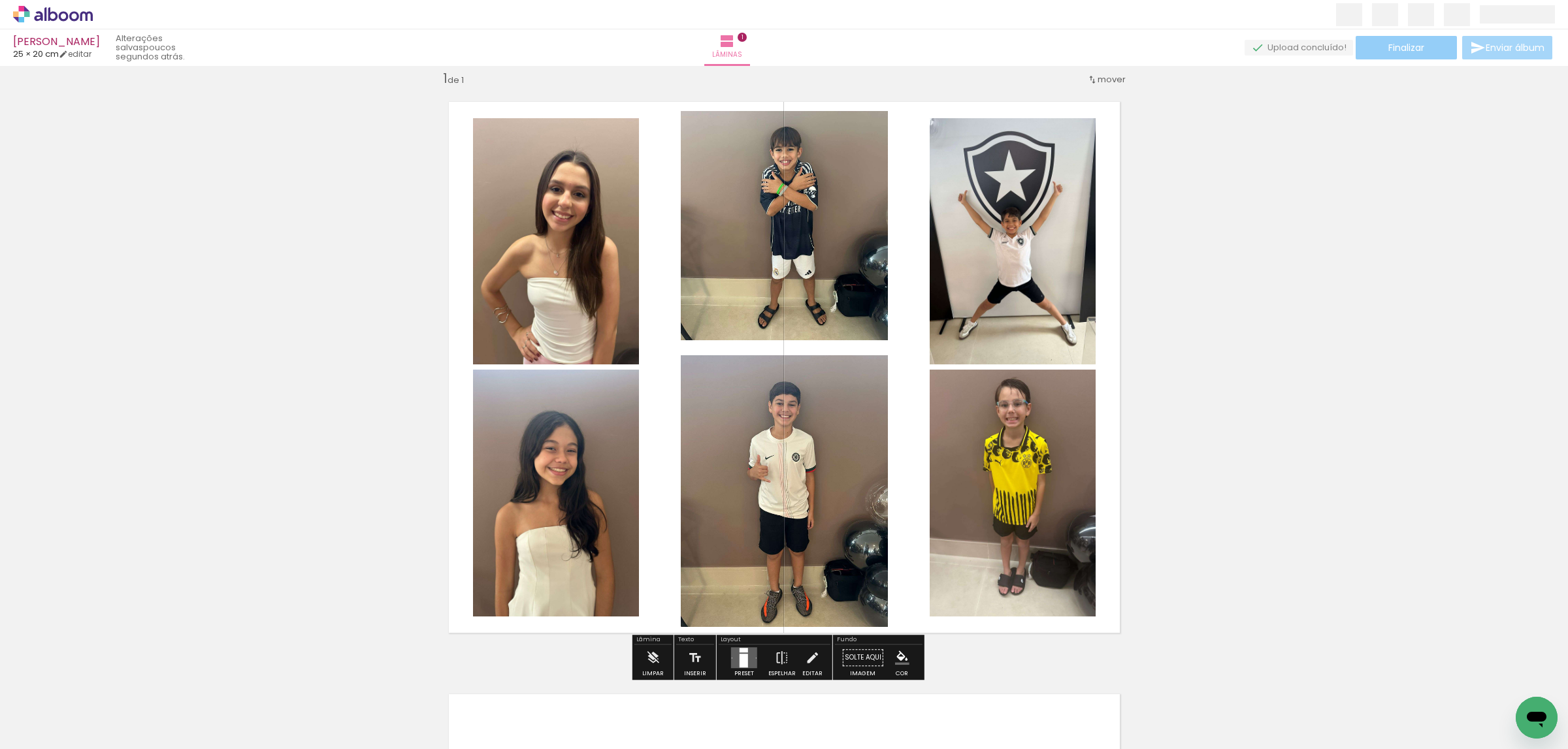
click at [1390, 57] on paper-button "Finalizar" at bounding box center [1406, 47] width 101 height 23
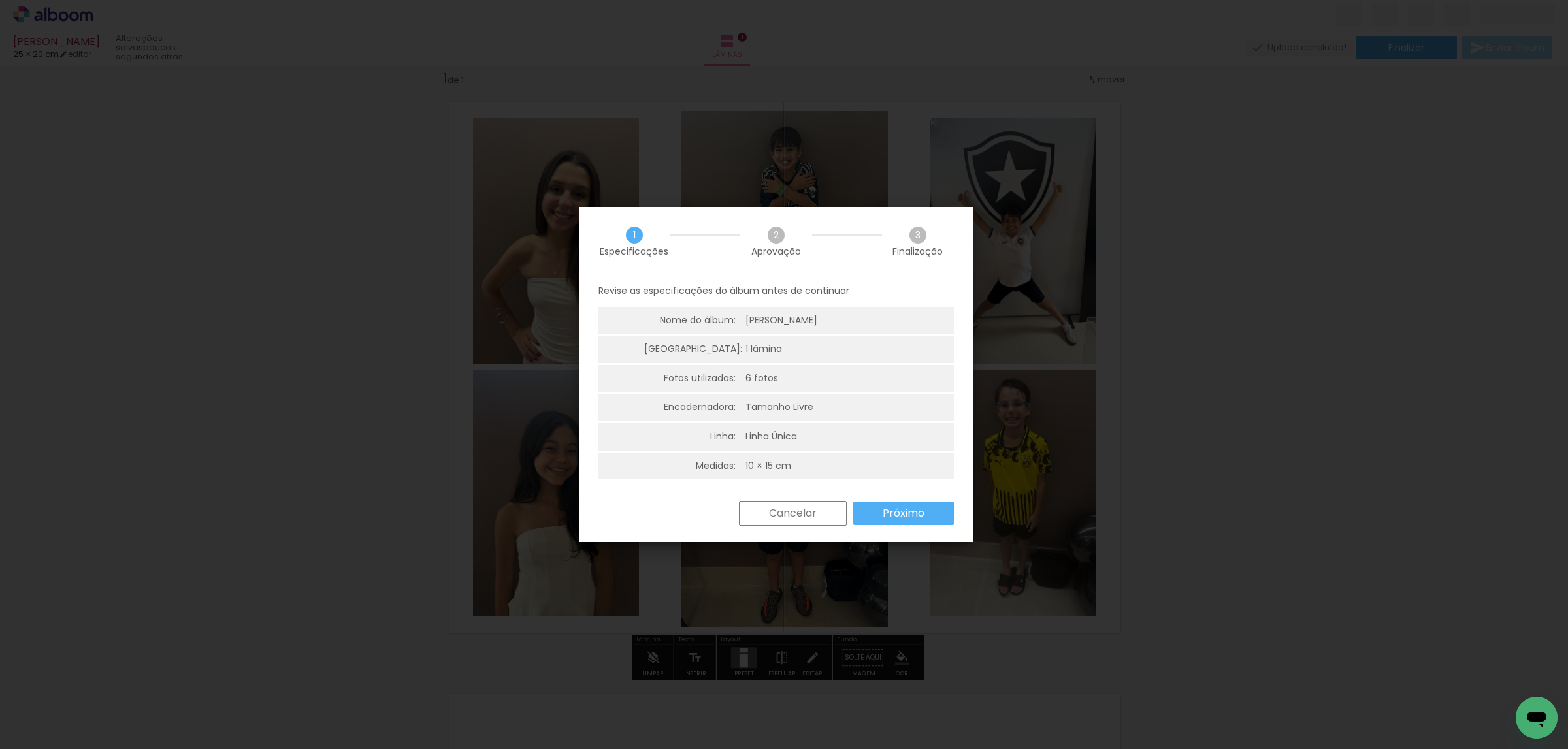
click at [0, 0] on slot "Próximo" at bounding box center [0, 0] width 0 height 0
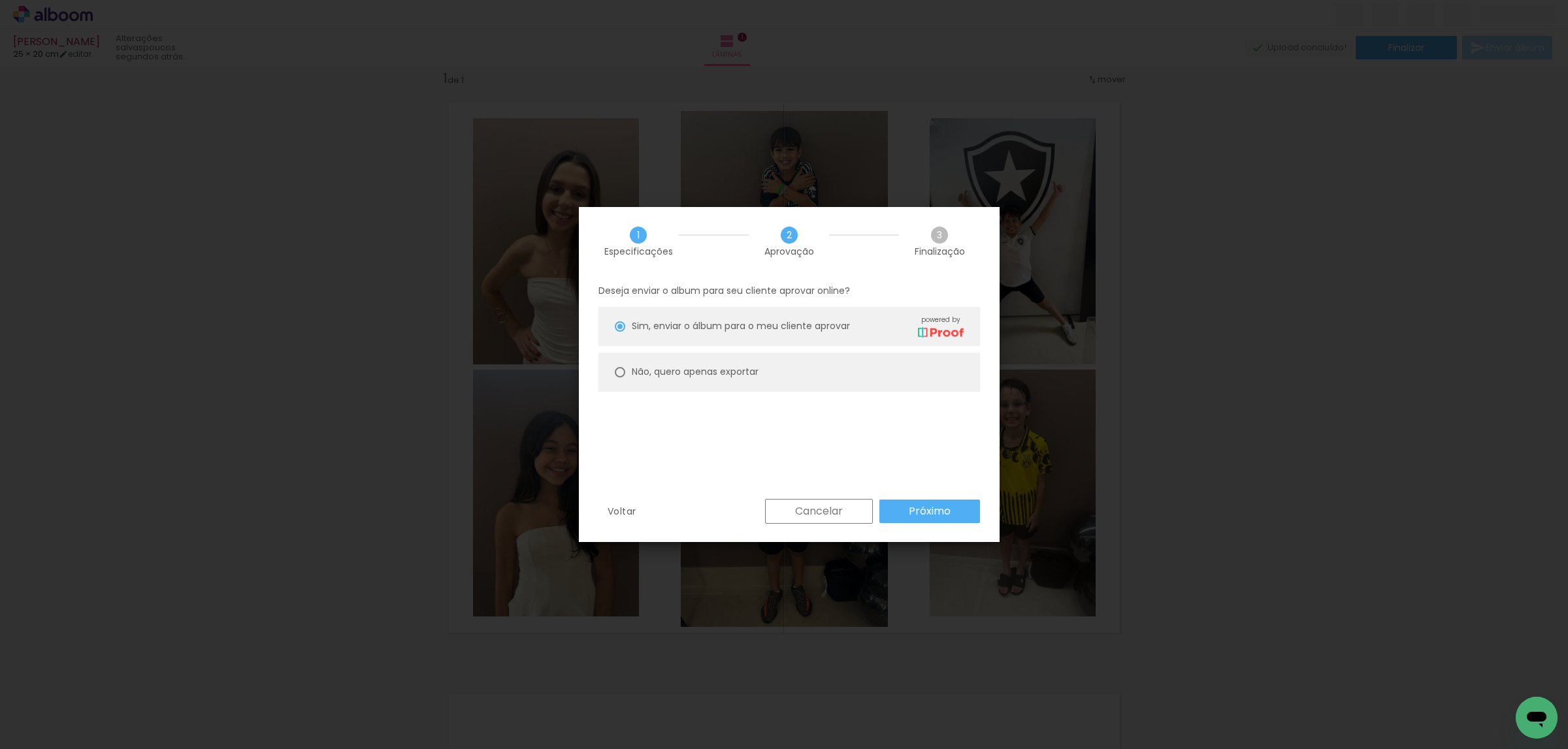
click at [915, 518] on paper-button "Próximo" at bounding box center [930, 511] width 100 height 23
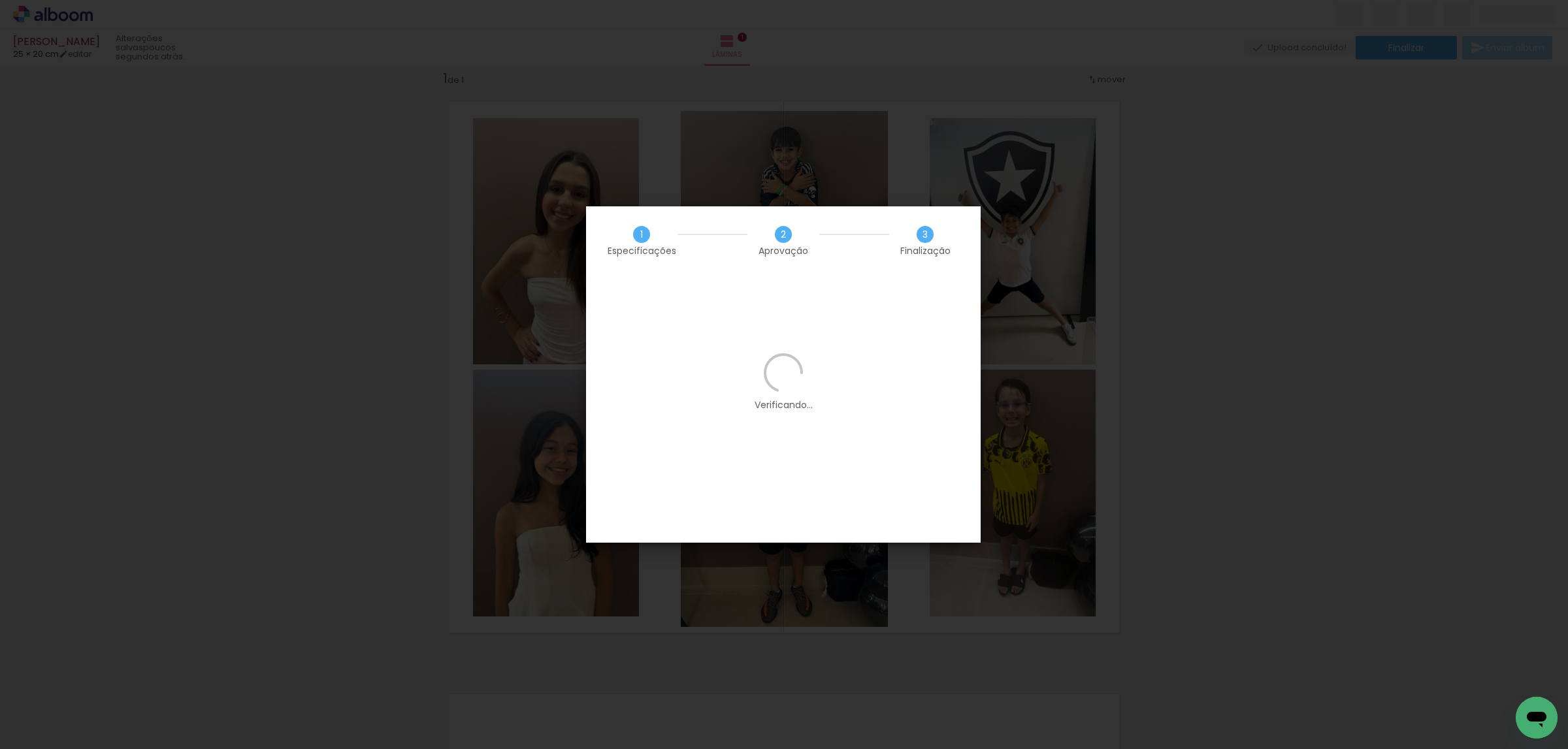
scroll to position [0, 0]
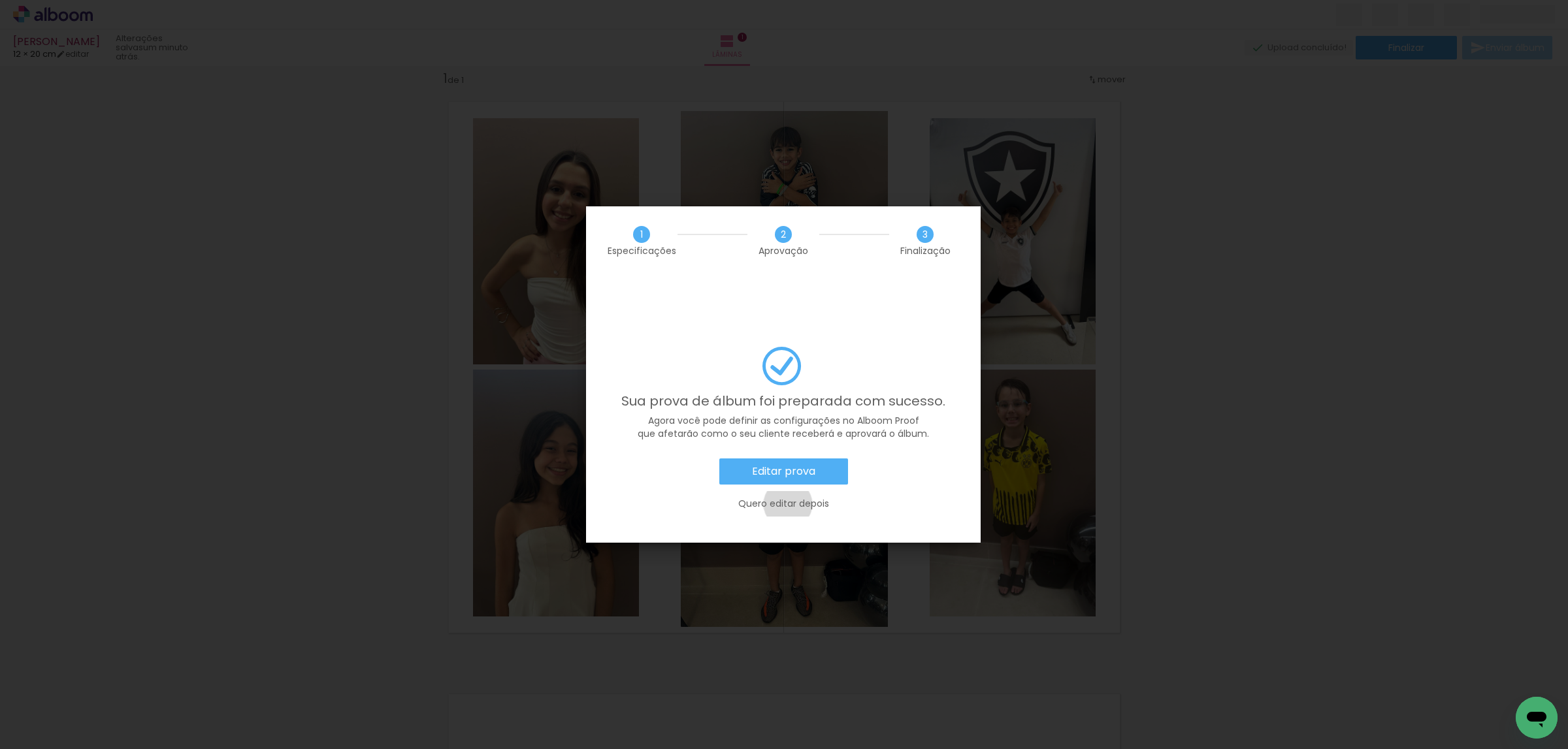
click at [0, 0] on slot "Quero editar depois" at bounding box center [0, 0] width 0 height 0
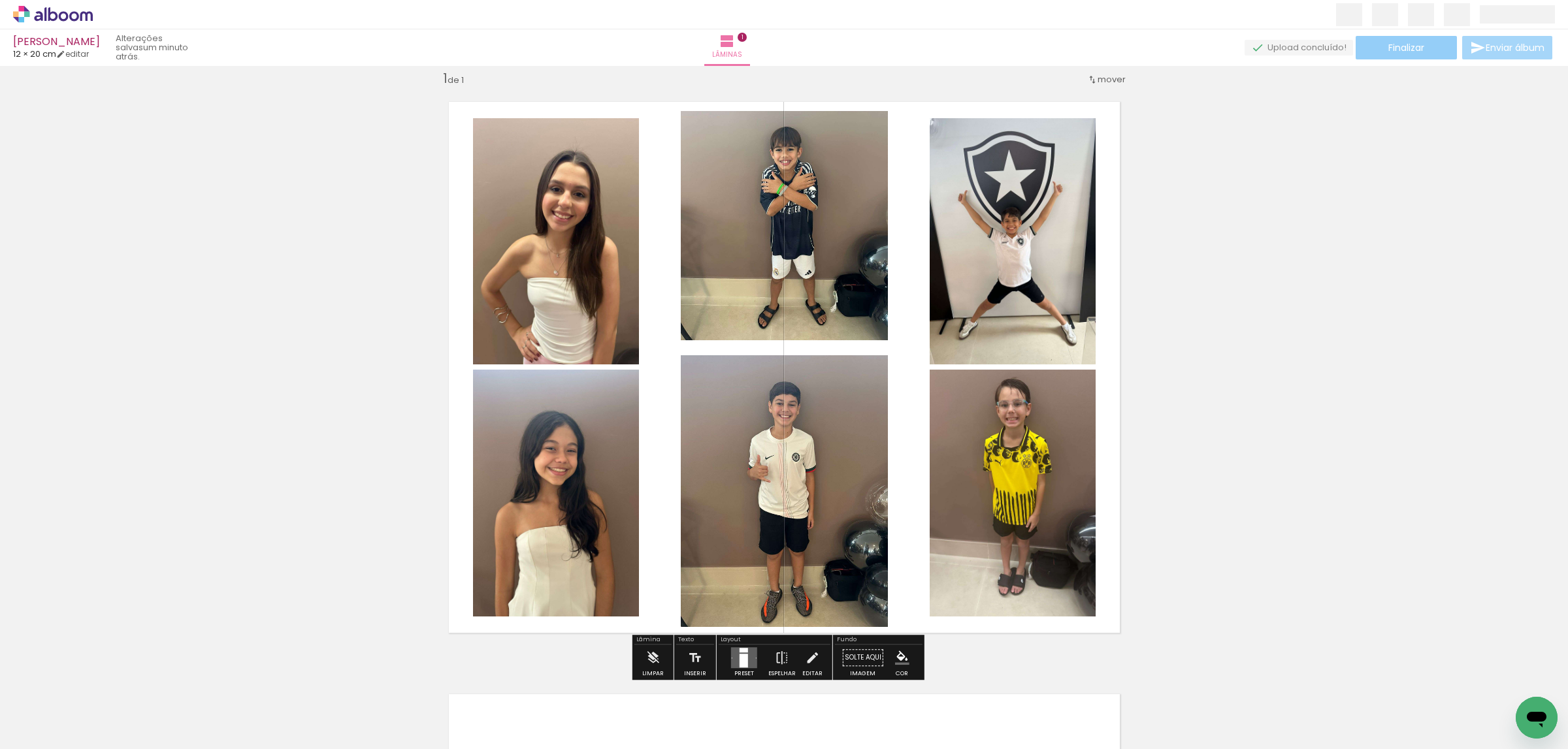
click at [1388, 43] on span "Finalizar" at bounding box center [1406, 47] width 36 height 9
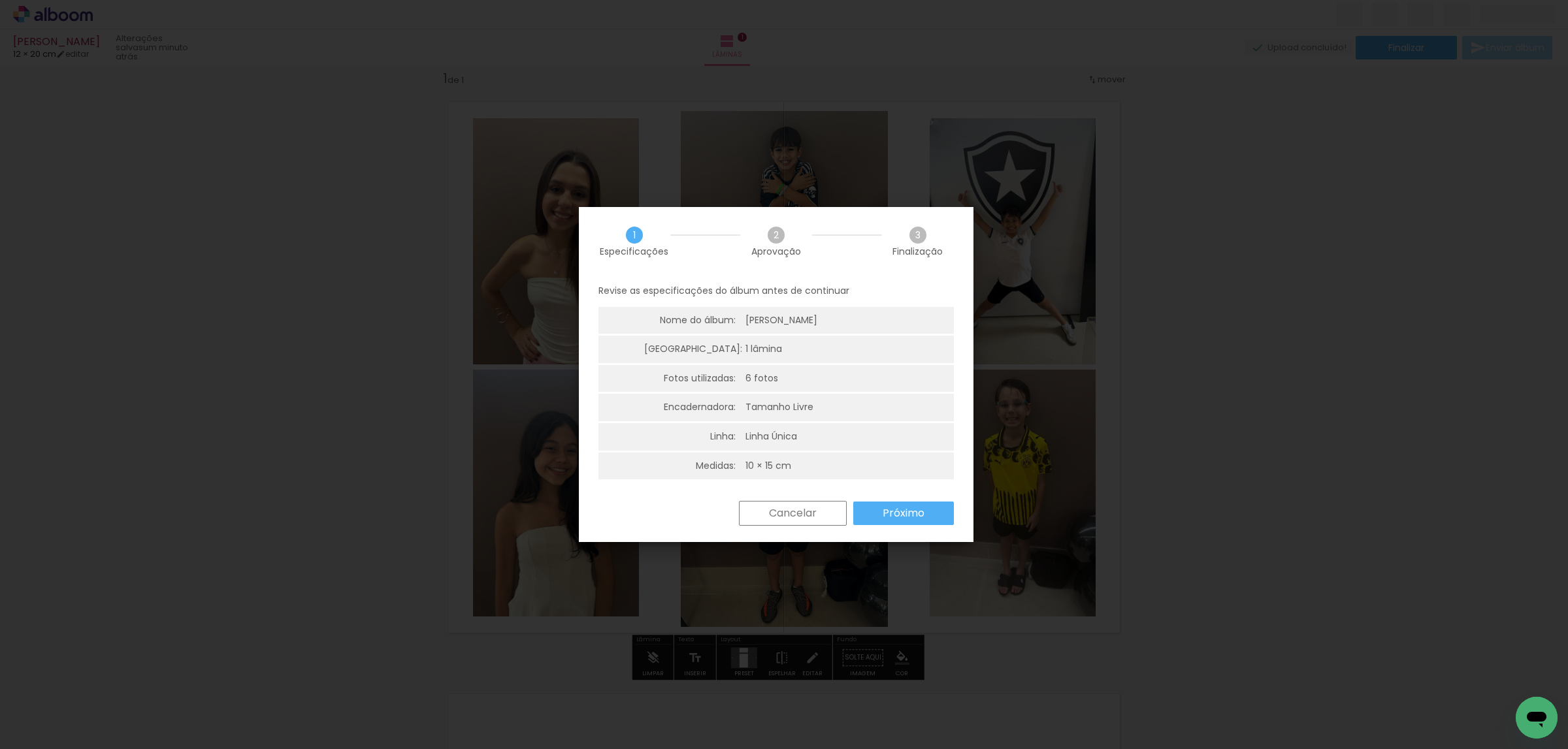
click at [0, 0] on slot "Próximo" at bounding box center [0, 0] width 0 height 0
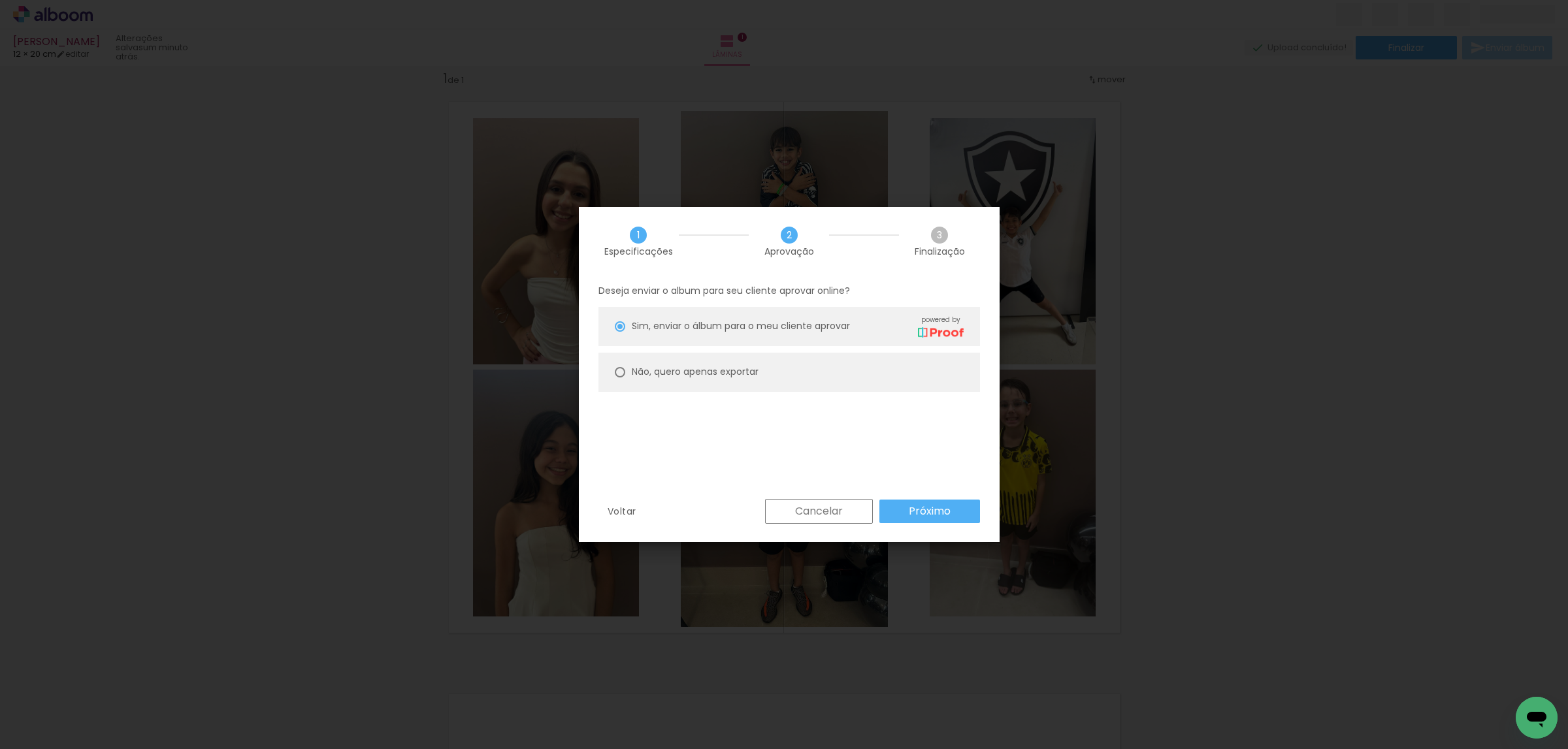
click at [856, 377] on paper-radio-button "Não, quero apenas exportar" at bounding box center [789, 372] width 382 height 39
type paper-radio-button "on"
click at [929, 523] on div "Cancelar Próximo" at bounding box center [869, 511] width 222 height 25
click at [0, 0] on slot "Próximo" at bounding box center [0, 0] width 0 height 0
type input "Alta, 300 DPI"
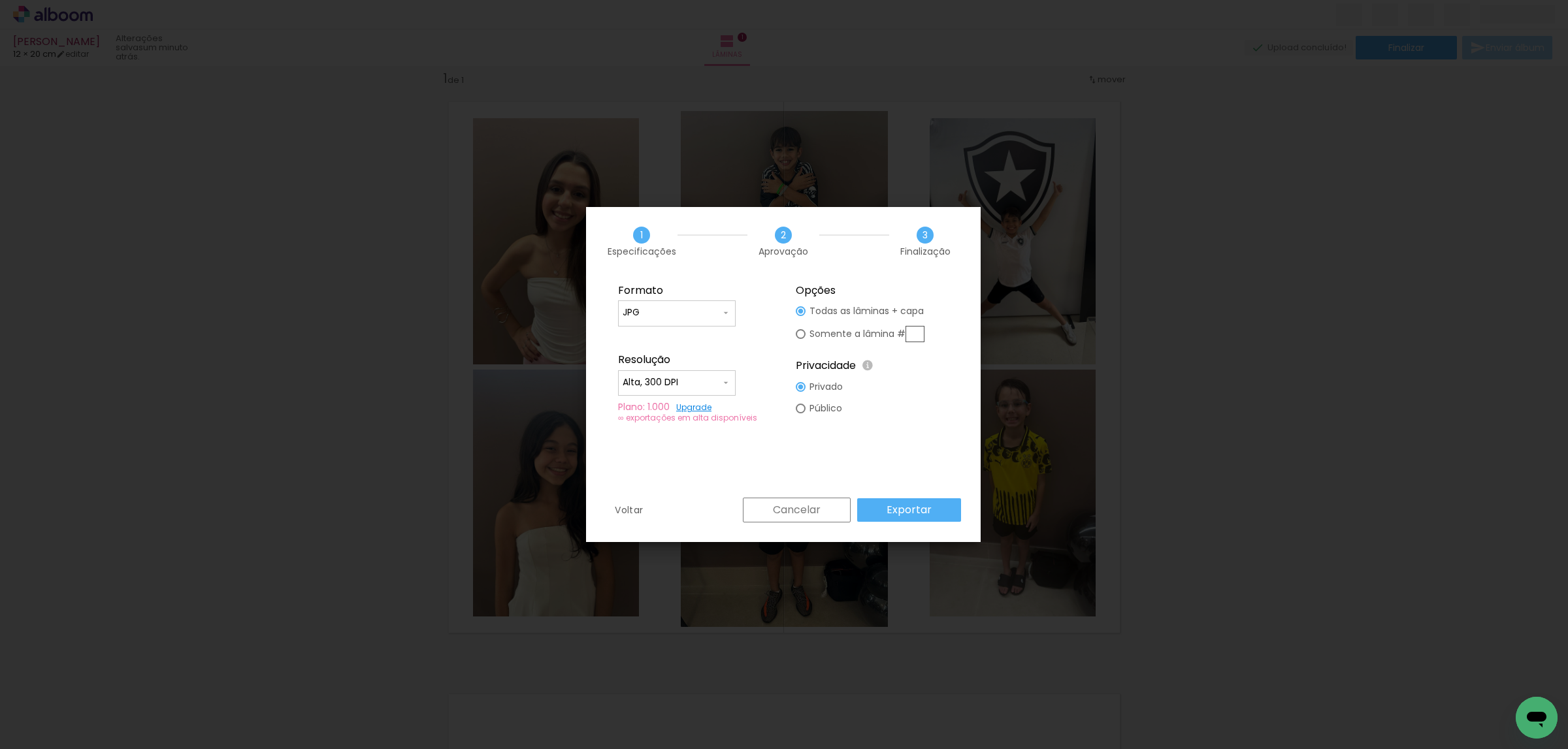
click at [917, 519] on paper-button "Exportar" at bounding box center [909, 510] width 104 height 23
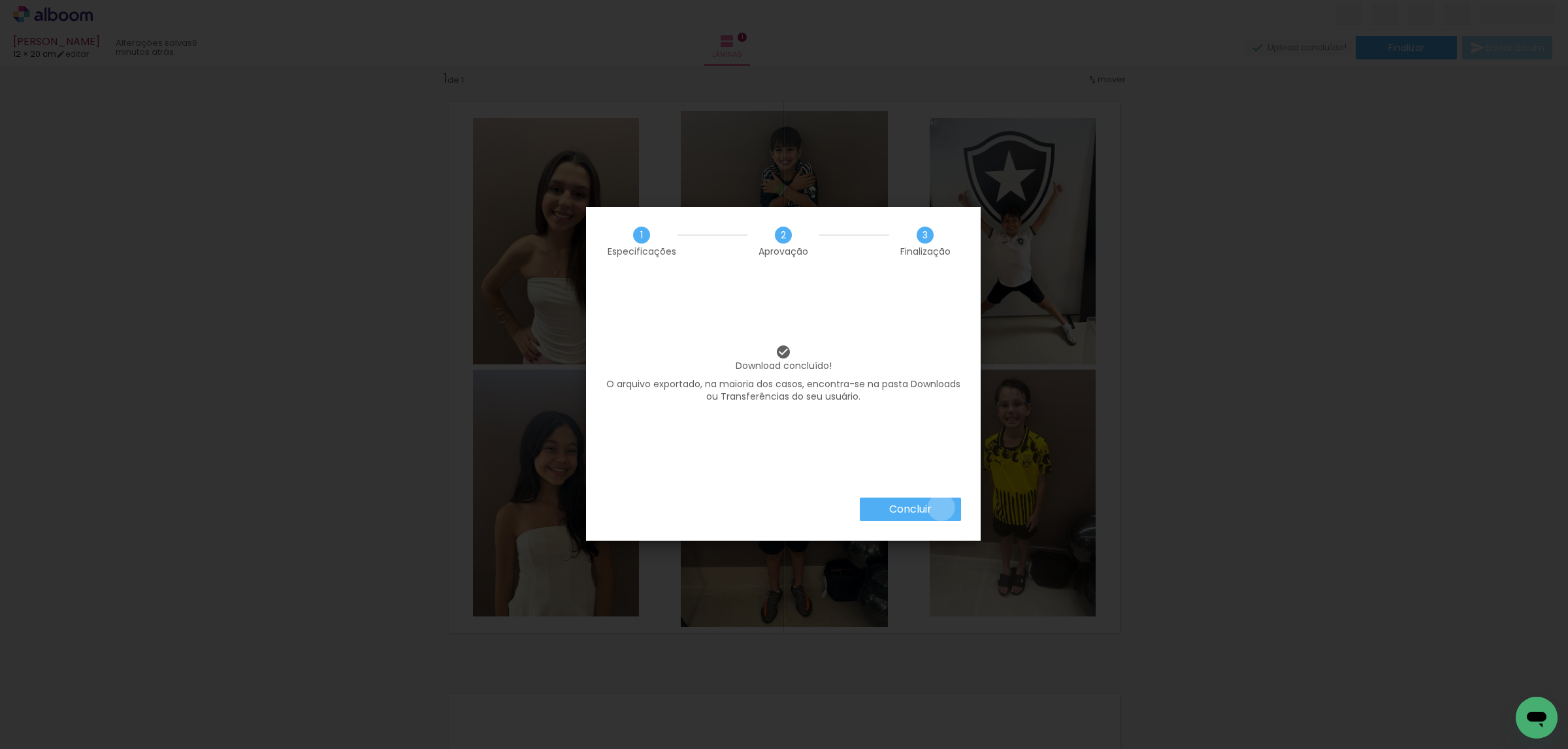
click at [941, 507] on paper-button "Concluir" at bounding box center [910, 509] width 101 height 23
